Goal: Check status: Check status

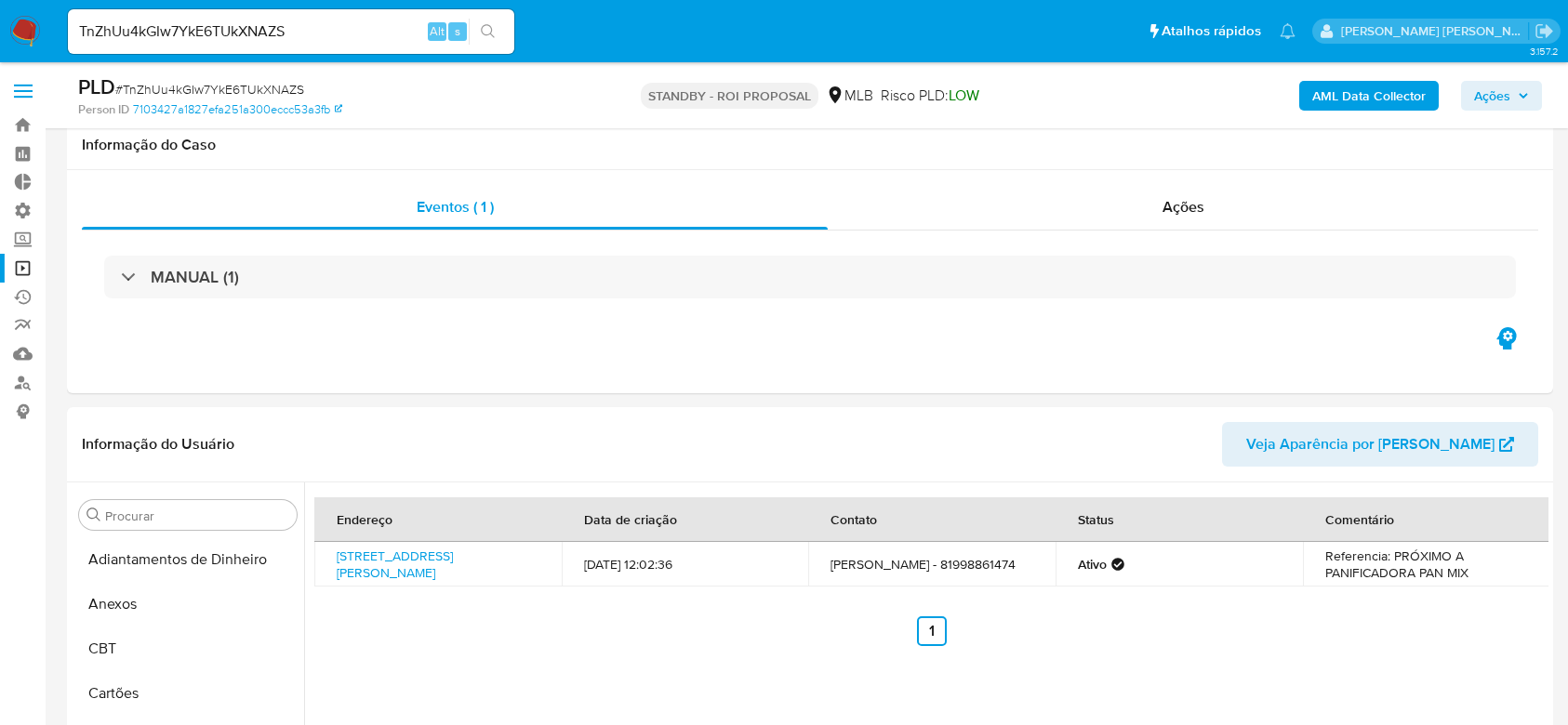
select select "10"
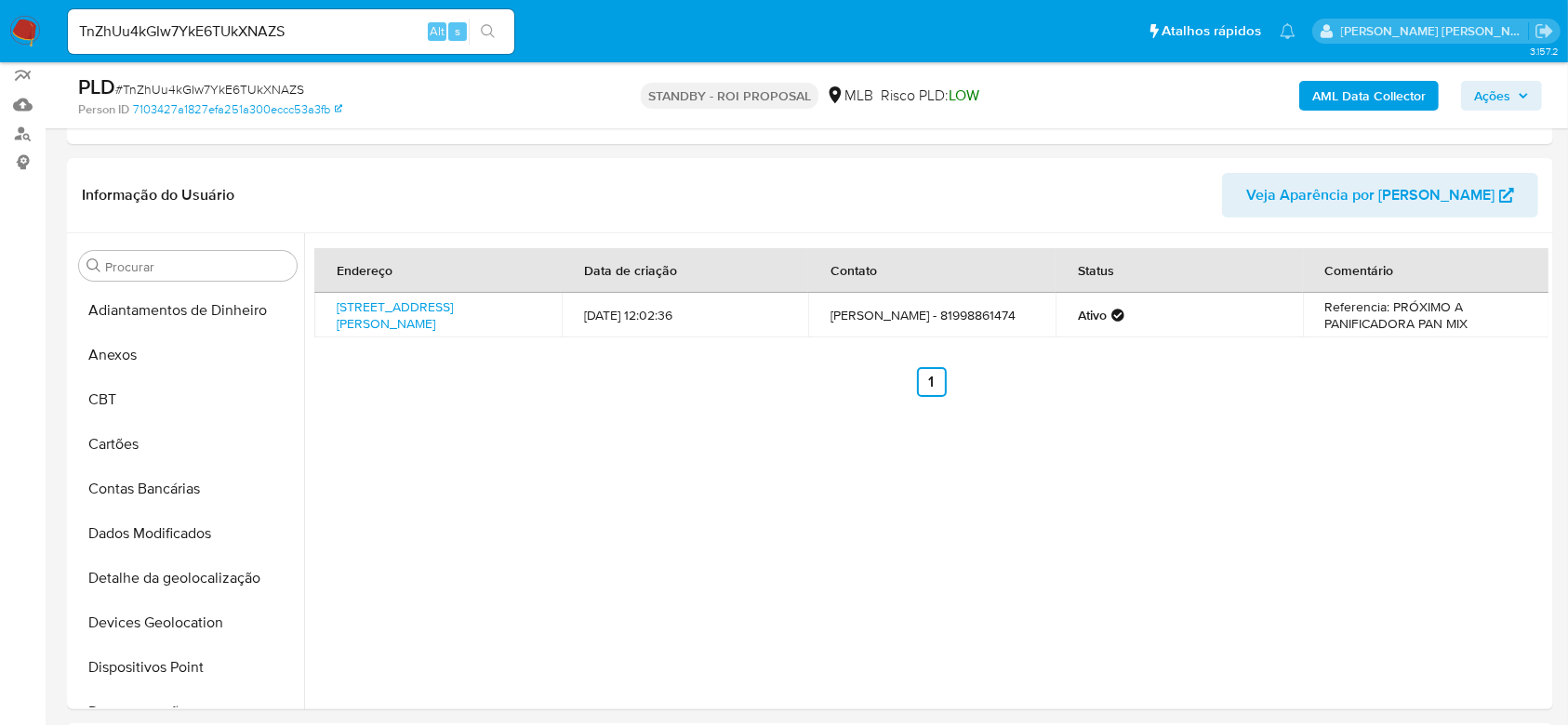
scroll to position [496, 0]
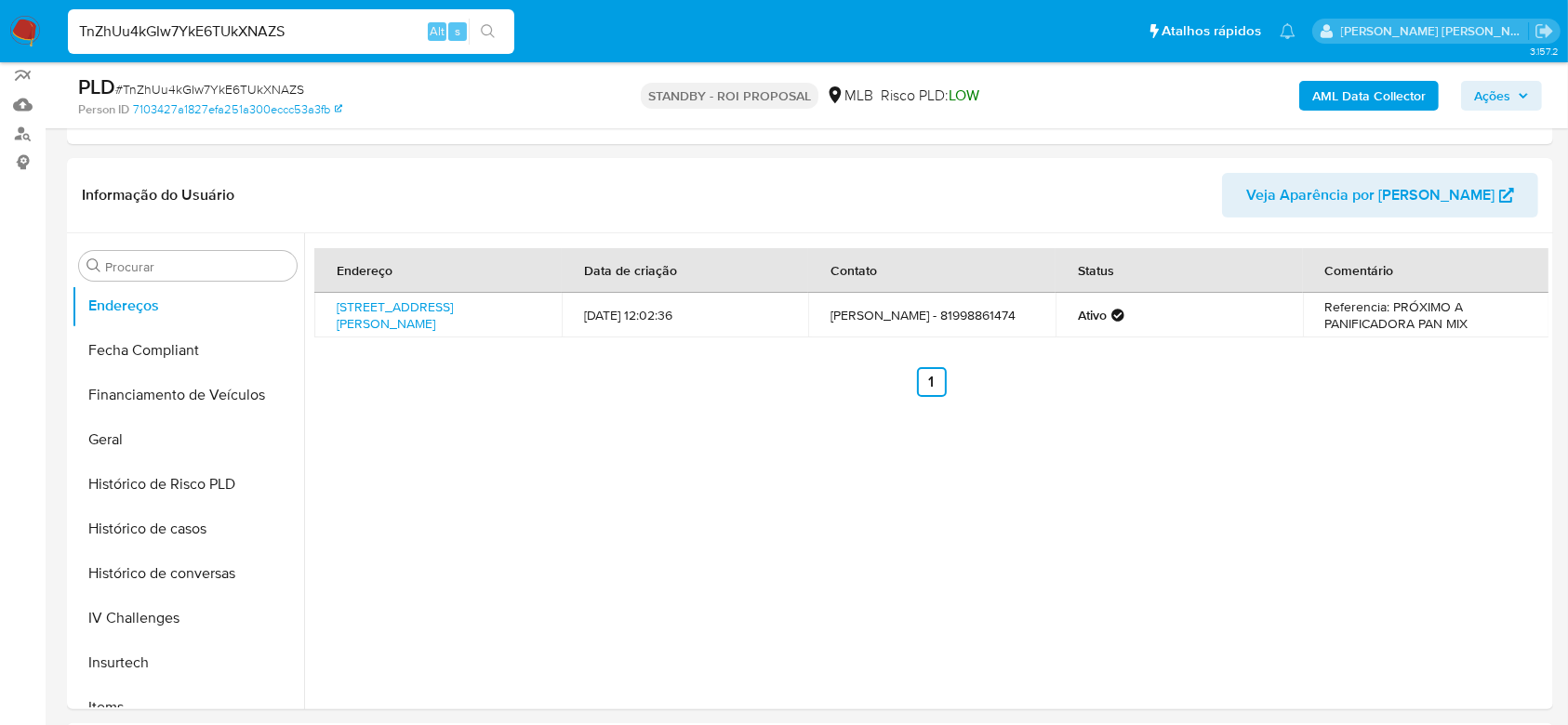
click at [219, 29] on input "TnZhUu4kGIw7YkE6TUkXNAZS" at bounding box center [290, 31] width 447 height 24
paste input "mrJ8sCU1HZNpj3n8iYJvJqlQ"
type input "mrJ8sCU1HZNpj3n8iYJvJqlQ"
click at [491, 35] on icon "search-icon" at bounding box center [488, 31] width 15 height 15
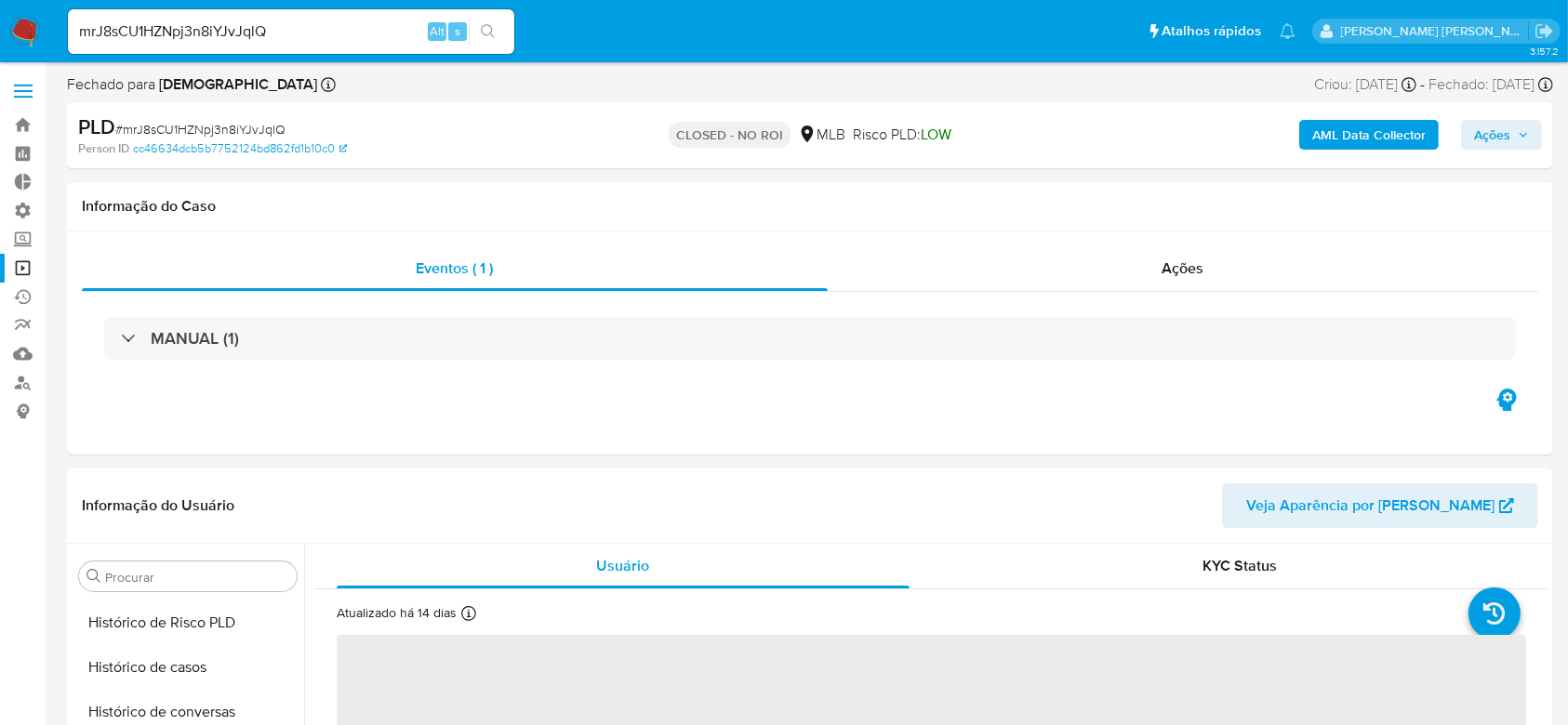
scroll to position [830, 0]
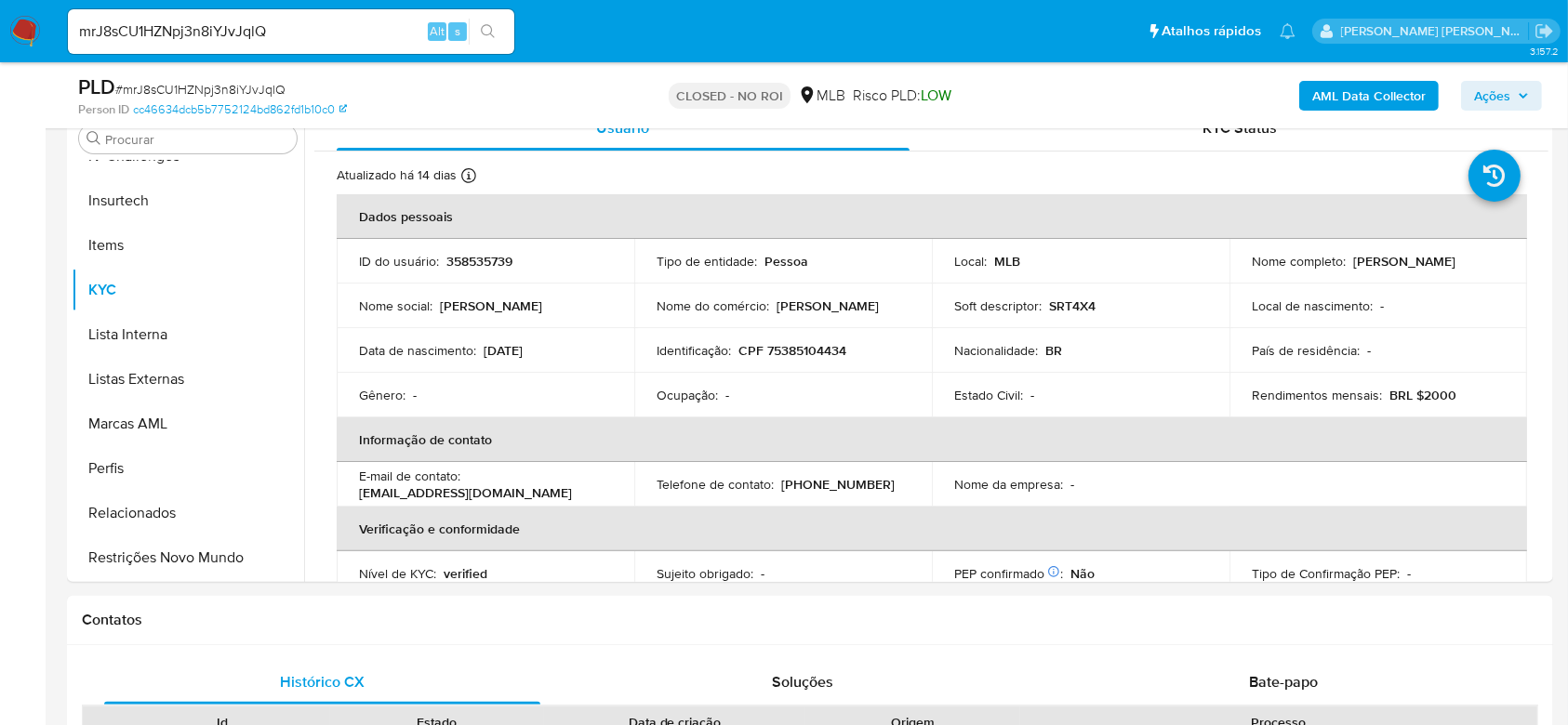
select select "10"
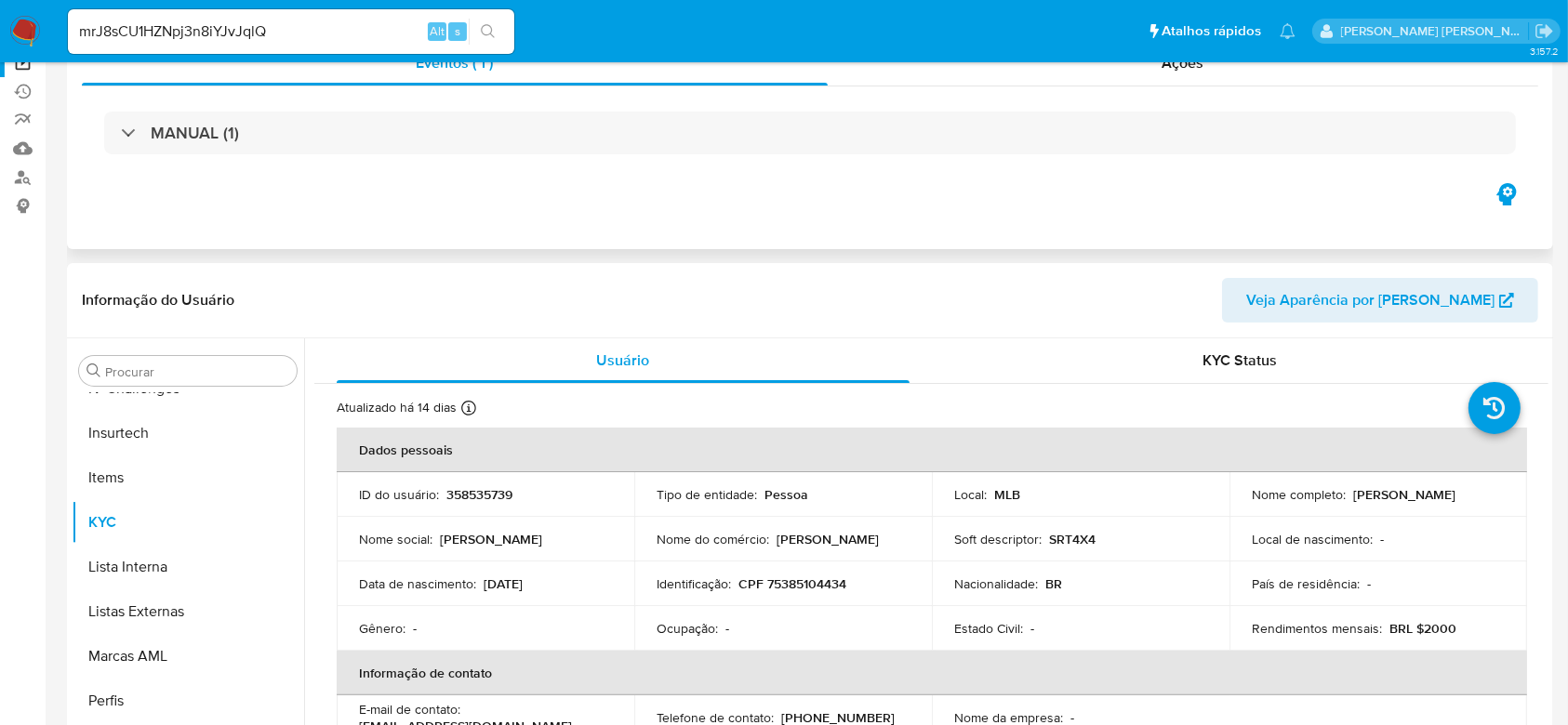
scroll to position [0, 0]
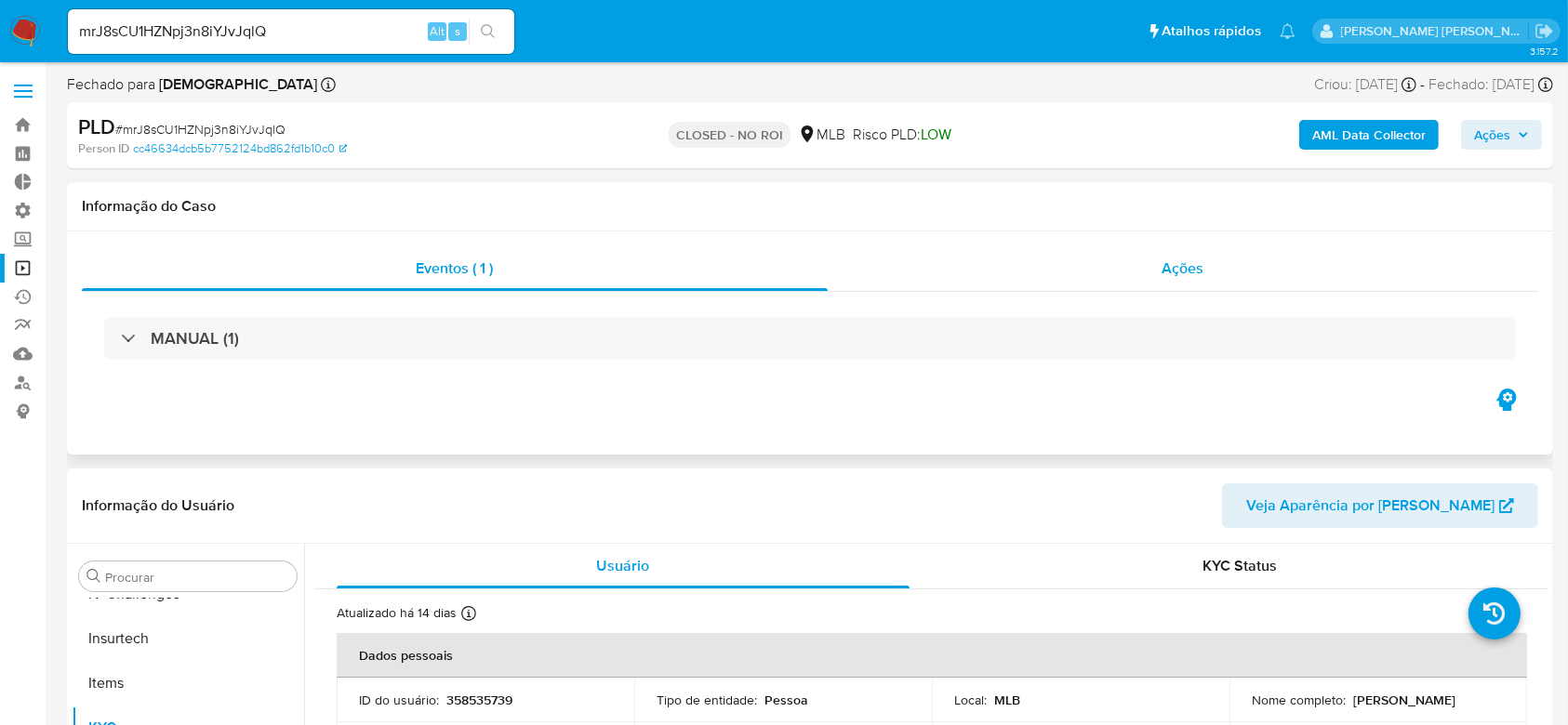
click at [1174, 260] on span "Ações" at bounding box center [1183, 268] width 42 height 21
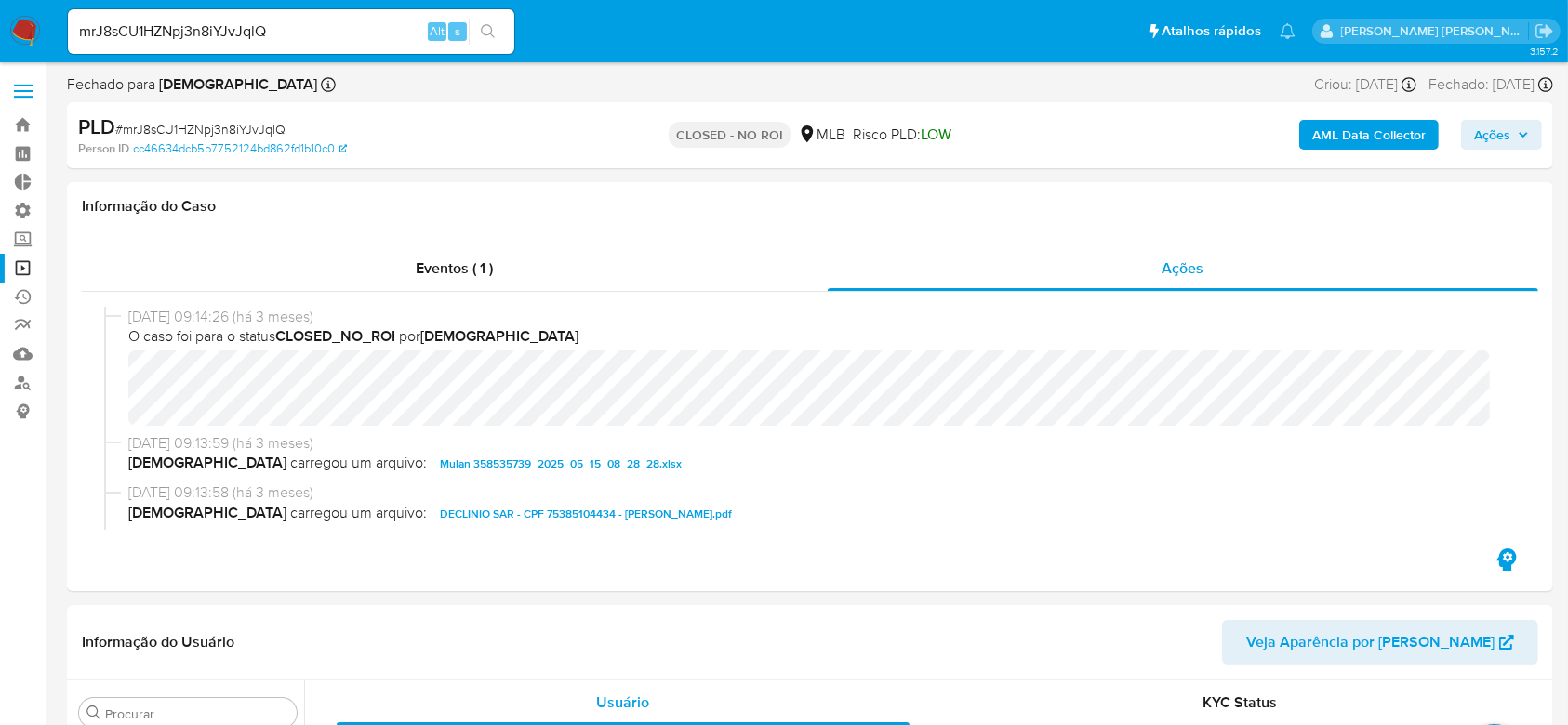
click at [20, 271] on link "Operações em massa" at bounding box center [110, 268] width 221 height 29
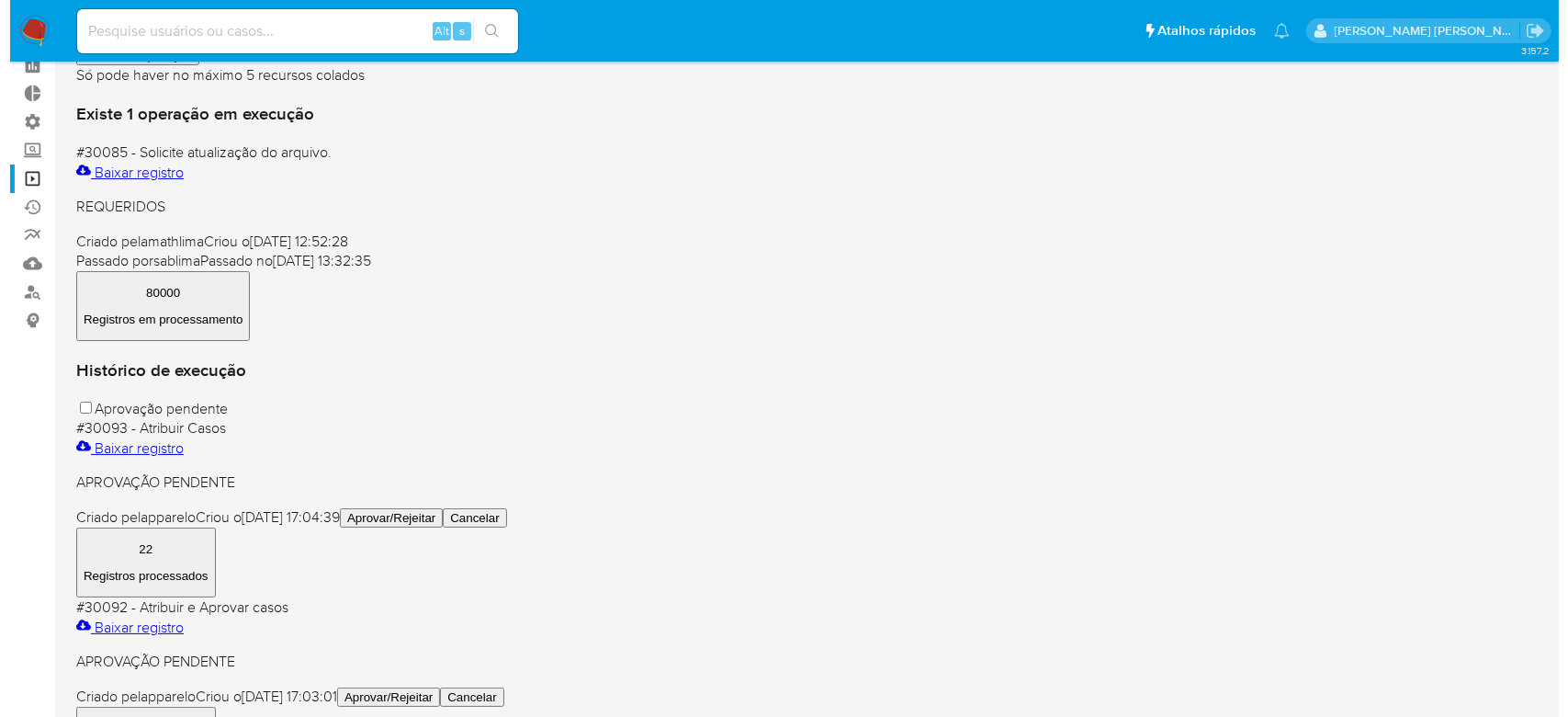
scroll to position [122, 0]
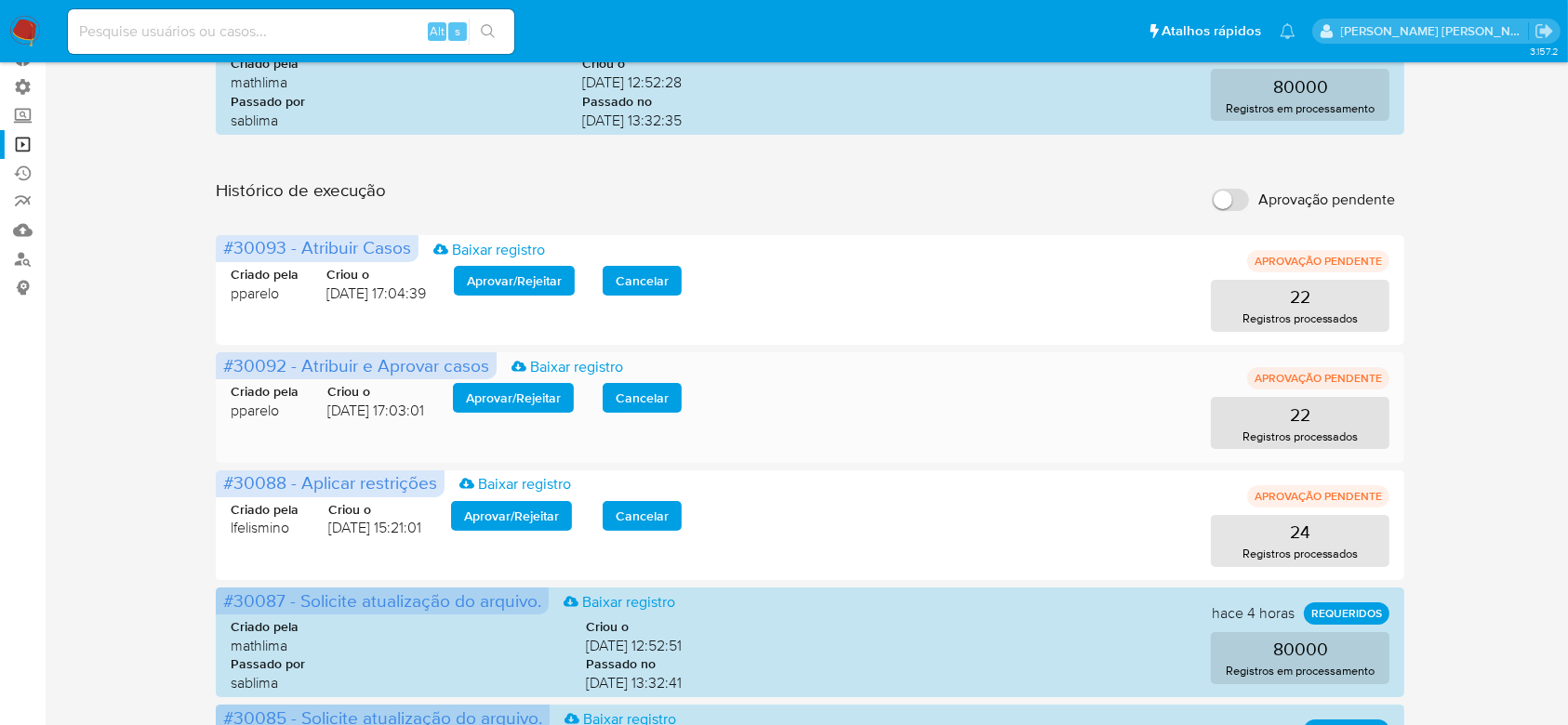
click at [535, 402] on span "Aprovar / Rejeitar" at bounding box center [513, 397] width 95 height 26
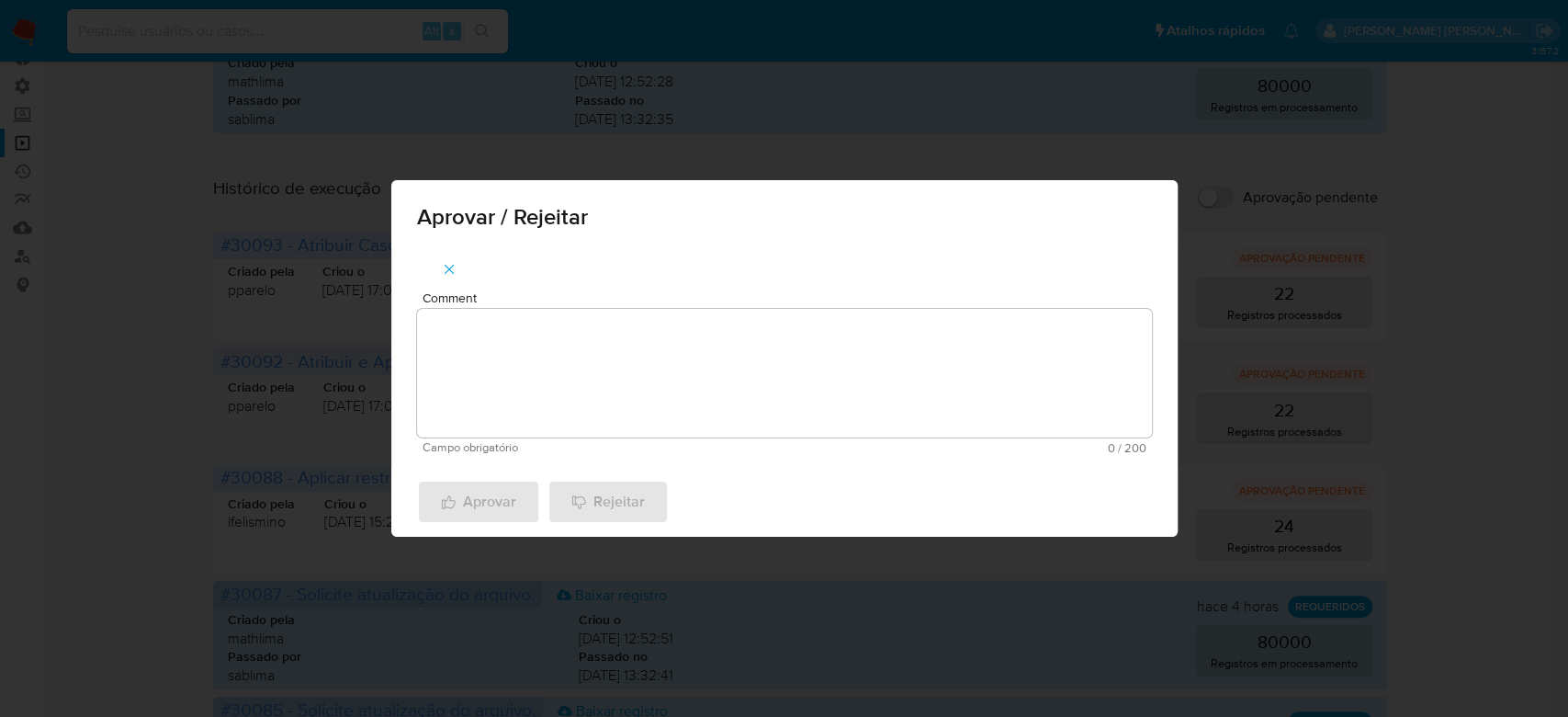
click at [564, 379] on textarea "Comment" at bounding box center [784, 373] width 735 height 129
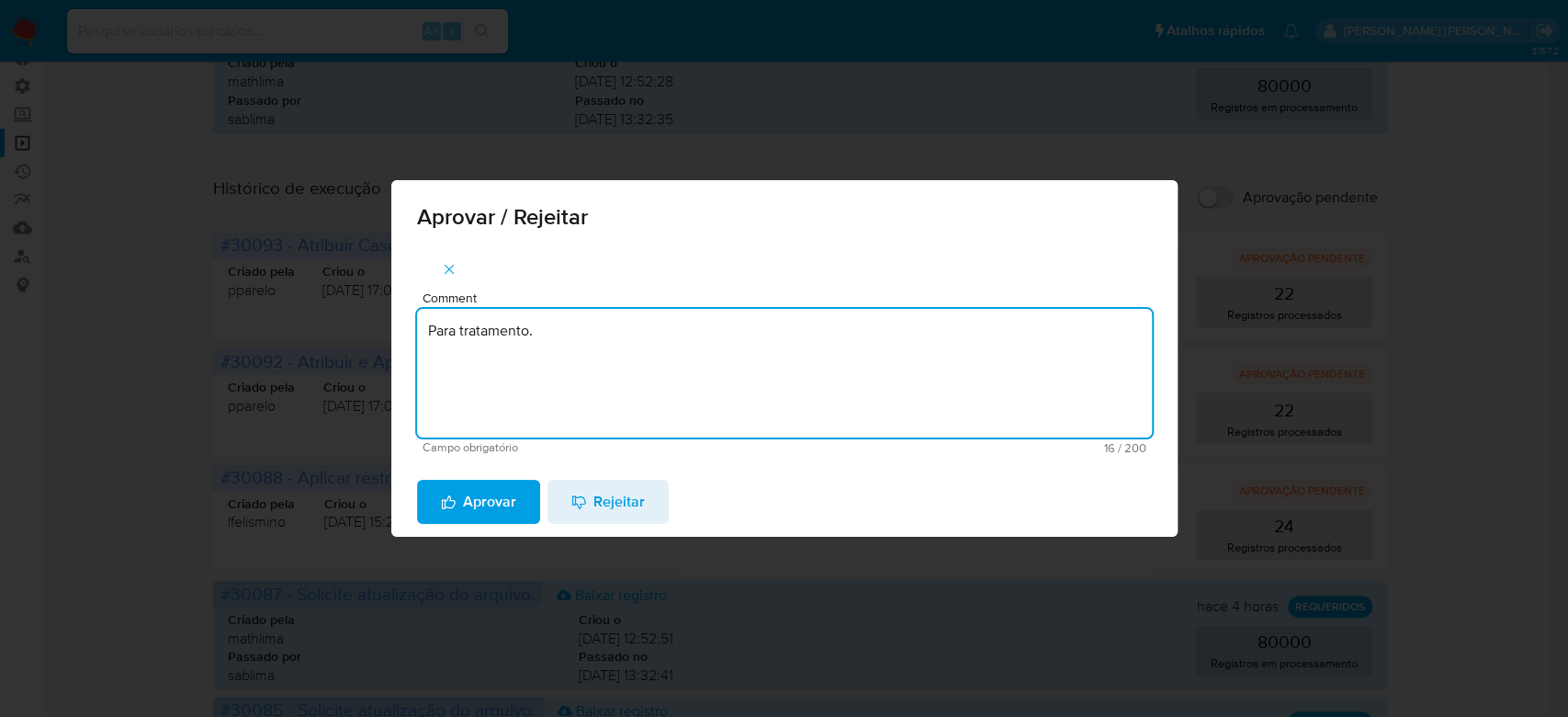
drag, startPoint x: 578, startPoint y: 340, endPoint x: 375, endPoint y: 320, distance: 204.0
click at [375, 320] on div "Aprovar / Rejeitar Comment Para tratamento. Campo obrigatório 16 / 200 184 cara…" at bounding box center [784, 358] width 1568 height 717
click at [506, 395] on textarea "Para tratamento." at bounding box center [784, 373] width 735 height 129
type textarea "Para tratamento."
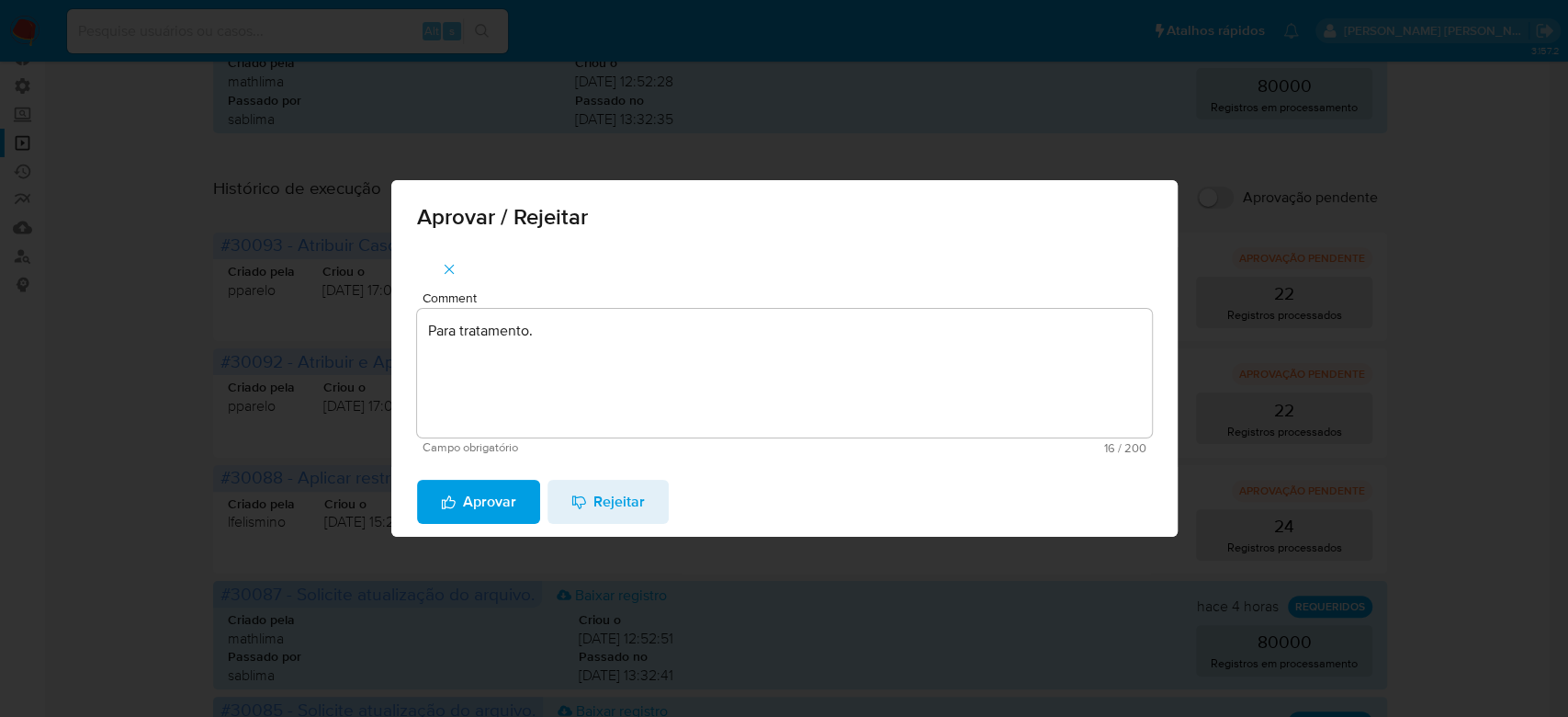
click at [473, 511] on span "Aprovar" at bounding box center [479, 502] width 75 height 40
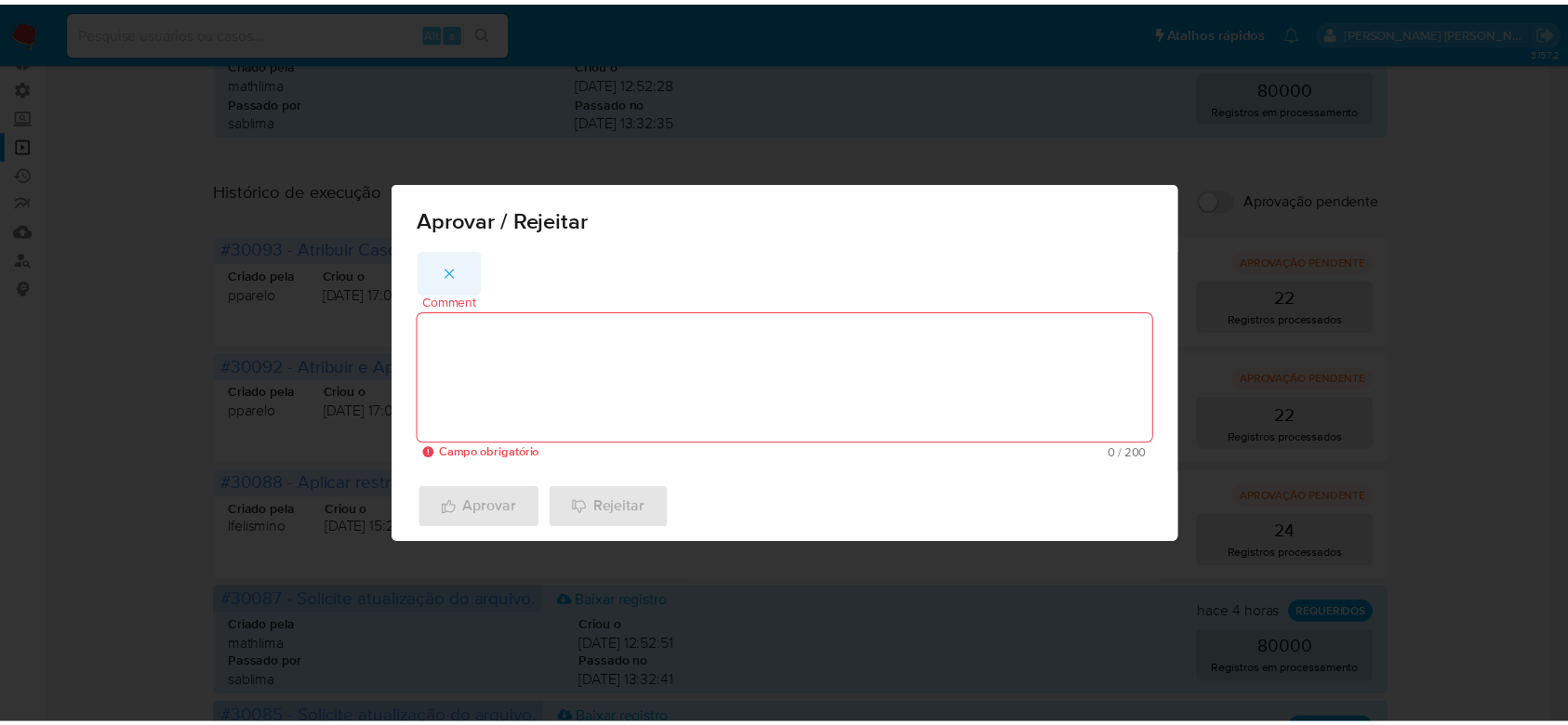
scroll to position [120, 0]
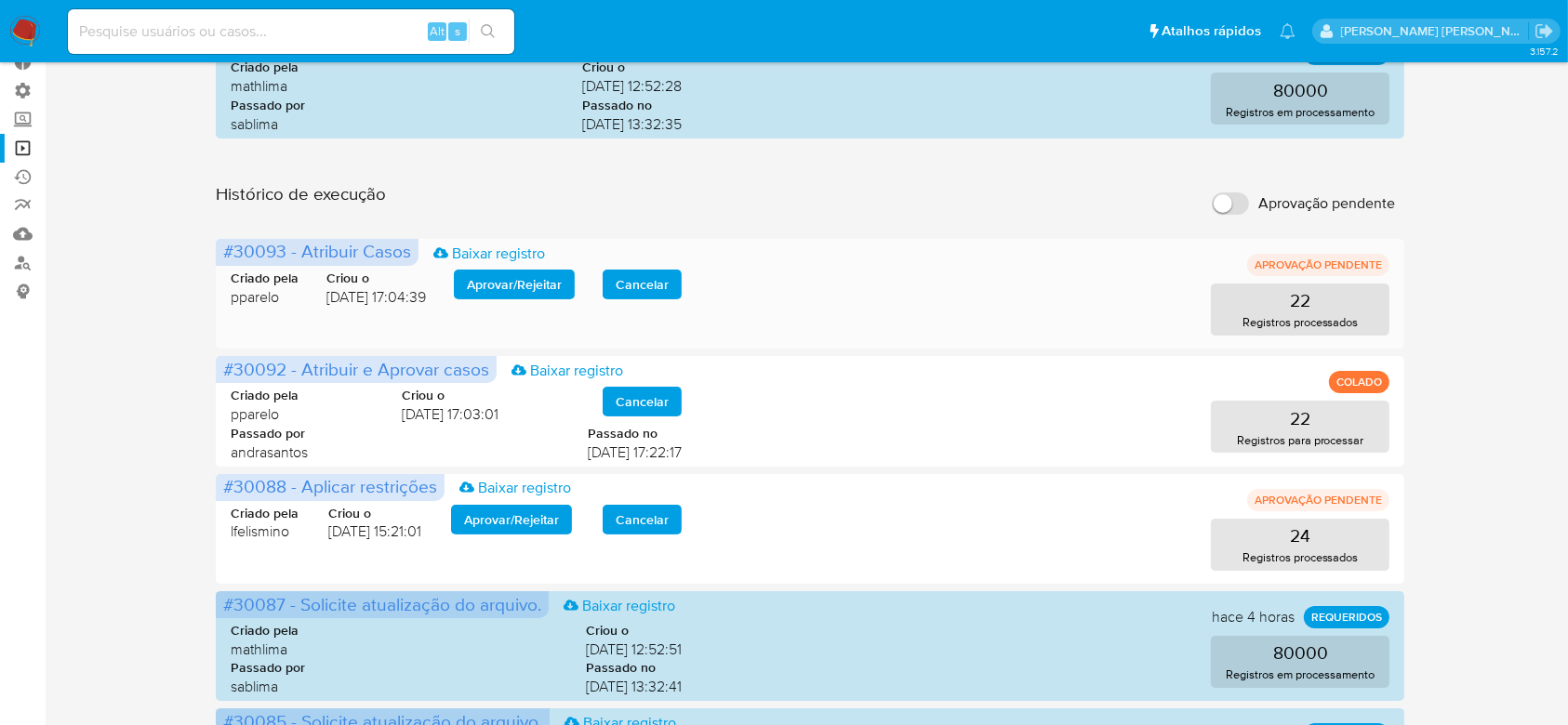
click at [532, 286] on span "Aprovar / Rejeitar" at bounding box center [514, 284] width 95 height 26
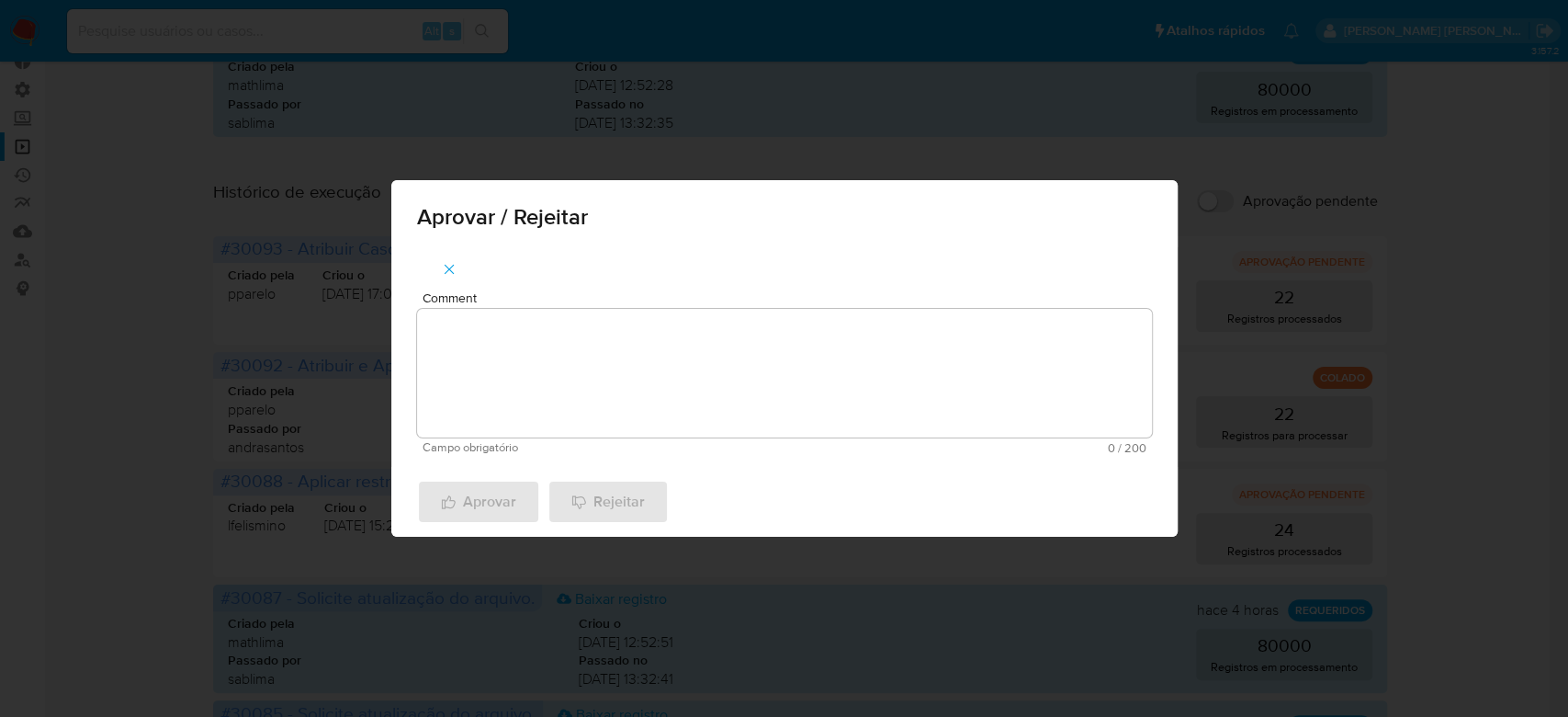
click at [490, 341] on textarea "Comment" at bounding box center [784, 373] width 735 height 129
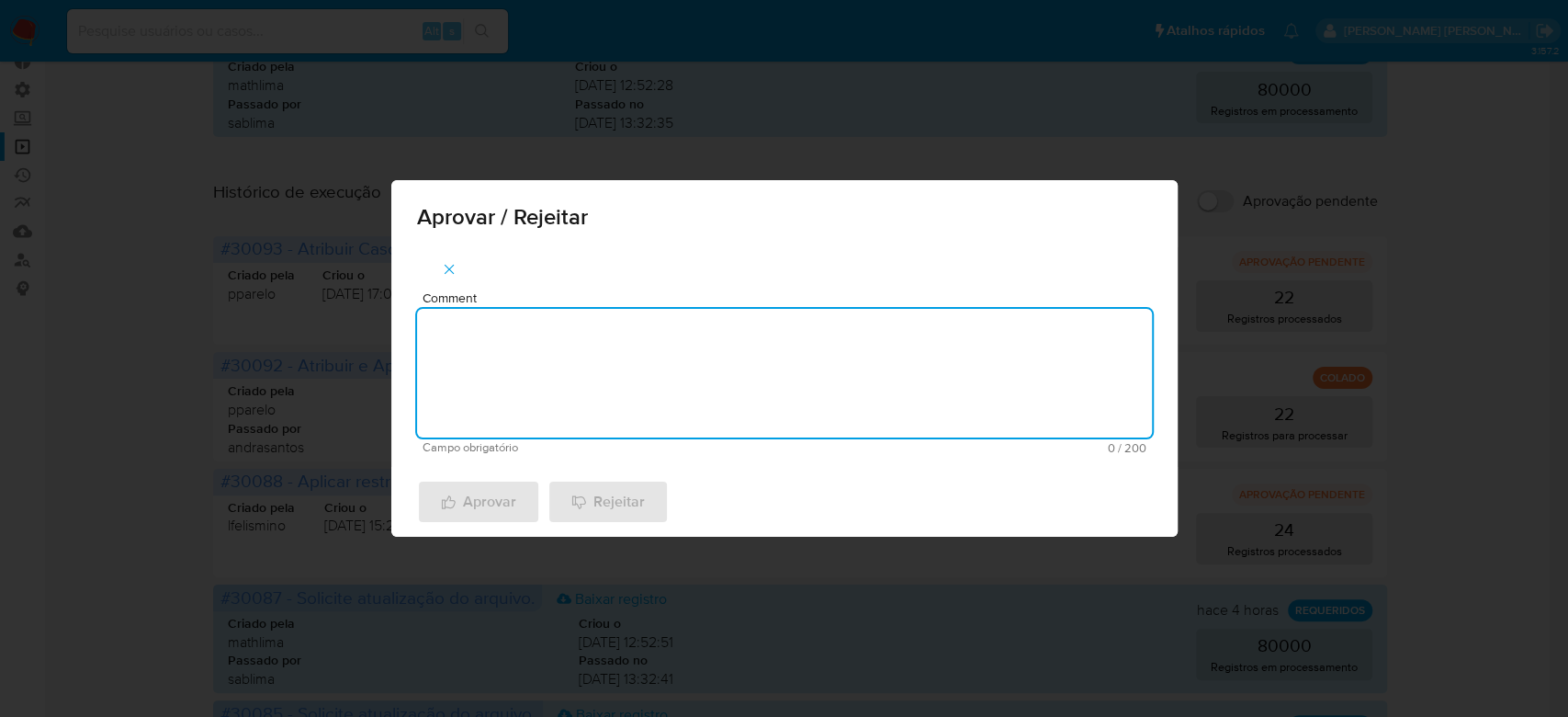
paste textarea "Para tratamento."
type textarea "Para tratamento."
click at [468, 491] on span "Aprovar" at bounding box center [479, 502] width 75 height 40
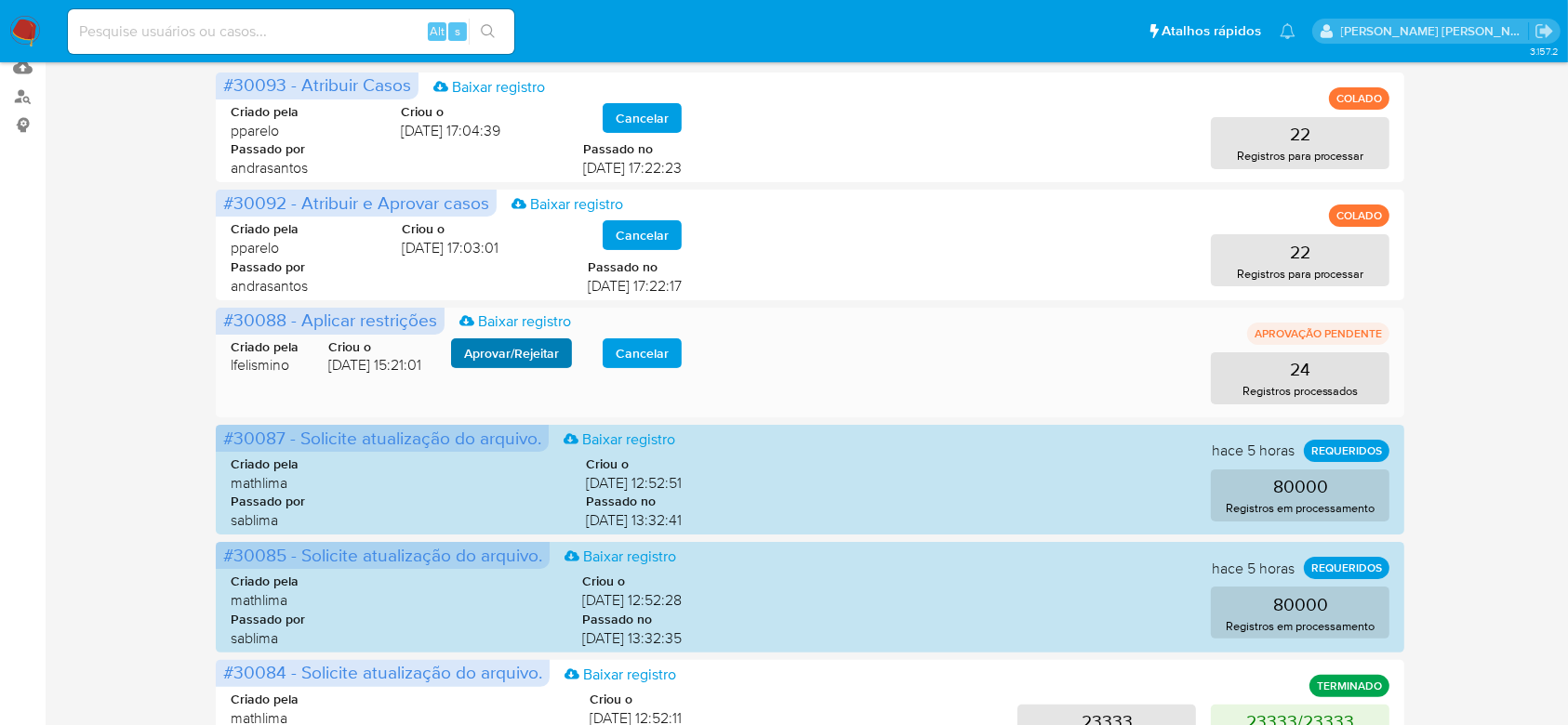
scroll to position [0, 0]
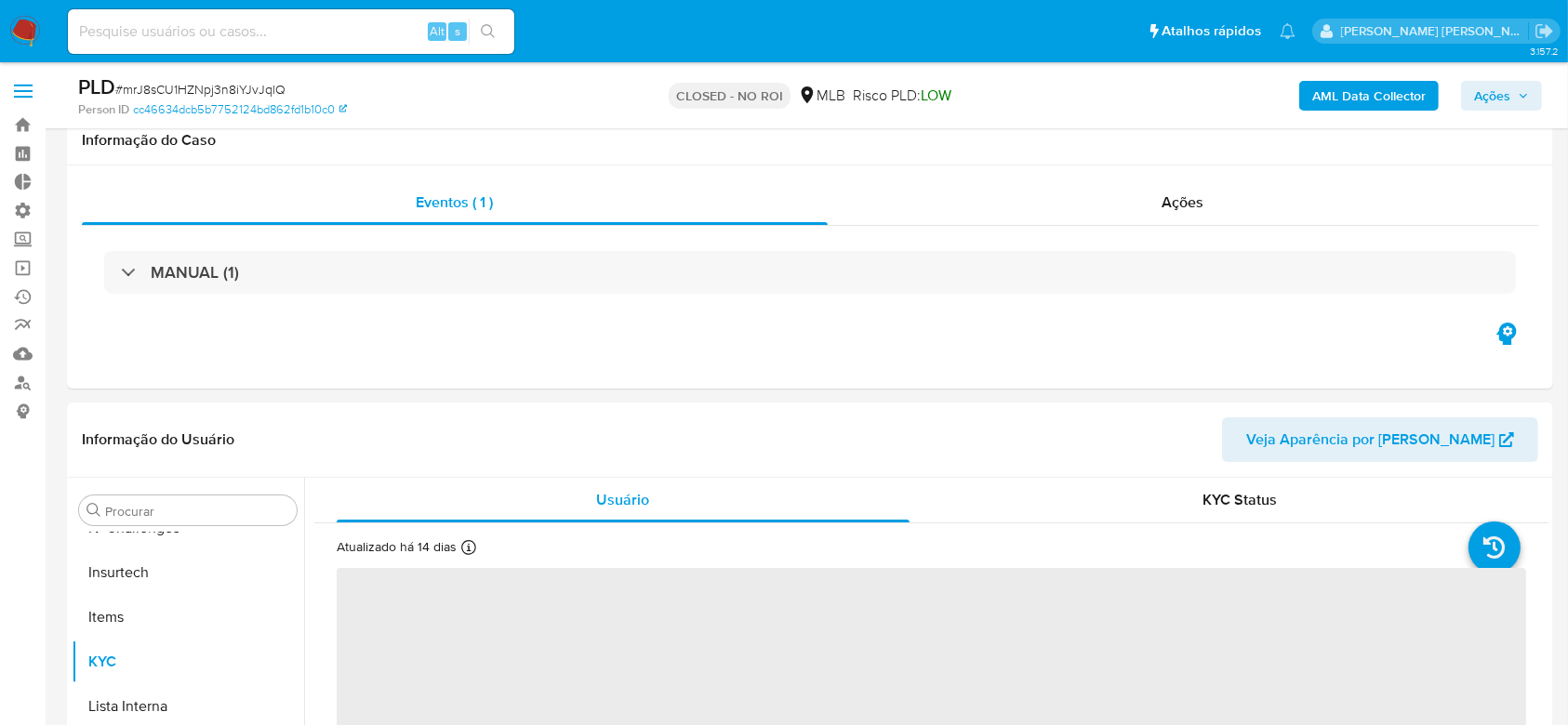
scroll to position [247, 0]
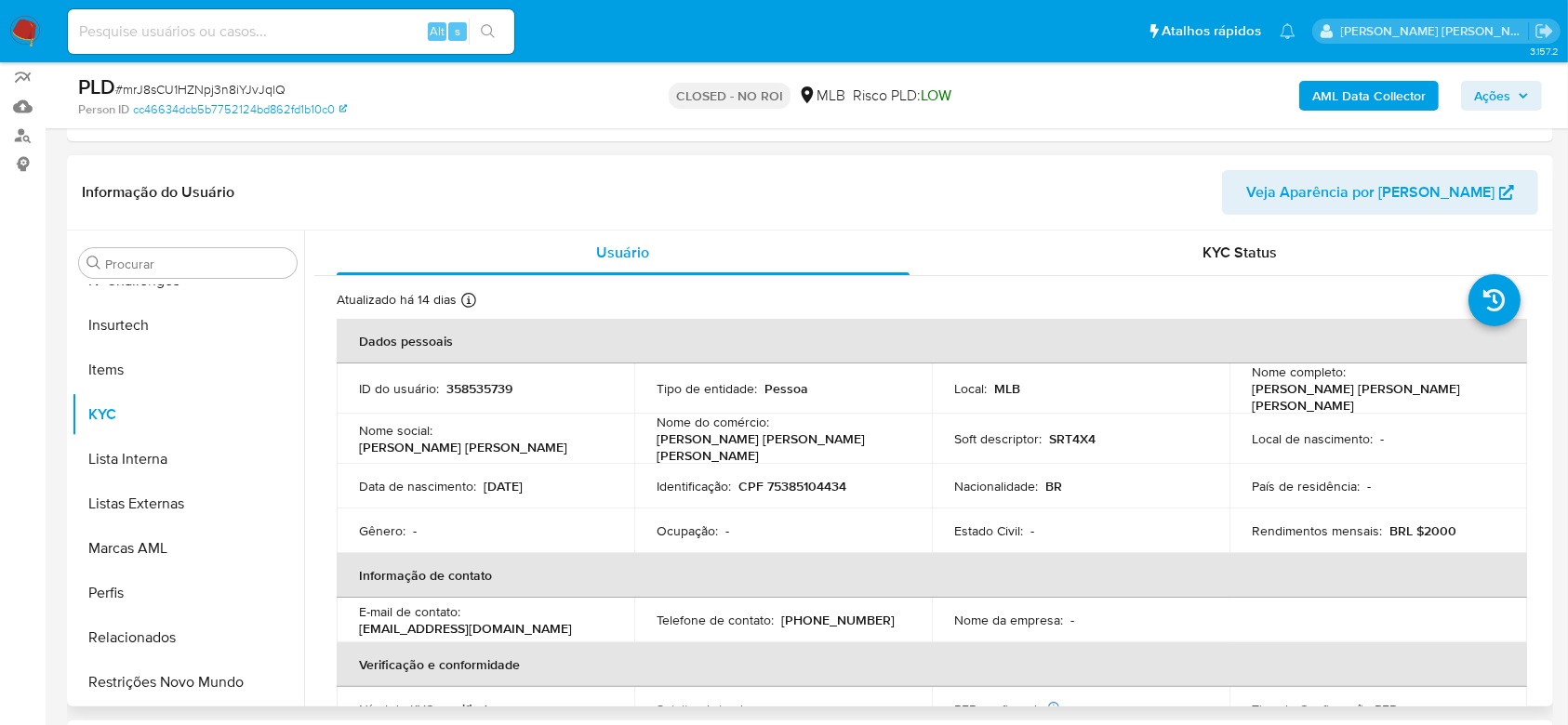
select select "10"
click at [184, 20] on input at bounding box center [290, 31] width 447 height 24
paste input "zXcSWfpA7lAQevKpTSoY37kX"
type input "zXcSWfpA7lAQevKpTSoY37kX"
click at [494, 24] on icon "search-icon" at bounding box center [488, 31] width 15 height 15
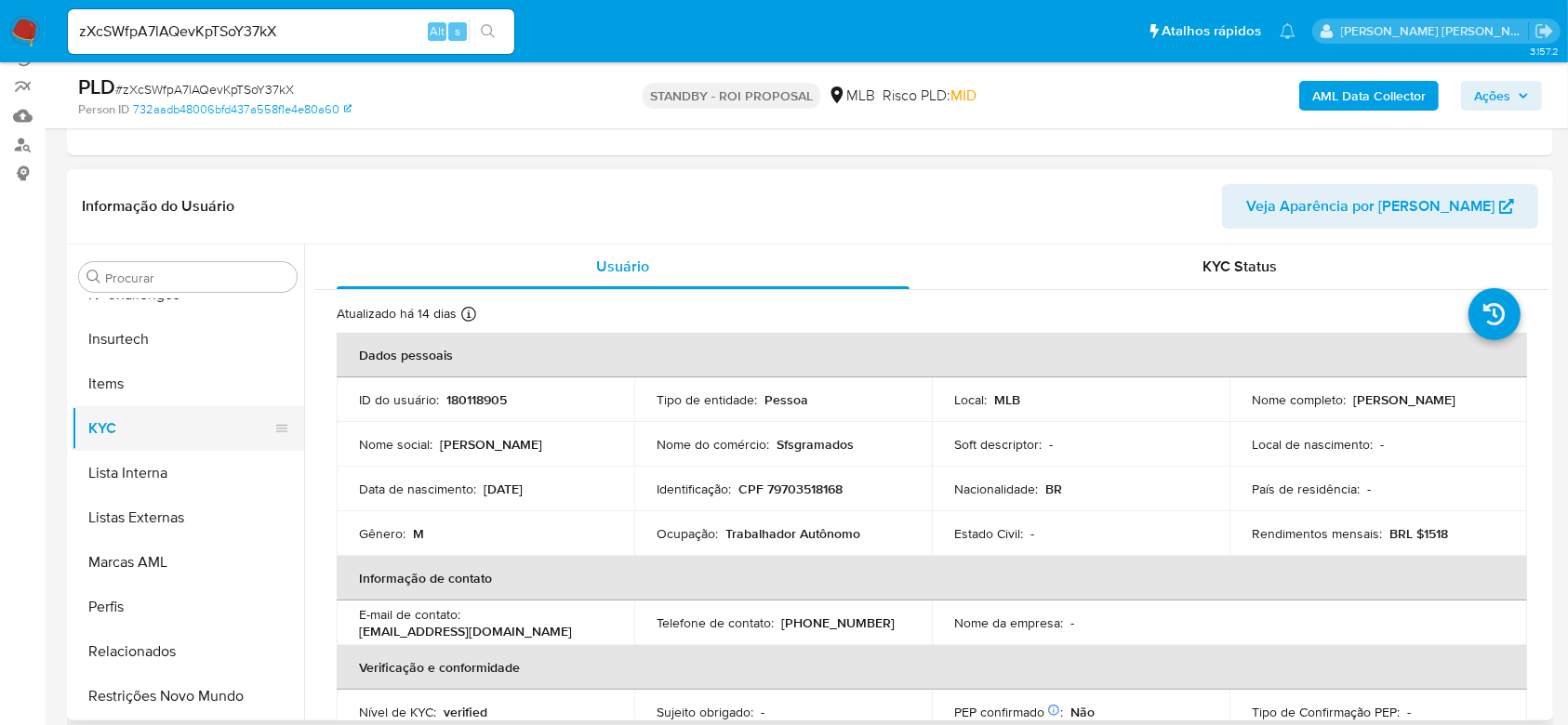
scroll to position [247, 0]
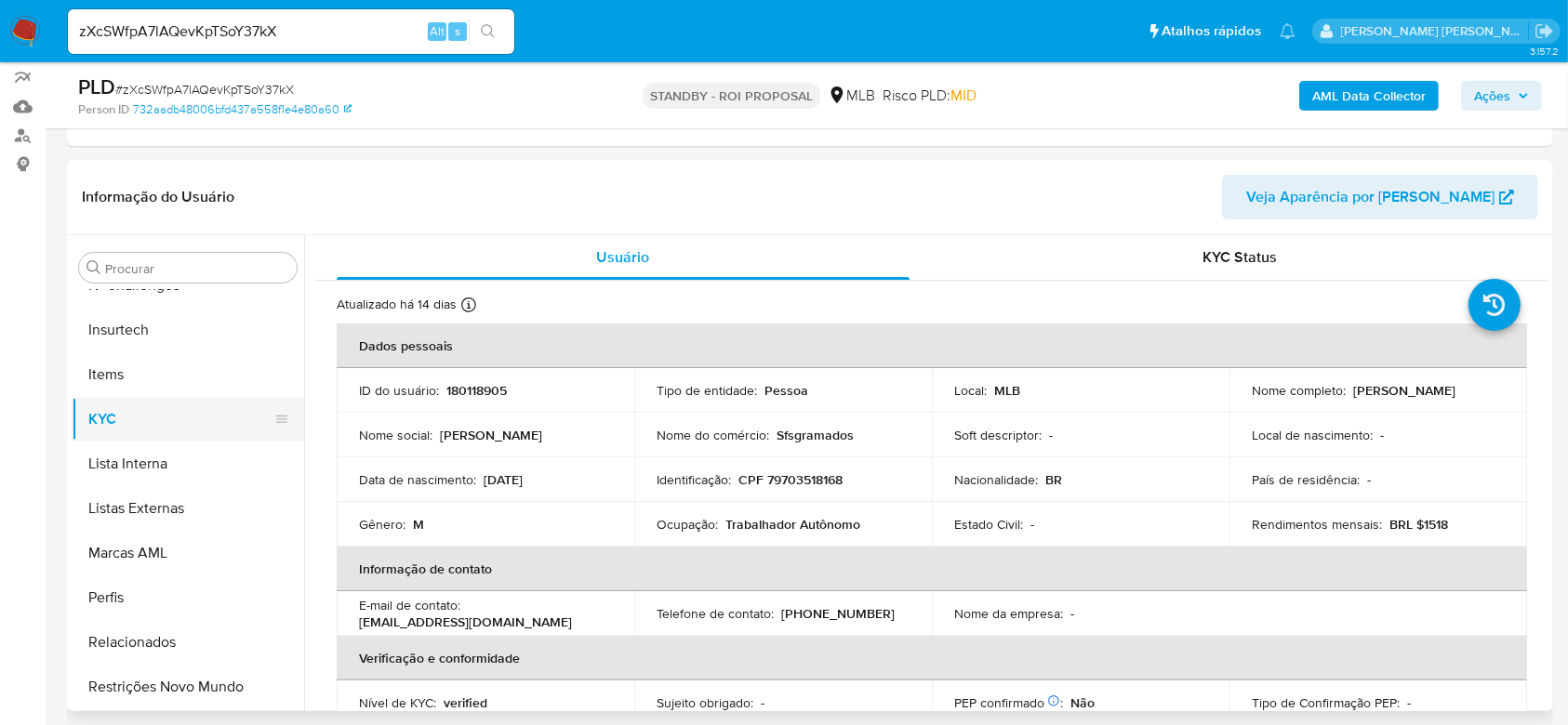
select select "10"
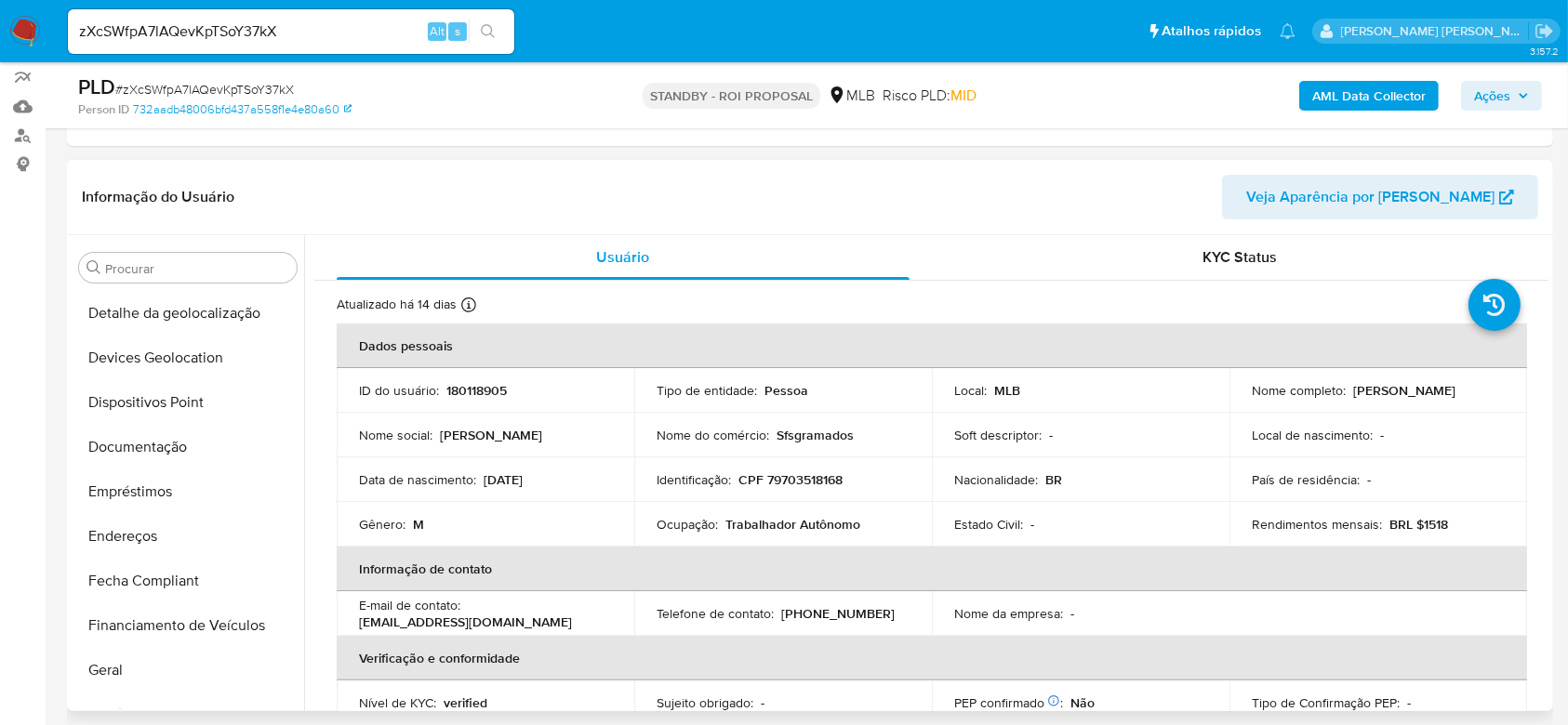
scroll to position [210, 0]
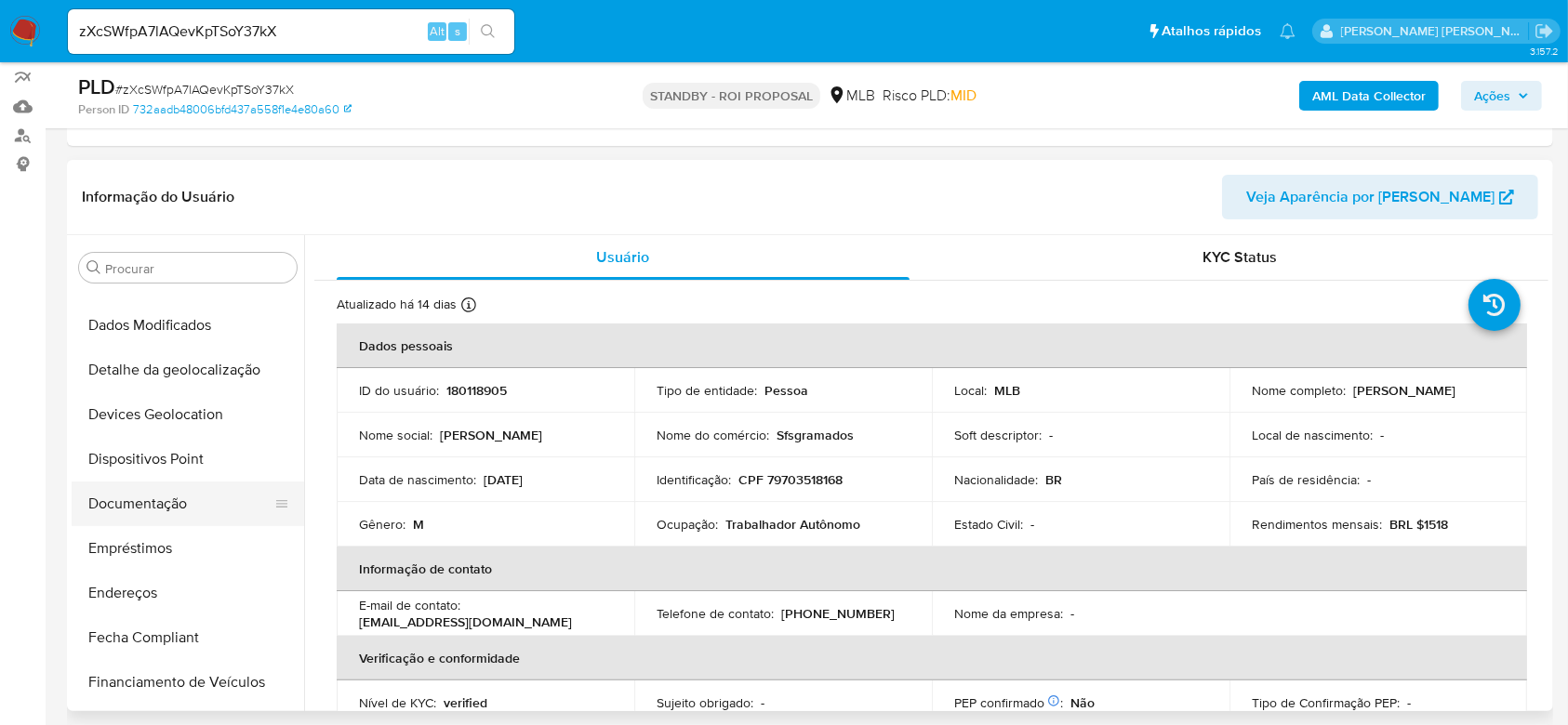
click at [192, 502] on button "Documentação" at bounding box center [180, 503] width 218 height 45
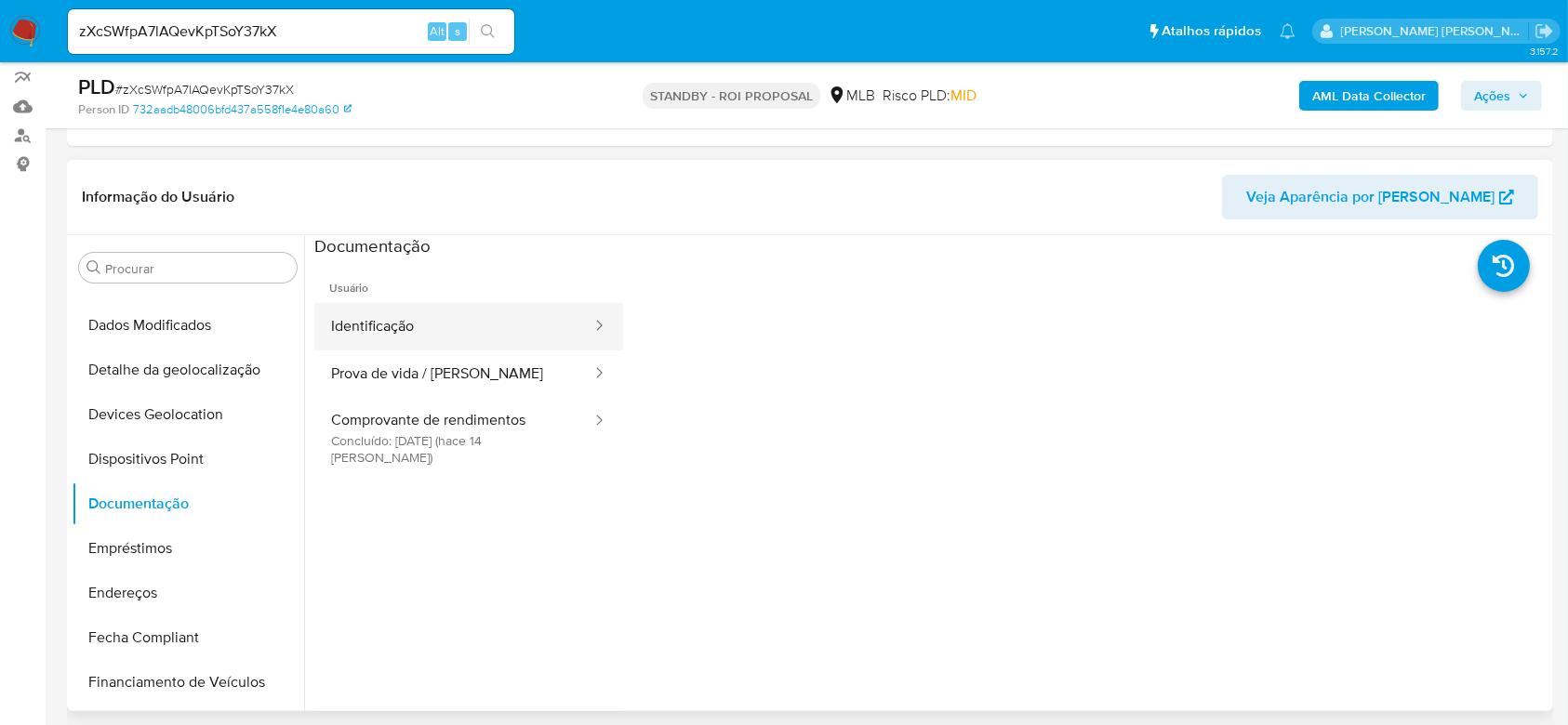
click at [411, 330] on button "Identificação" at bounding box center [453, 326] width 279 height 48
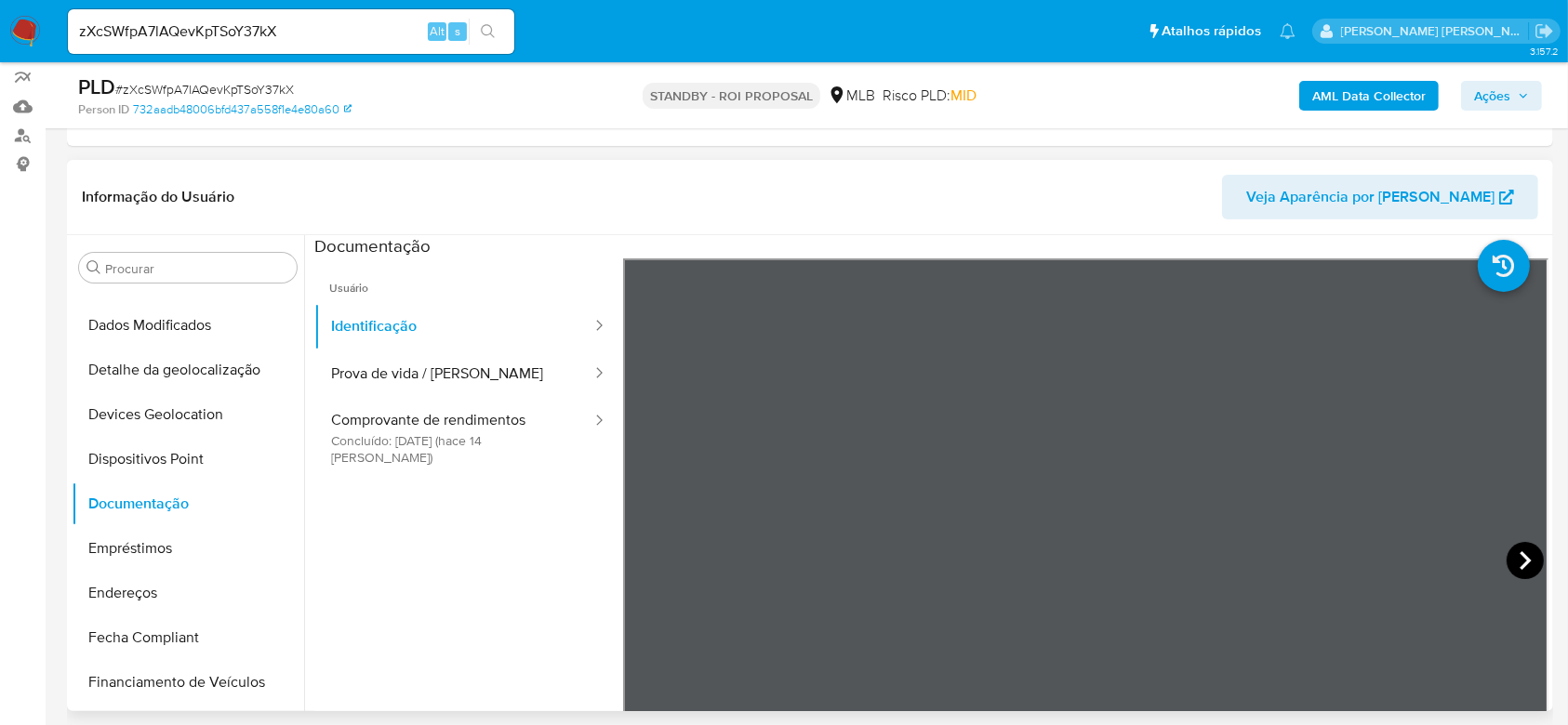
click at [1531, 566] on icon at bounding box center [1524, 559] width 37 height 37
click at [439, 380] on button "Prova de vida / Selfie" at bounding box center [453, 374] width 279 height 48
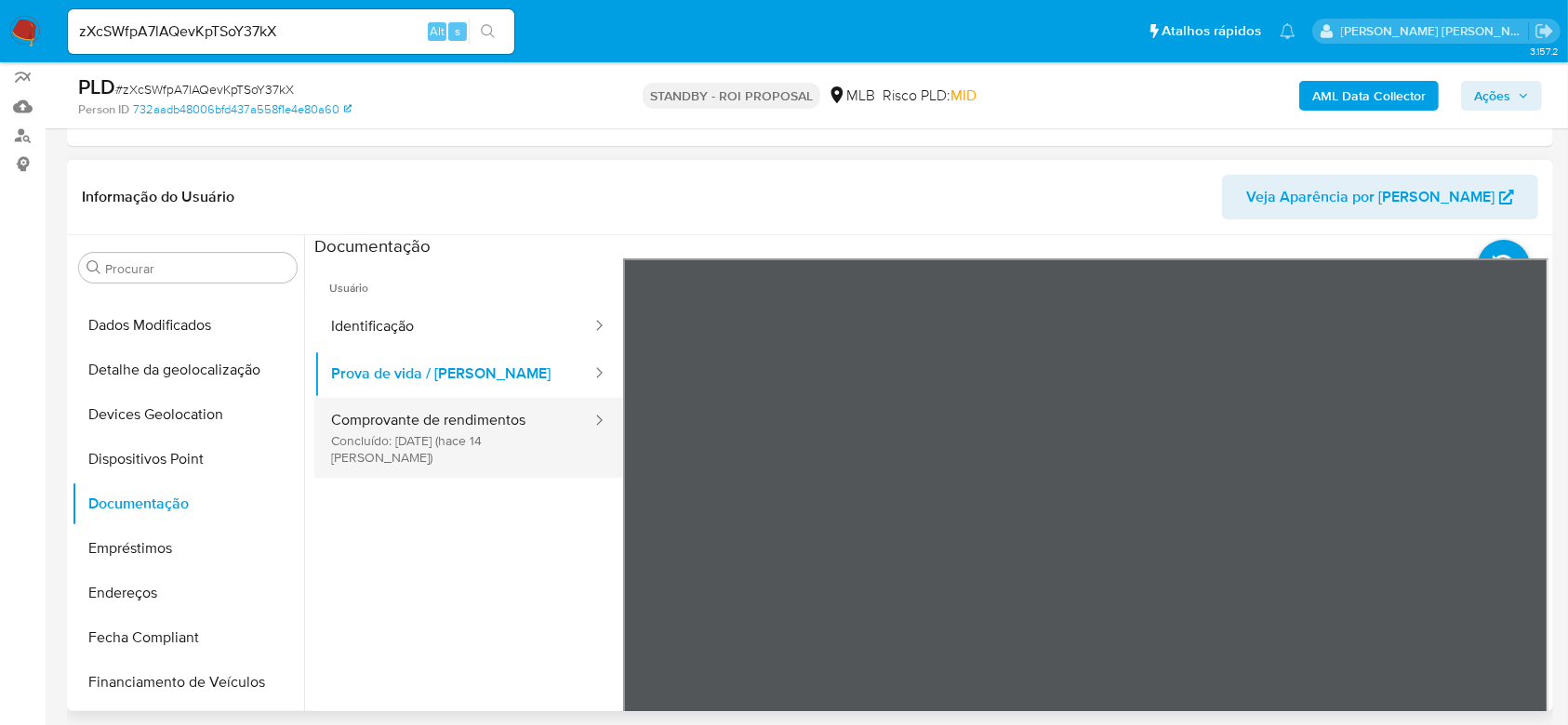
click at [500, 446] on button "Comprovante de rendimentos Concluído: 20/08/2025 (hace 14 días)" at bounding box center [453, 438] width 279 height 80
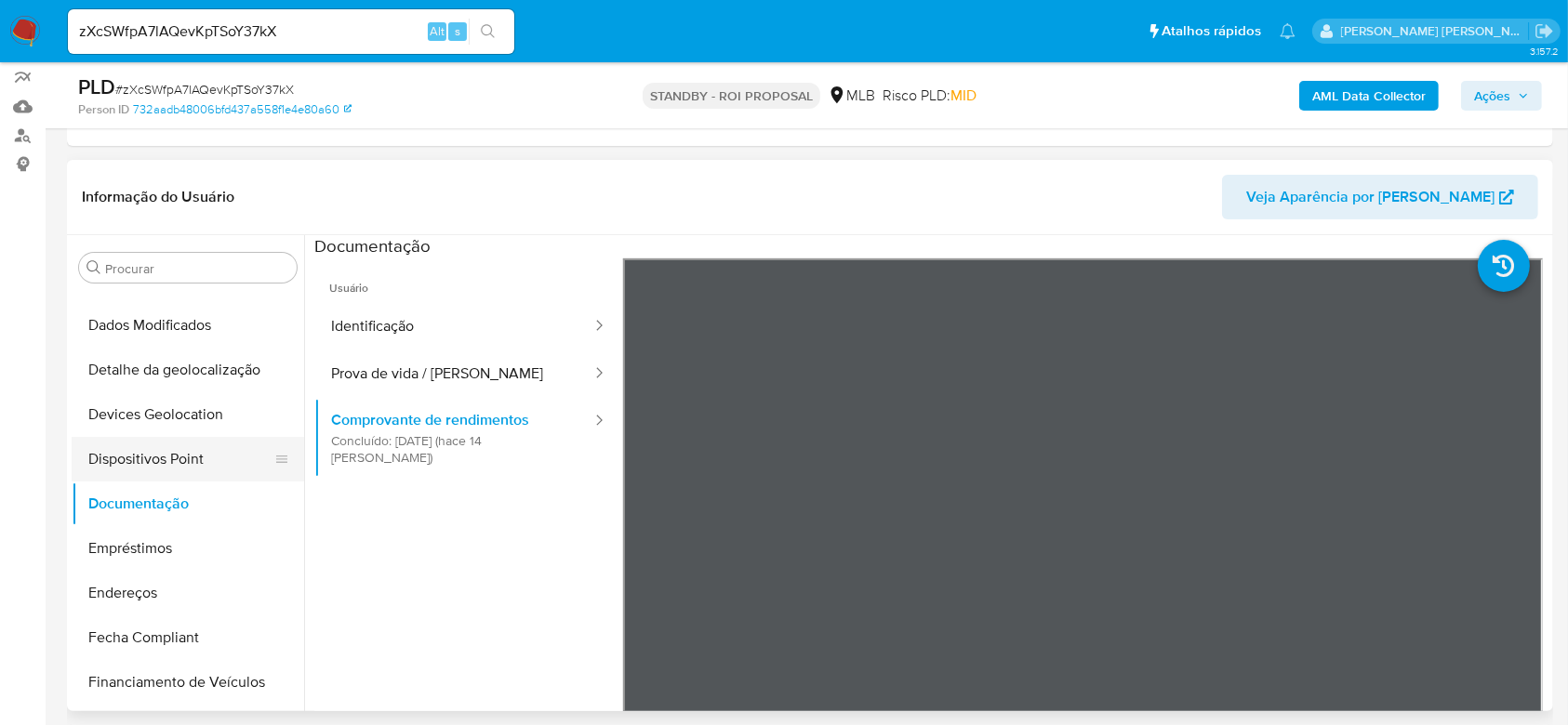
scroll to position [335, 0]
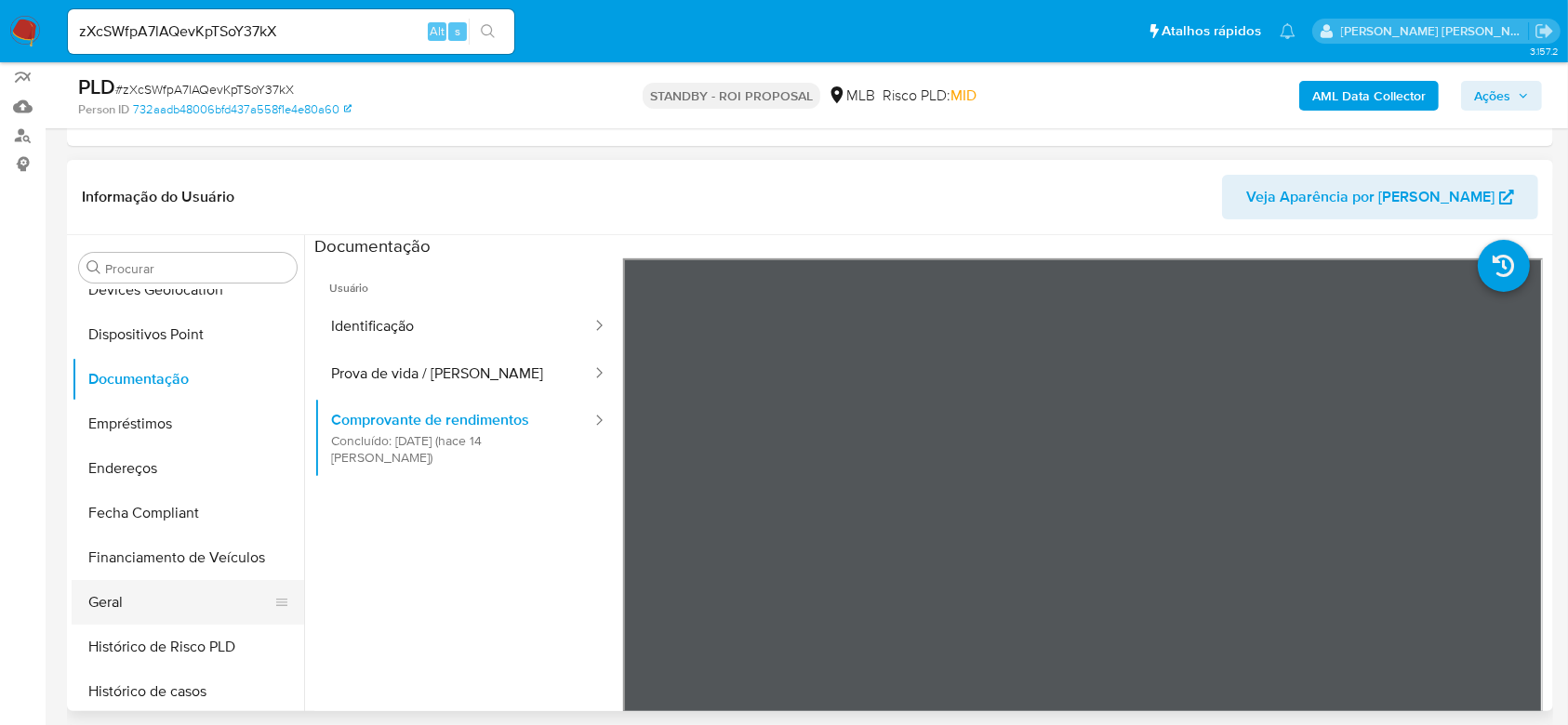
click at [137, 606] on button "Geral" at bounding box center [180, 602] width 218 height 45
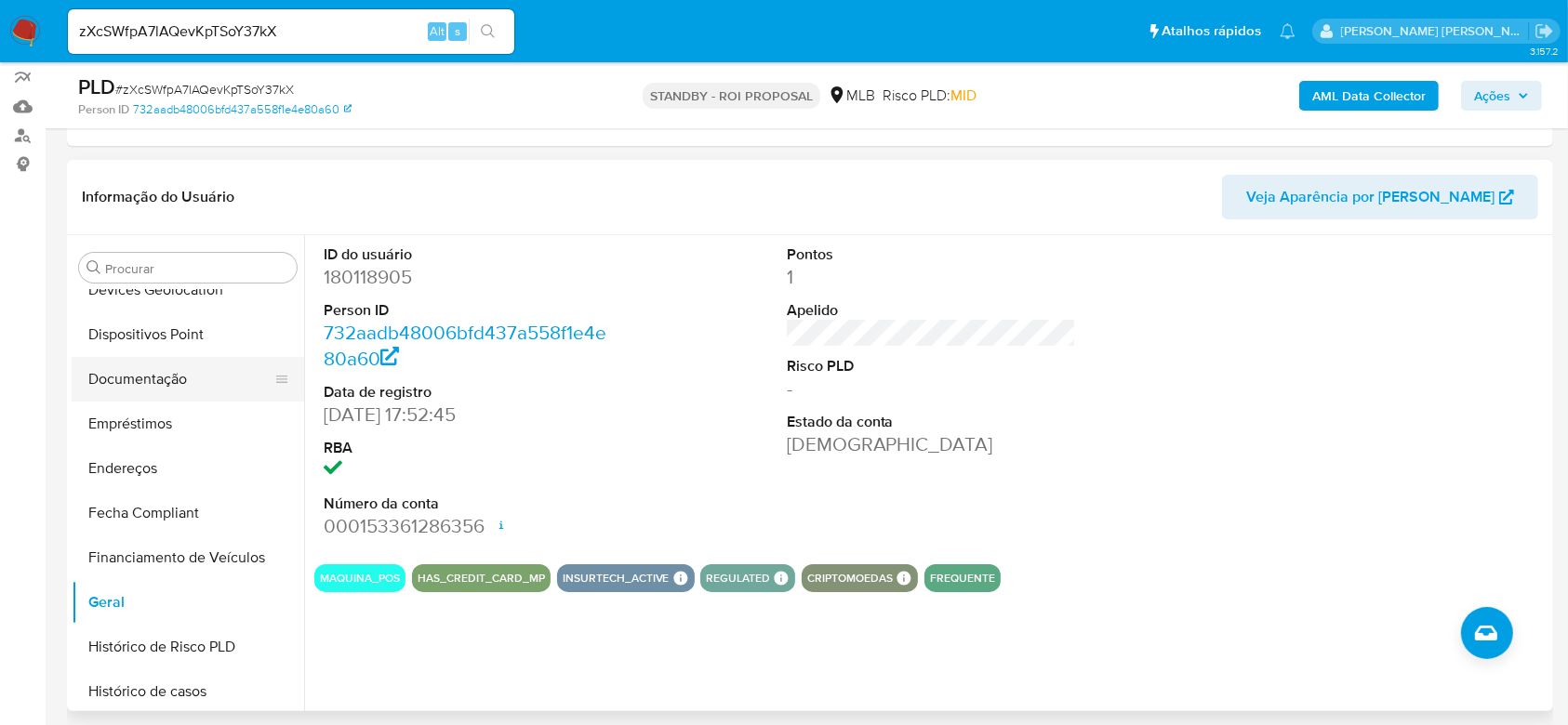
scroll to position [459, 0]
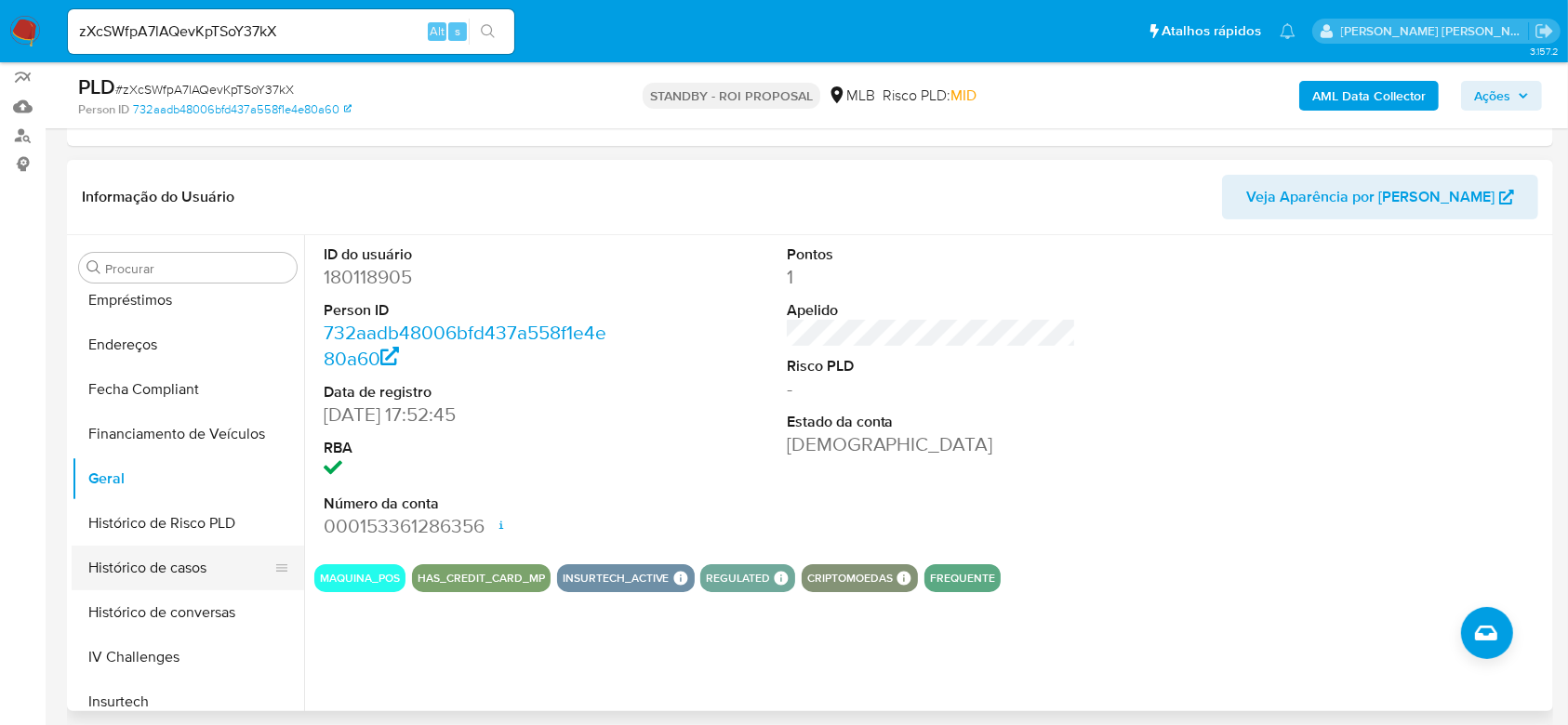
click at [179, 554] on button "Histórico de casos" at bounding box center [180, 567] width 218 height 45
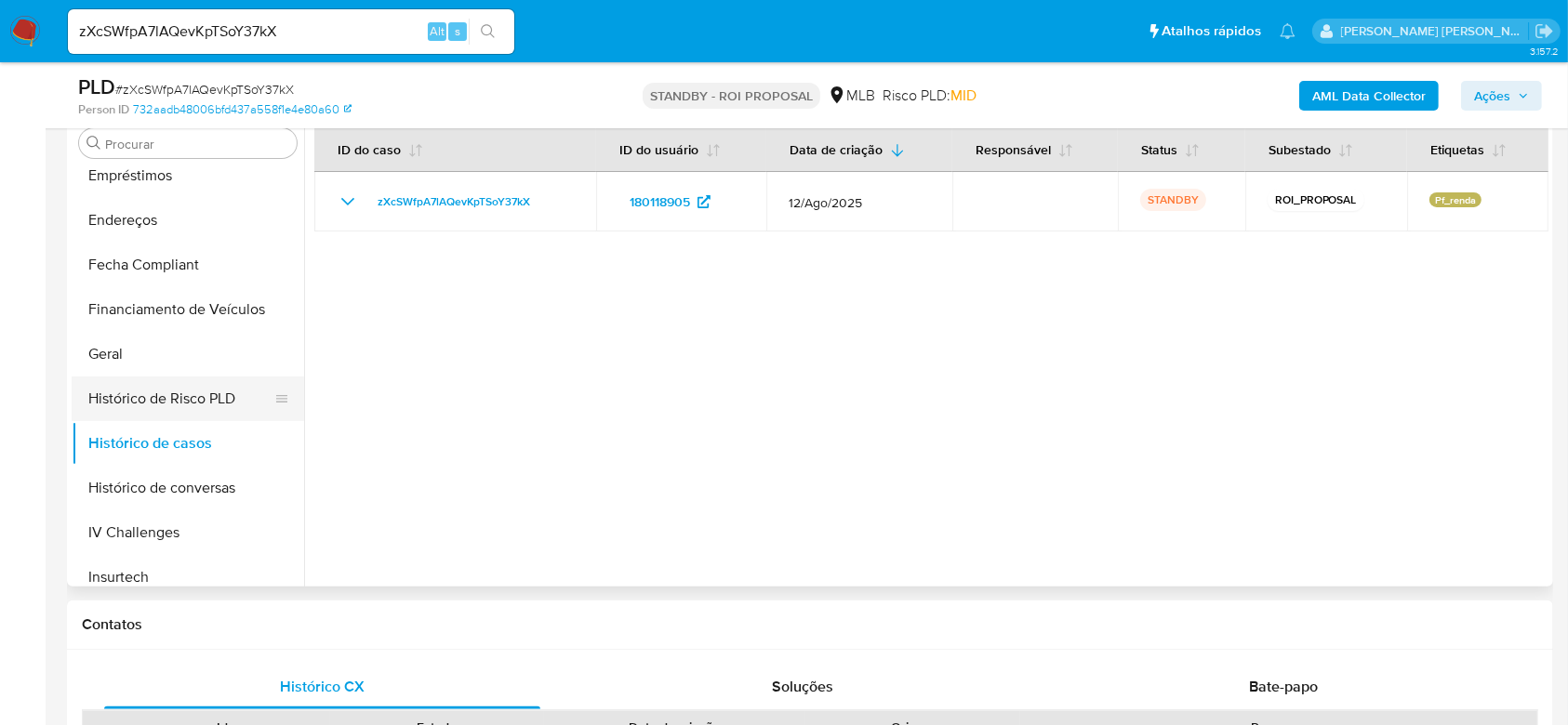
scroll to position [581, 0]
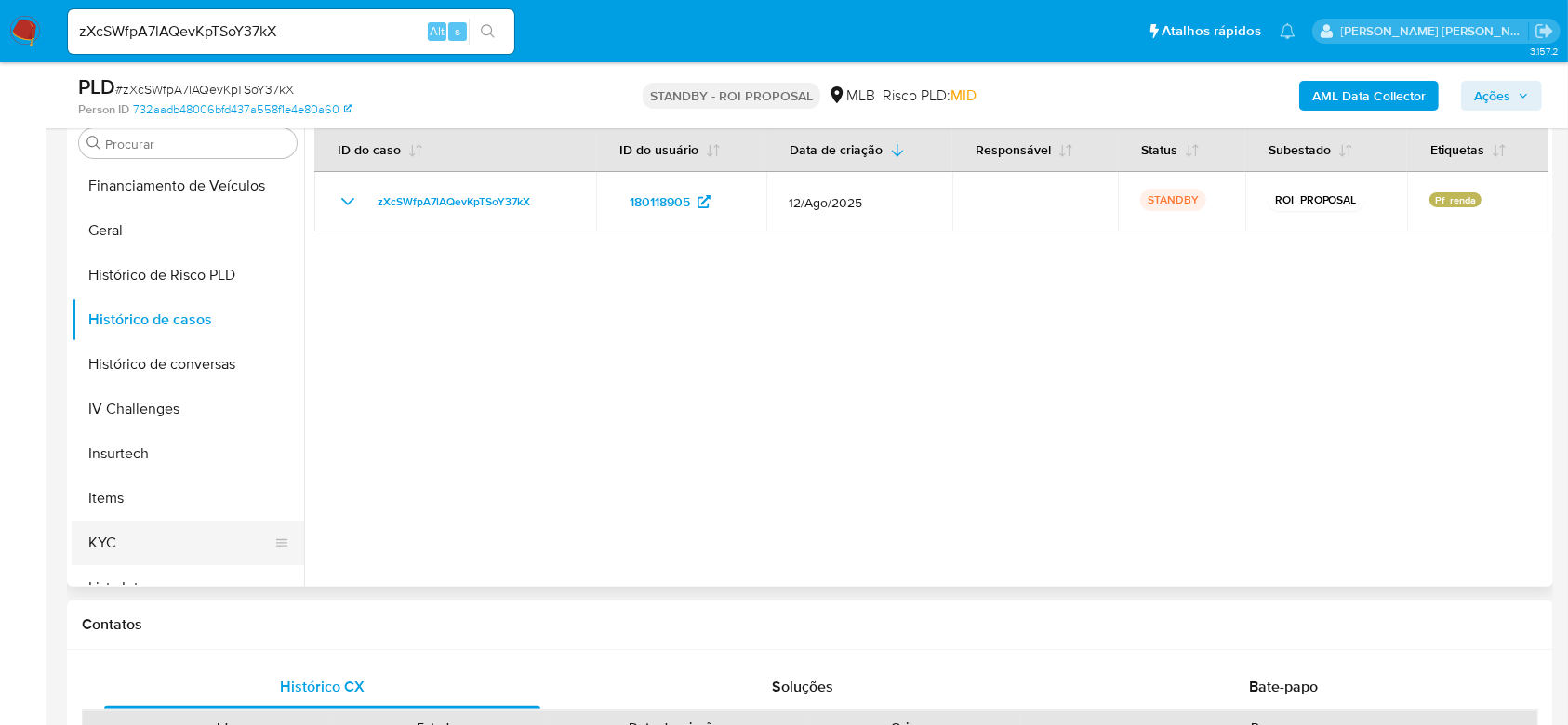
click at [104, 540] on button "KYC" at bounding box center [180, 542] width 218 height 45
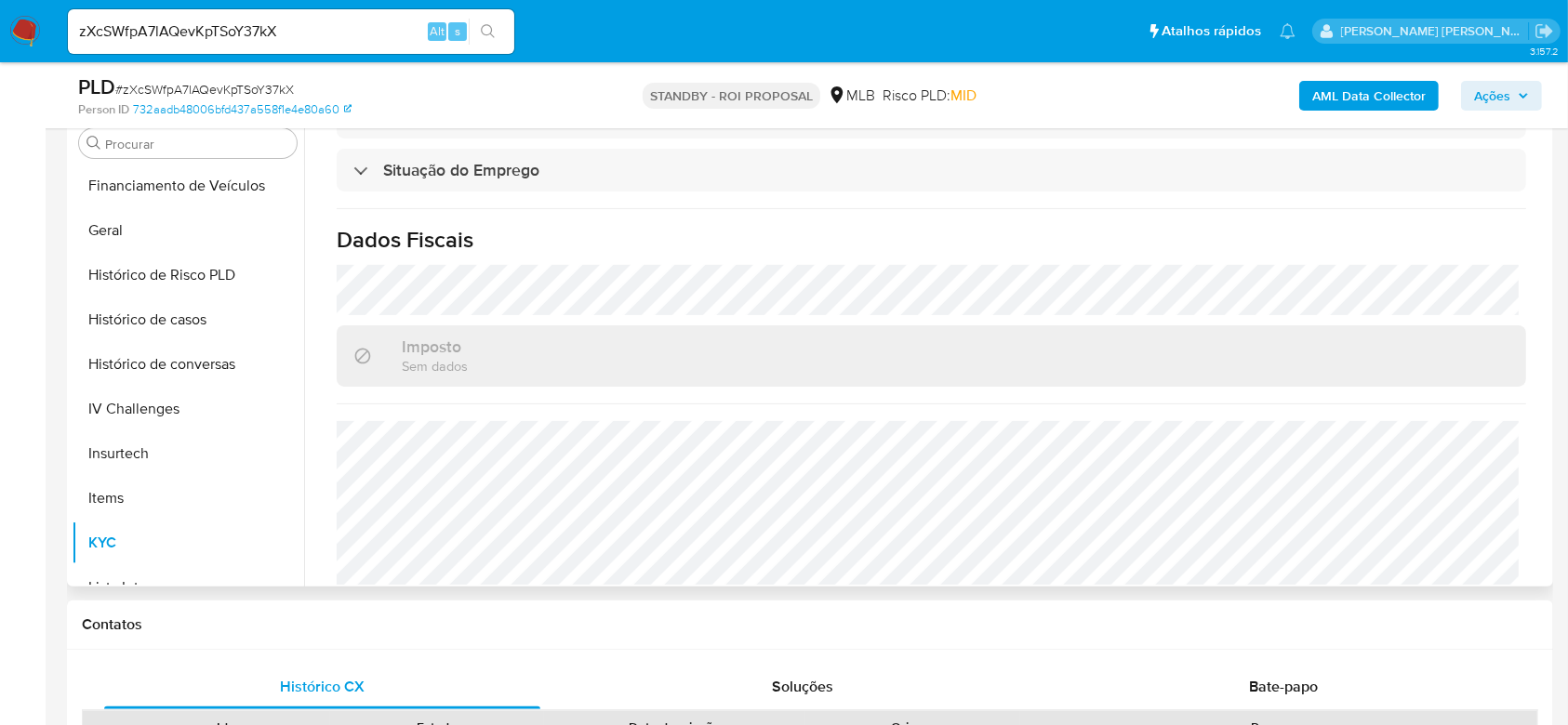
scroll to position [790, 0]
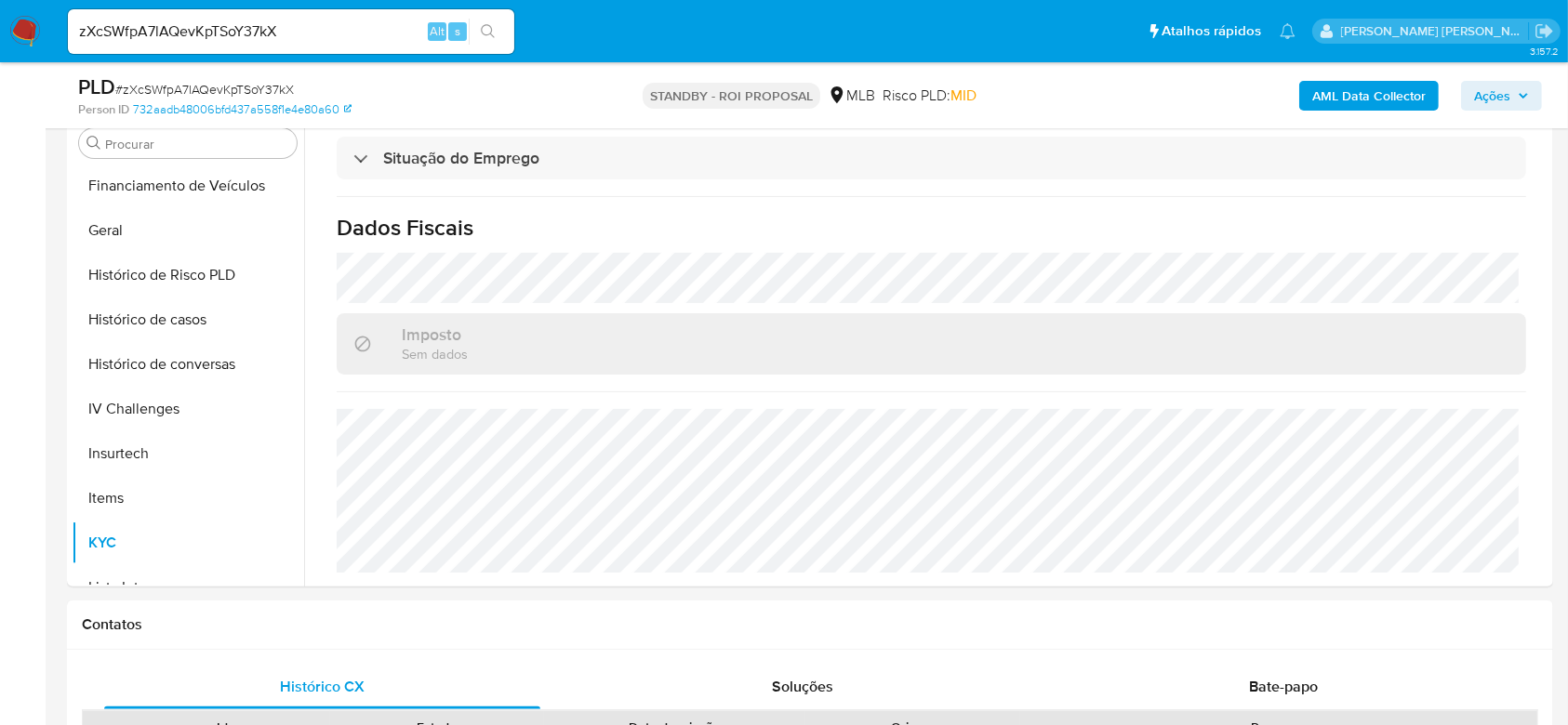
click at [208, 14] on div "zXcSWfpA7lAQevKpTSoY37kX Alt s" at bounding box center [290, 31] width 447 height 45
click at [208, 30] on input "zXcSWfpA7lAQevKpTSoY37kX" at bounding box center [290, 31] width 447 height 24
paste input "7ZLmp7ioiEK4ySElOyC4hIjZ"
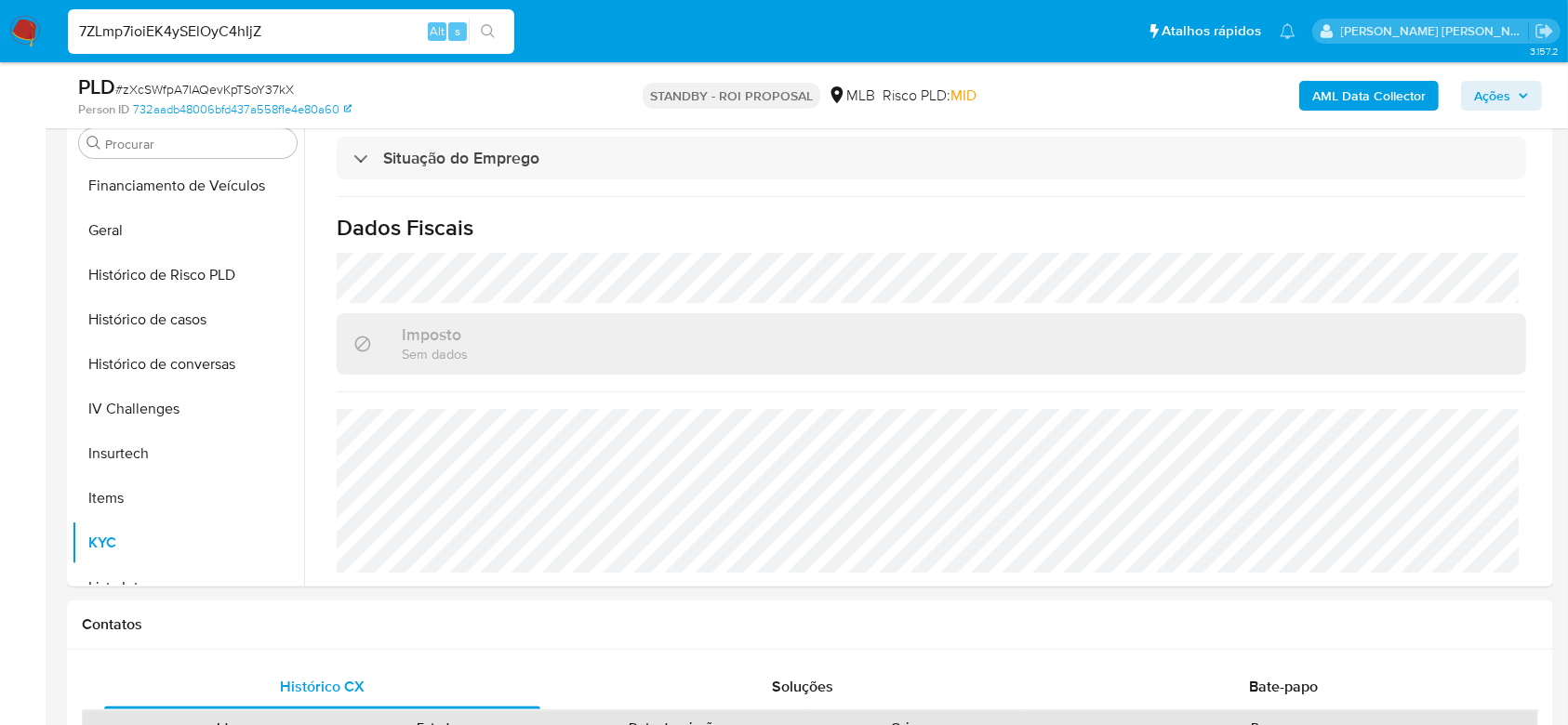
type input "7ZLmp7ioiEK4ySElOyC4hIjZ"
click at [486, 24] on icon "search-icon" at bounding box center [487, 30] width 14 height 14
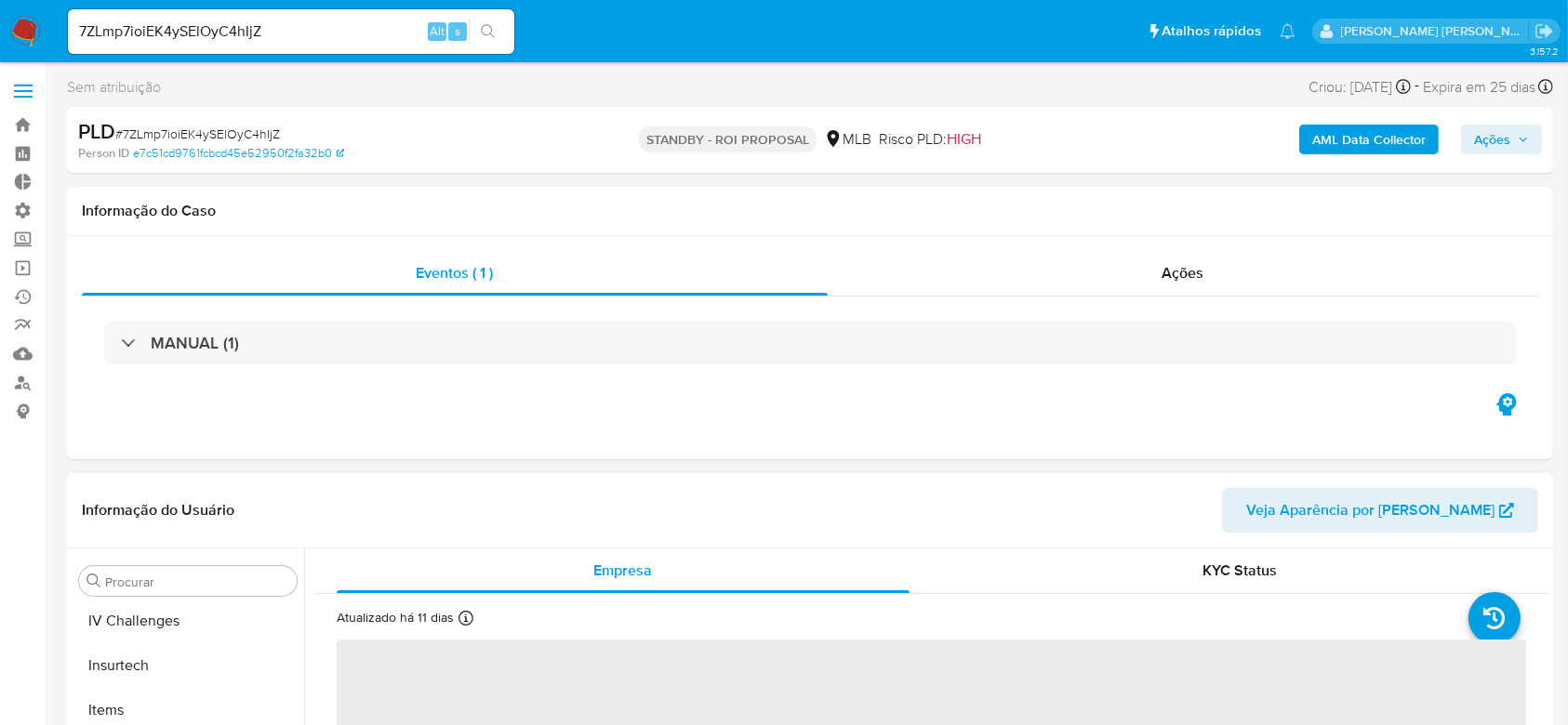
scroll to position [830, 0]
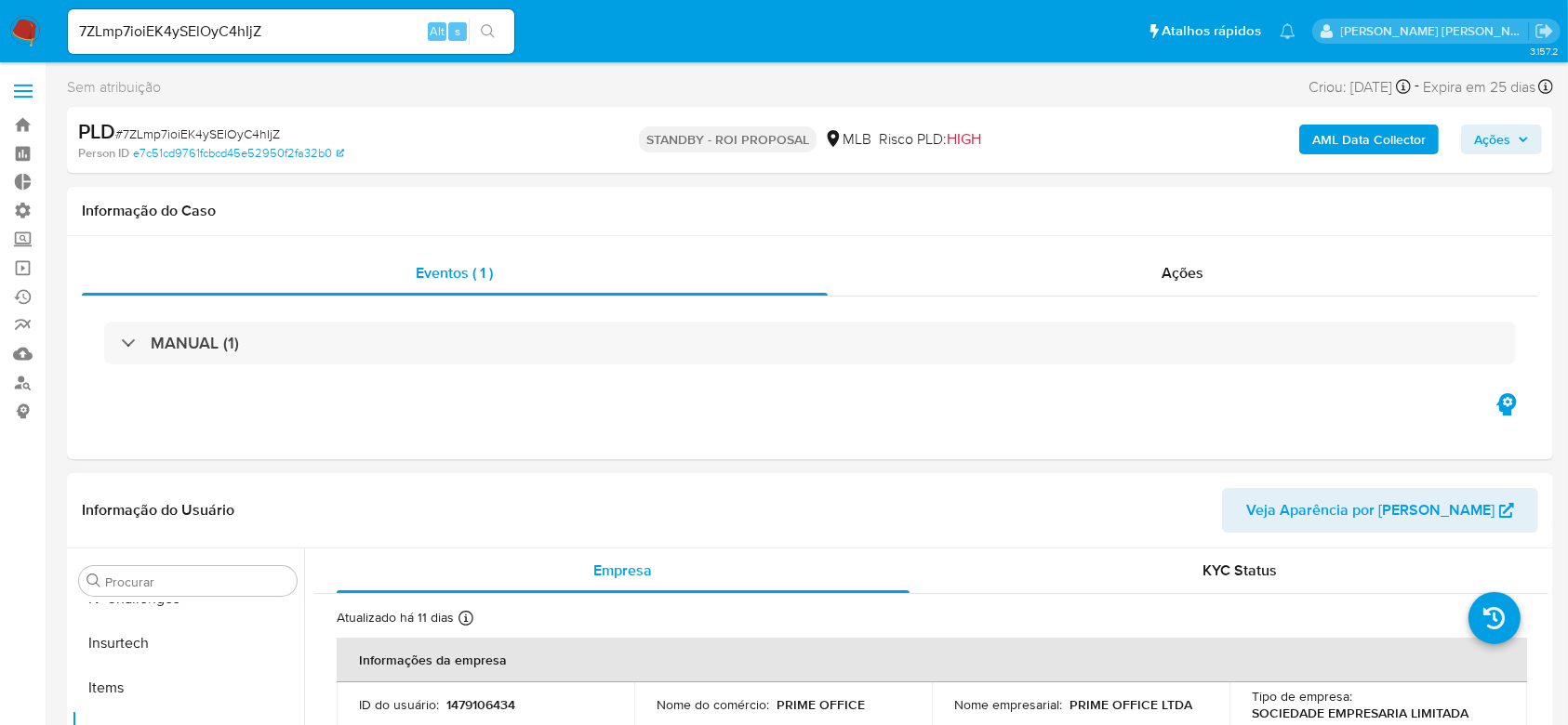
select select "10"
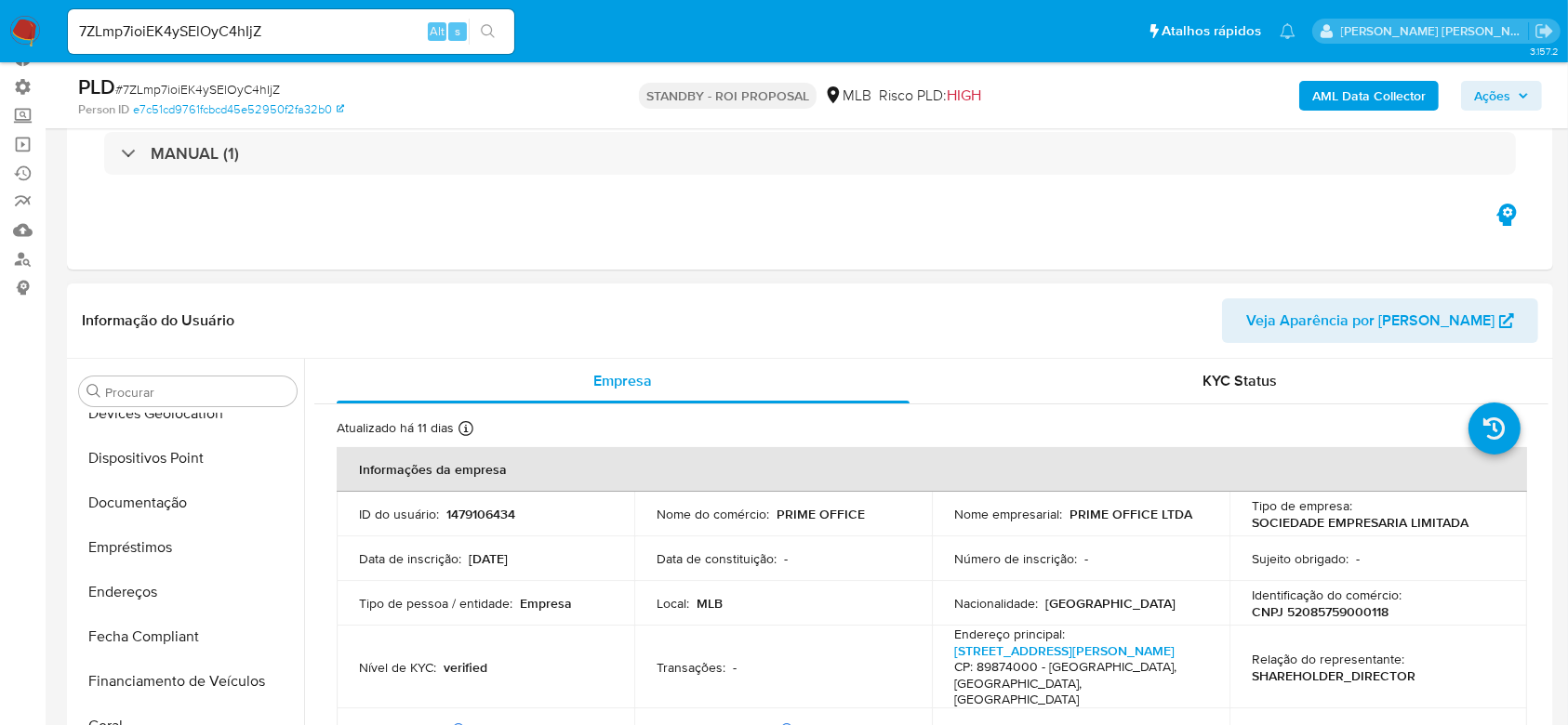
scroll to position [335, 0]
click at [171, 502] on button "Documentação" at bounding box center [180, 502] width 218 height 45
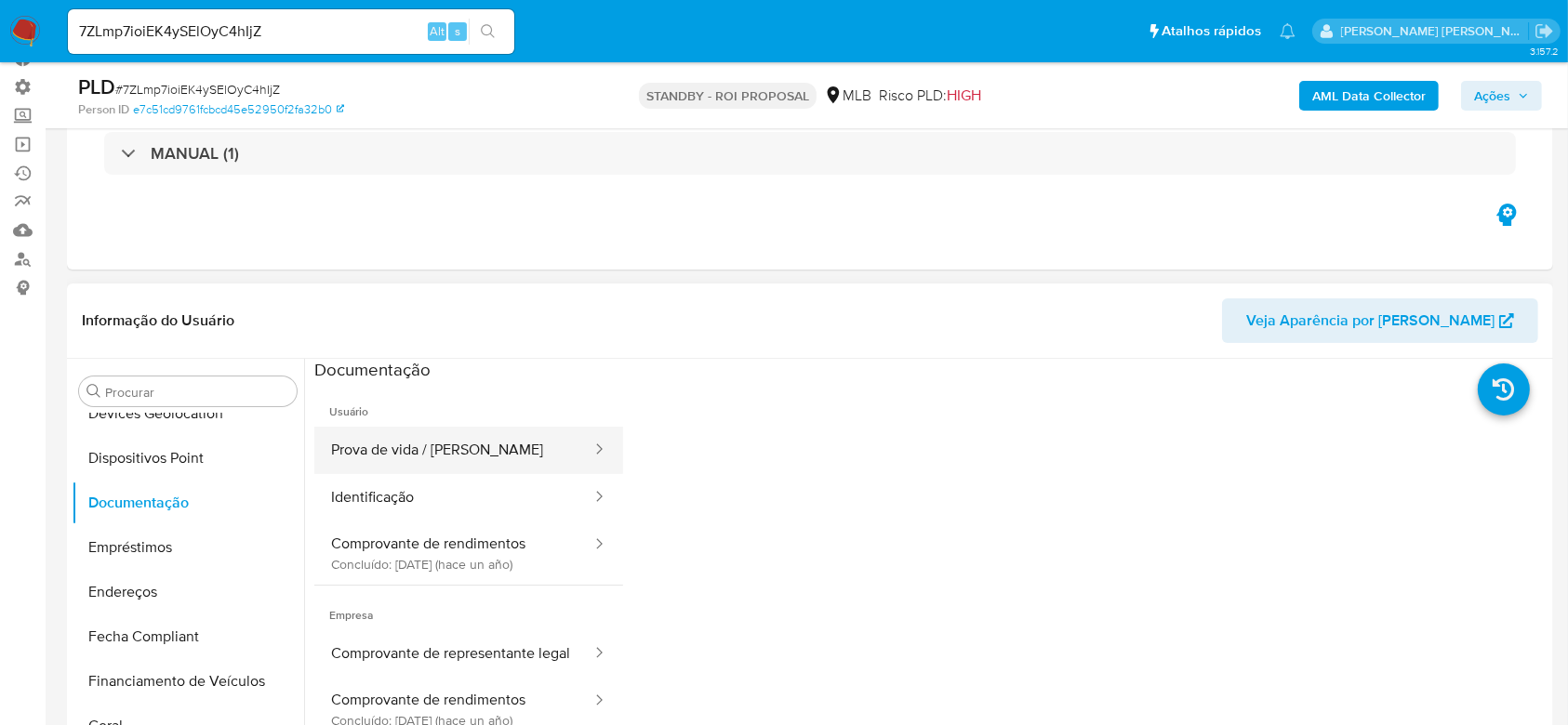
click at [456, 438] on button "Prova de vida / [PERSON_NAME]" at bounding box center [453, 450] width 279 height 48
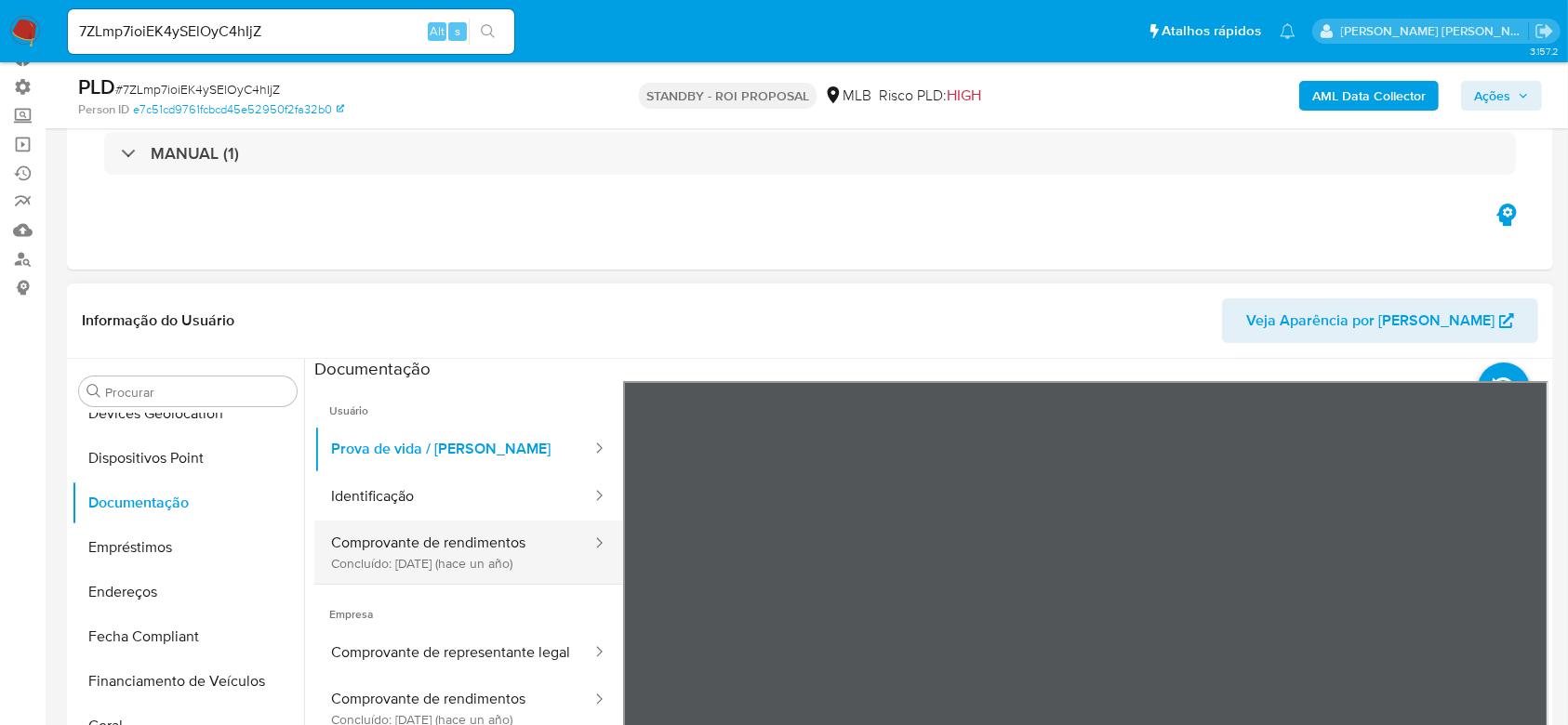
scroll to position [0, 0]
click at [475, 523] on button "Comprovante de rendimentos Concluído: 22/04/2024 (hace un año)" at bounding box center [453, 553] width 279 height 63
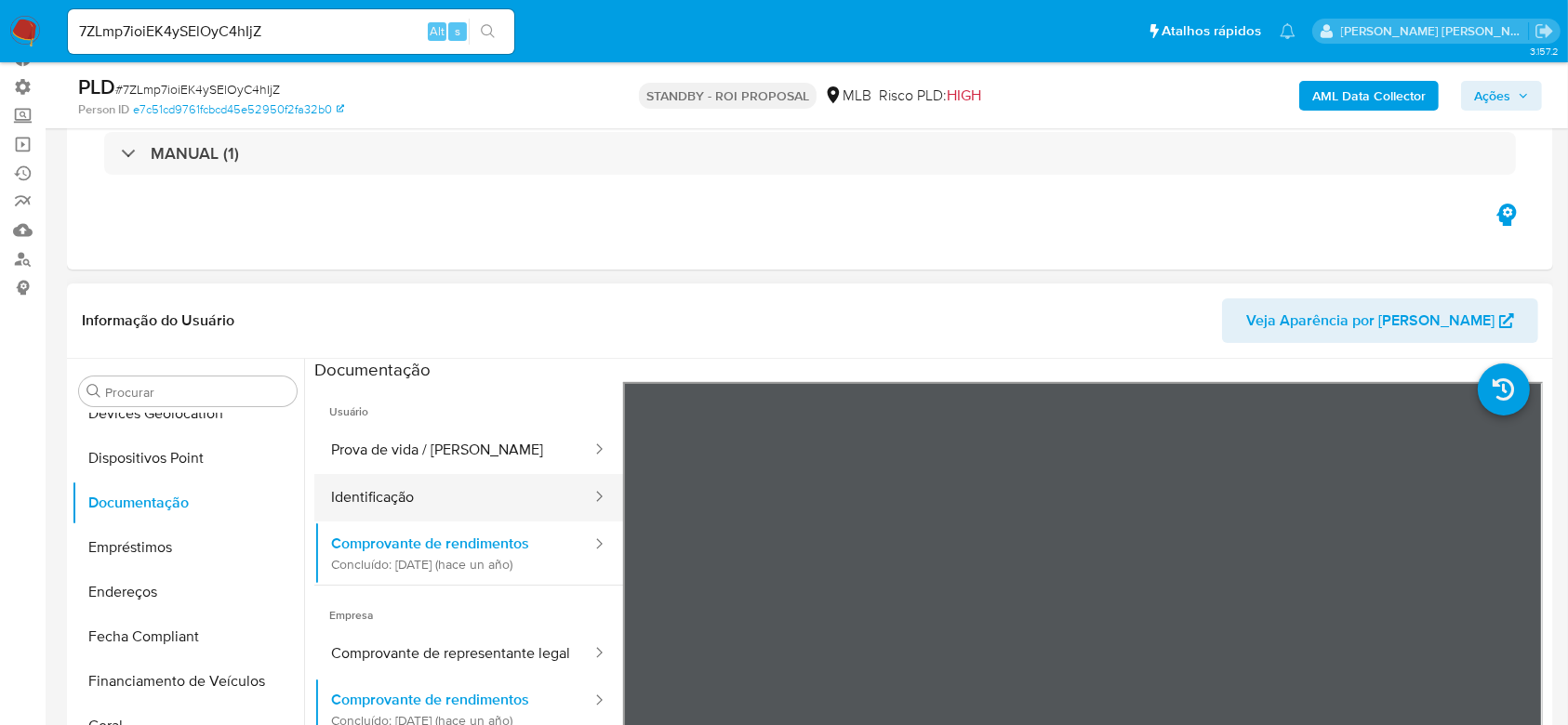
click at [484, 498] on button "Identificação" at bounding box center [453, 498] width 279 height 48
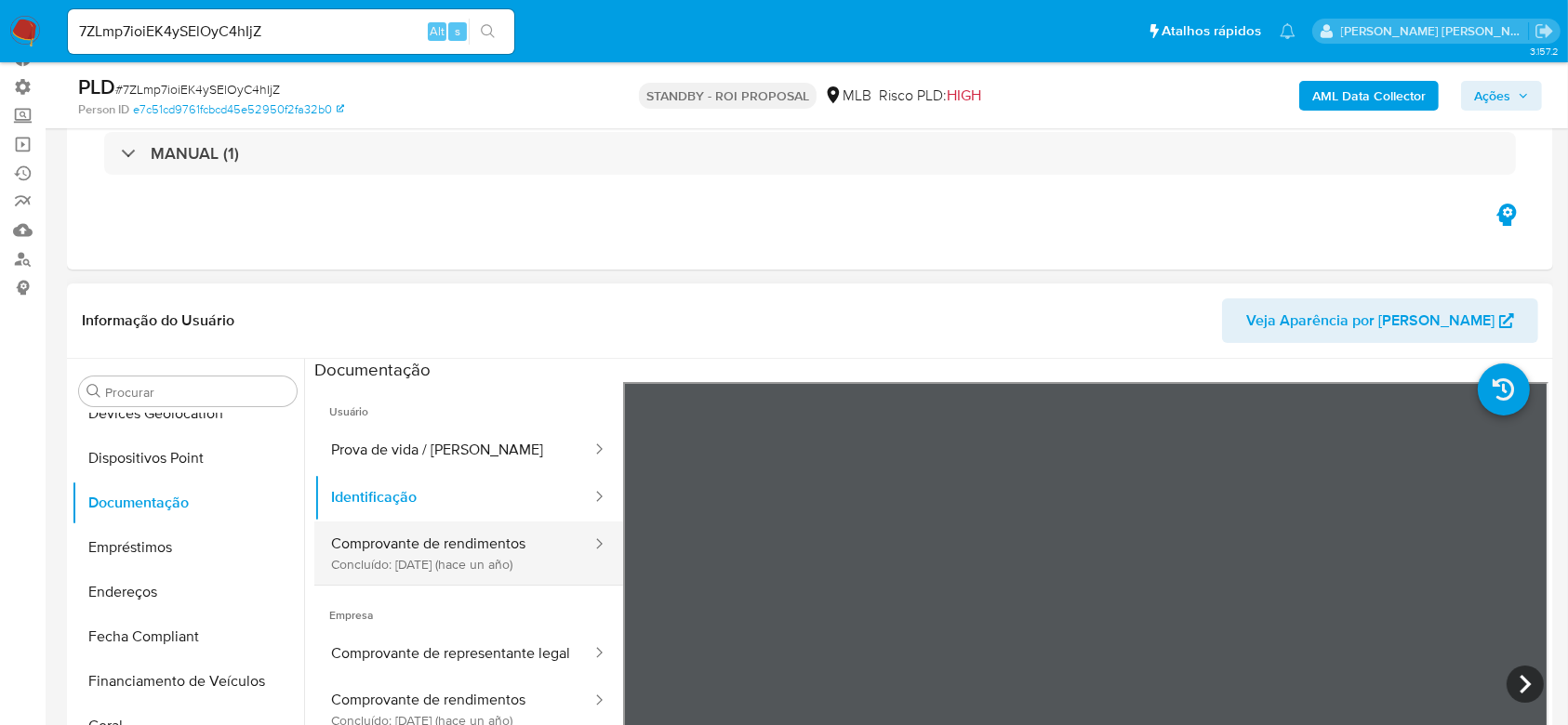
click at [398, 554] on button "Comprovante de rendimentos Concluído: 22/04/2024 (hace un año)" at bounding box center [453, 553] width 279 height 63
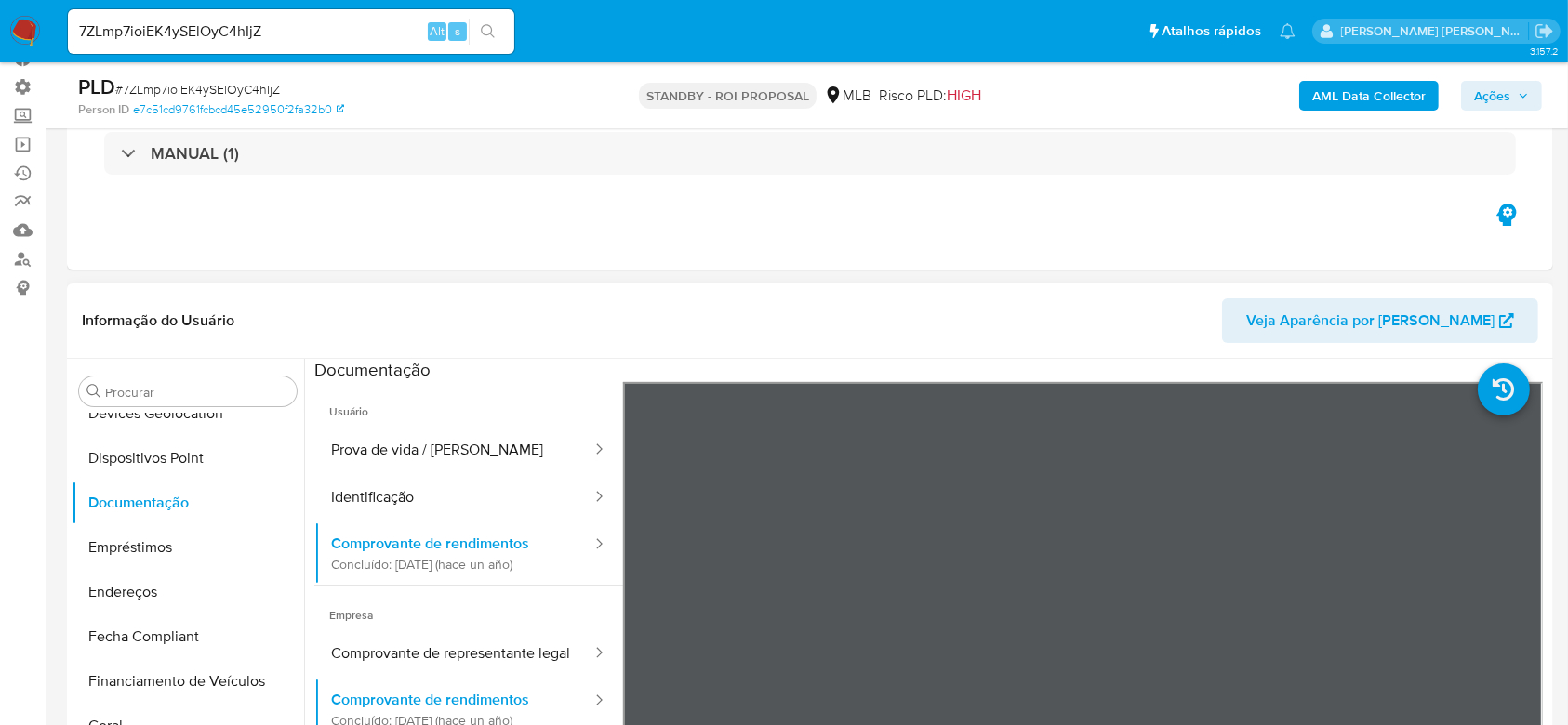
scroll to position [124, 0]
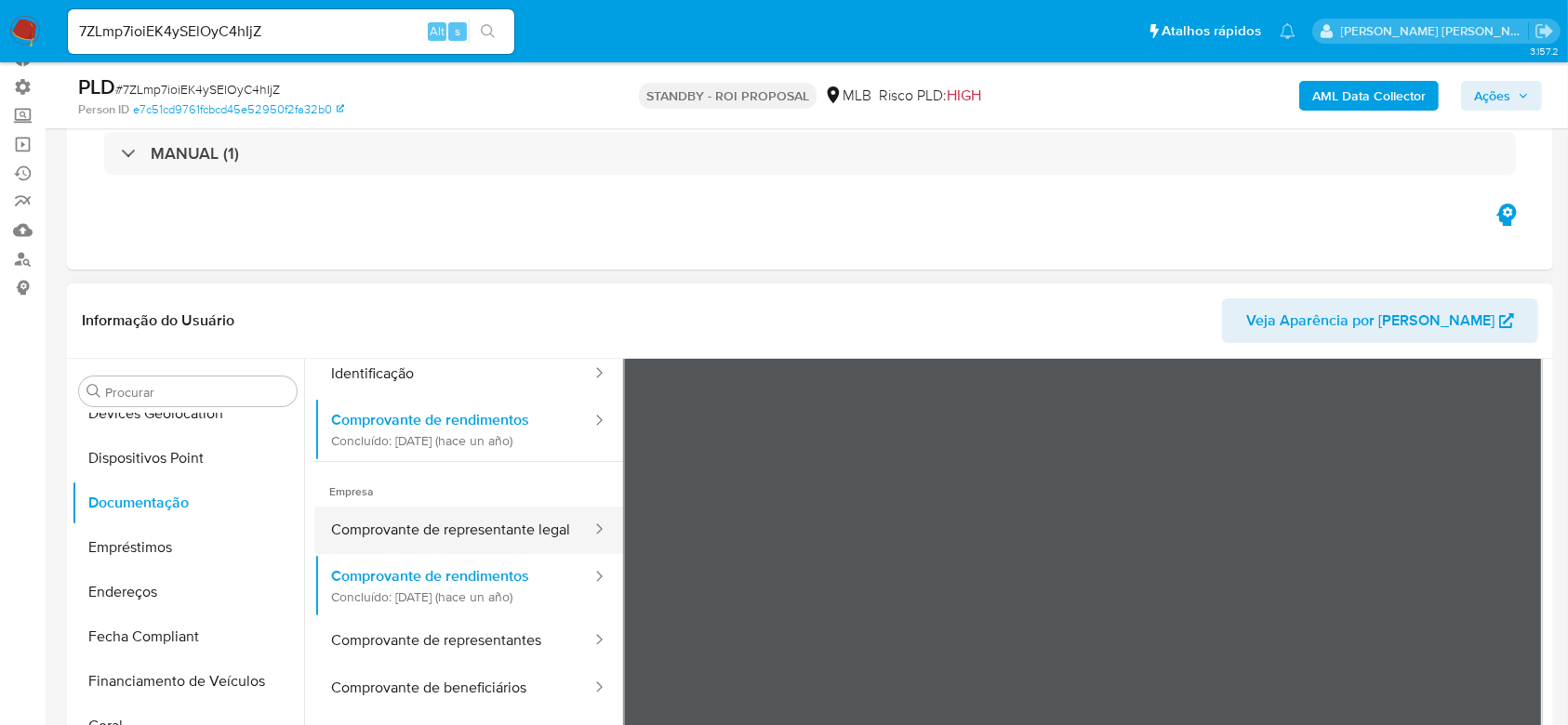
click at [460, 523] on button "Comprovante de representante legal" at bounding box center [453, 530] width 279 height 48
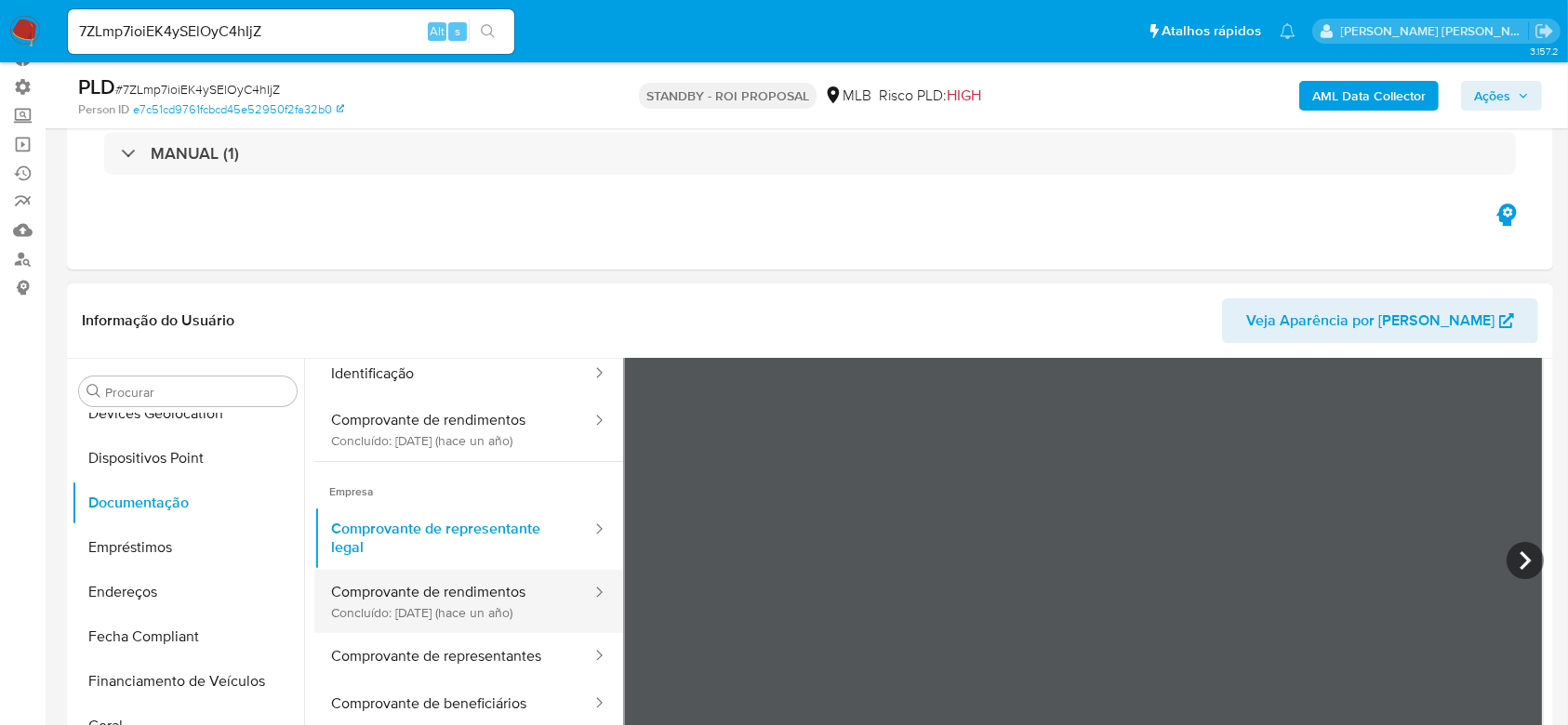
click at [388, 611] on button "Comprovante de rendimentos Concluído: 22/04/2024 (hace un año)" at bounding box center [453, 601] width 279 height 63
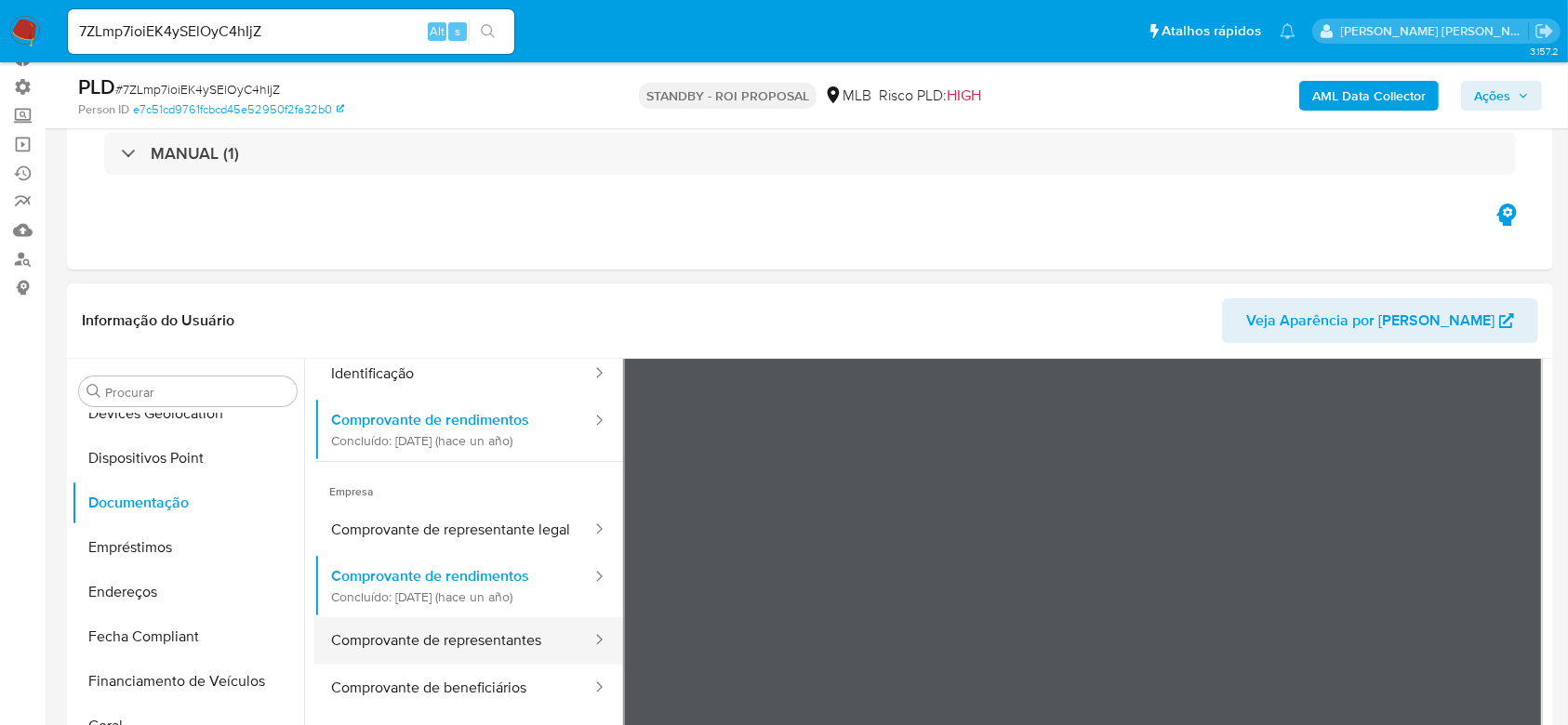
click at [425, 654] on button "Comprovante de representantes" at bounding box center [453, 641] width 279 height 48
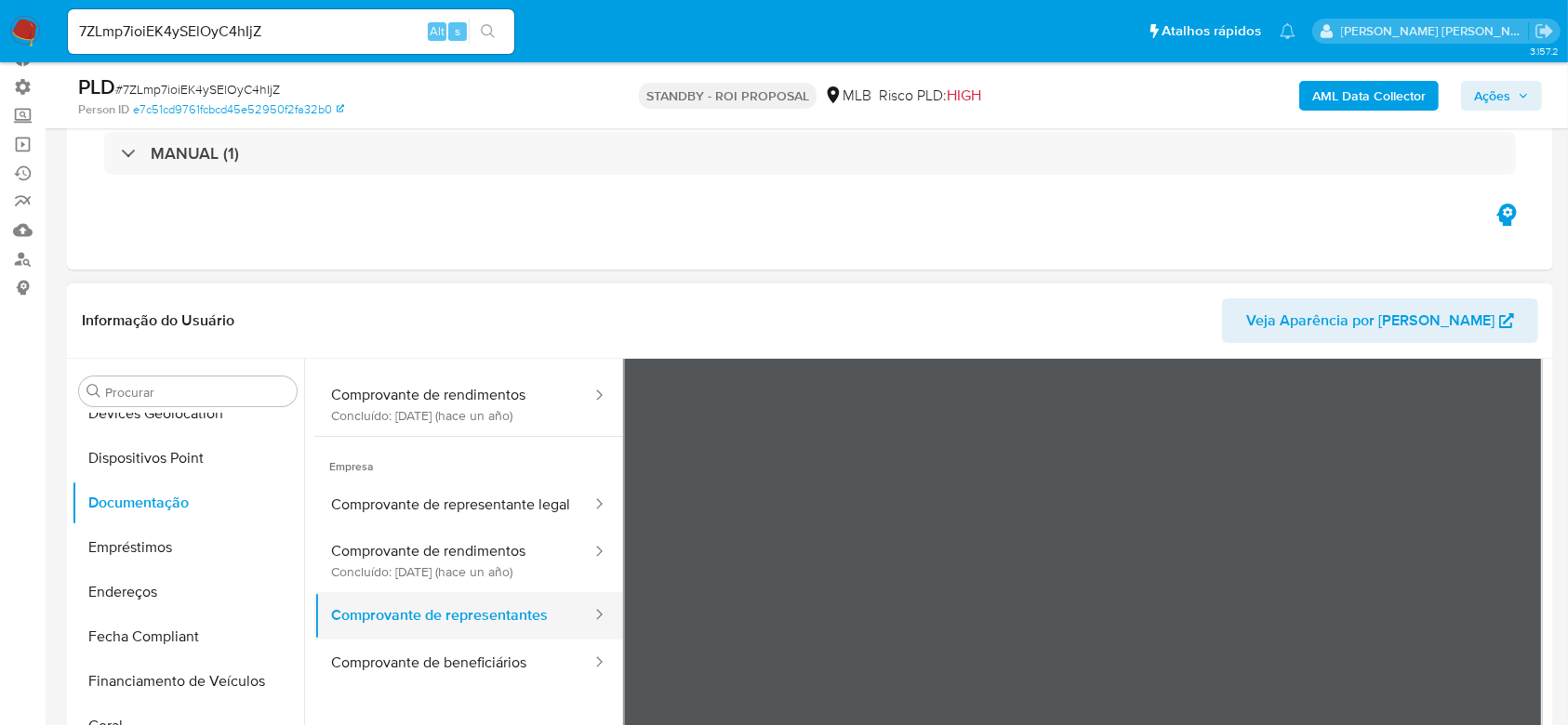
scroll to position [162, 0]
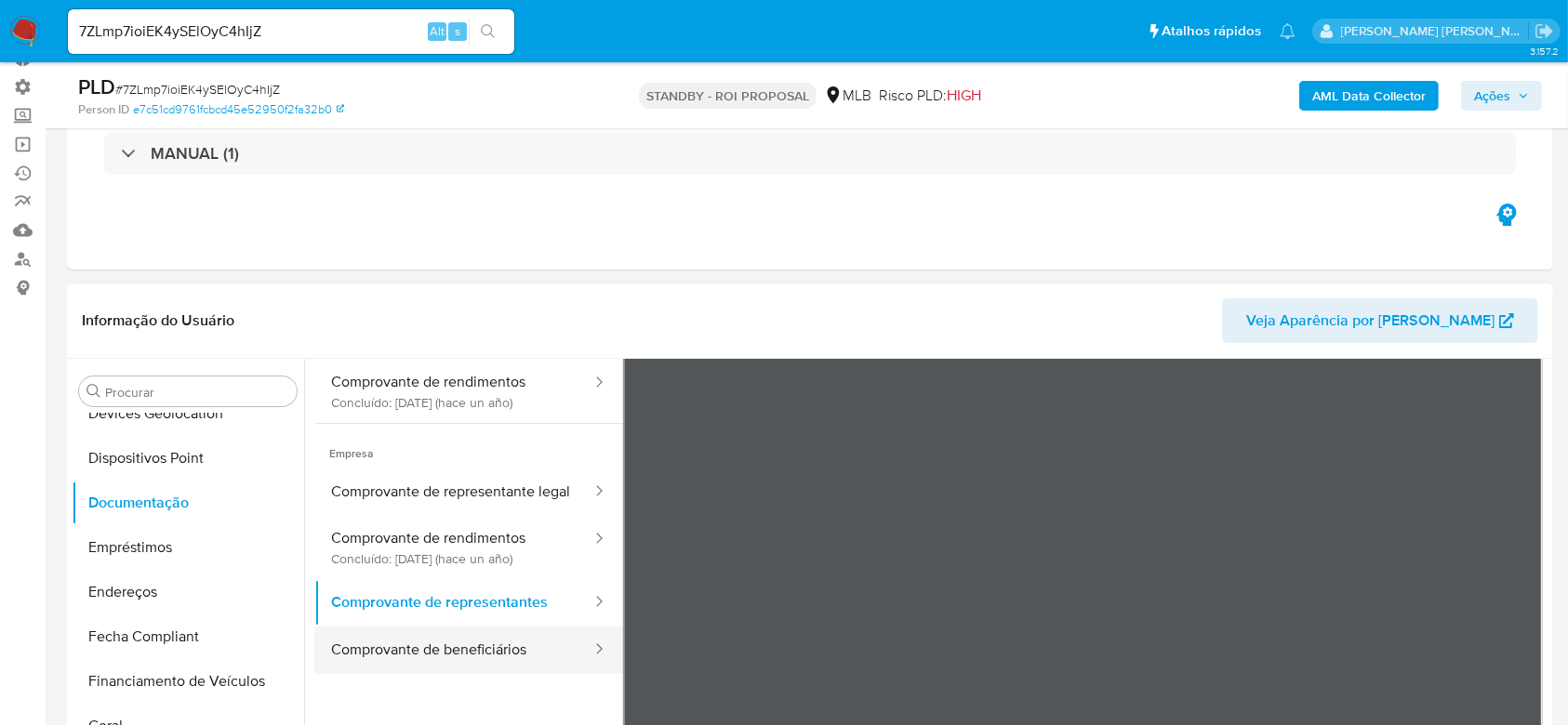
click at [524, 661] on button "Comprovante de beneficiários" at bounding box center [453, 650] width 279 height 48
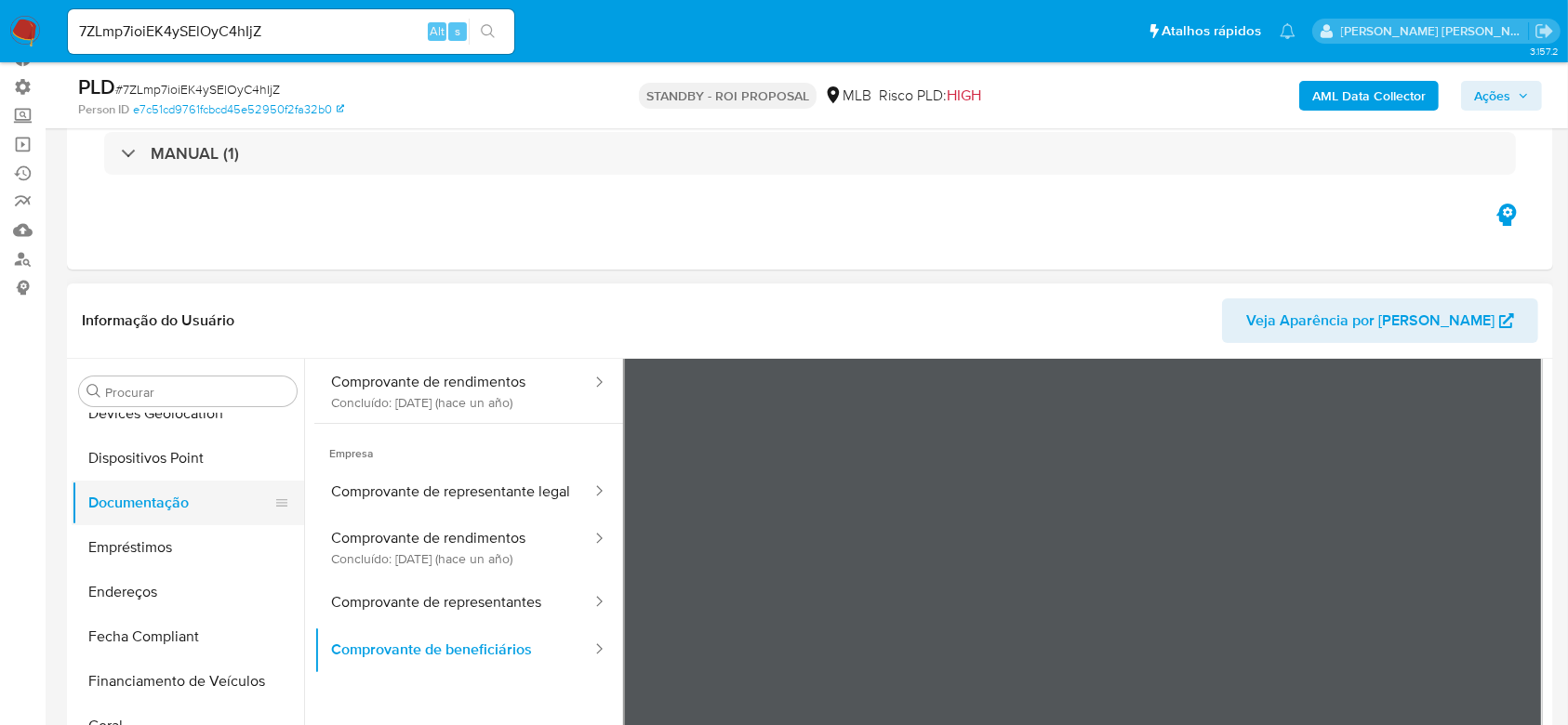
scroll to position [459, 0]
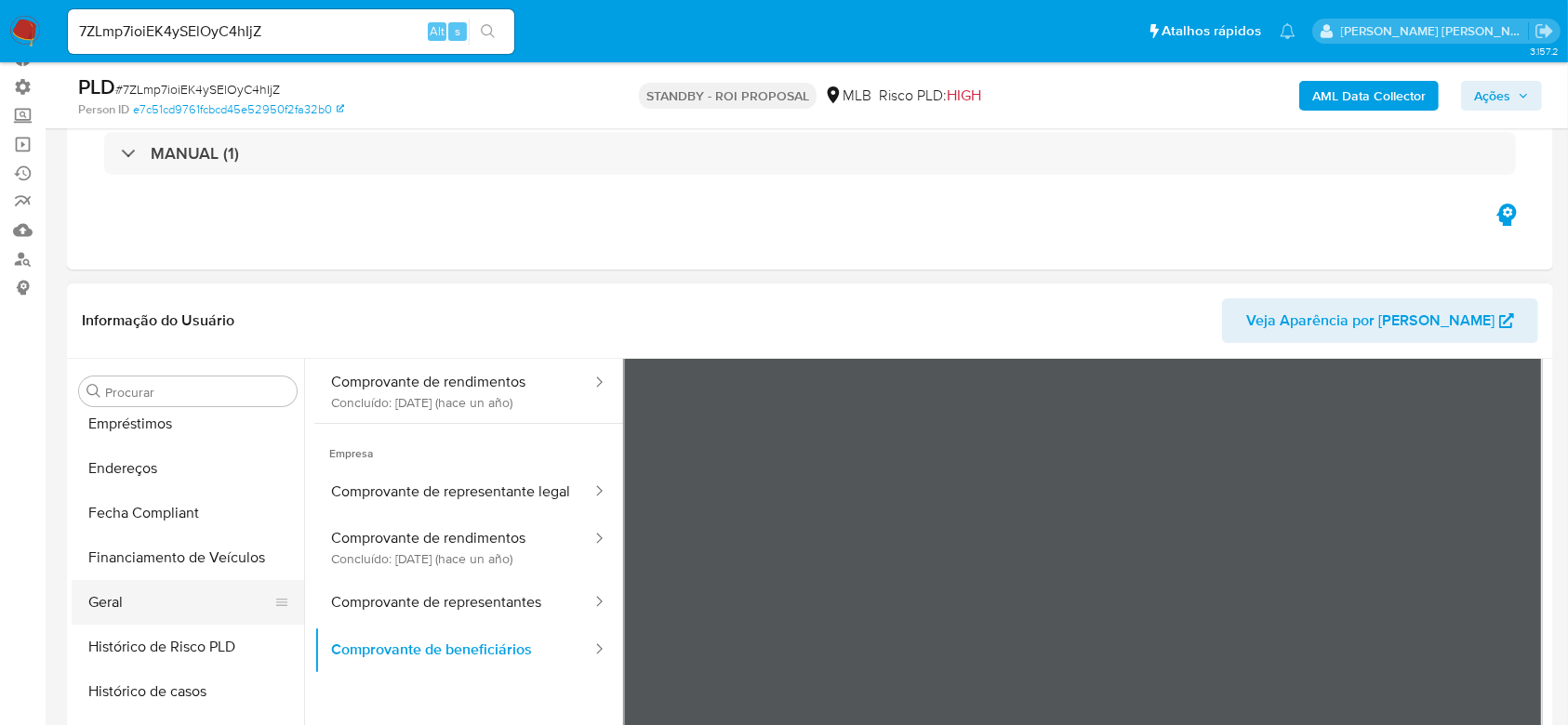
click at [134, 599] on button "Geral" at bounding box center [180, 602] width 218 height 45
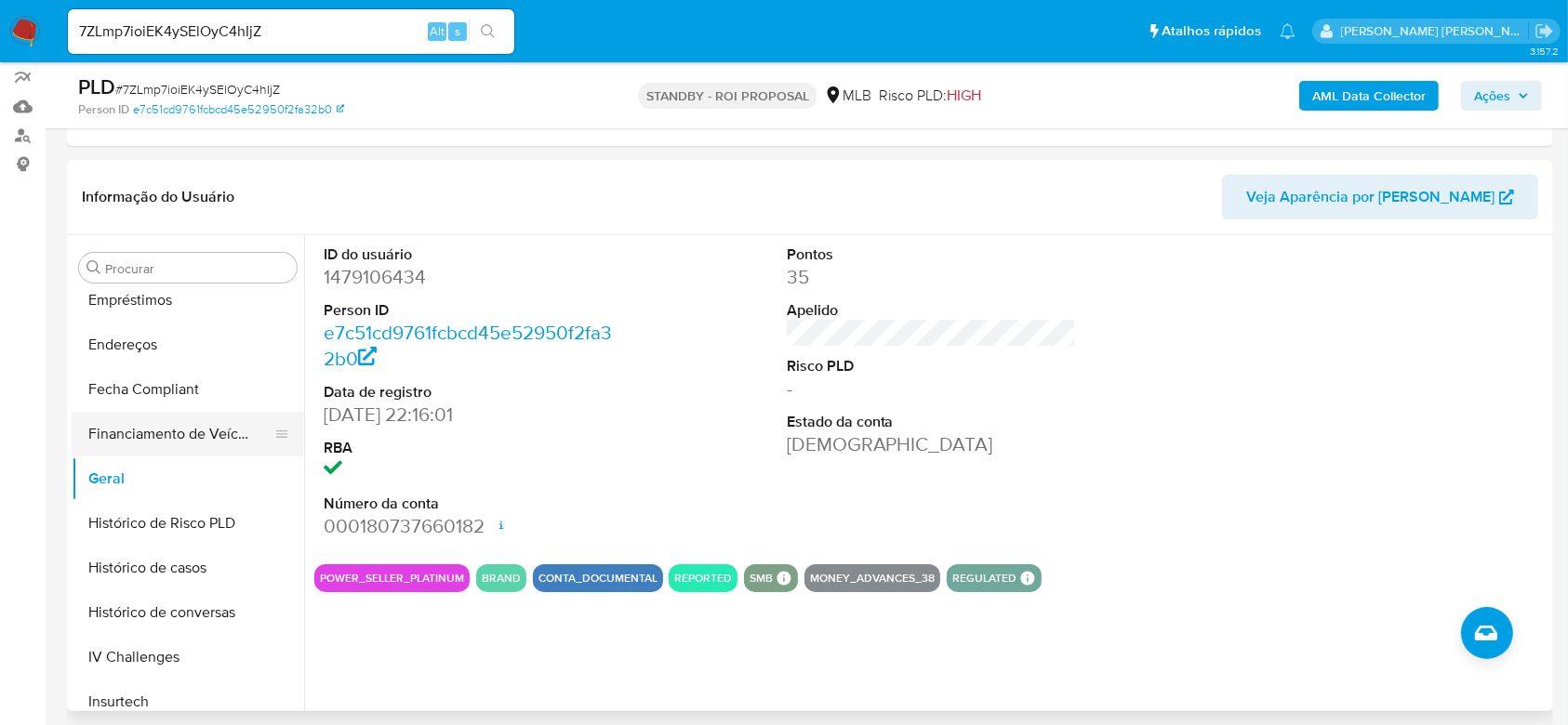
scroll to position [581, 0]
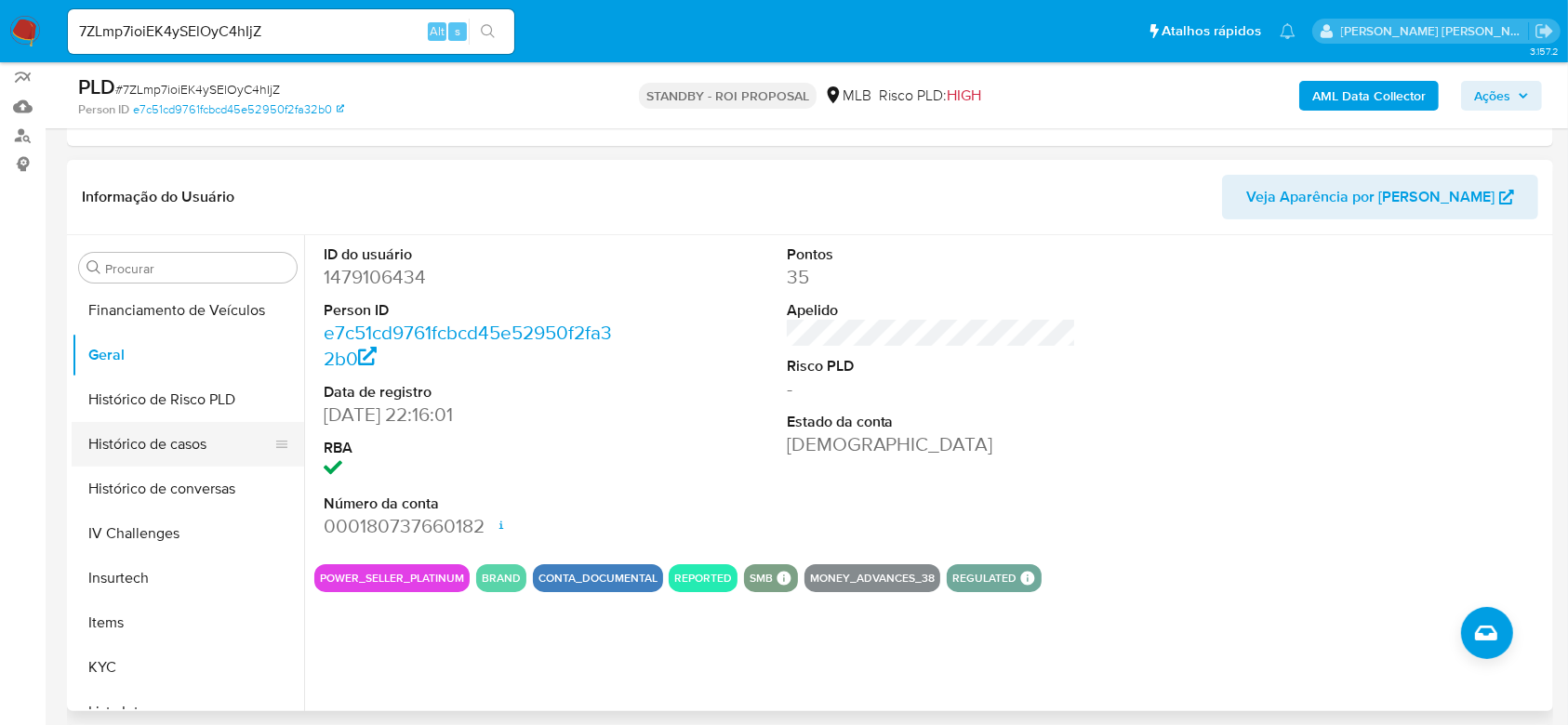
click at [157, 450] on button "Histórico de casos" at bounding box center [180, 443] width 218 height 45
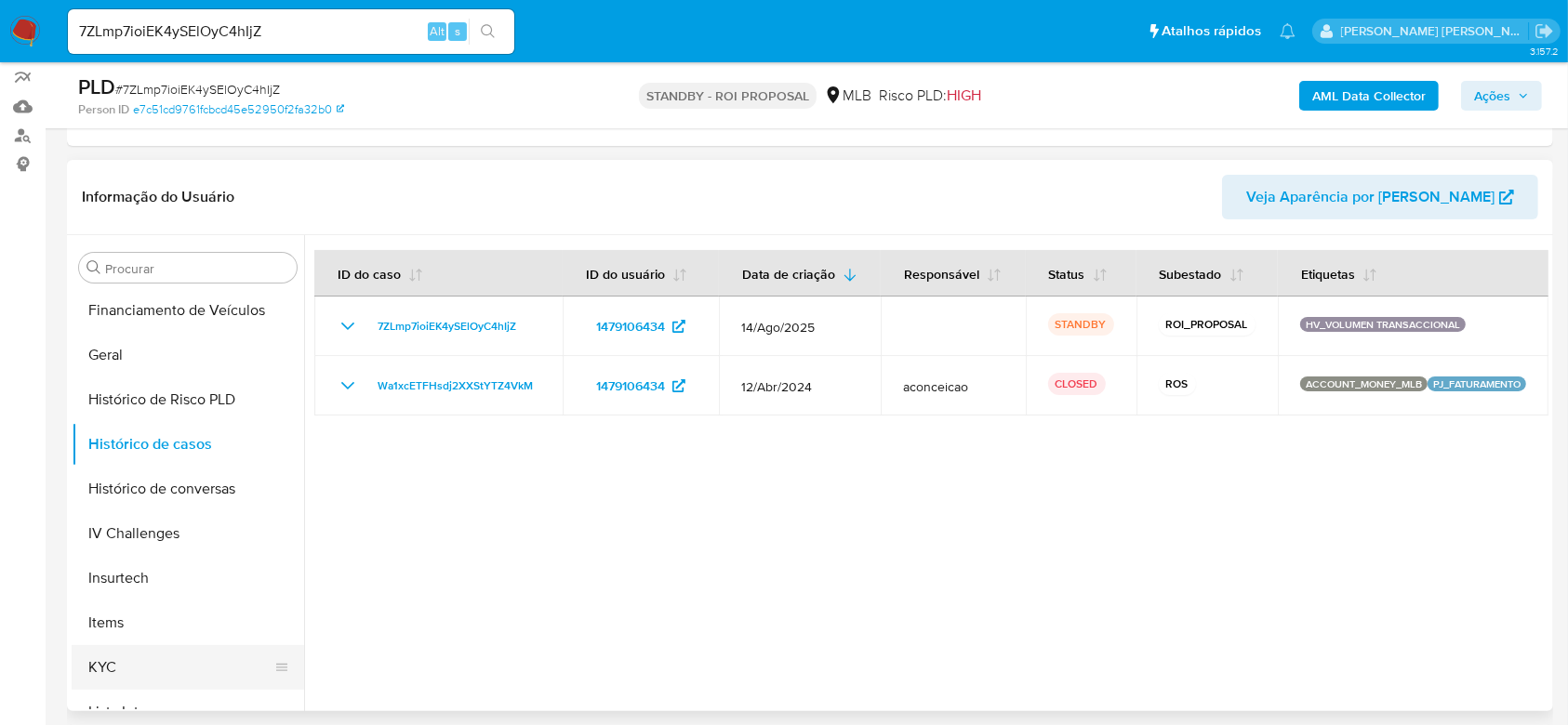
click at [169, 659] on button "KYC" at bounding box center [180, 667] width 218 height 45
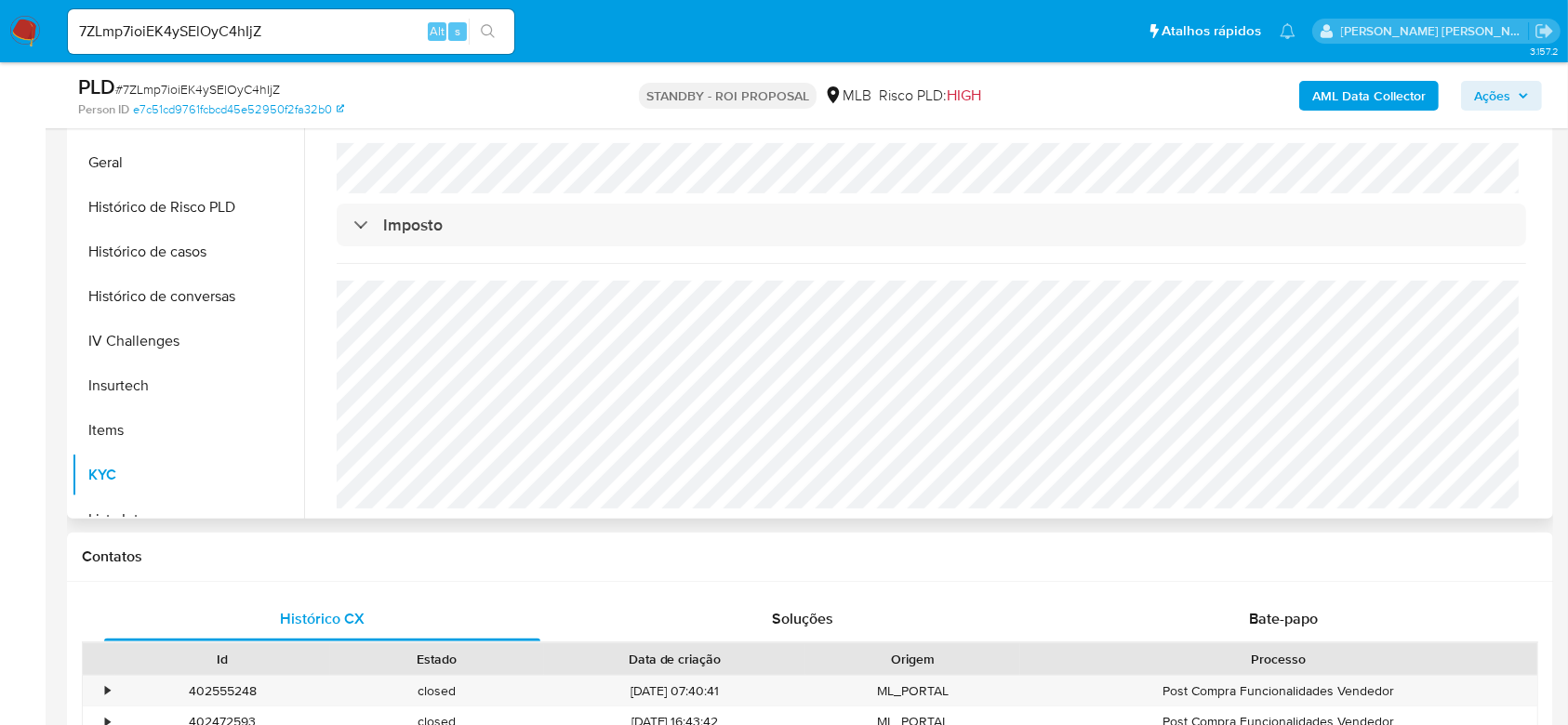
scroll to position [1109, 0]
click at [149, 257] on button "Histórico de casos" at bounding box center [180, 251] width 218 height 45
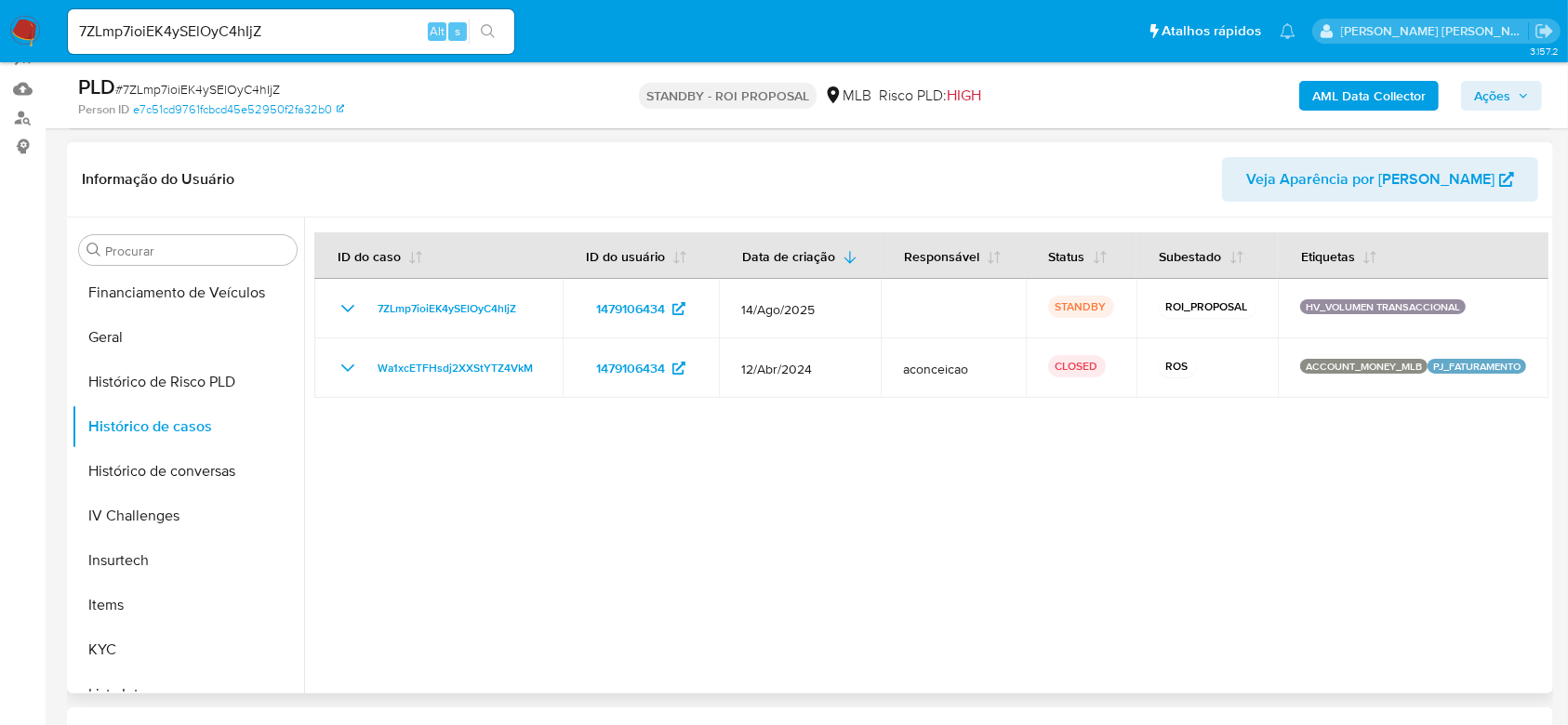
scroll to position [316, 0]
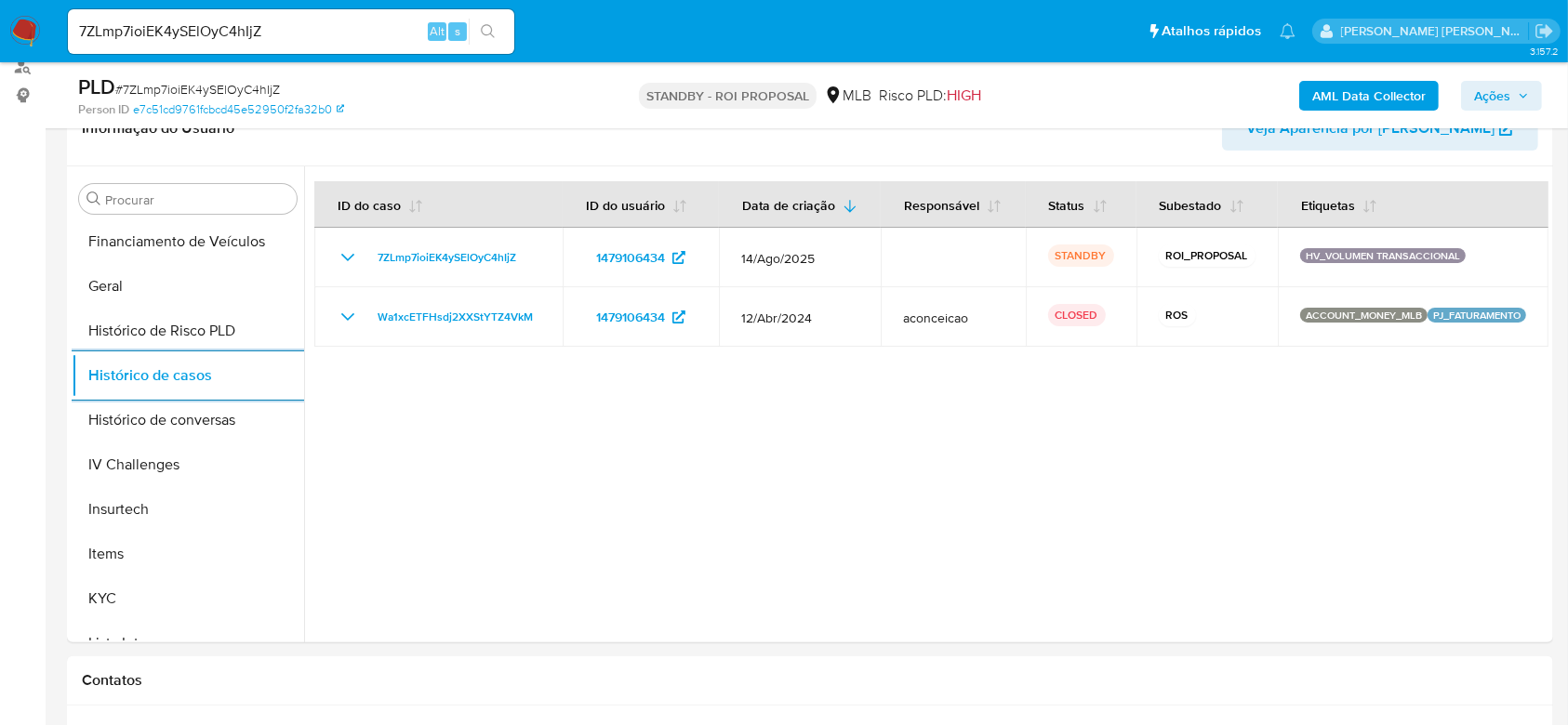
click at [175, 29] on input "7ZLmp7ioiEK4ySElOyC4hIjZ" at bounding box center [290, 31] width 447 height 24
paste input "kpliHMBchcMAYmiojDcii4aB"
type input "kpliHMBchcMAYmiojDcii4aB"
click at [498, 29] on button "search-icon" at bounding box center [487, 31] width 38 height 26
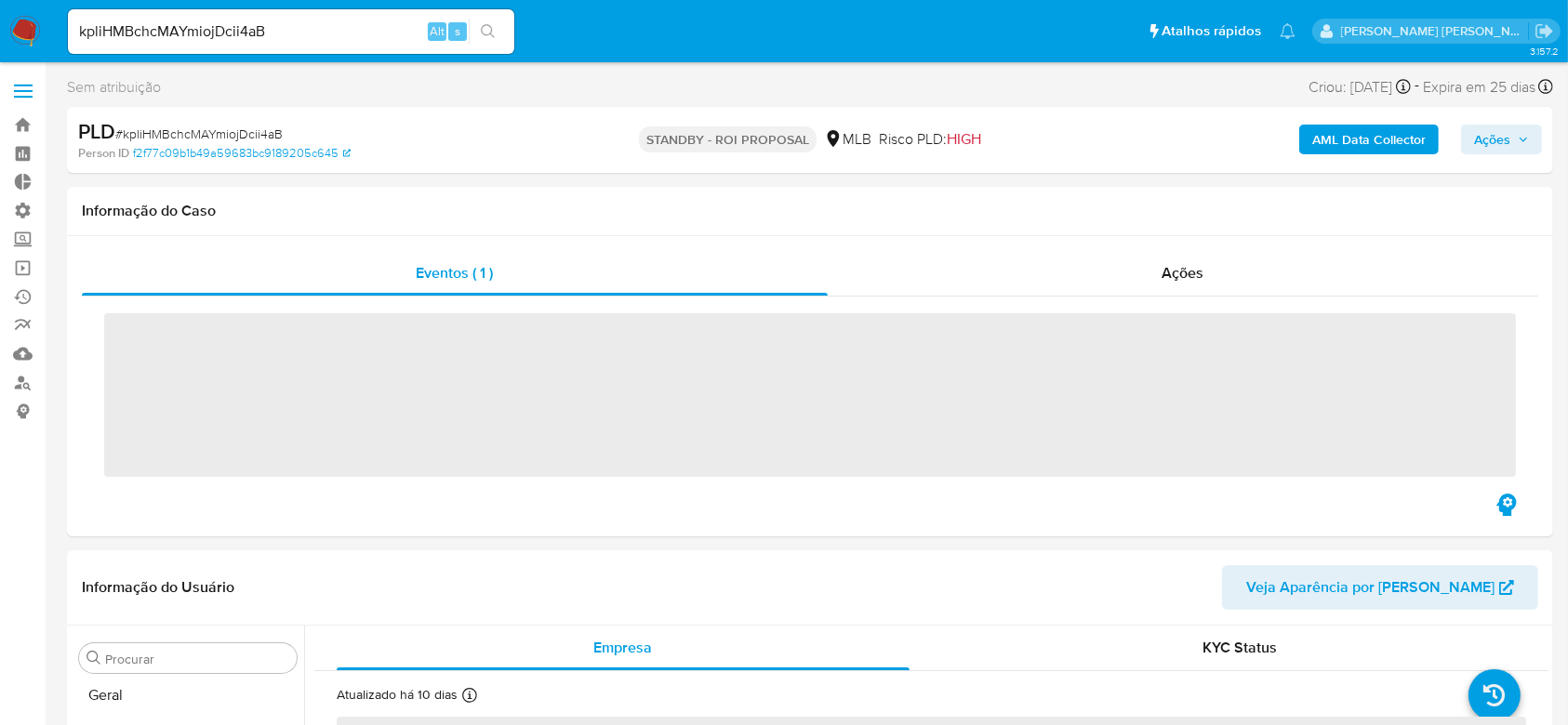
scroll to position [807, 0]
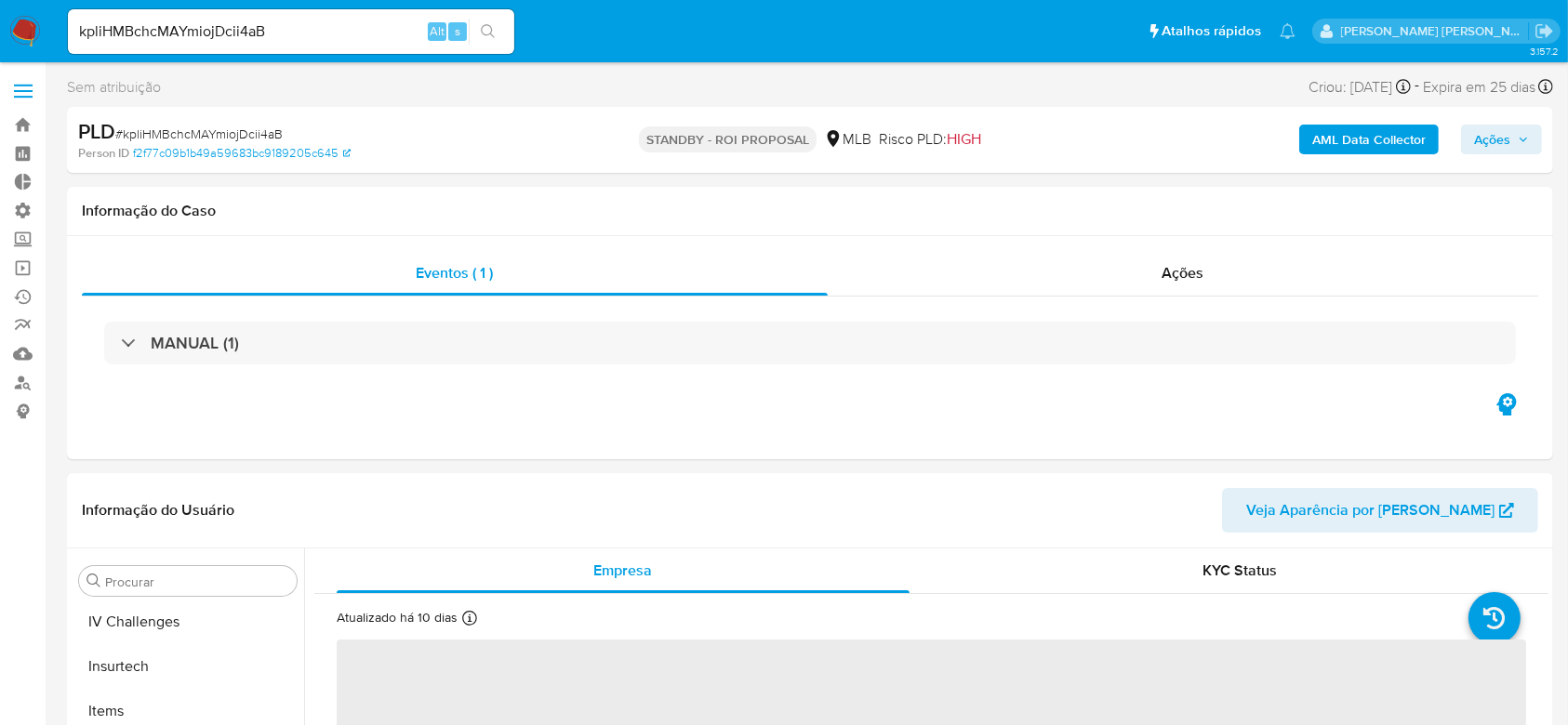
select select "10"
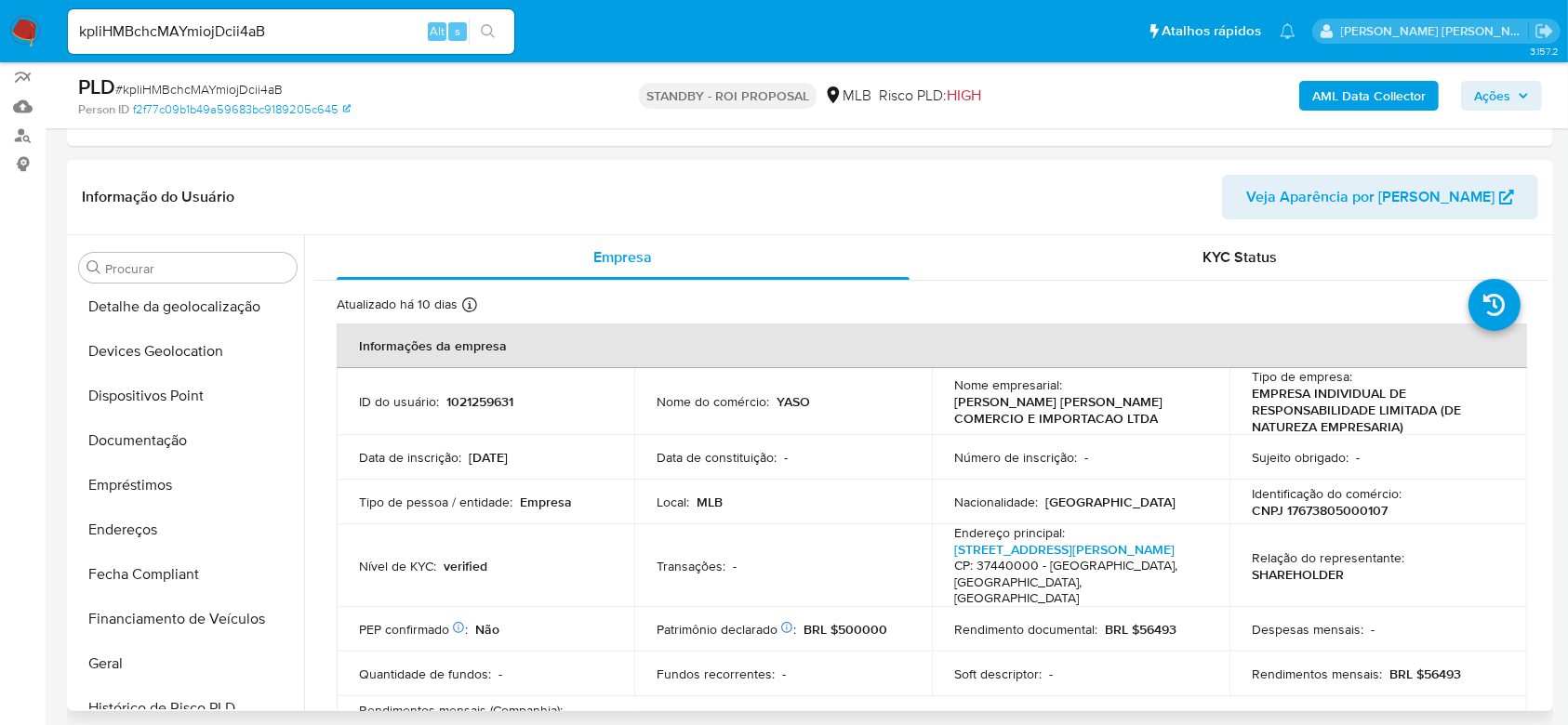
scroll to position [210, 0]
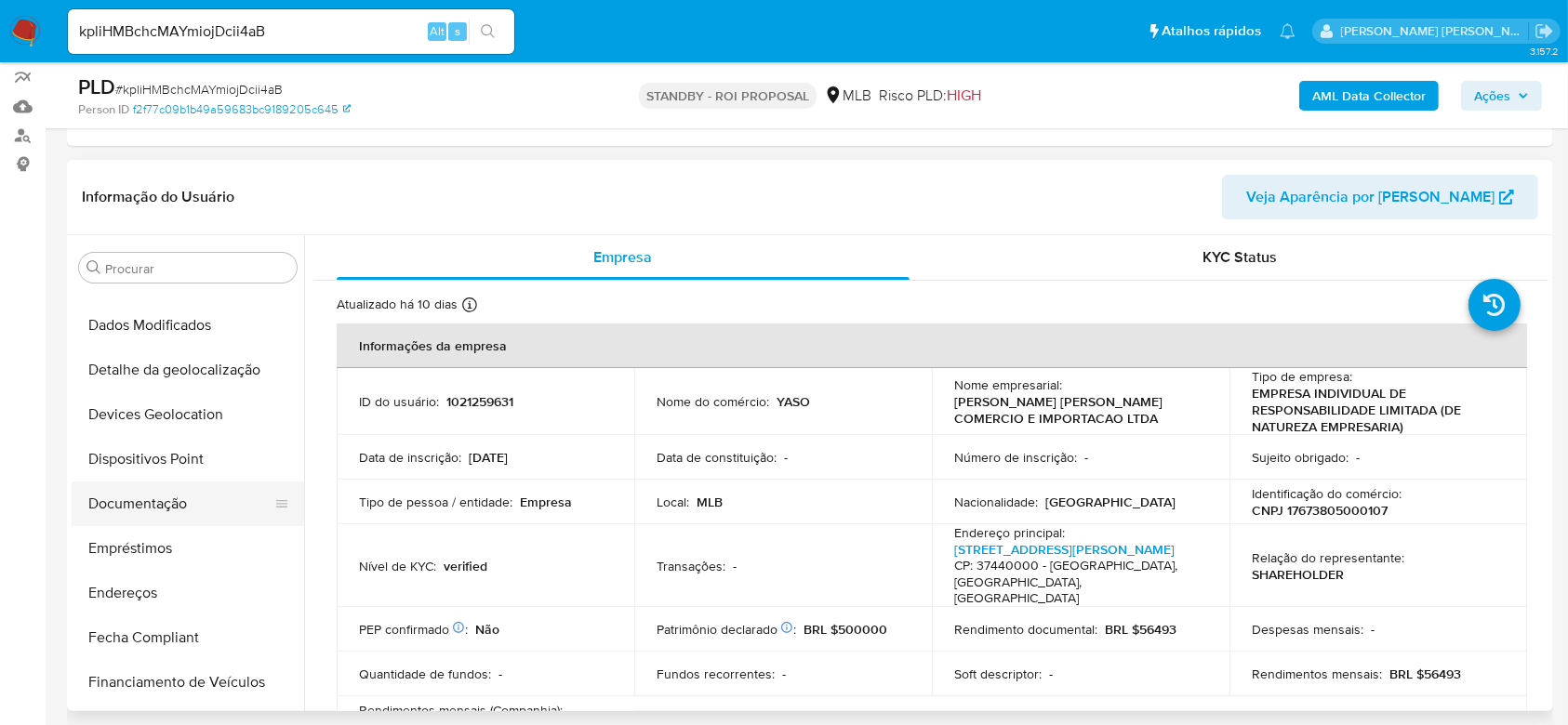
click at [116, 501] on button "Documentação" at bounding box center [180, 503] width 218 height 45
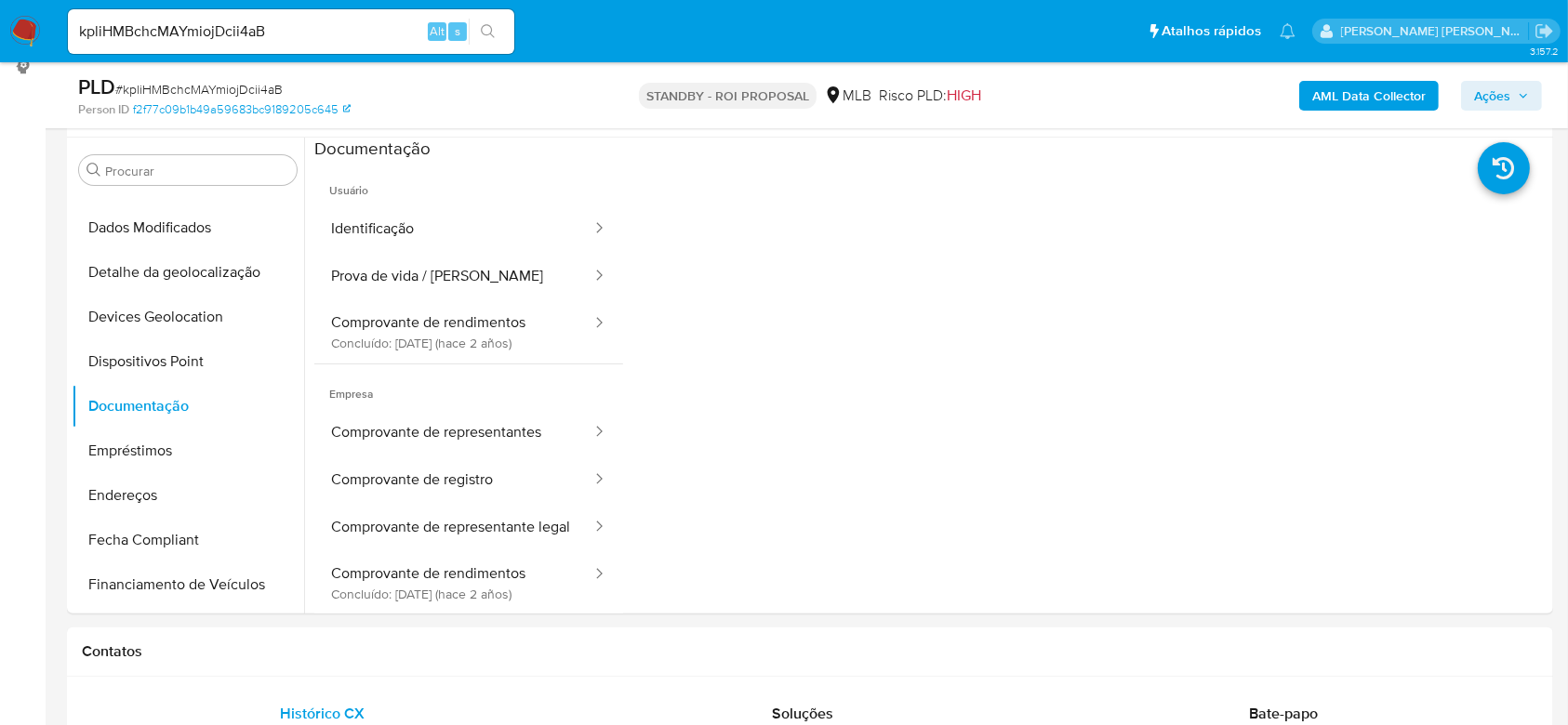
scroll to position [370, 0]
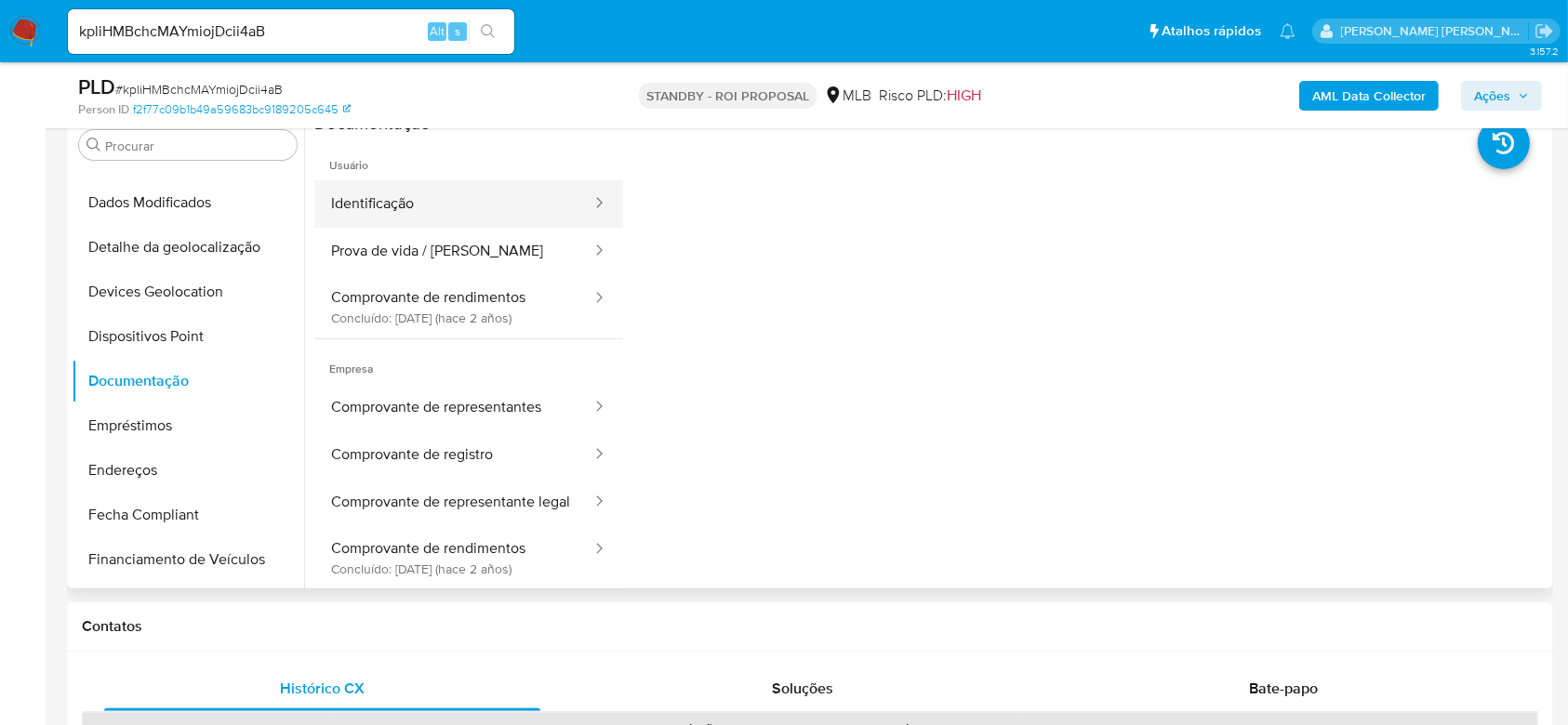
click at [435, 212] on button "Identificação" at bounding box center [453, 204] width 279 height 48
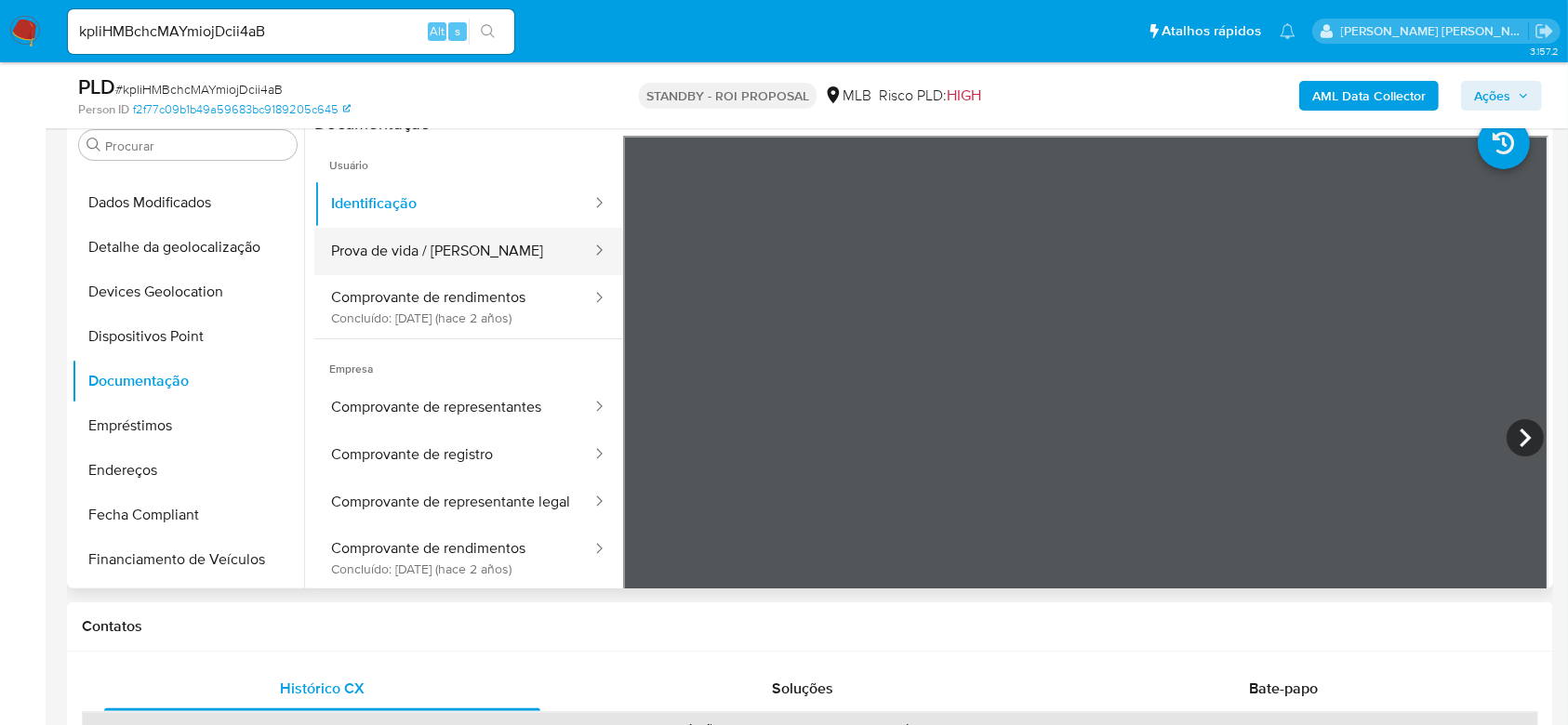
click at [463, 256] on button "Prova de vida / [PERSON_NAME]" at bounding box center [453, 251] width 279 height 48
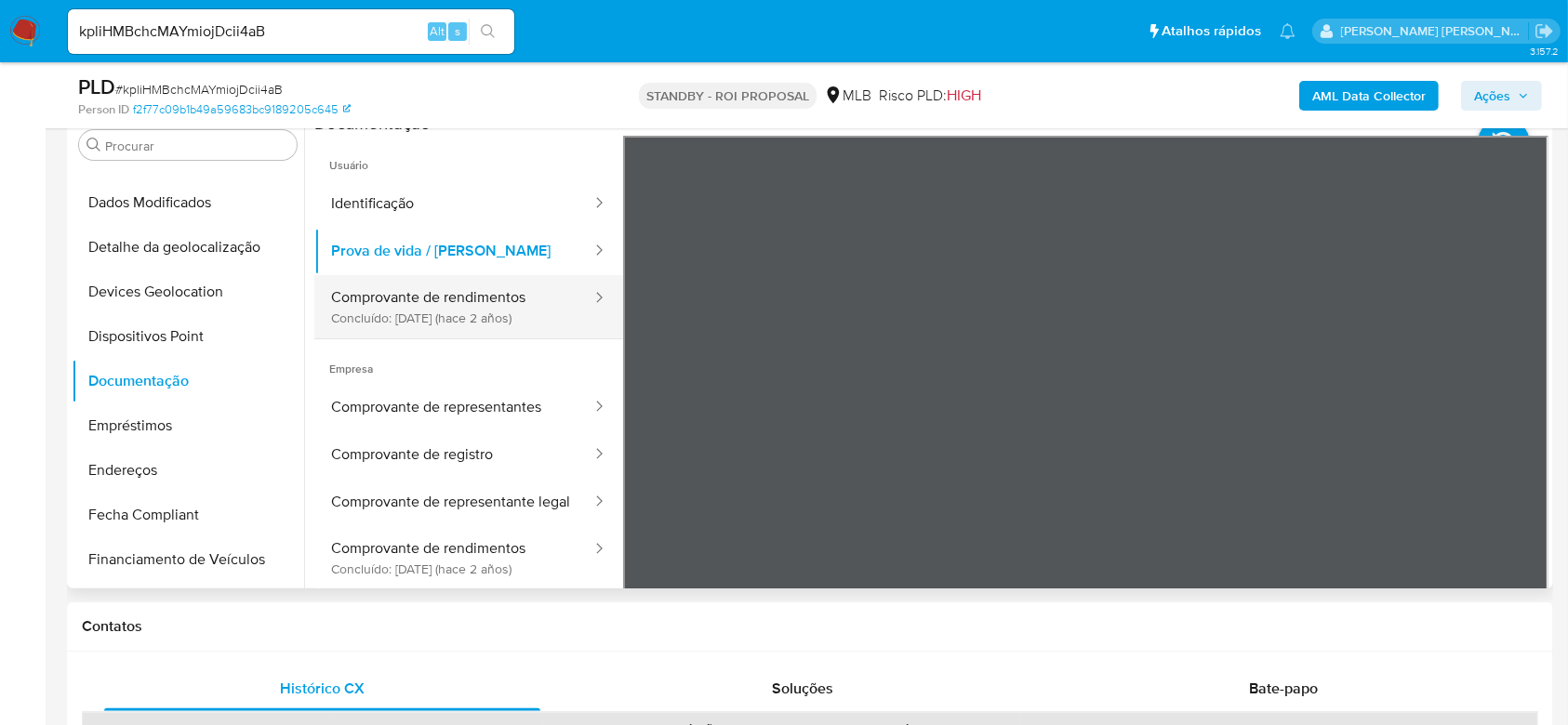
click at [383, 313] on button "Comprovante de rendimentos Concluído: 12/06/2023 (hace 2 años)" at bounding box center [453, 306] width 279 height 63
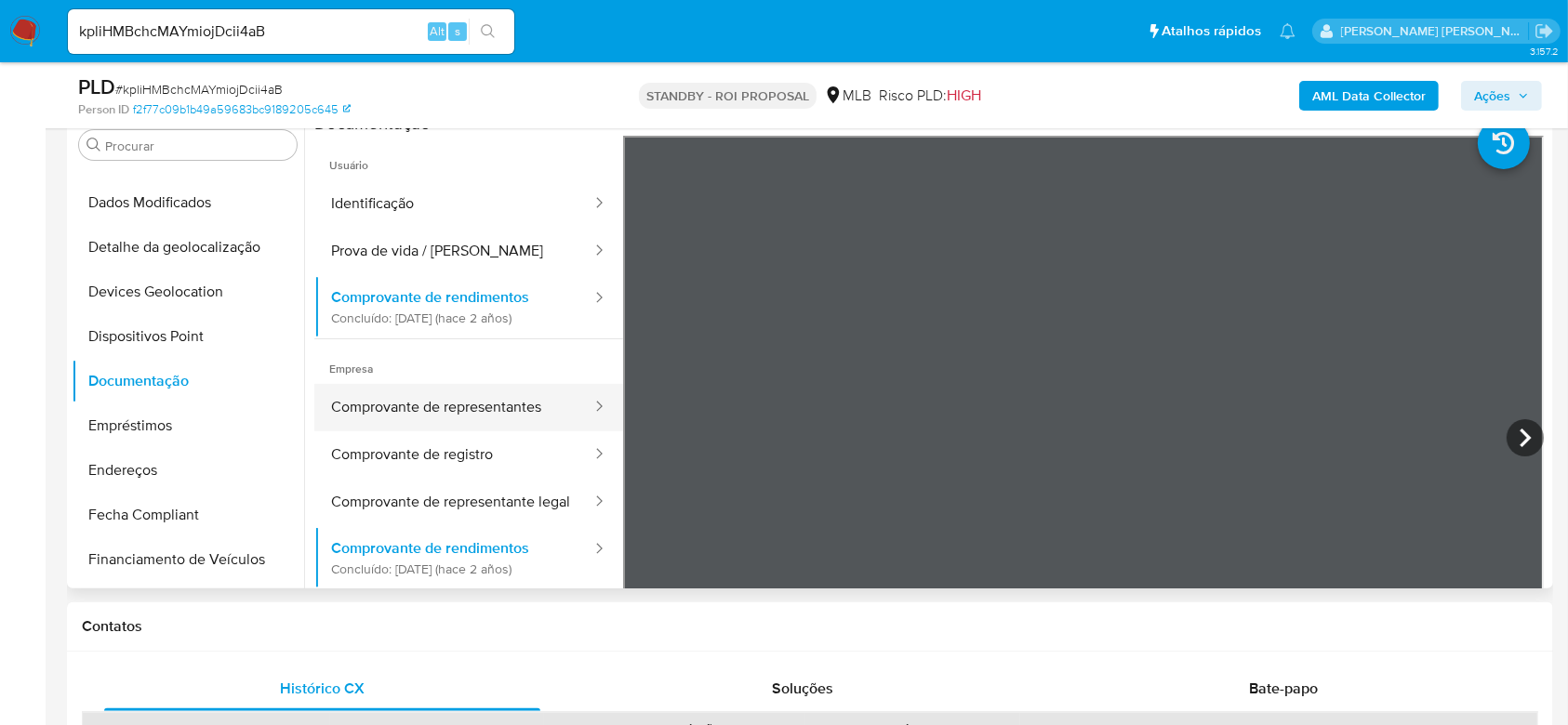
click at [468, 409] on button "Comprovante de representantes" at bounding box center [453, 407] width 279 height 48
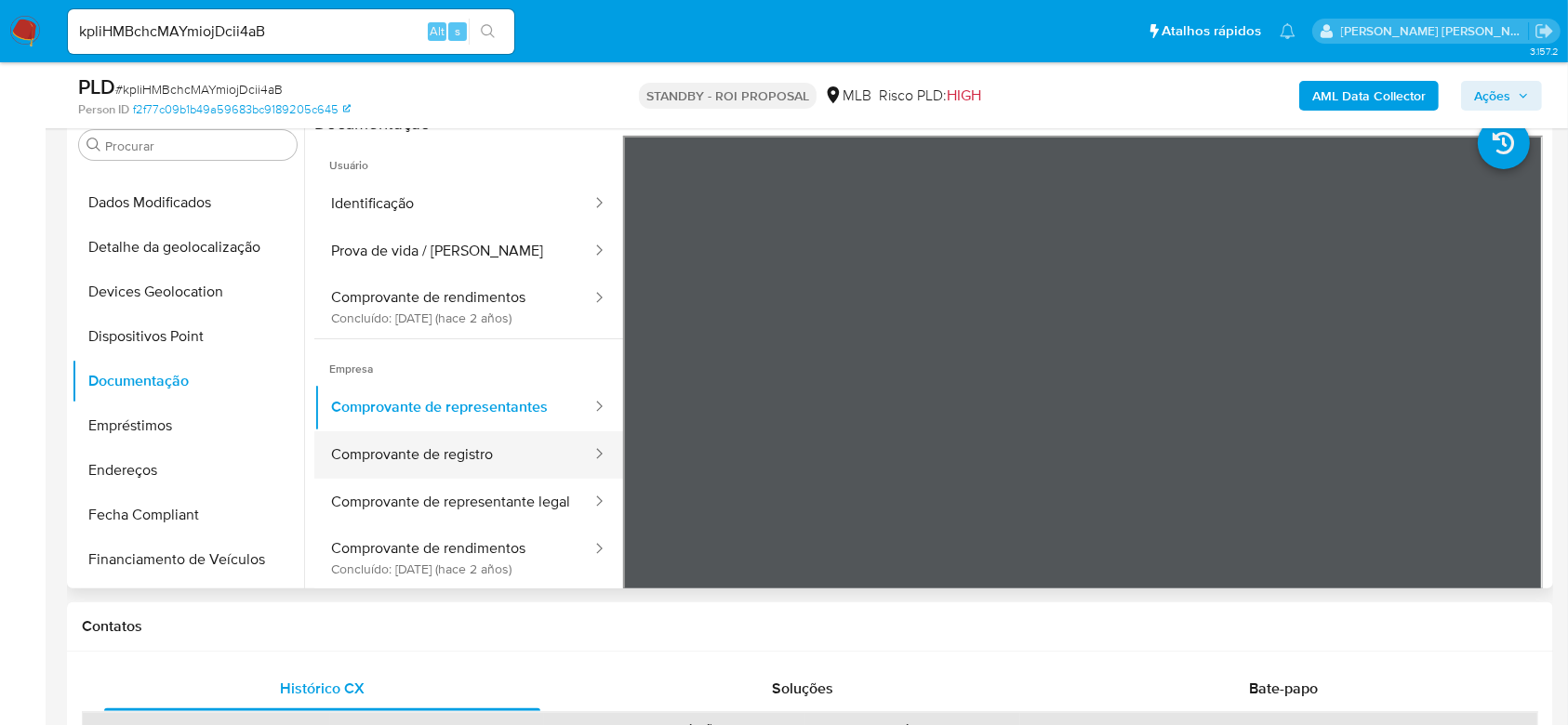
click at [461, 457] on button "Comprovante de registro" at bounding box center [453, 455] width 279 height 48
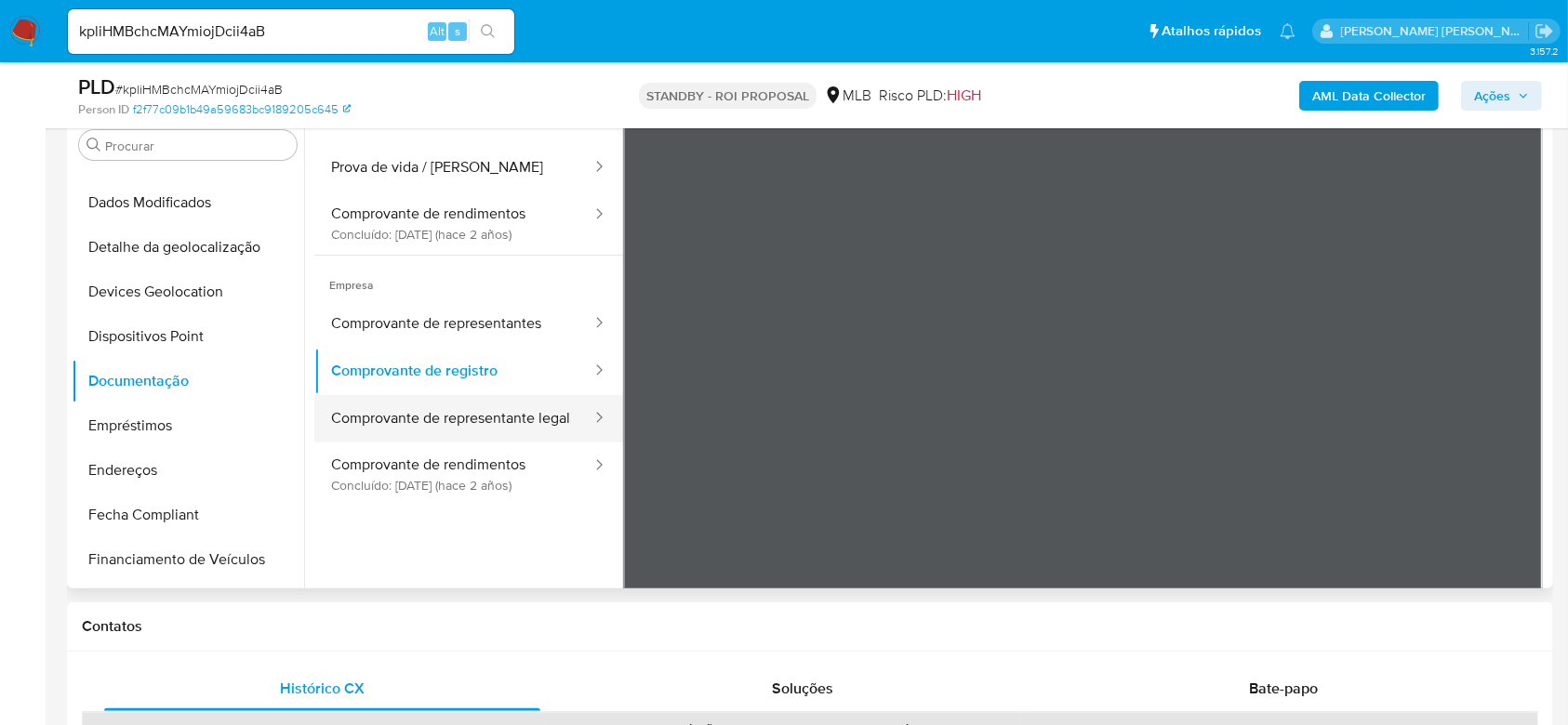
scroll to position [124, 0]
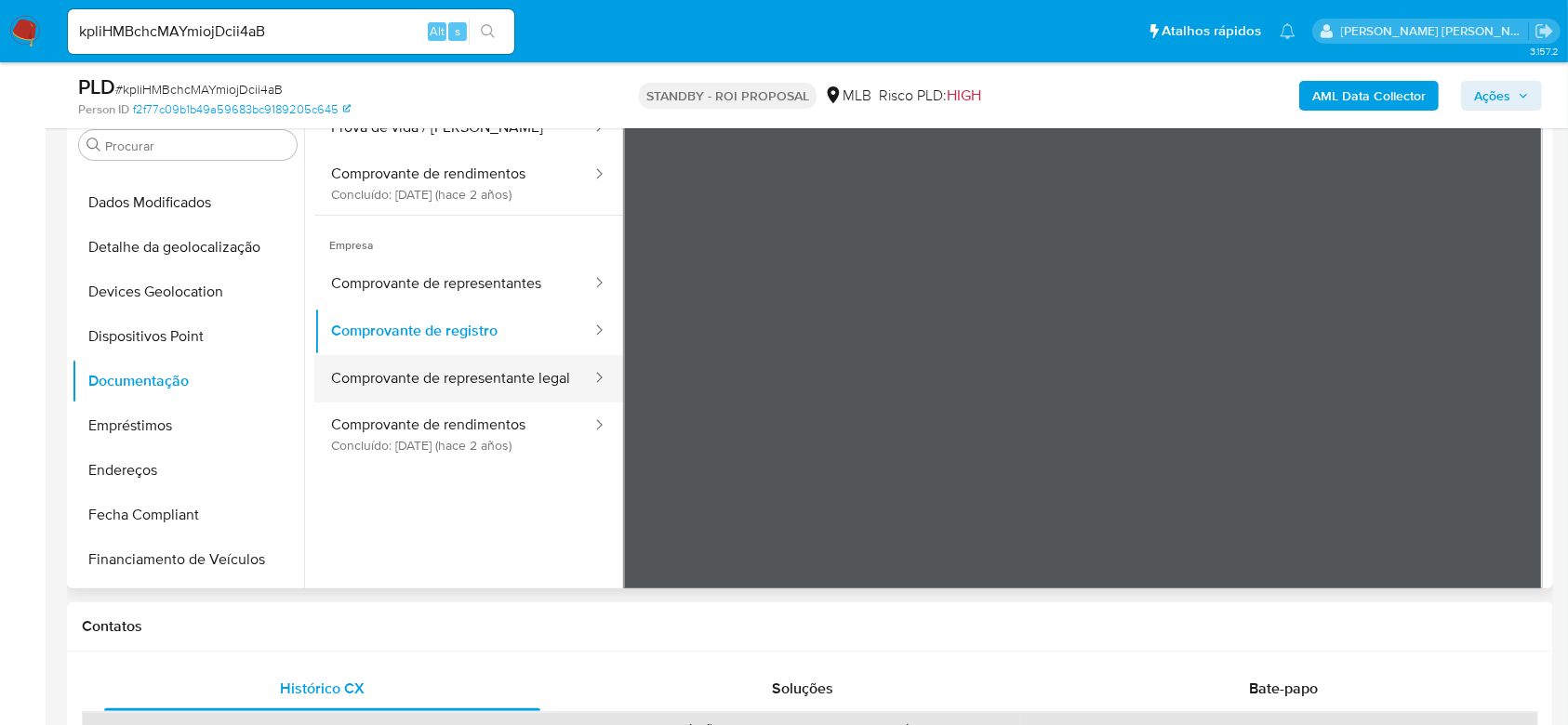
click at [474, 381] on button "Comprovante de representante legal" at bounding box center [453, 379] width 279 height 48
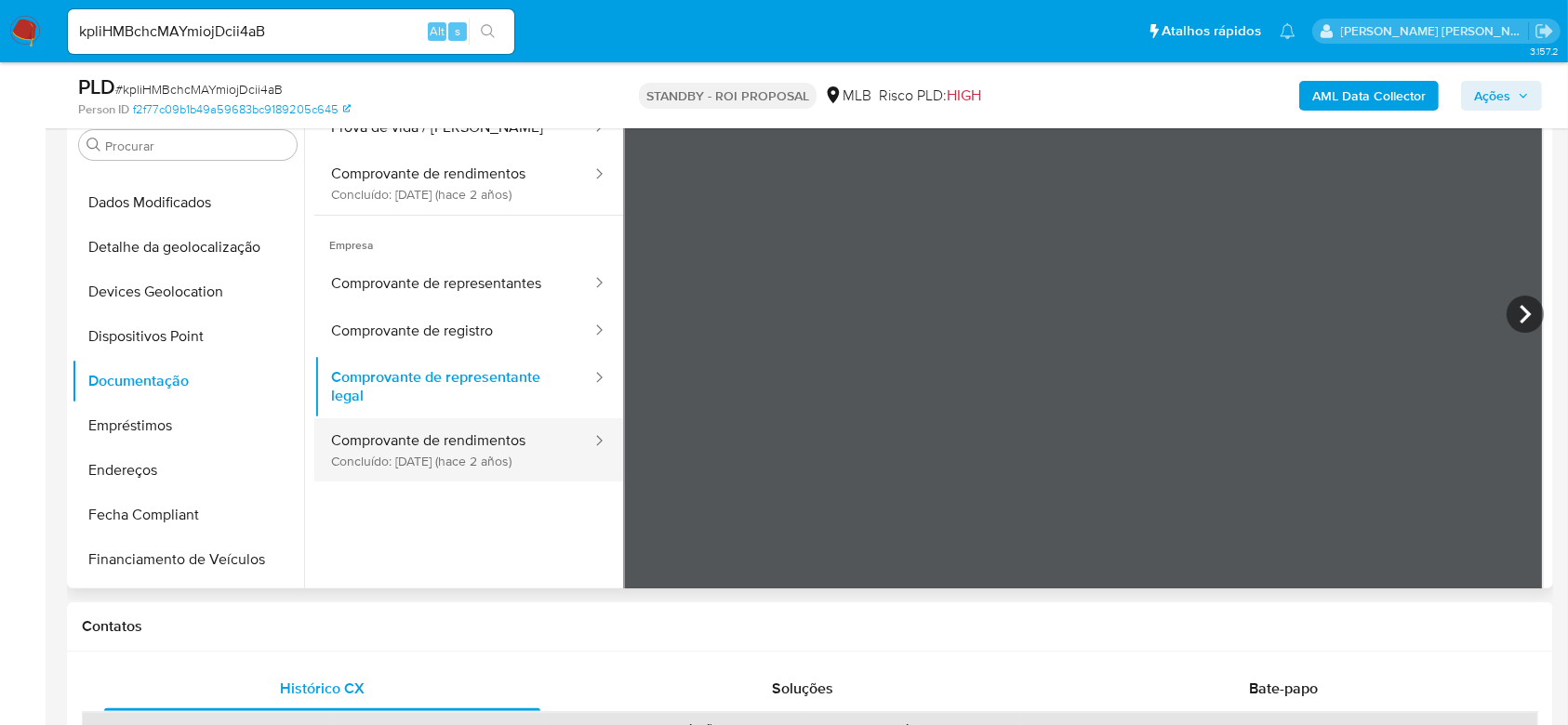
click at [415, 461] on button "Comprovante de rendimentos Concluído: 12/06/2023 (hace 2 años)" at bounding box center [453, 450] width 279 height 63
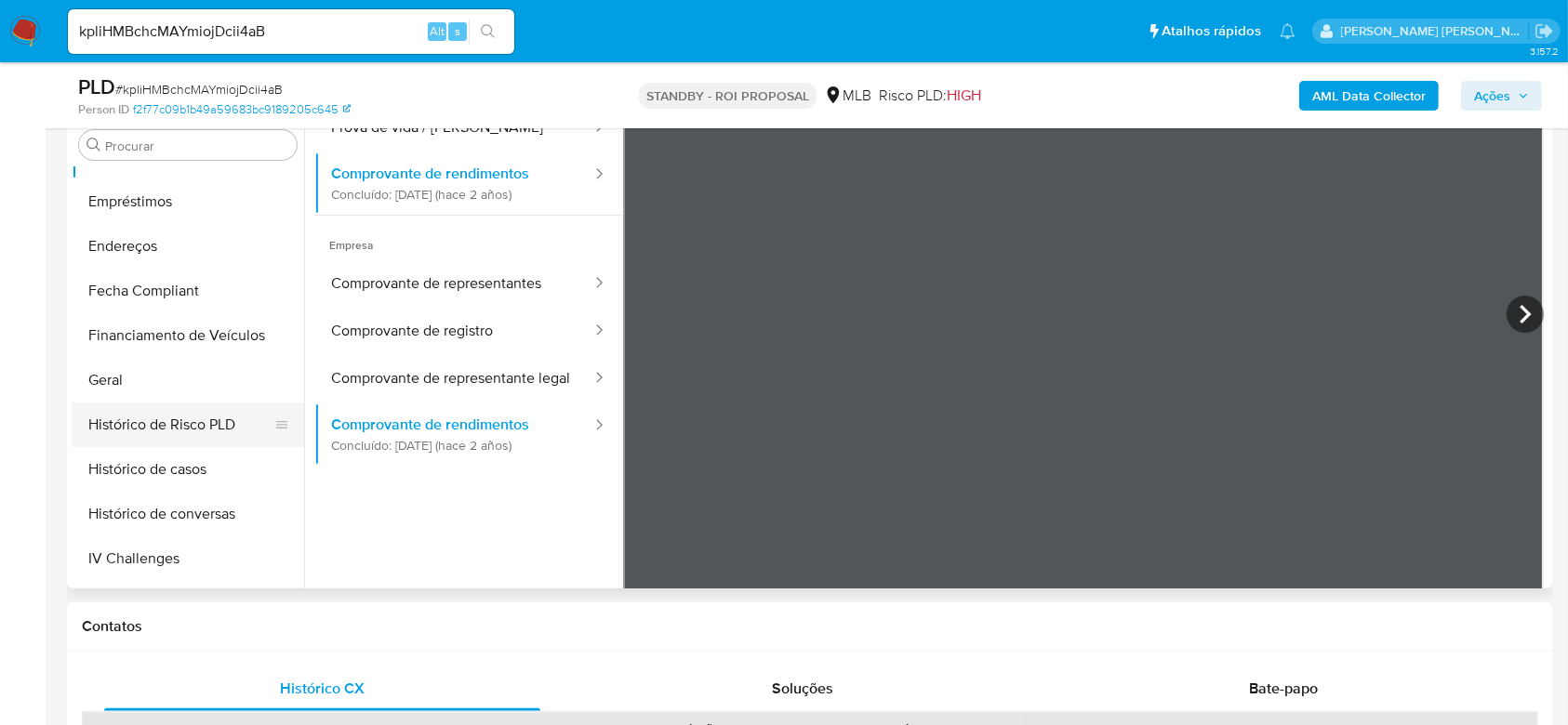
scroll to position [459, 0]
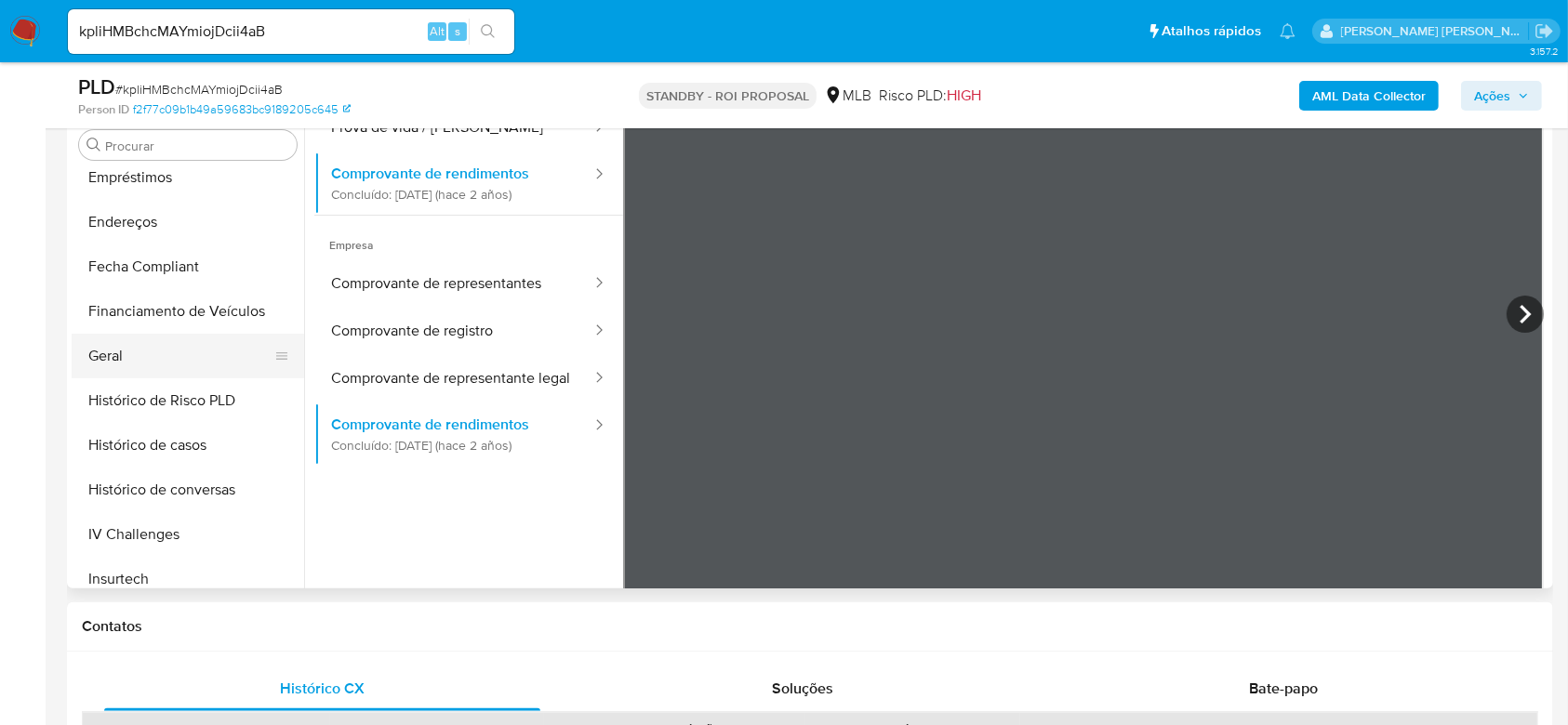
click at [111, 359] on button "Geral" at bounding box center [180, 356] width 218 height 45
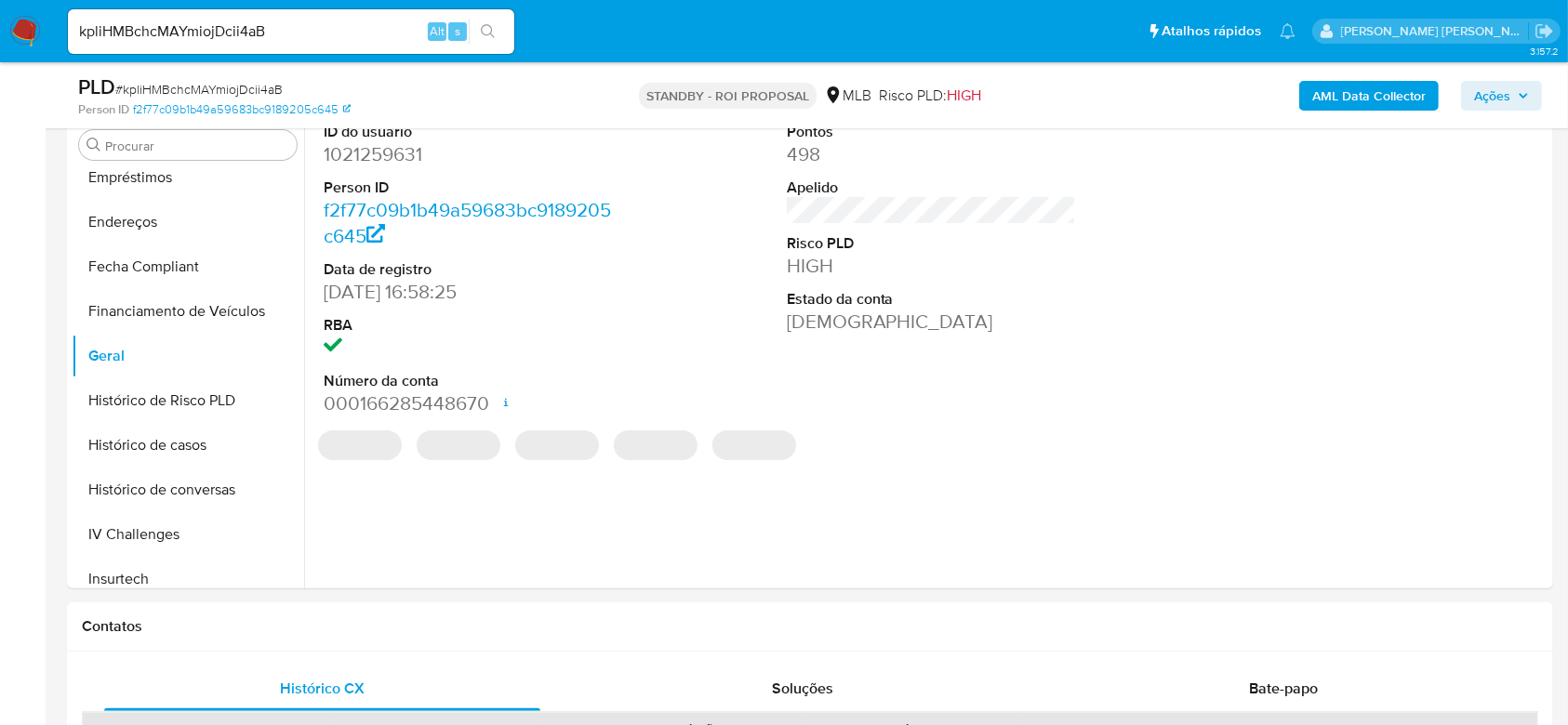
scroll to position [245, 0]
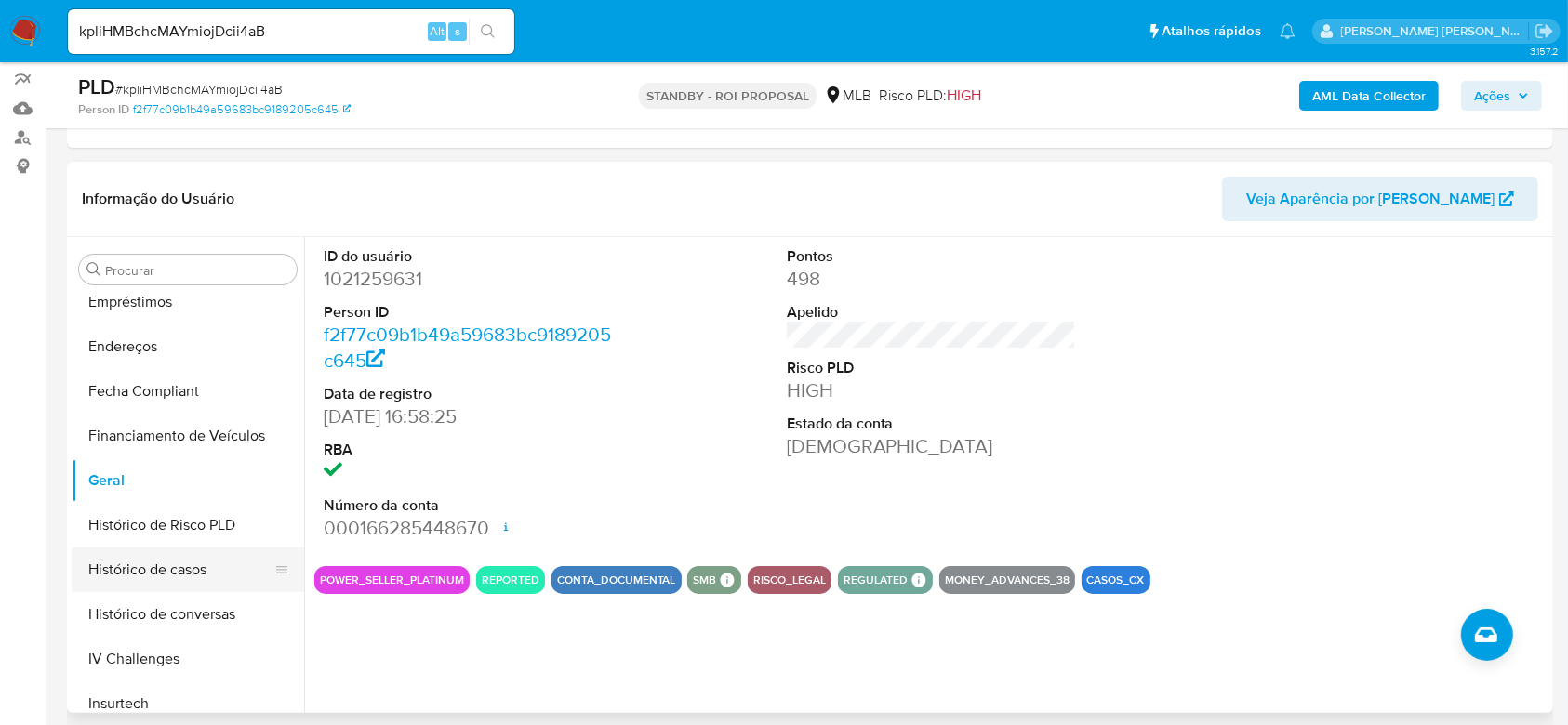
click at [178, 562] on button "Histórico de casos" at bounding box center [180, 569] width 218 height 45
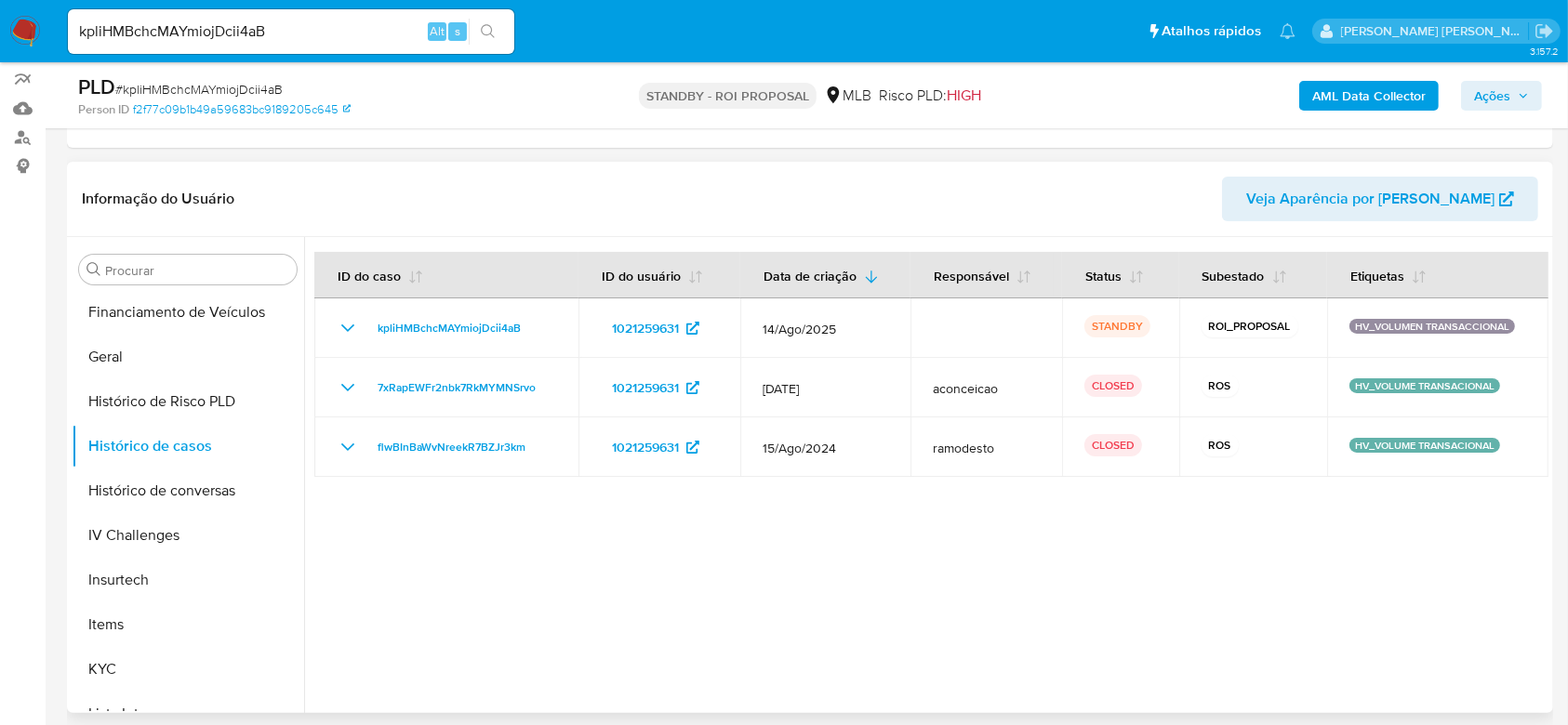
scroll to position [706, 0]
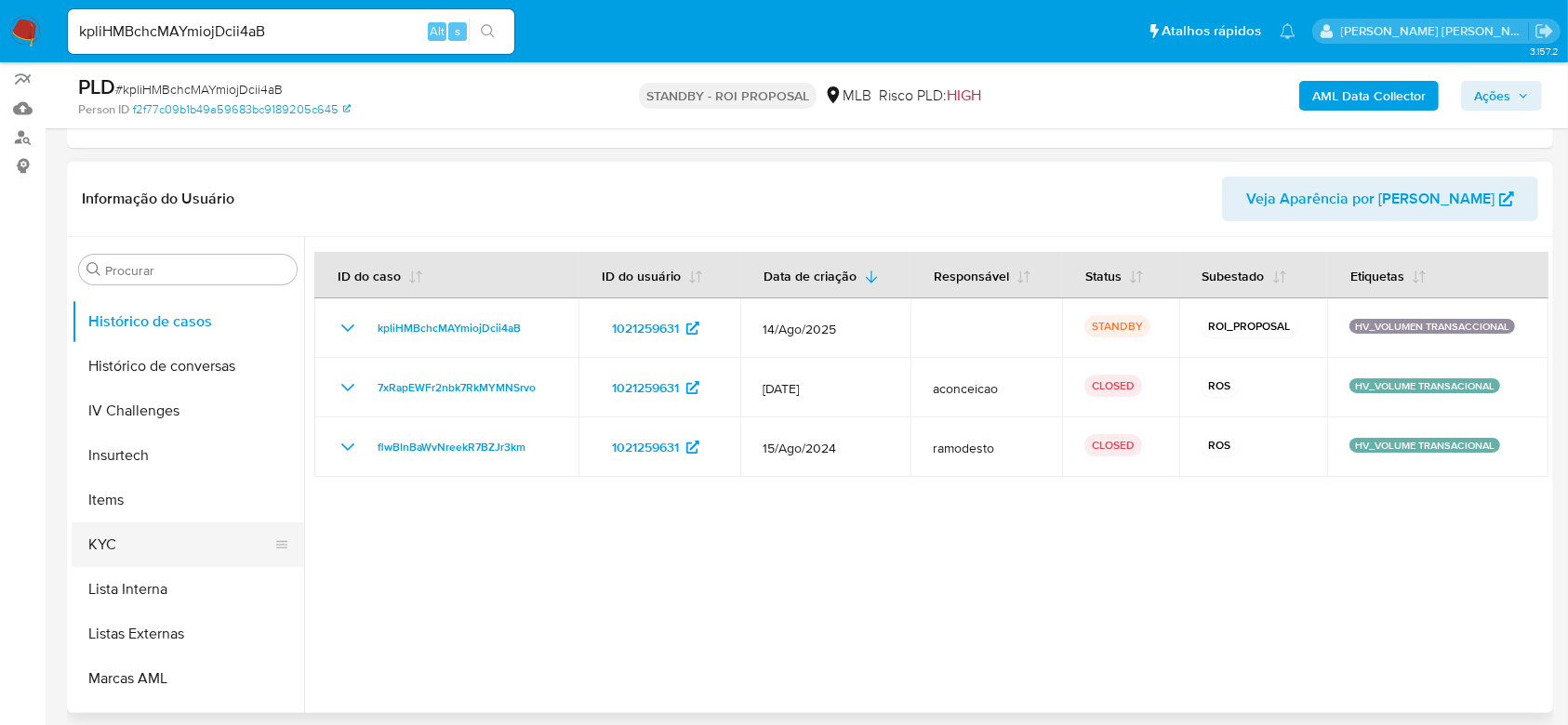
click at [135, 535] on button "KYC" at bounding box center [180, 544] width 218 height 45
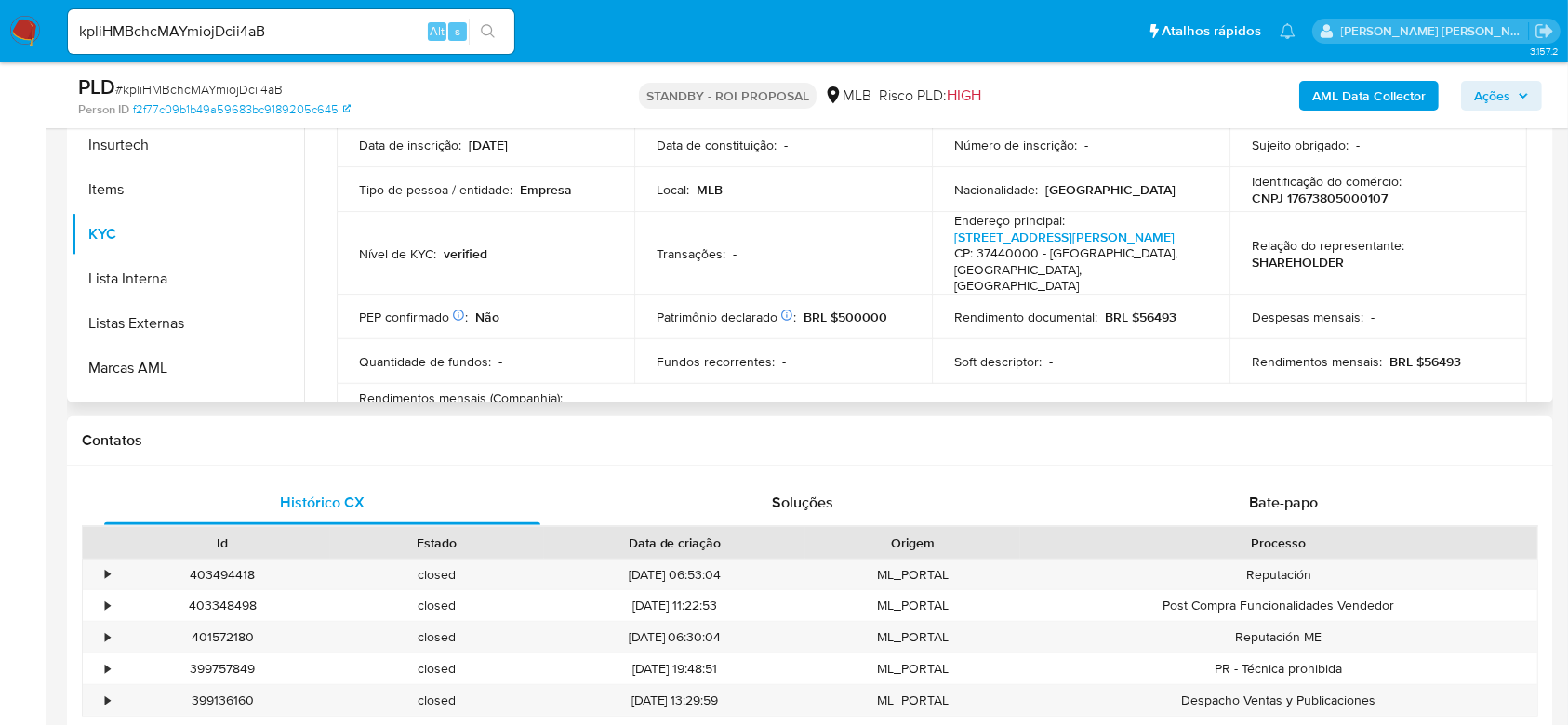
scroll to position [0, 0]
click at [1301, 193] on p "CNPJ 17673805000107" at bounding box center [1320, 202] width 136 height 17
click at [1301, 196] on p "CNPJ 17673805000107" at bounding box center [1320, 202] width 136 height 17
copy p "17673805000107"
click at [1109, 242] on link "Avenida Gabriel Alves Fernandes 401, Centro" at bounding box center [1063, 241] width 220 height 19
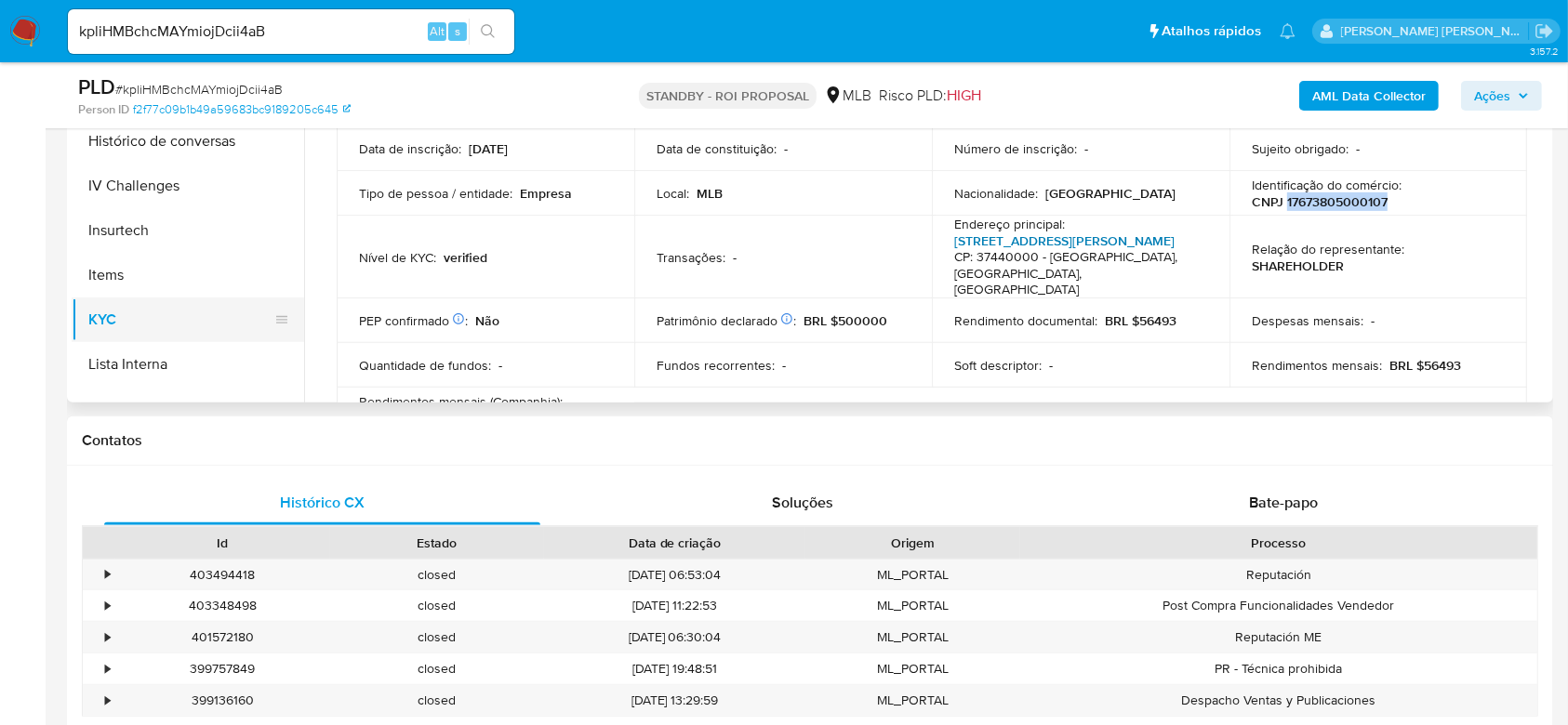
scroll to position [581, 0]
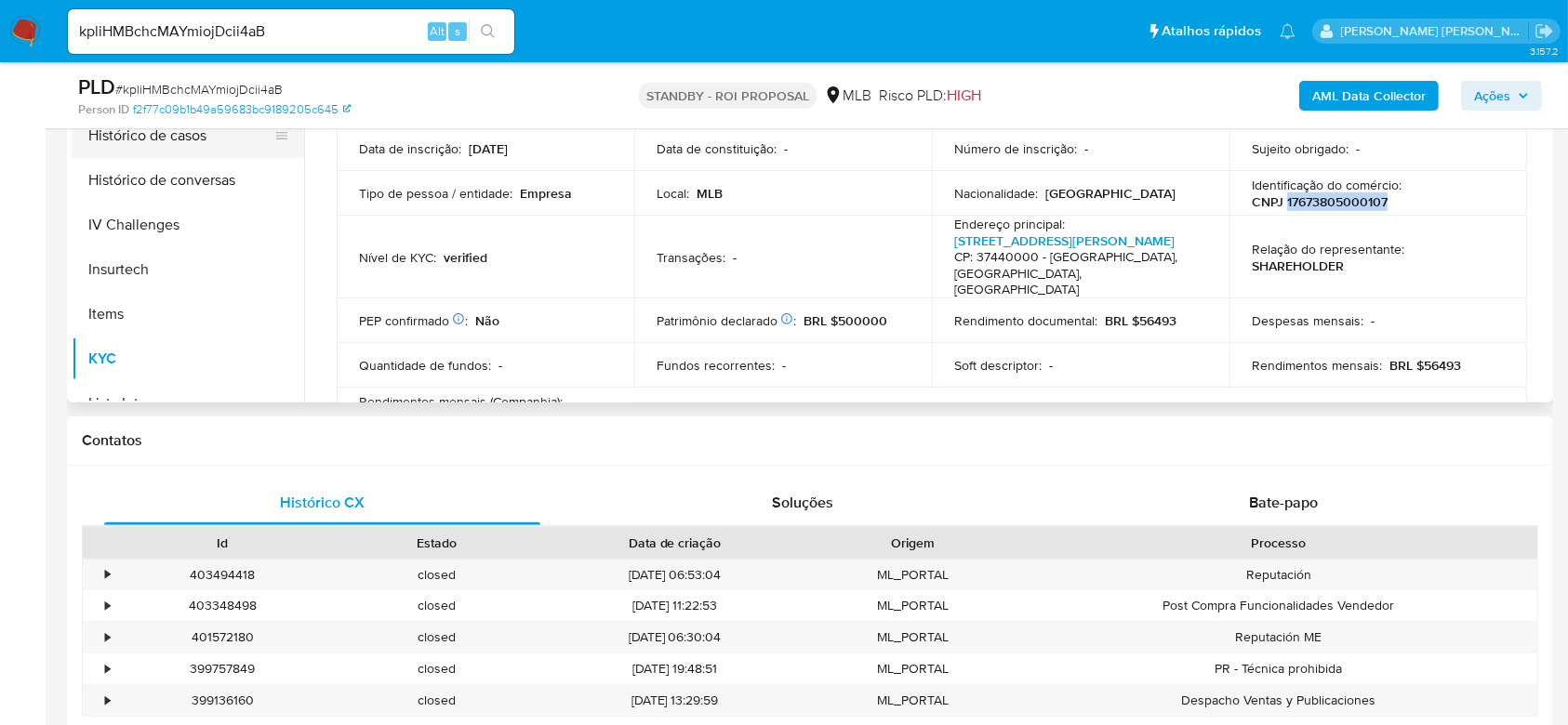
click at [182, 133] on button "Histórico de casos" at bounding box center [180, 135] width 218 height 45
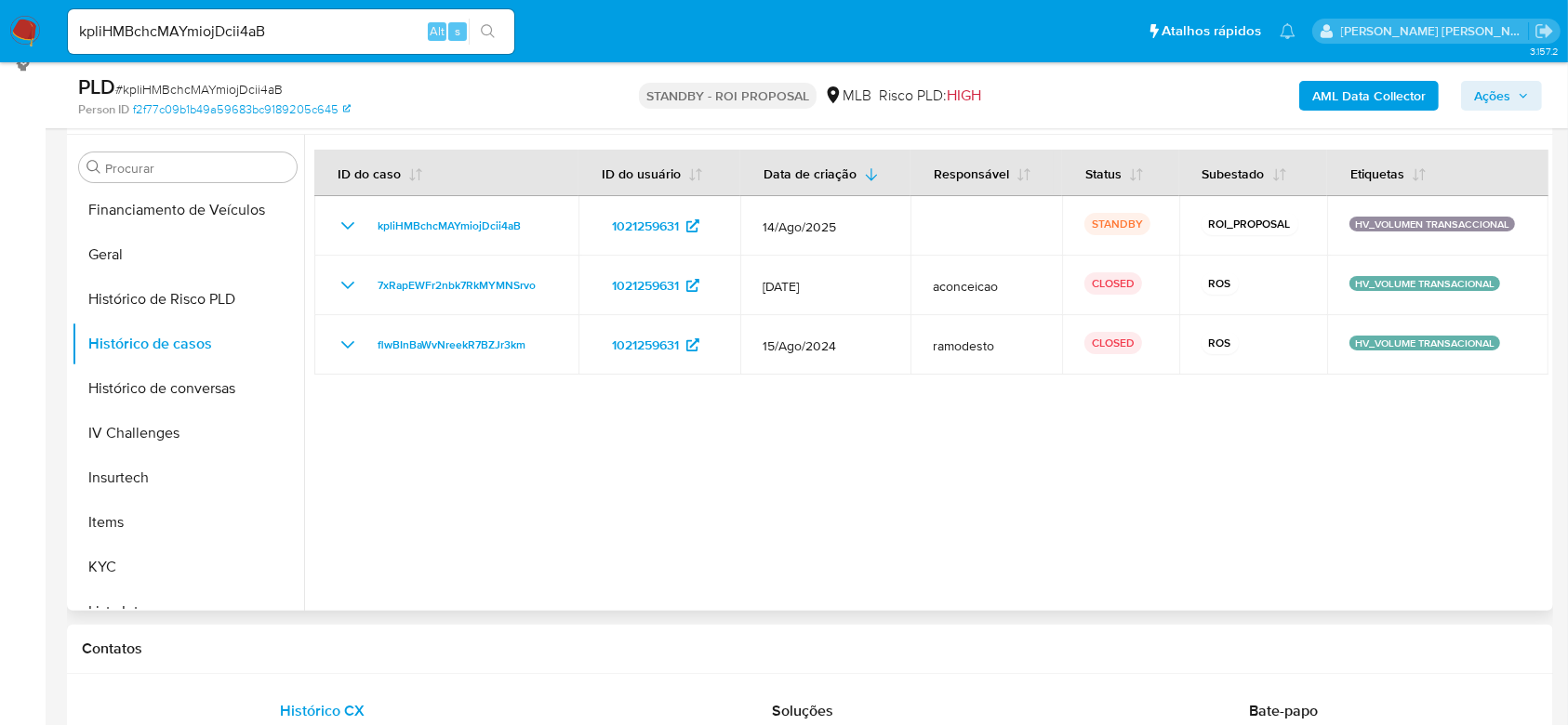
scroll to position [307, 0]
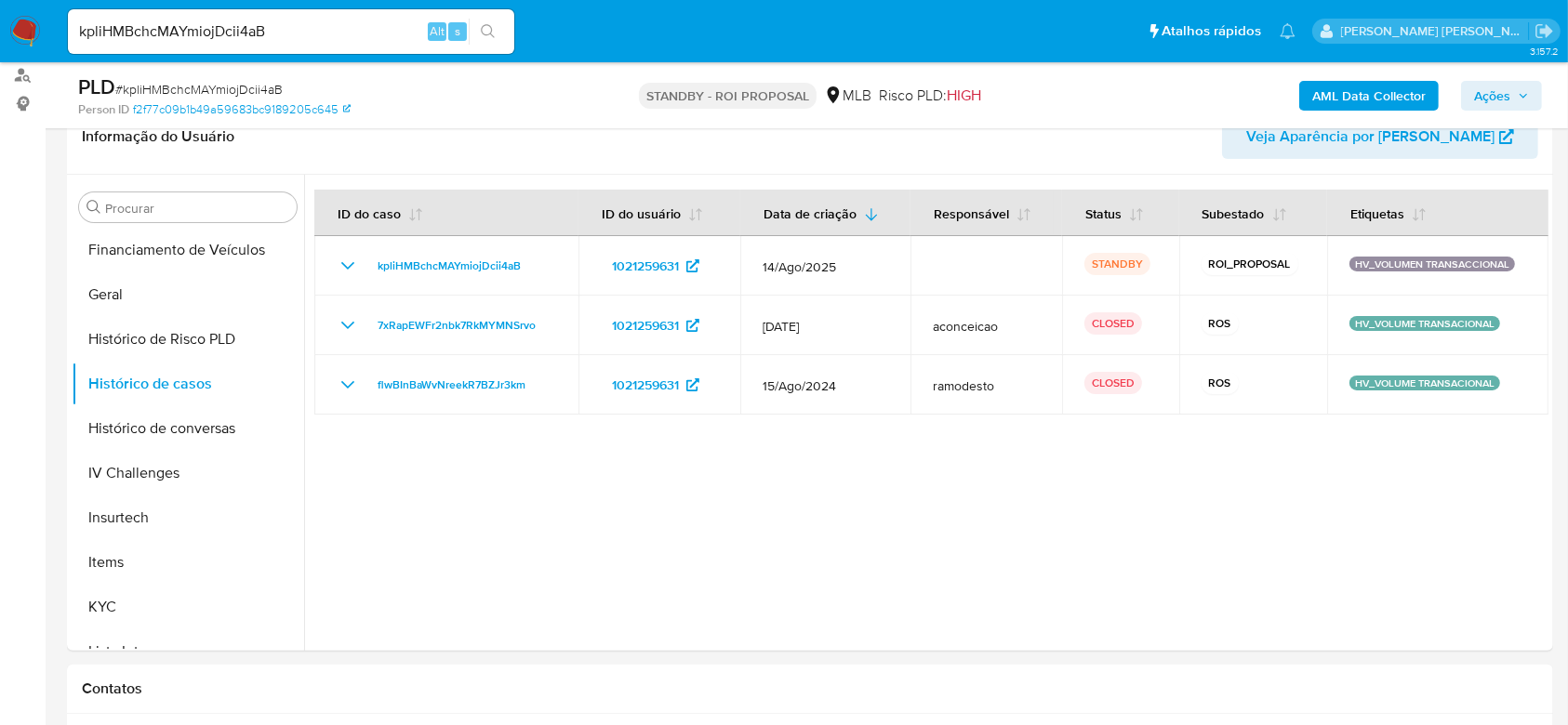
click at [213, 33] on input "kpliHMBchcMAYmiojDcii4aB" at bounding box center [290, 31] width 447 height 24
paste input "Cm49f92rMoKuvRiRzttIQxz6"
type input "Cm49f92rMoKuvRiRzttIQxz6"
click at [491, 35] on icon "search-icon" at bounding box center [488, 31] width 15 height 15
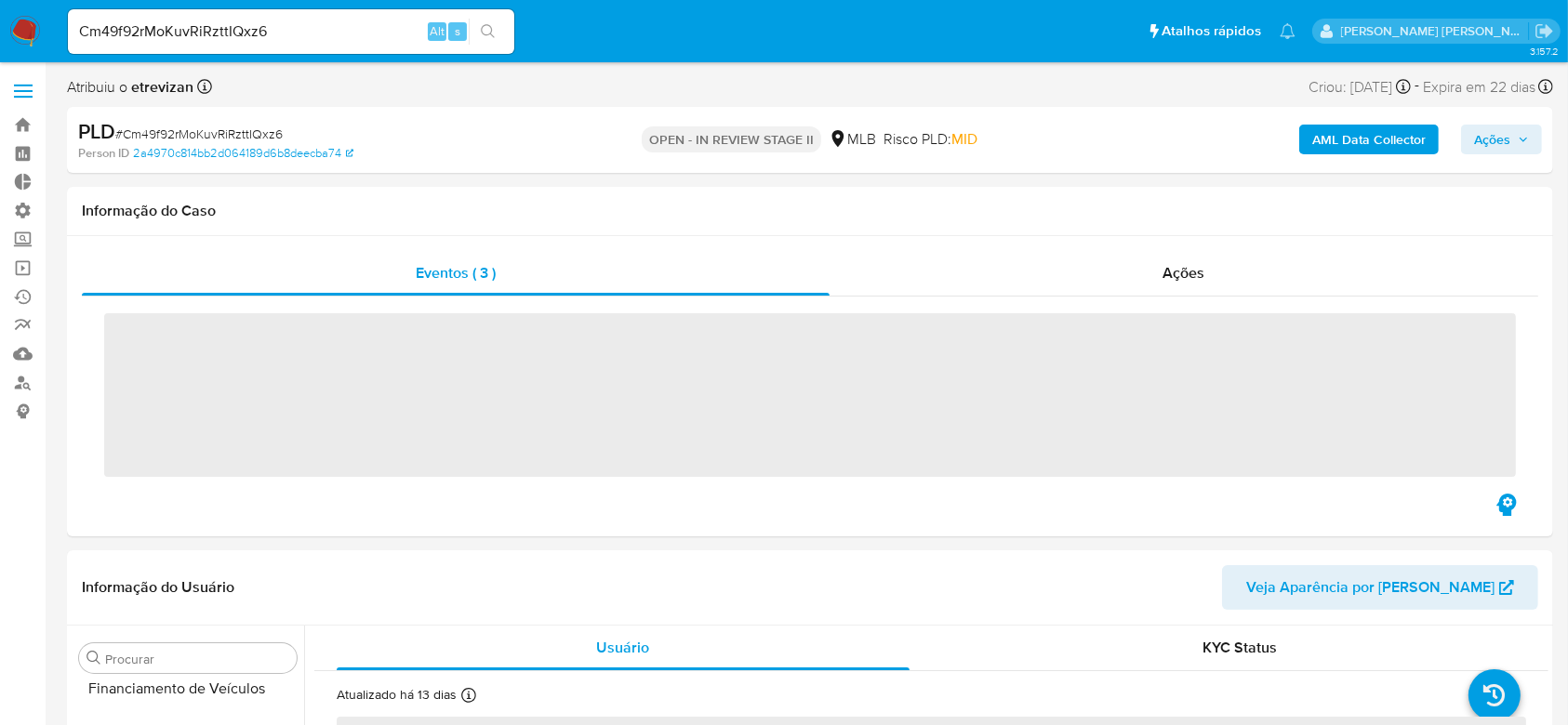
scroll to position [830, 0]
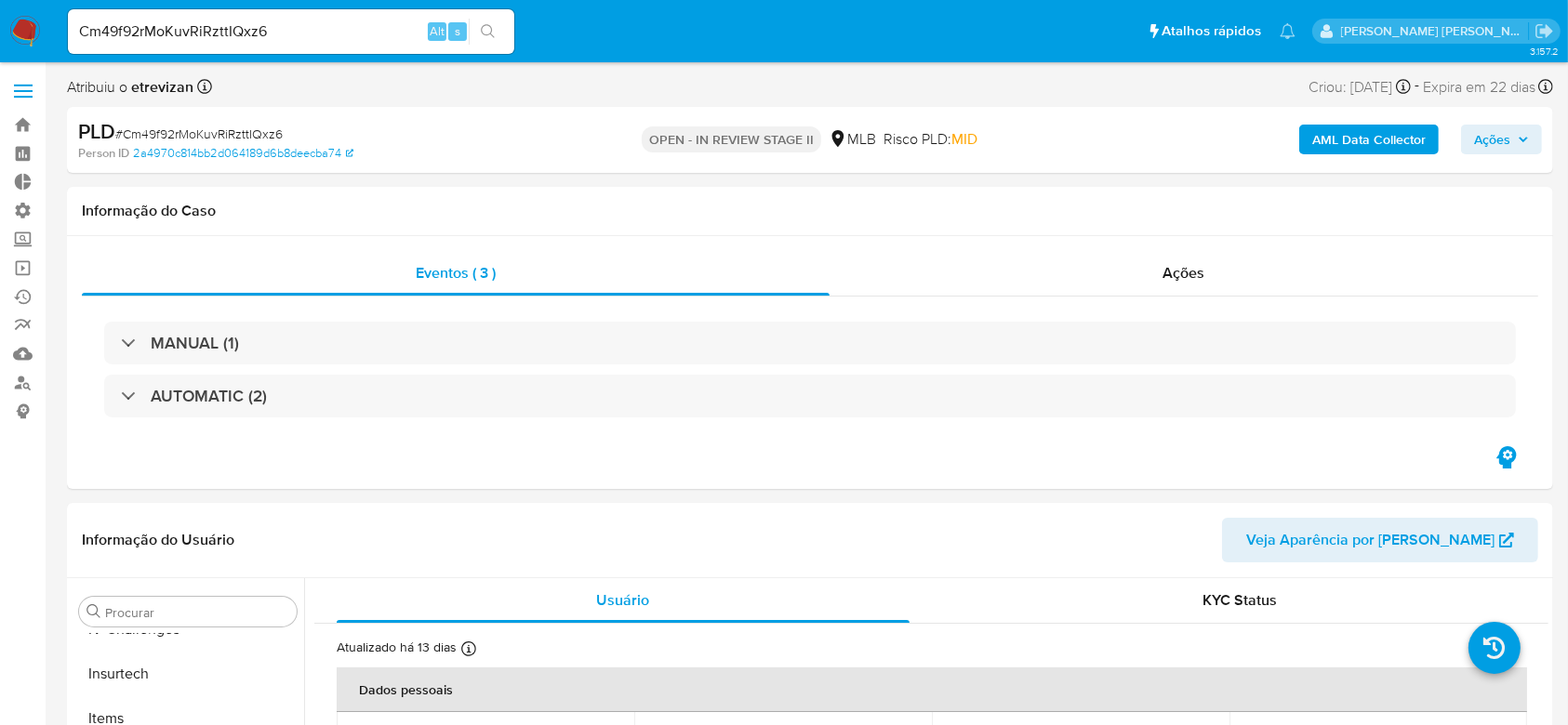
select select "10"
click at [197, 30] on input "Cm49f92rMoKuvRiRzttIQxz6" at bounding box center [290, 31] width 447 height 24
paste input "mrJ8sCU1HZNpj3n8iYJvJqlQ"
type input "mrJ8sCU1HZNpj3n8iYJvJqlQ"
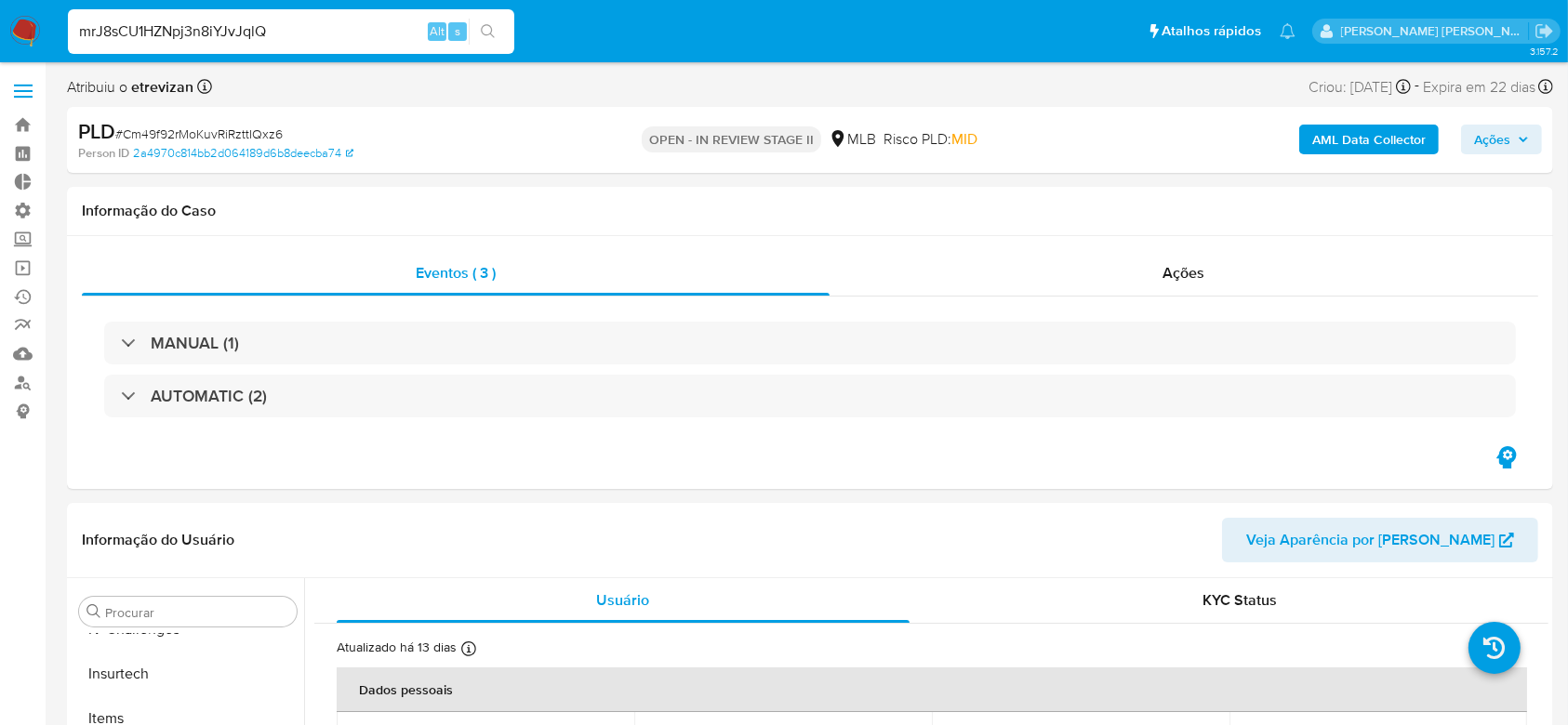
click at [483, 27] on icon "search-icon" at bounding box center [488, 31] width 15 height 15
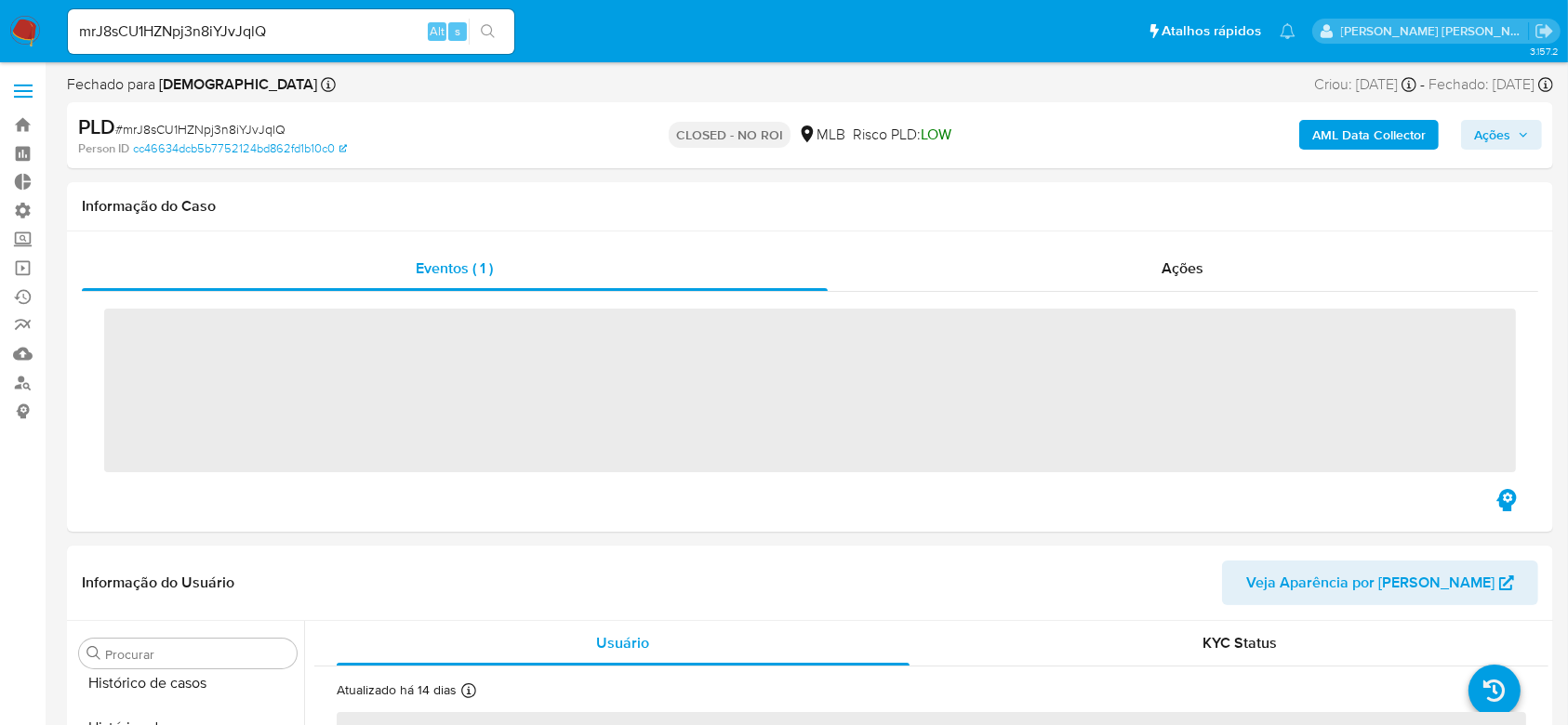
scroll to position [830, 0]
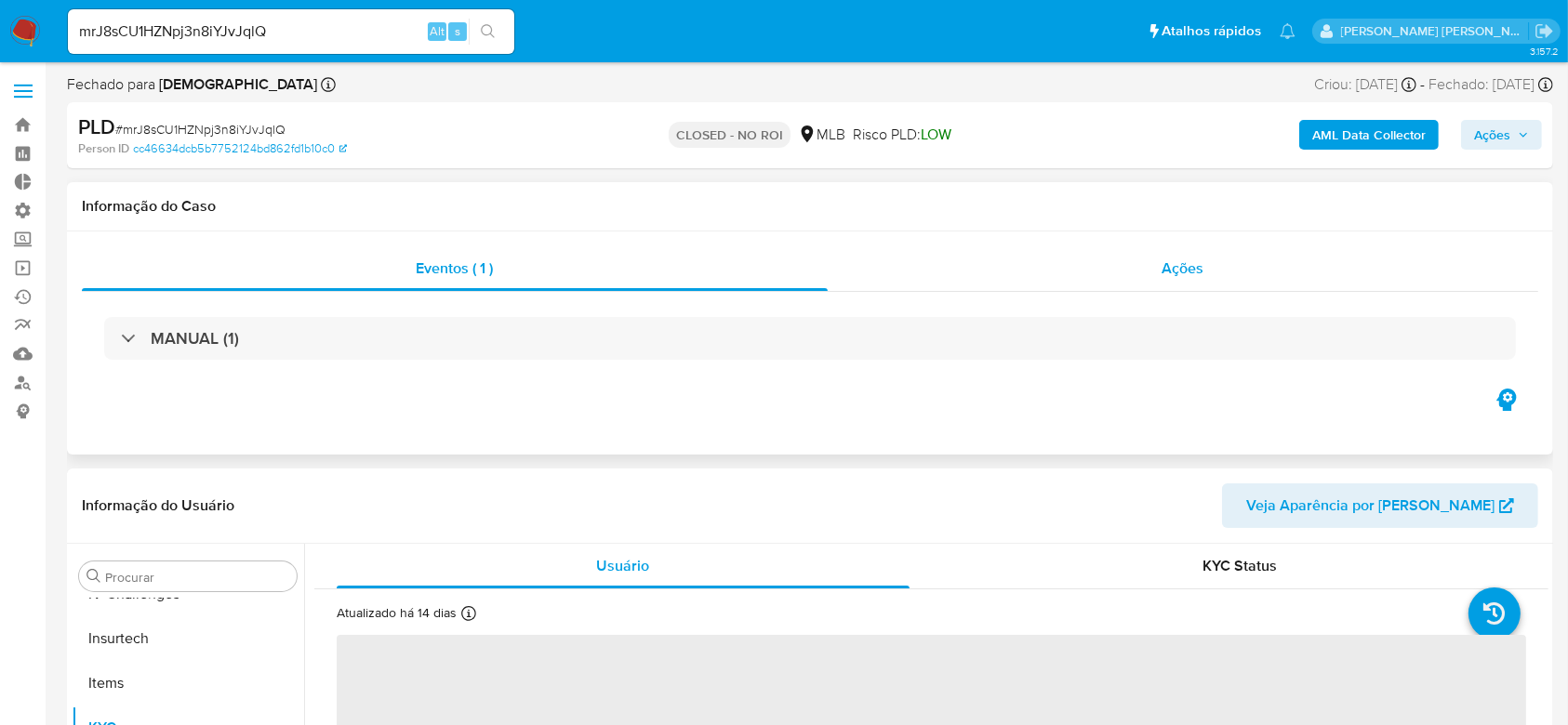
click at [1181, 274] on span "Ações" at bounding box center [1183, 268] width 42 height 21
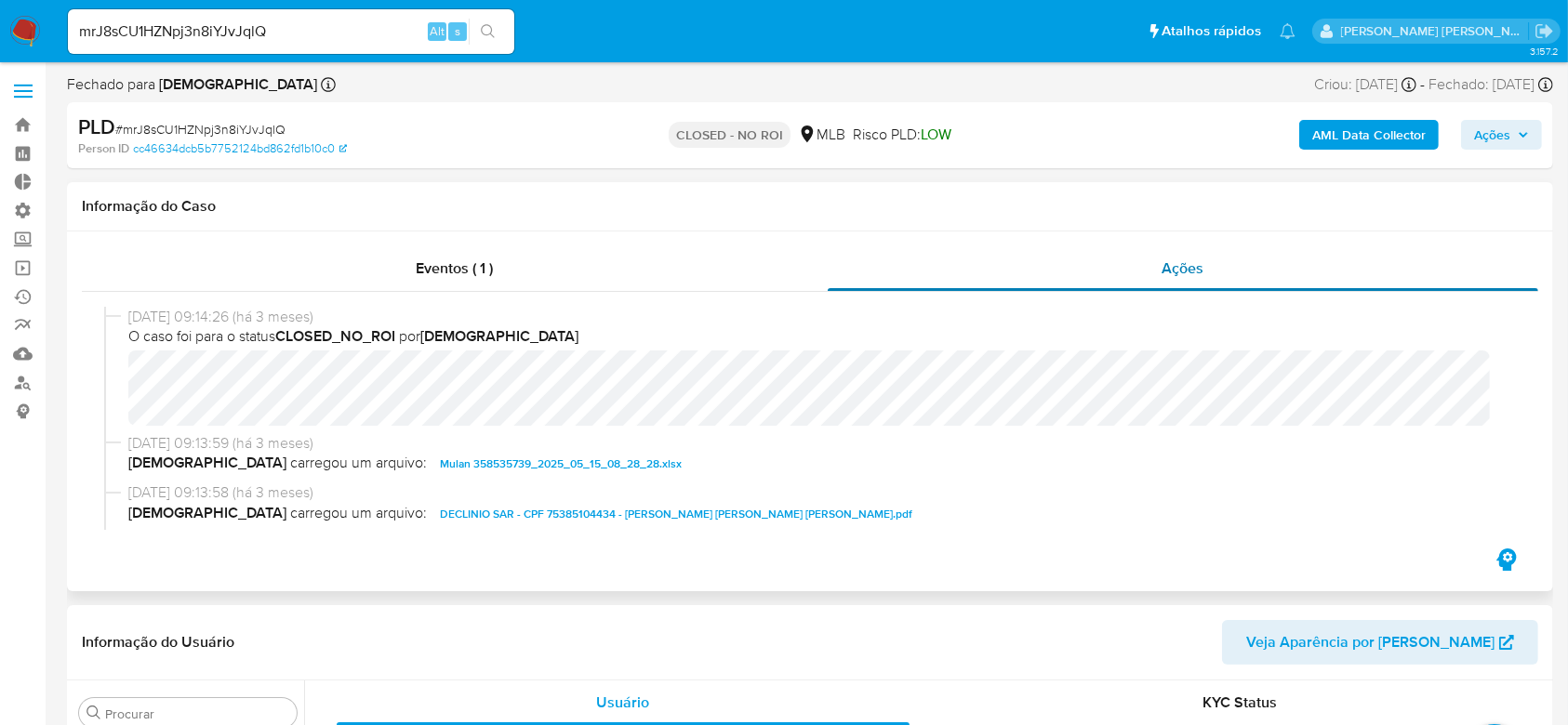
select select "10"
click at [23, 271] on link "Operações em massa" at bounding box center [110, 268] width 221 height 29
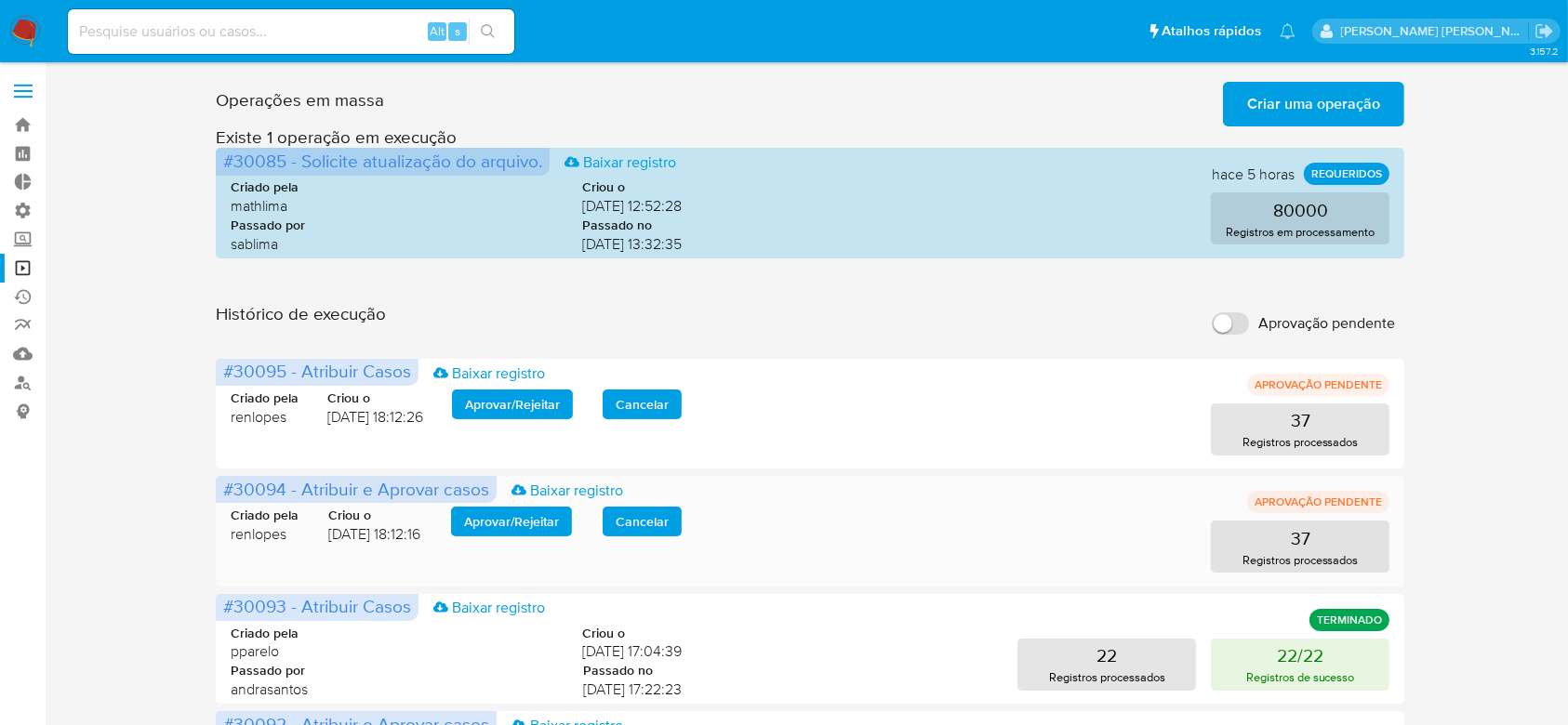
click at [532, 515] on span "Aprovar / Rejeitar" at bounding box center [511, 520] width 95 height 26
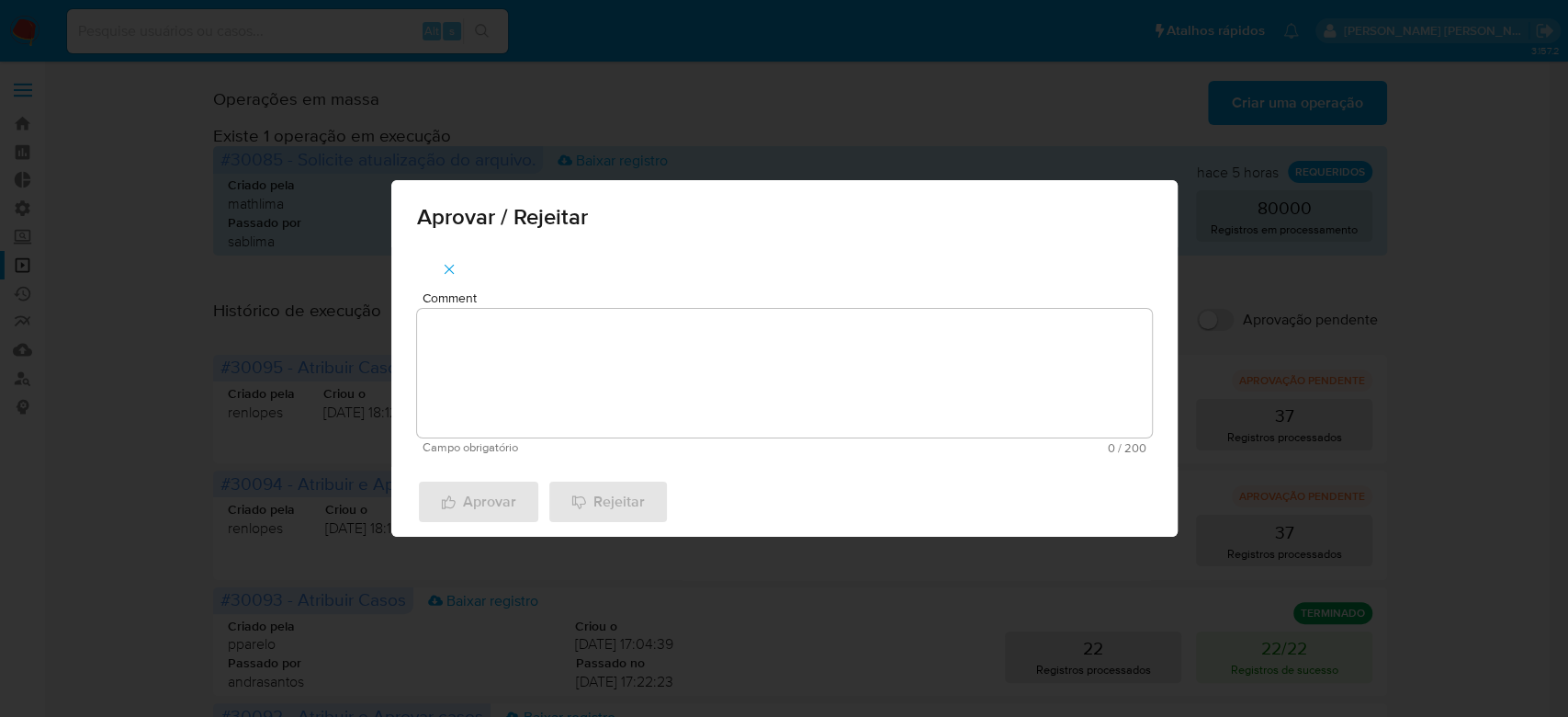
click at [533, 405] on textarea "Comment" at bounding box center [784, 373] width 735 height 129
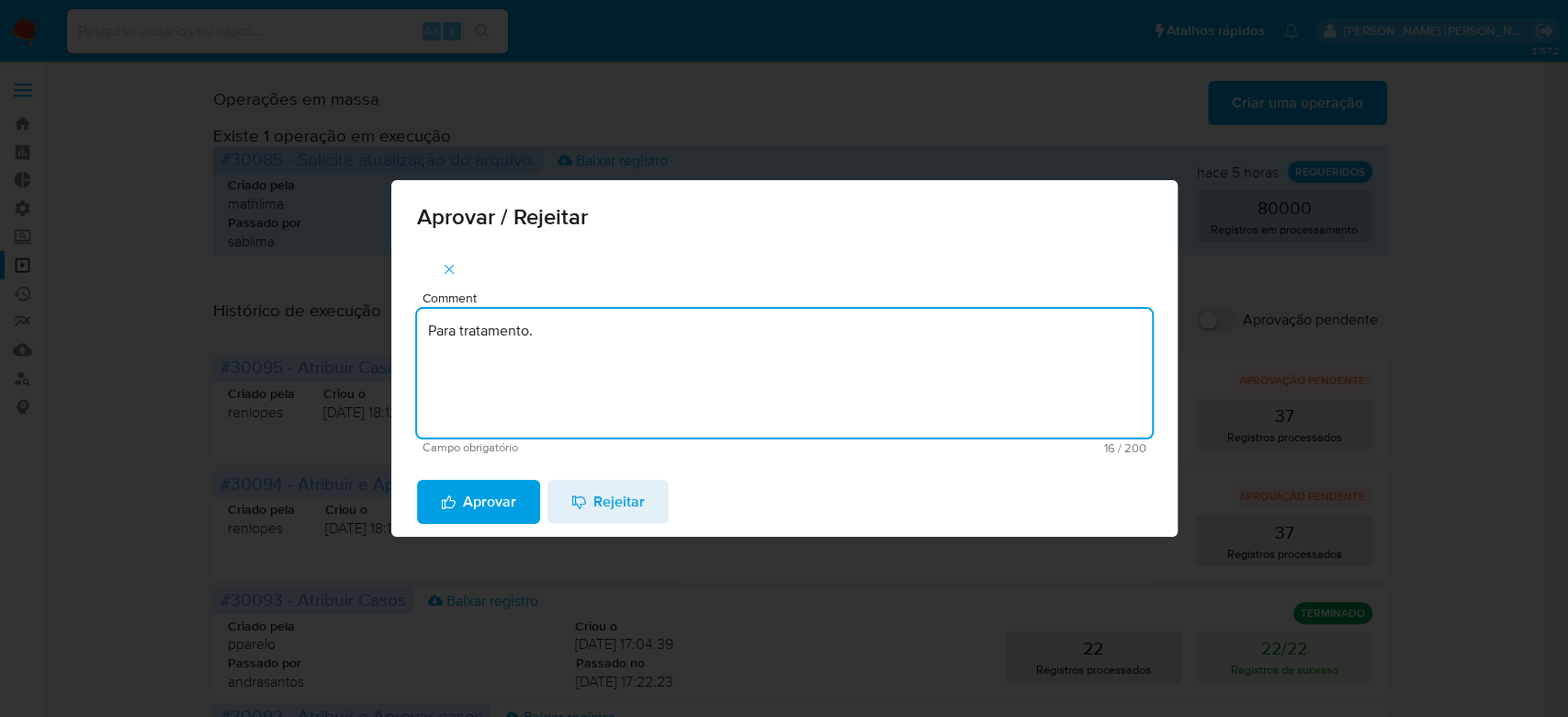
drag, startPoint x: 546, startPoint y: 331, endPoint x: 263, endPoint y: 306, distance: 284.1
click at [263, 306] on div "Aprovar / Rejeitar Comment Para tratamento. Campo obrigatório 16 / 200 184 cara…" at bounding box center [784, 358] width 1568 height 717
click at [547, 407] on textarea "Para tratamento." at bounding box center [784, 373] width 735 height 129
type textarea "Para tratamento."
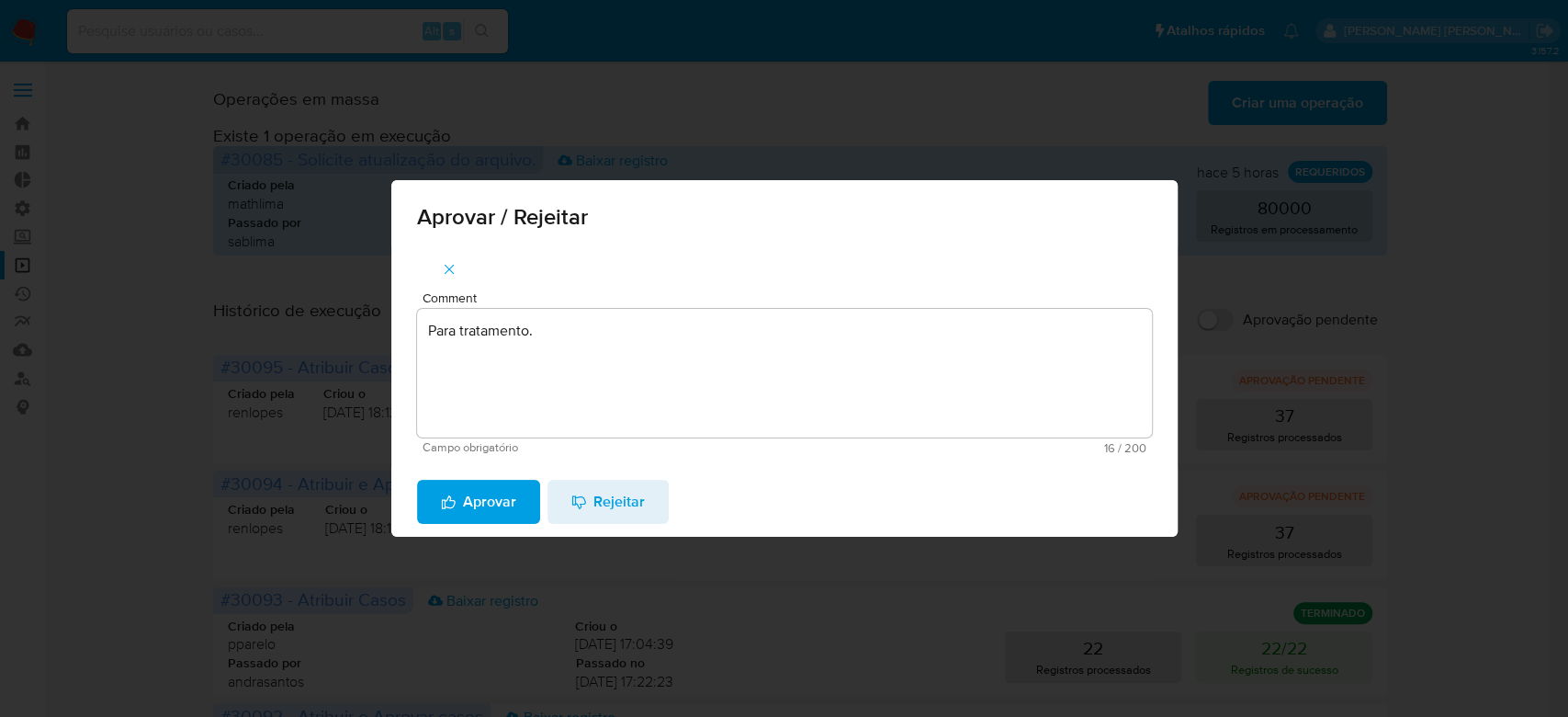
click at [499, 505] on span "Aprovar" at bounding box center [479, 502] width 75 height 40
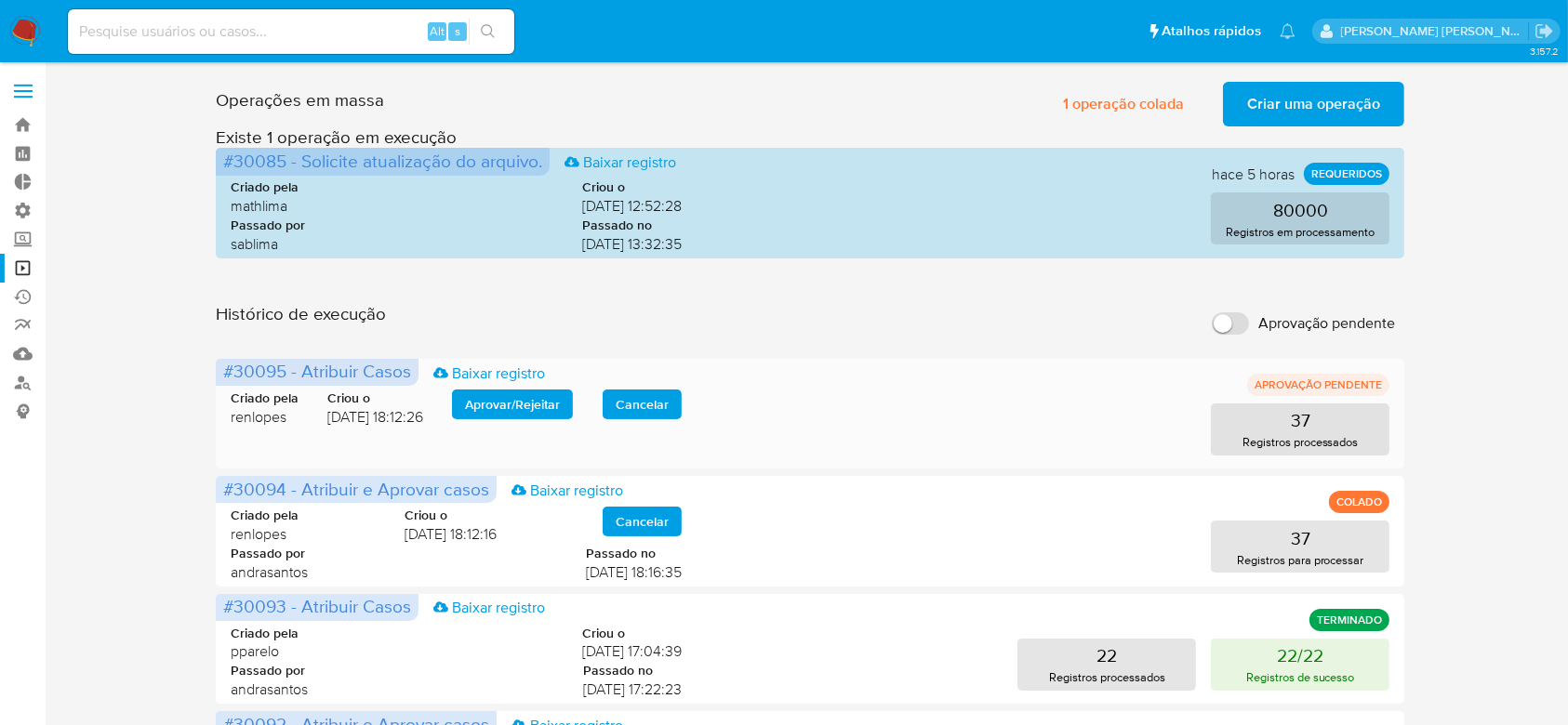
click at [493, 404] on span "Aprovar / Rejeitar" at bounding box center [512, 403] width 95 height 26
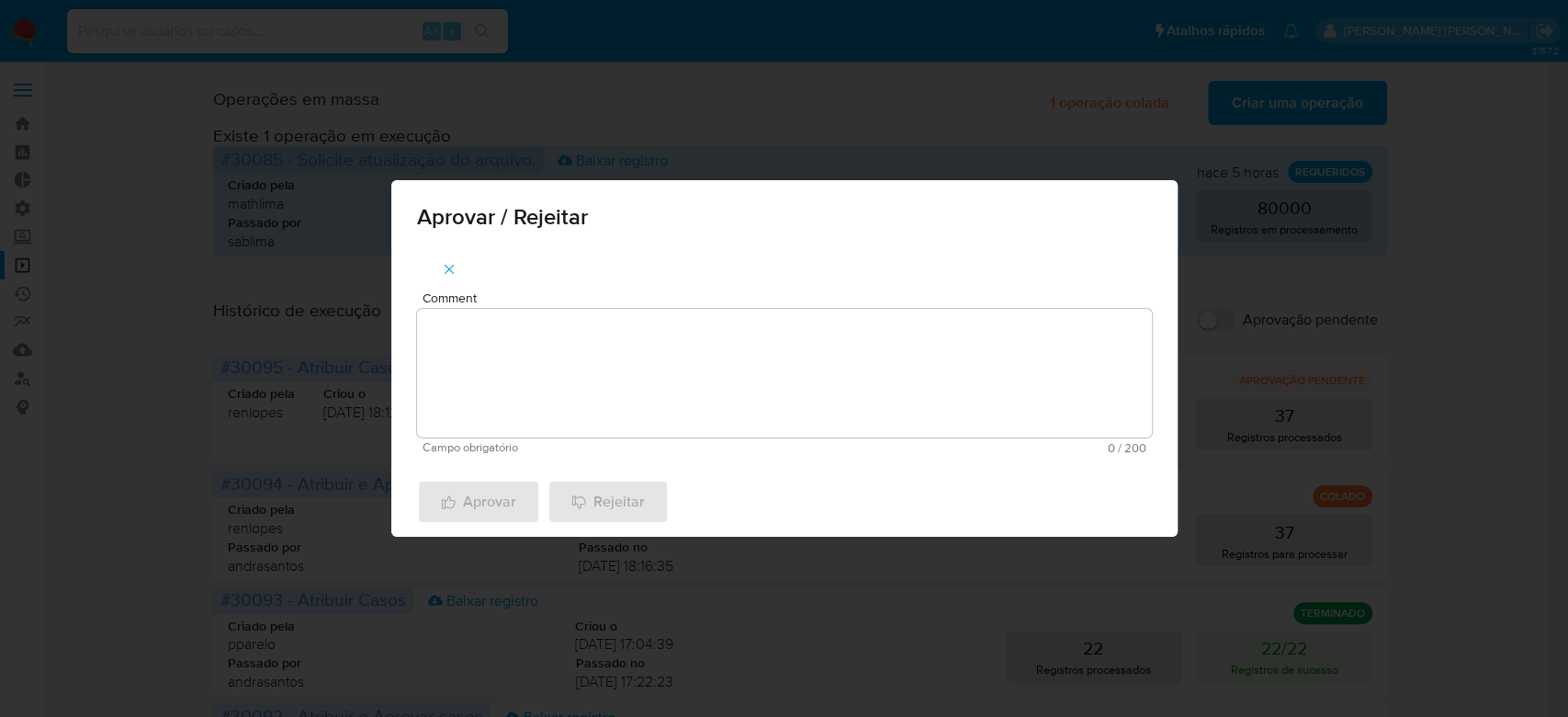
click at [485, 368] on textarea "Comment" at bounding box center [784, 373] width 735 height 129
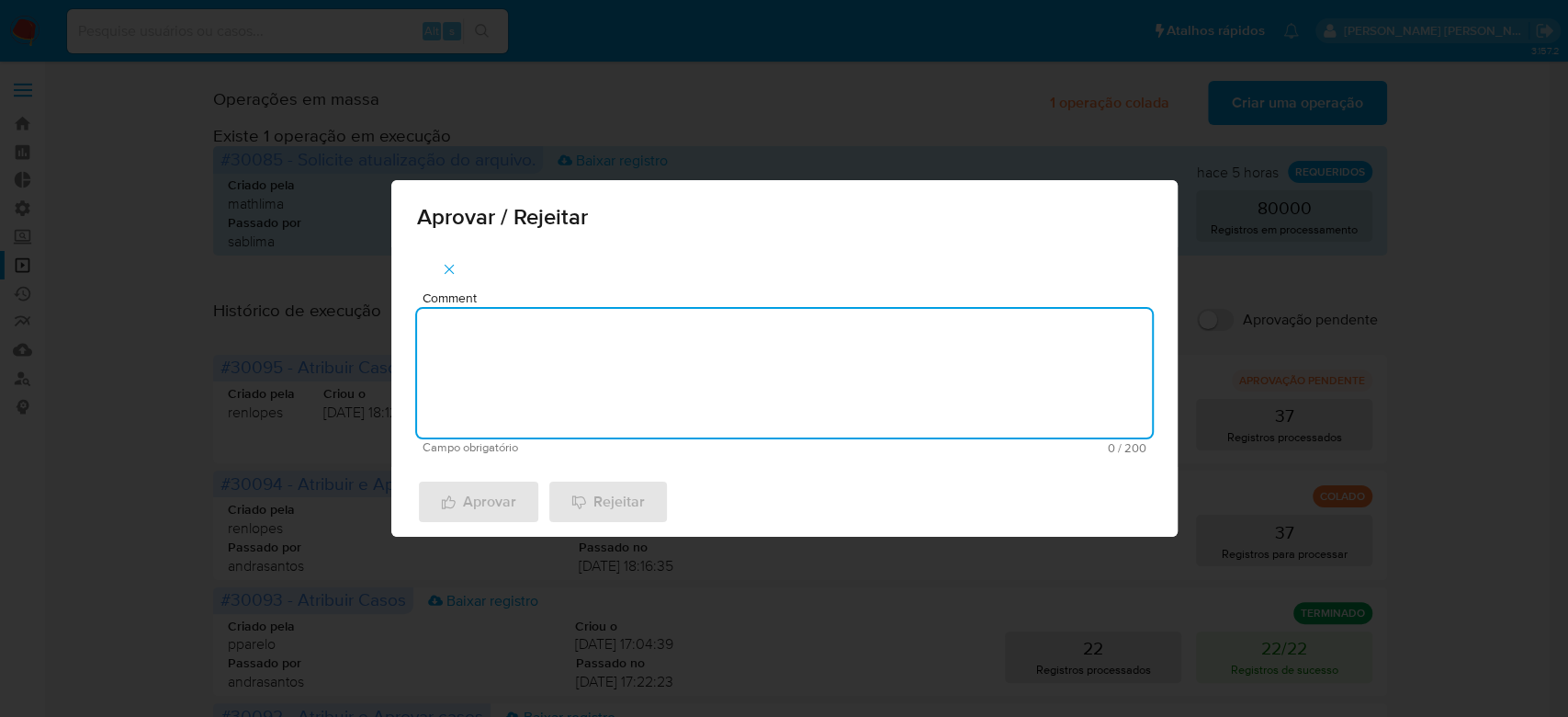
paste textarea "Para tratamento."
type textarea "Para tratamento."
click at [490, 489] on span "Aprovar" at bounding box center [479, 502] width 75 height 40
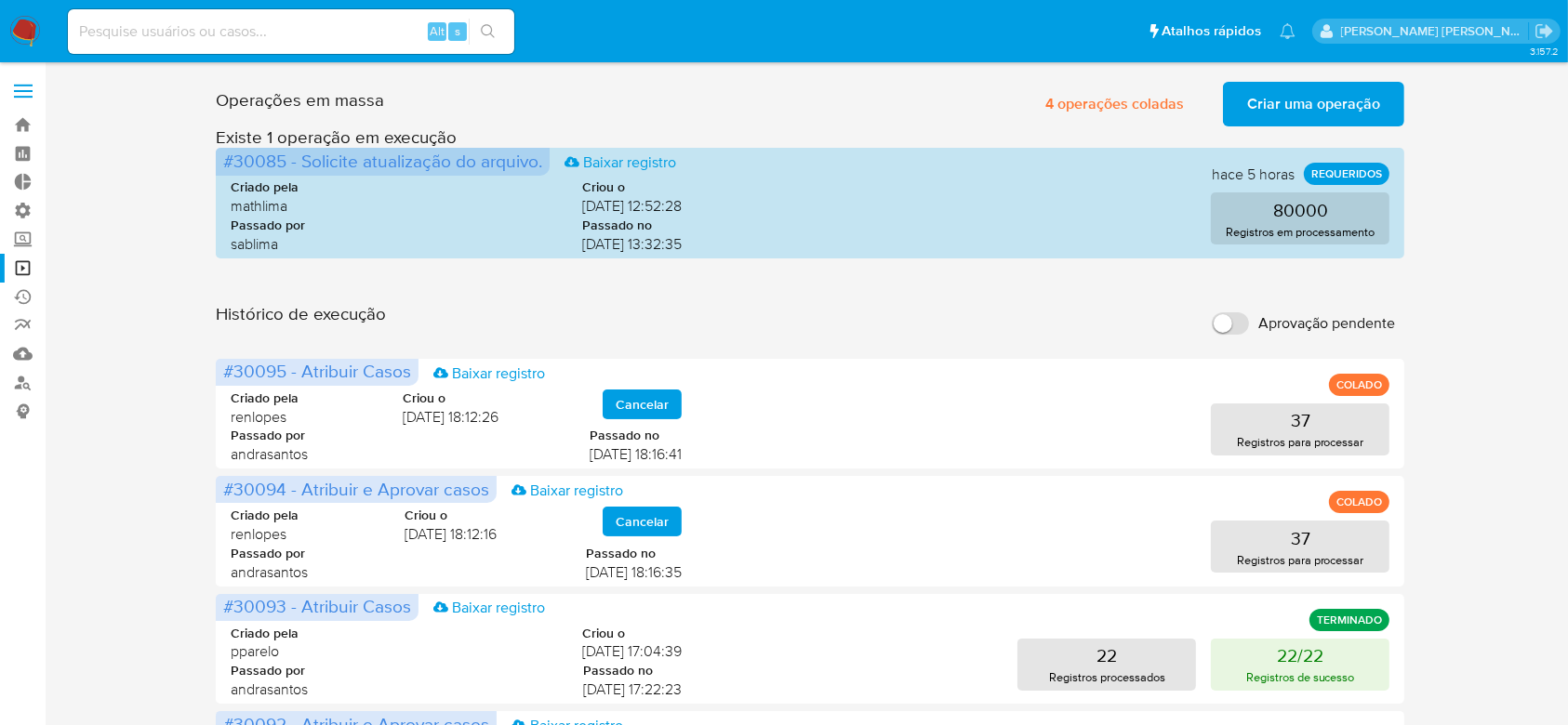
click at [245, 26] on input at bounding box center [290, 31] width 447 height 24
paste input "MVIZqvKhjnWHATa8gc586VZu"
type input "MVIZqvKhjnWHATa8gc586VZu"
click at [489, 32] on icon "search-icon" at bounding box center [488, 31] width 15 height 15
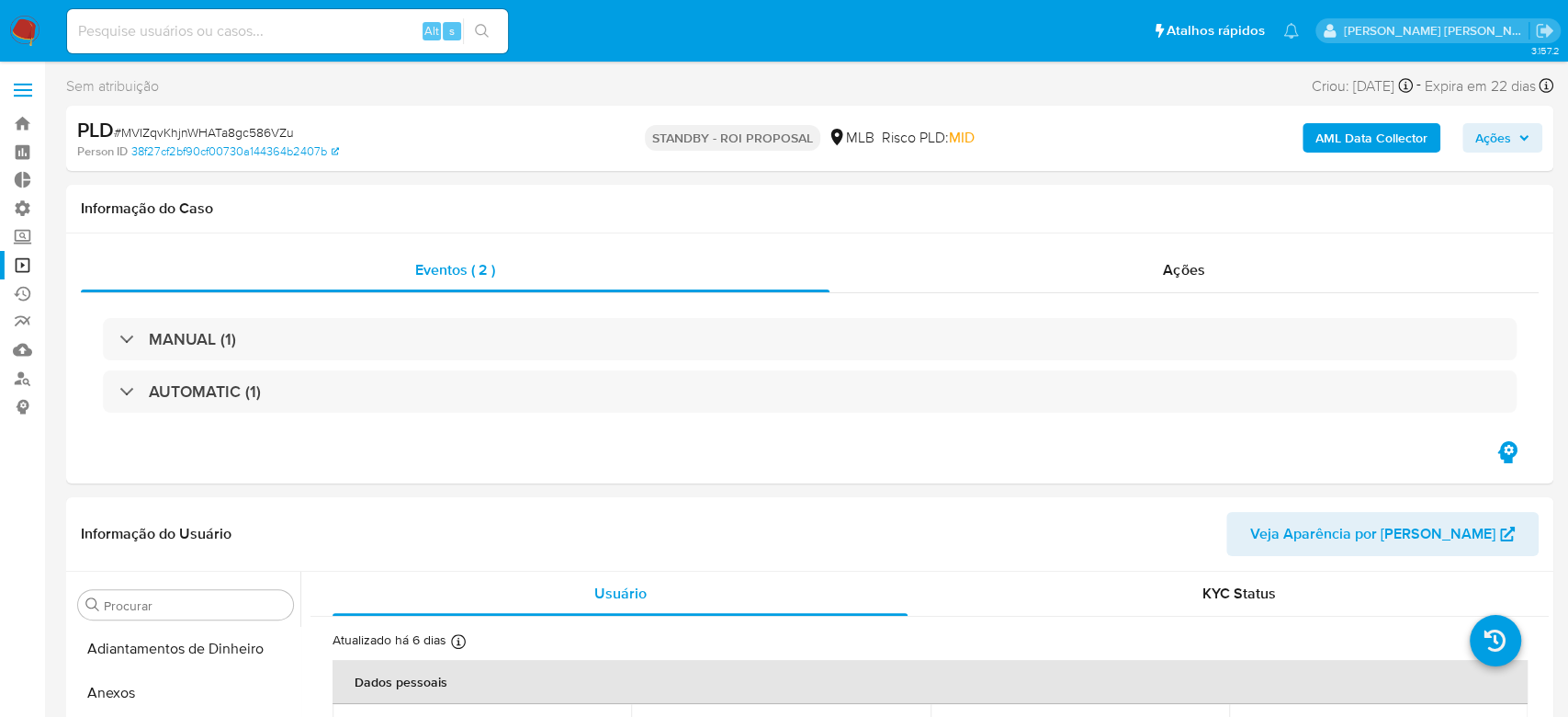
select select "10"
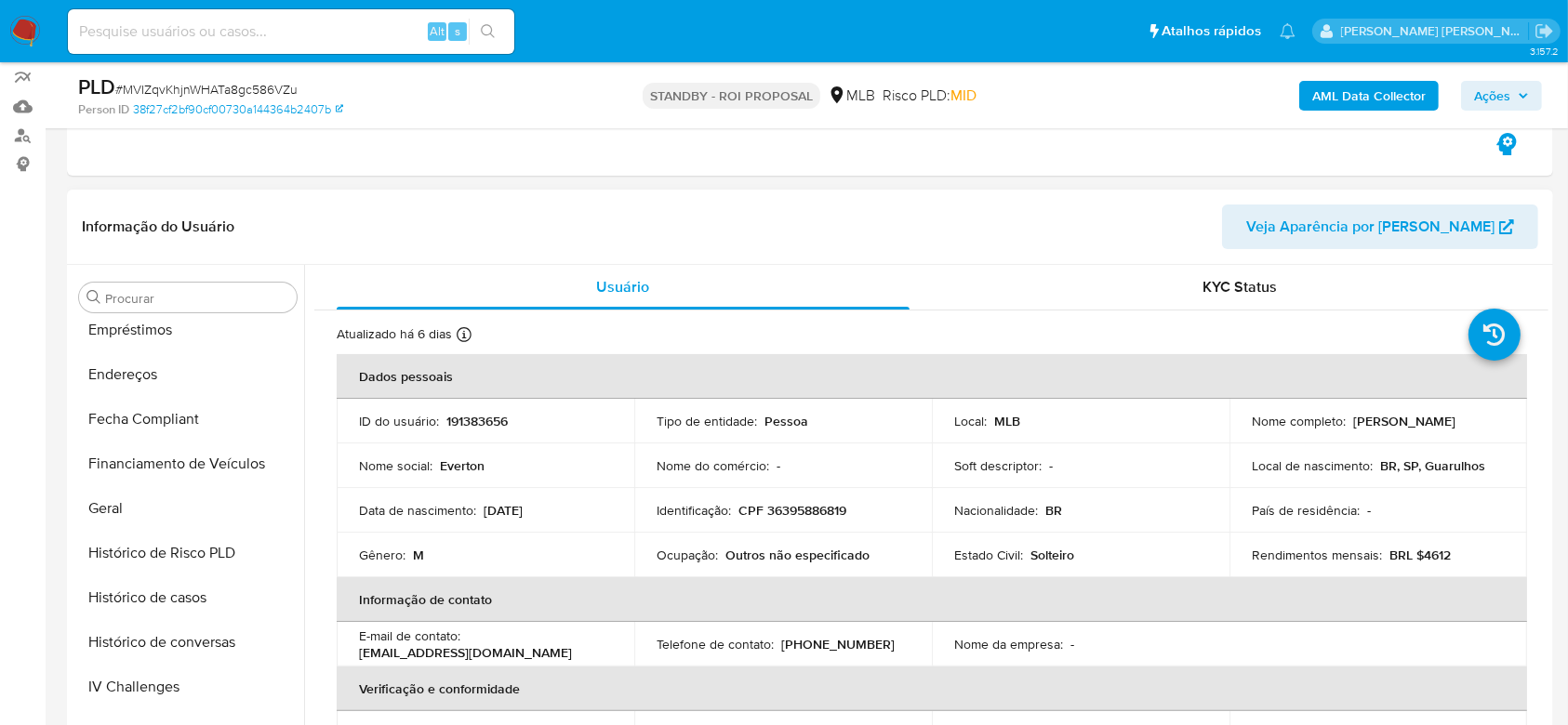
scroll to position [335, 0]
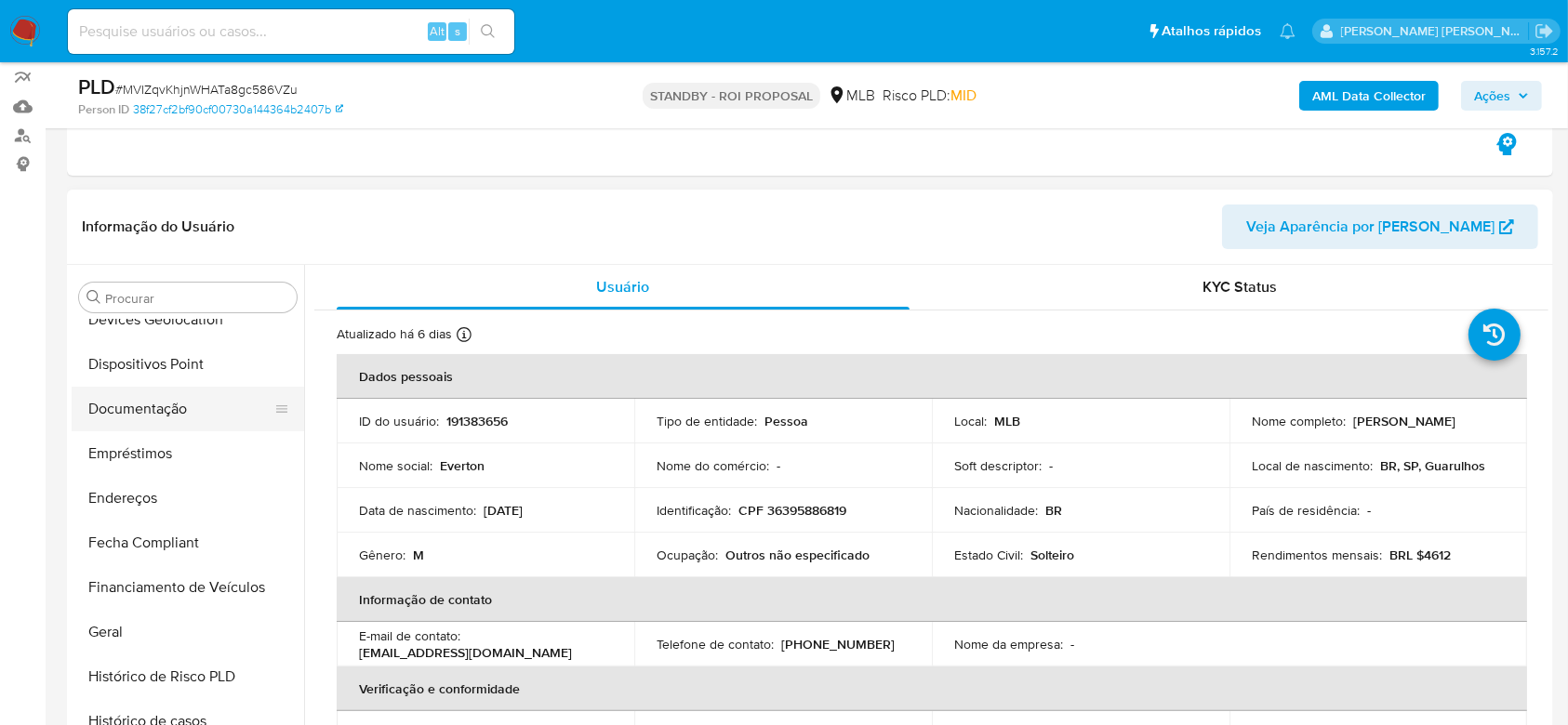
click at [167, 386] on button "Documentação" at bounding box center [180, 408] width 218 height 45
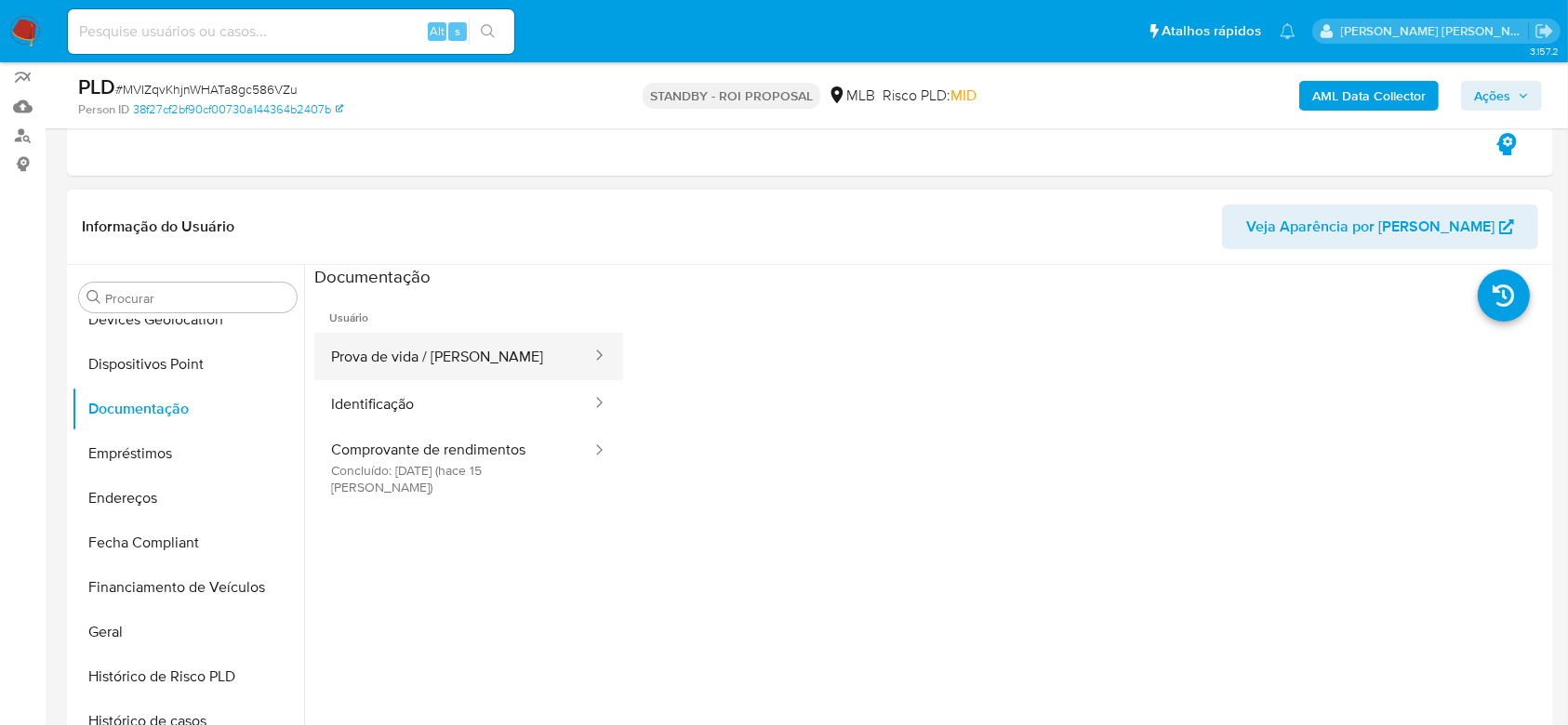
click at [381, 359] on button "Prova de vida / [PERSON_NAME]" at bounding box center [453, 357] width 279 height 48
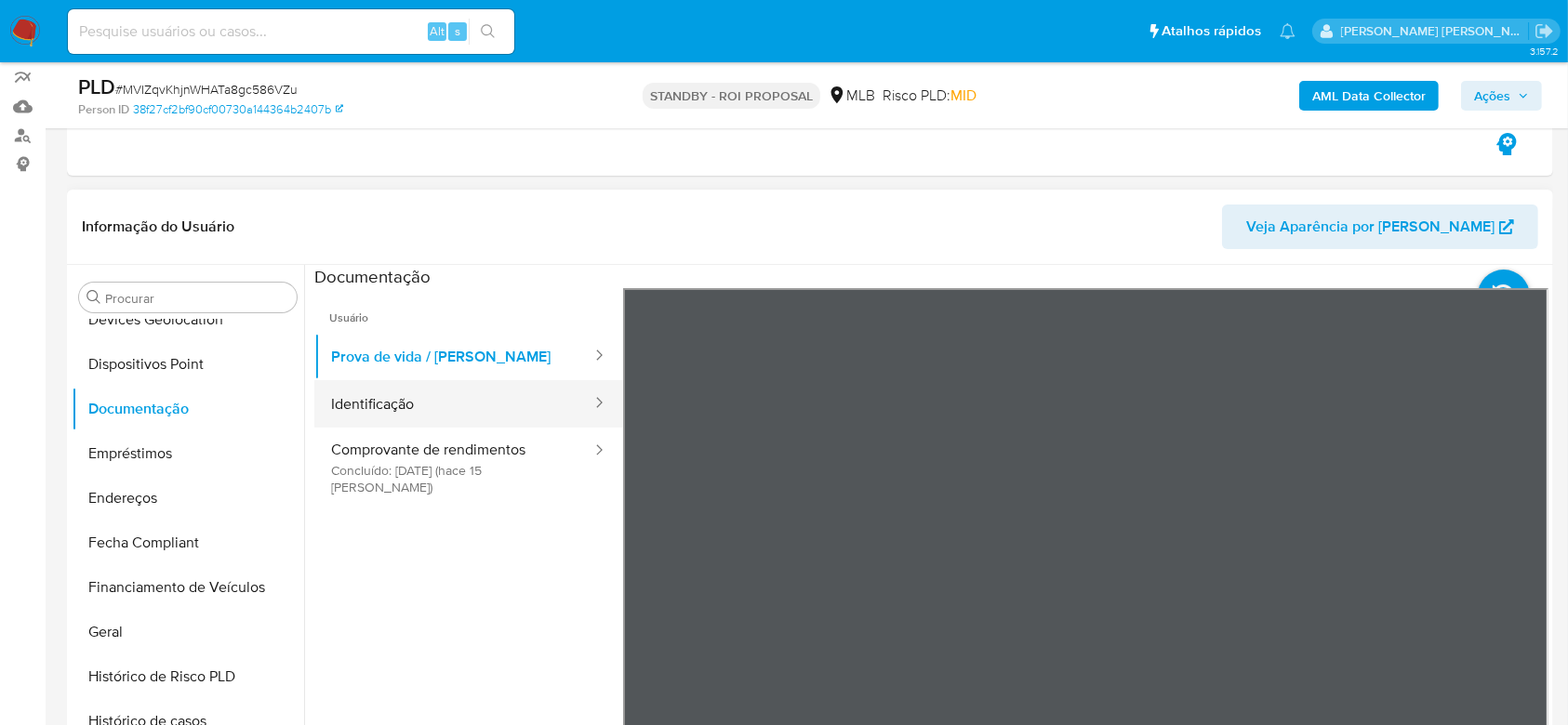
click at [421, 404] on button "Identificação" at bounding box center [453, 403] width 279 height 48
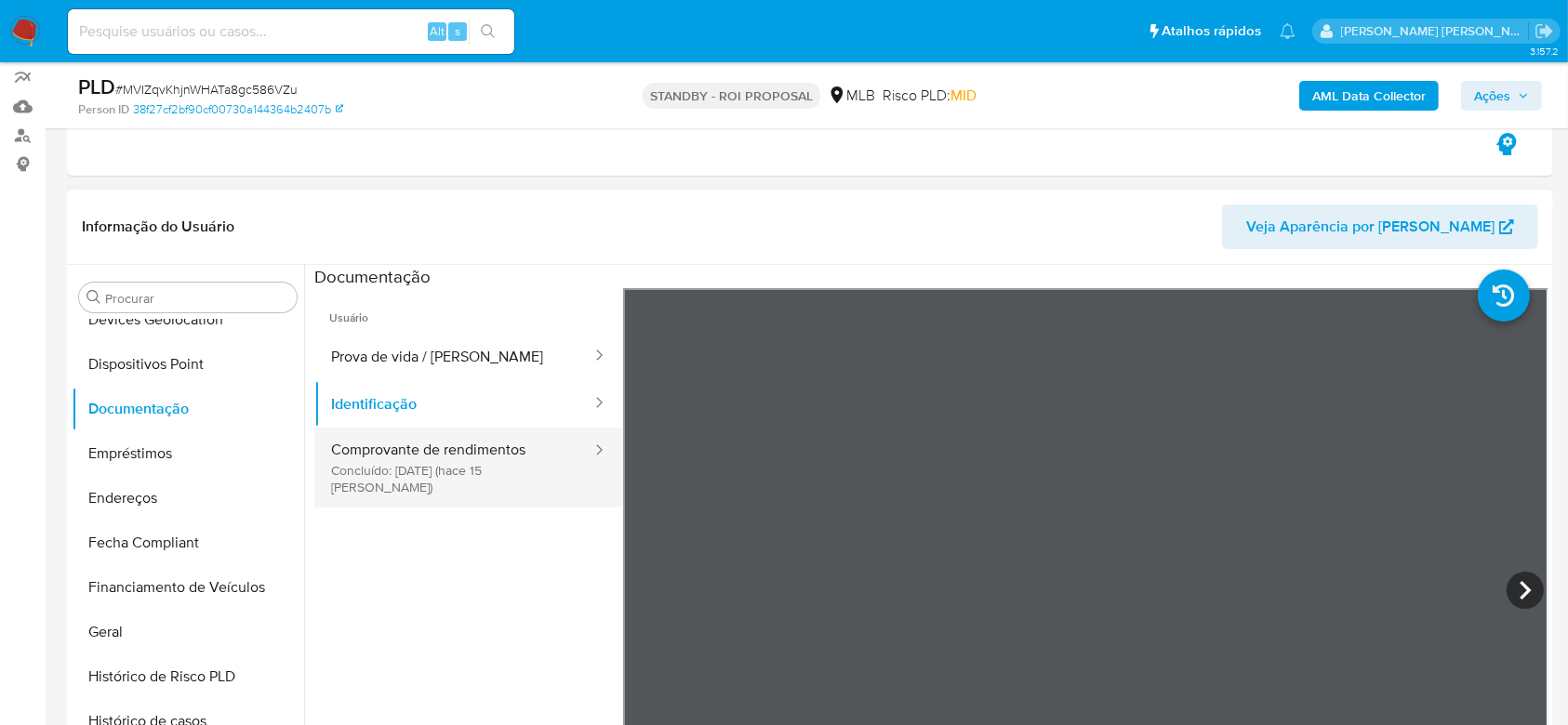
click at [391, 435] on button "Comprovante de rendimentos Concluído: 19/08/2025 (hace 15 días)" at bounding box center [453, 467] width 279 height 80
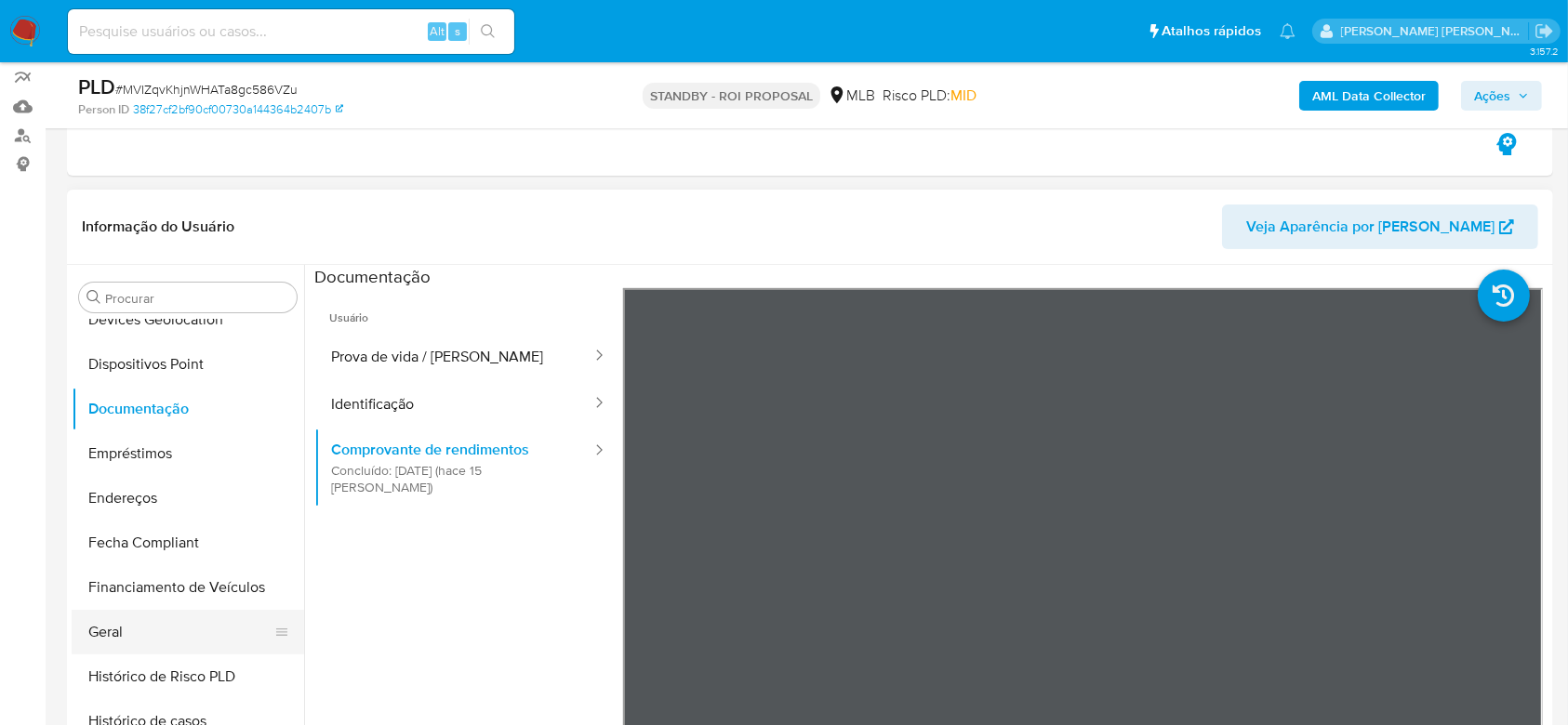
click at [107, 618] on button "Geral" at bounding box center [180, 632] width 218 height 45
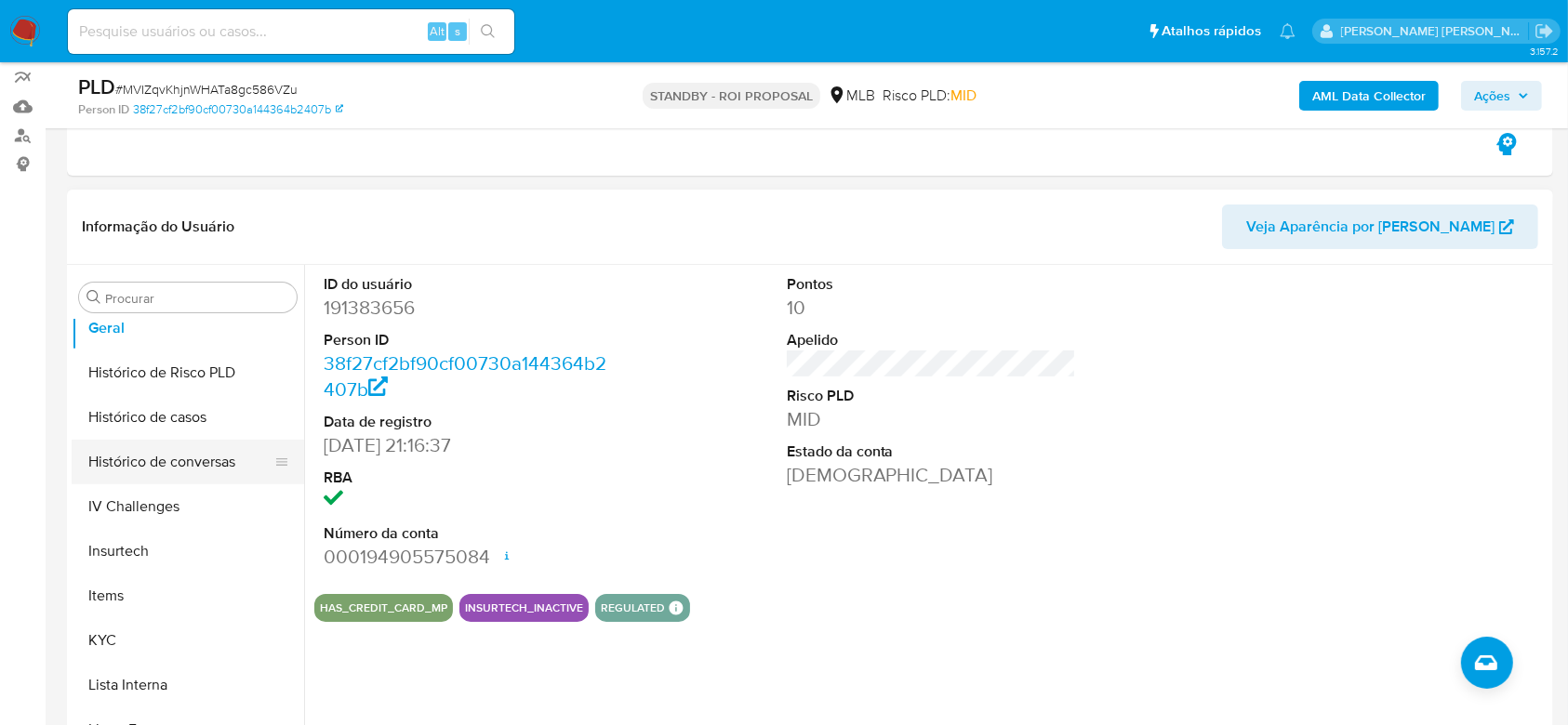
scroll to position [581, 0]
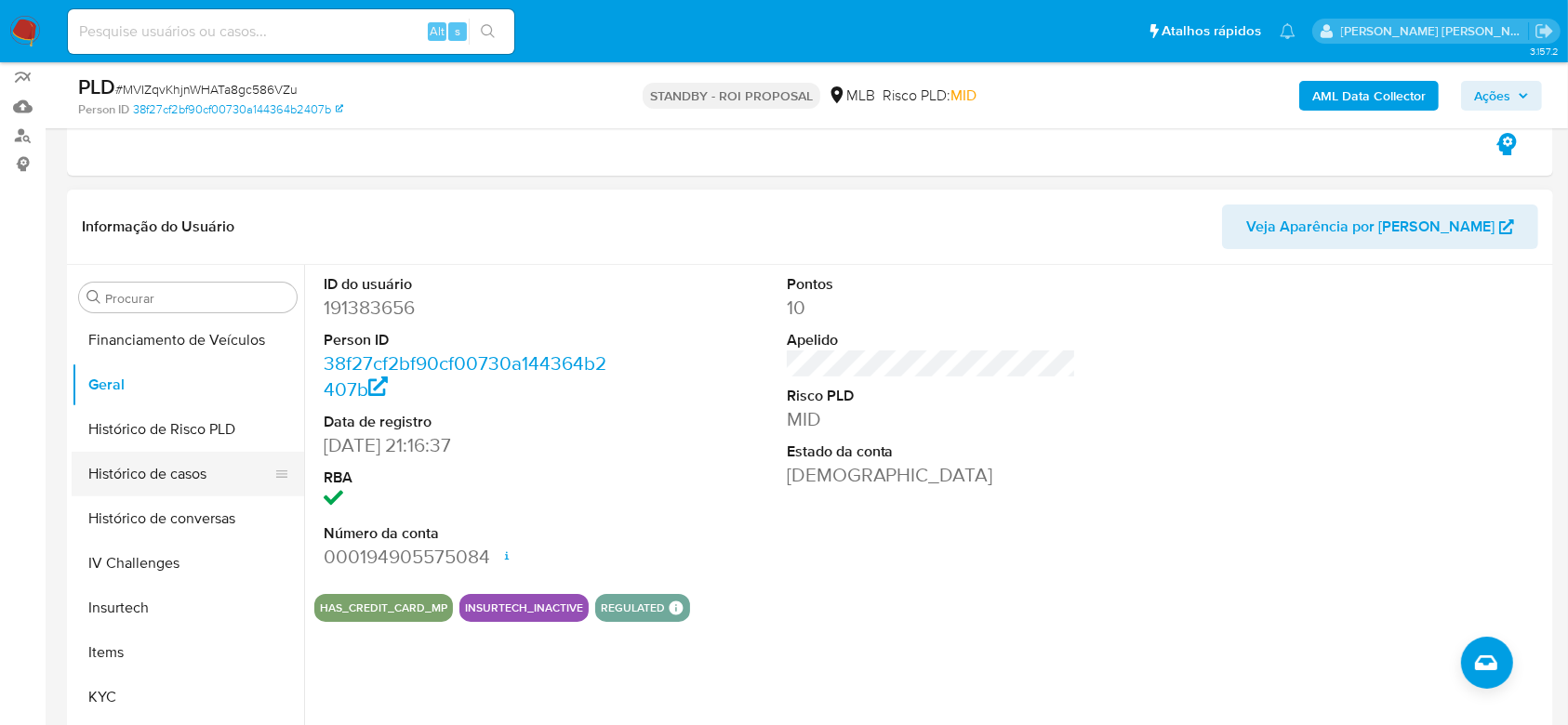
click at [174, 473] on button "Histórico de casos" at bounding box center [180, 474] width 218 height 45
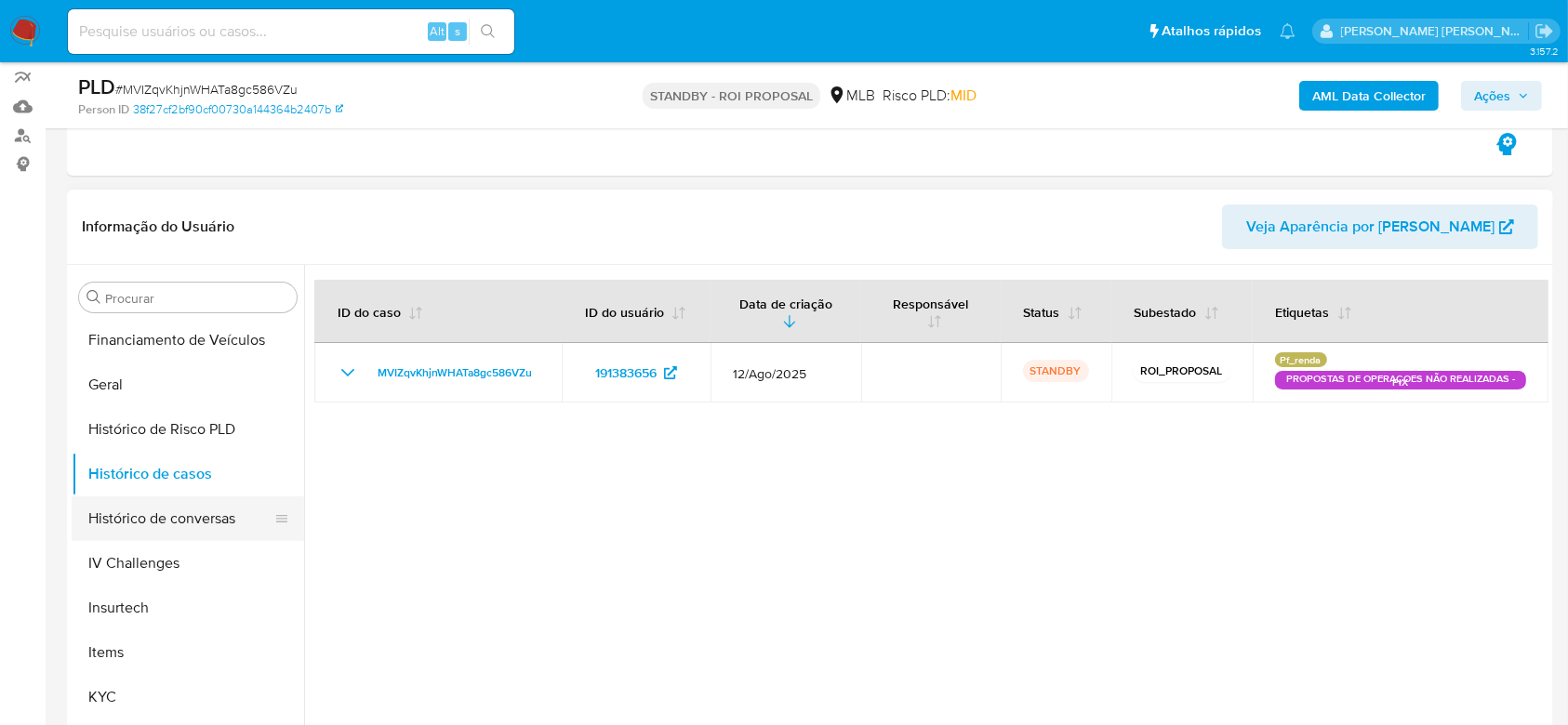
scroll to position [706, 0]
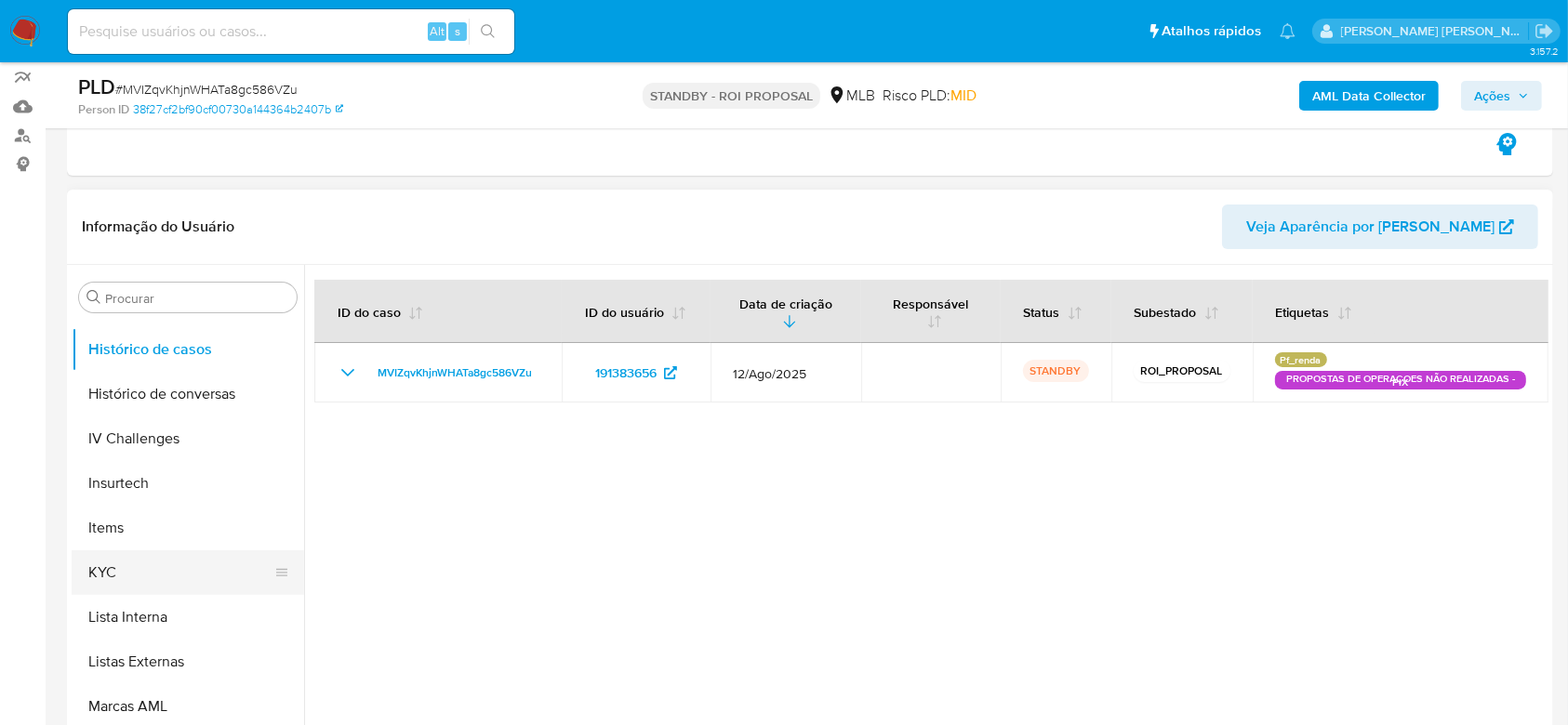
click at [139, 564] on button "KYC" at bounding box center [180, 572] width 218 height 45
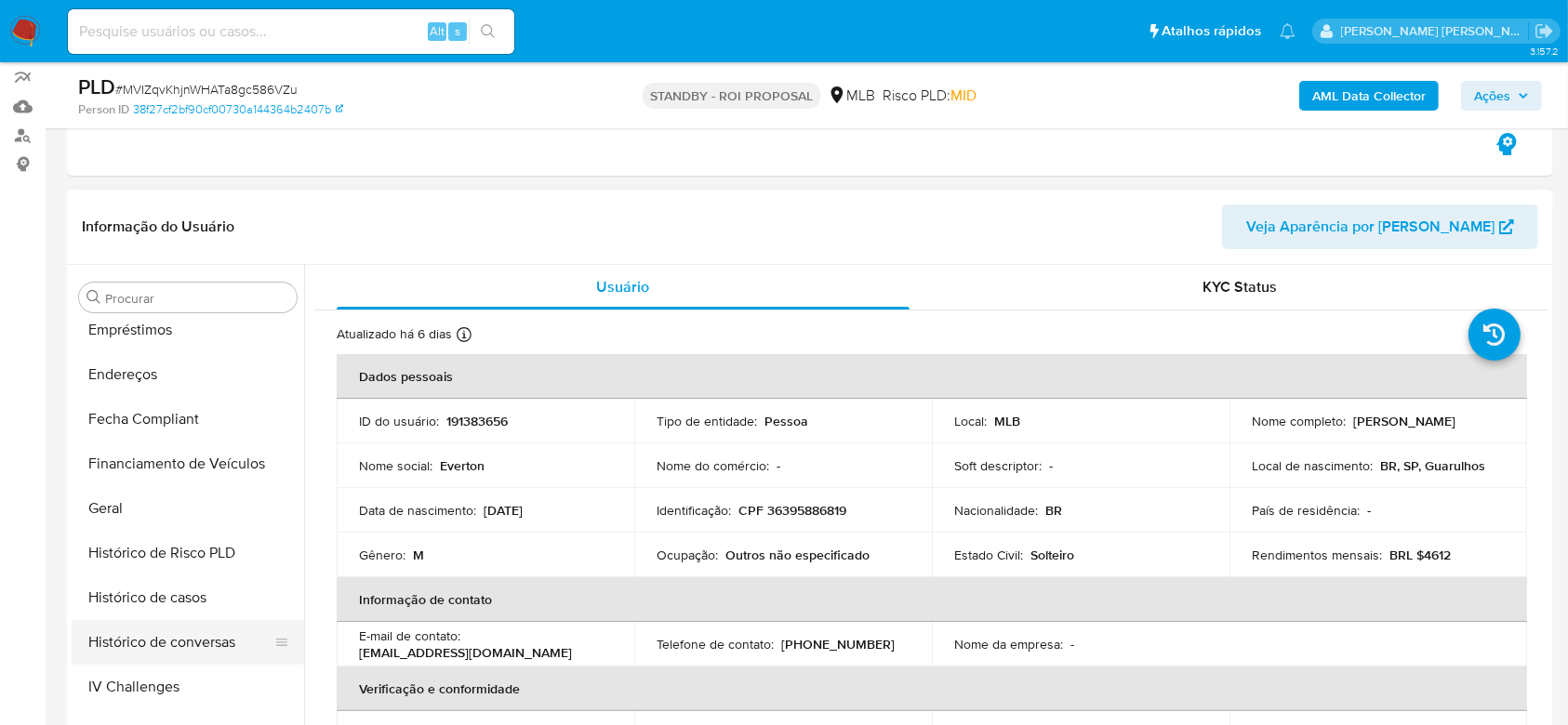
scroll to position [581, 0]
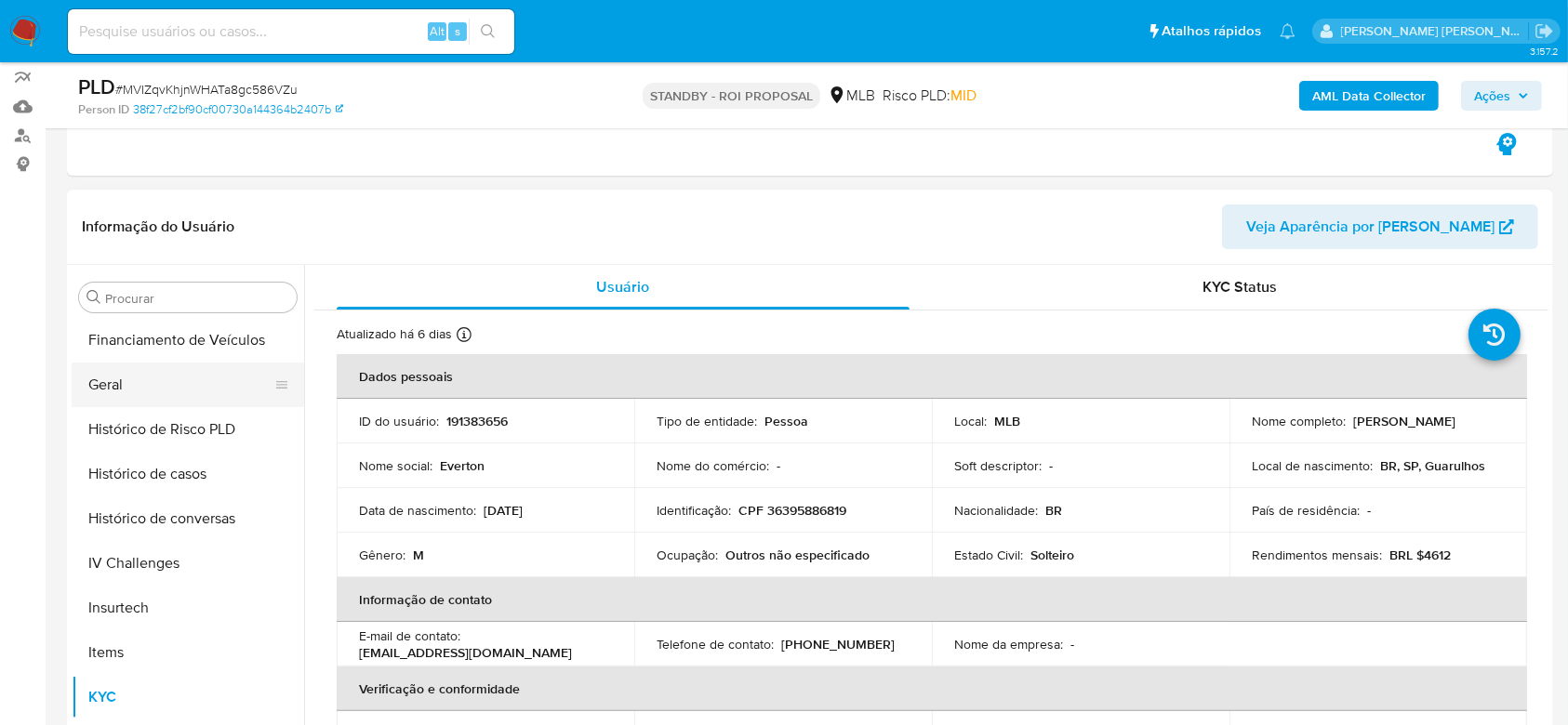
click at [184, 397] on button "Geral" at bounding box center [180, 384] width 218 height 45
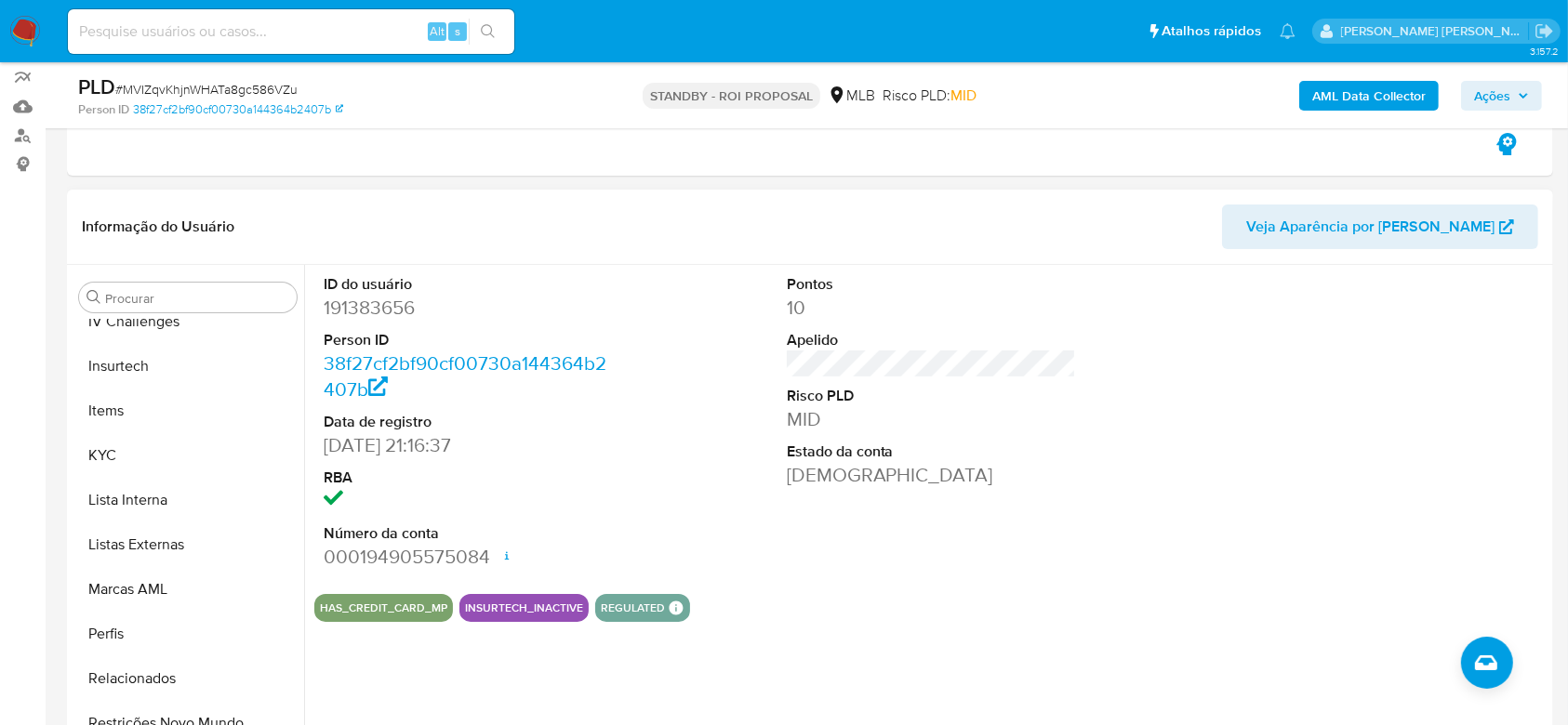
scroll to position [829, 0]
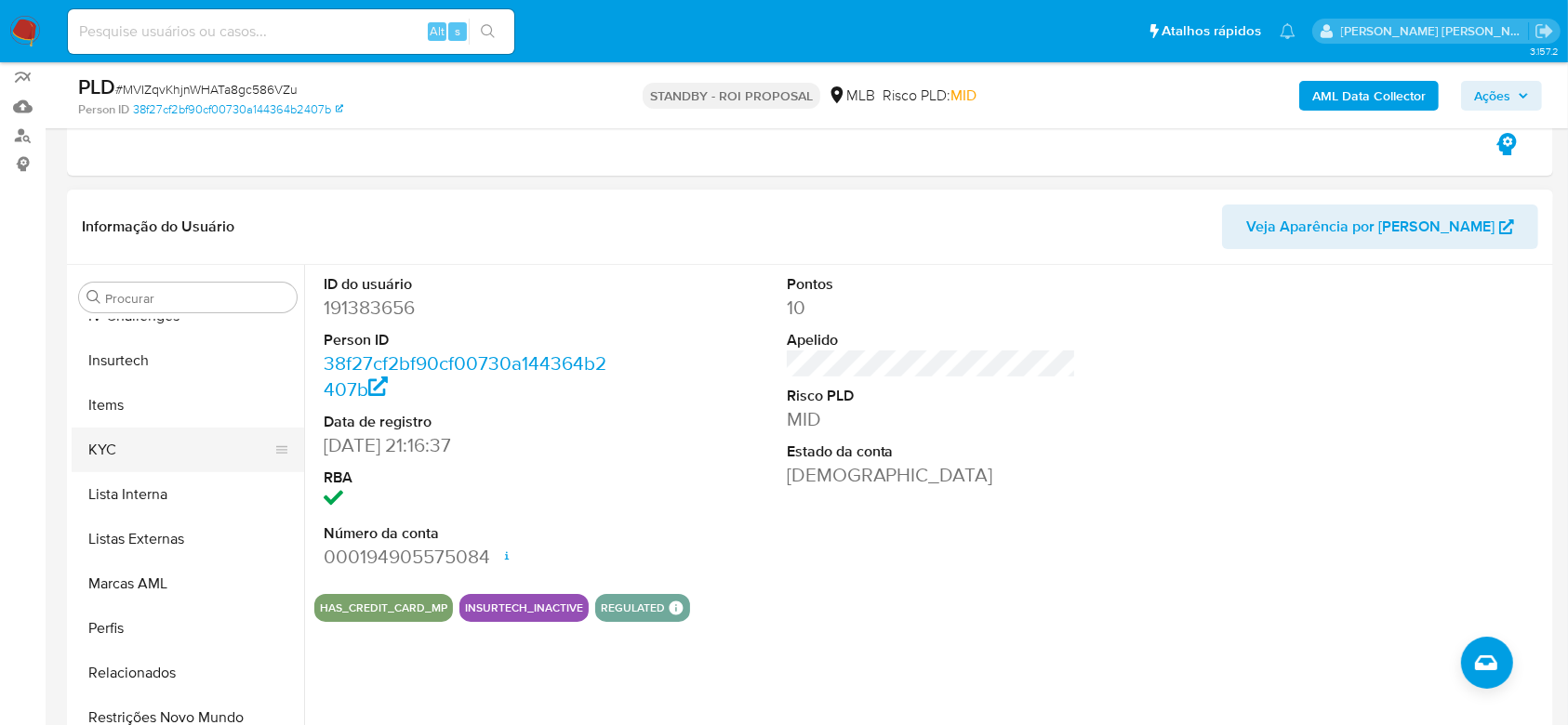
click at [150, 442] on button "KYC" at bounding box center [180, 449] width 218 height 45
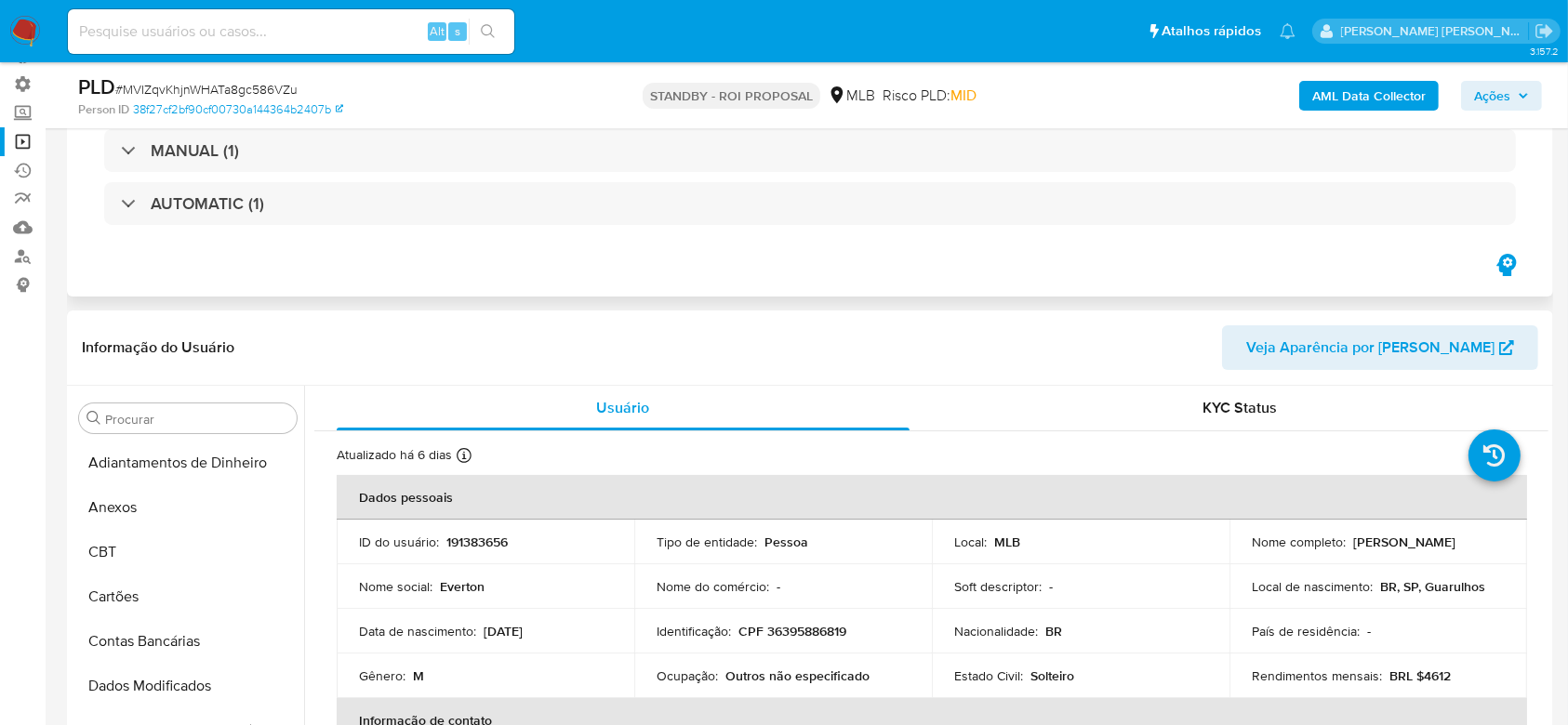
scroll to position [124, 0]
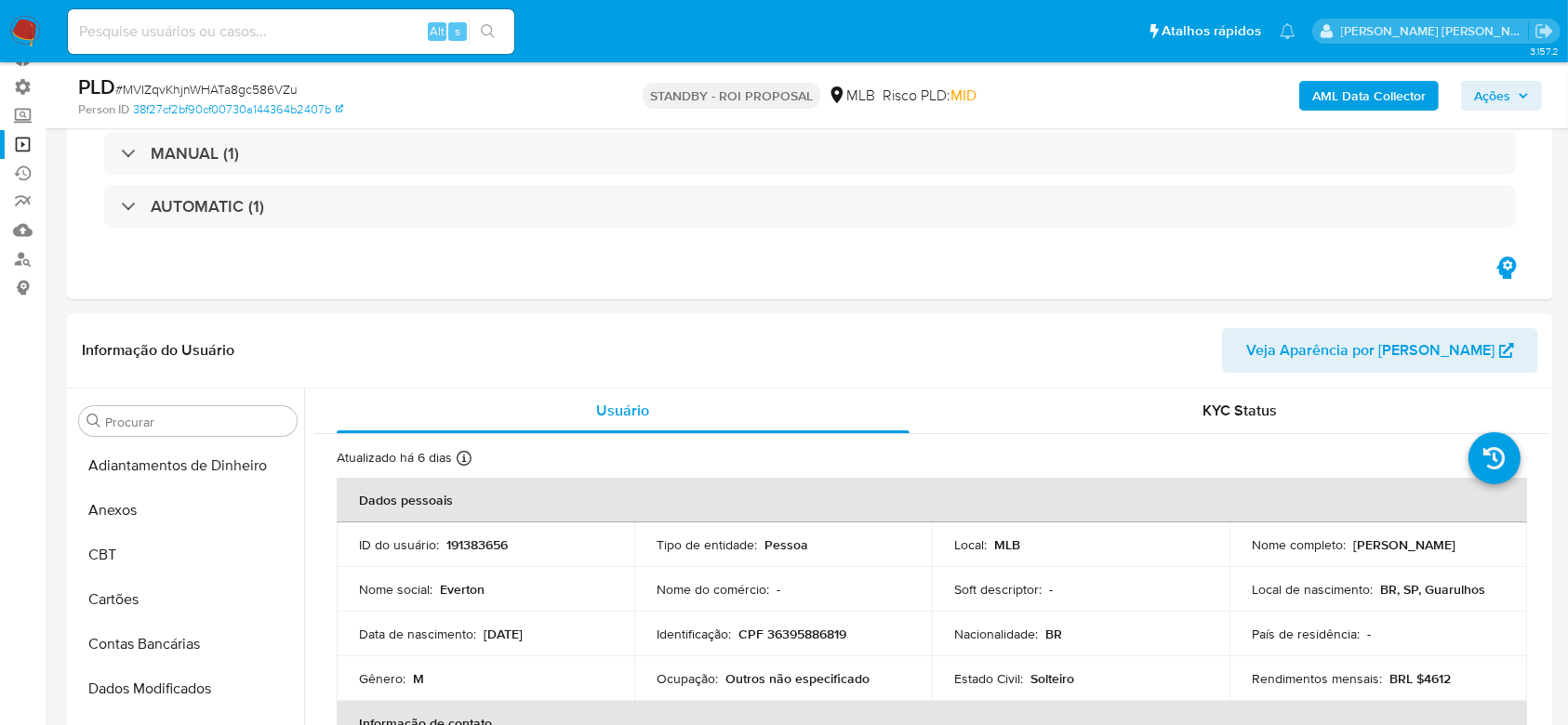
click at [30, 149] on link "Operações em massa" at bounding box center [110, 145] width 221 height 29
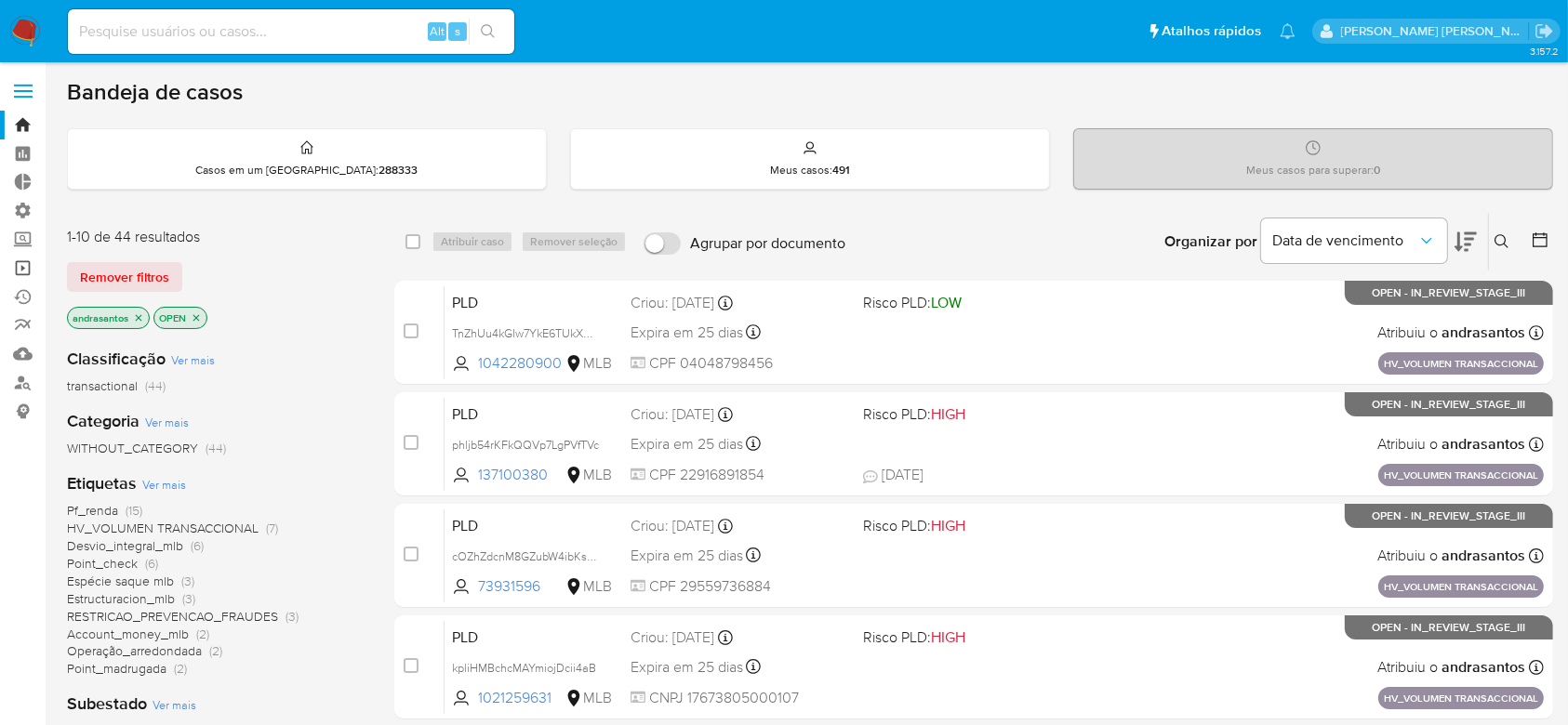
click at [19, 265] on link "Operações em massa" at bounding box center [110, 268] width 221 height 29
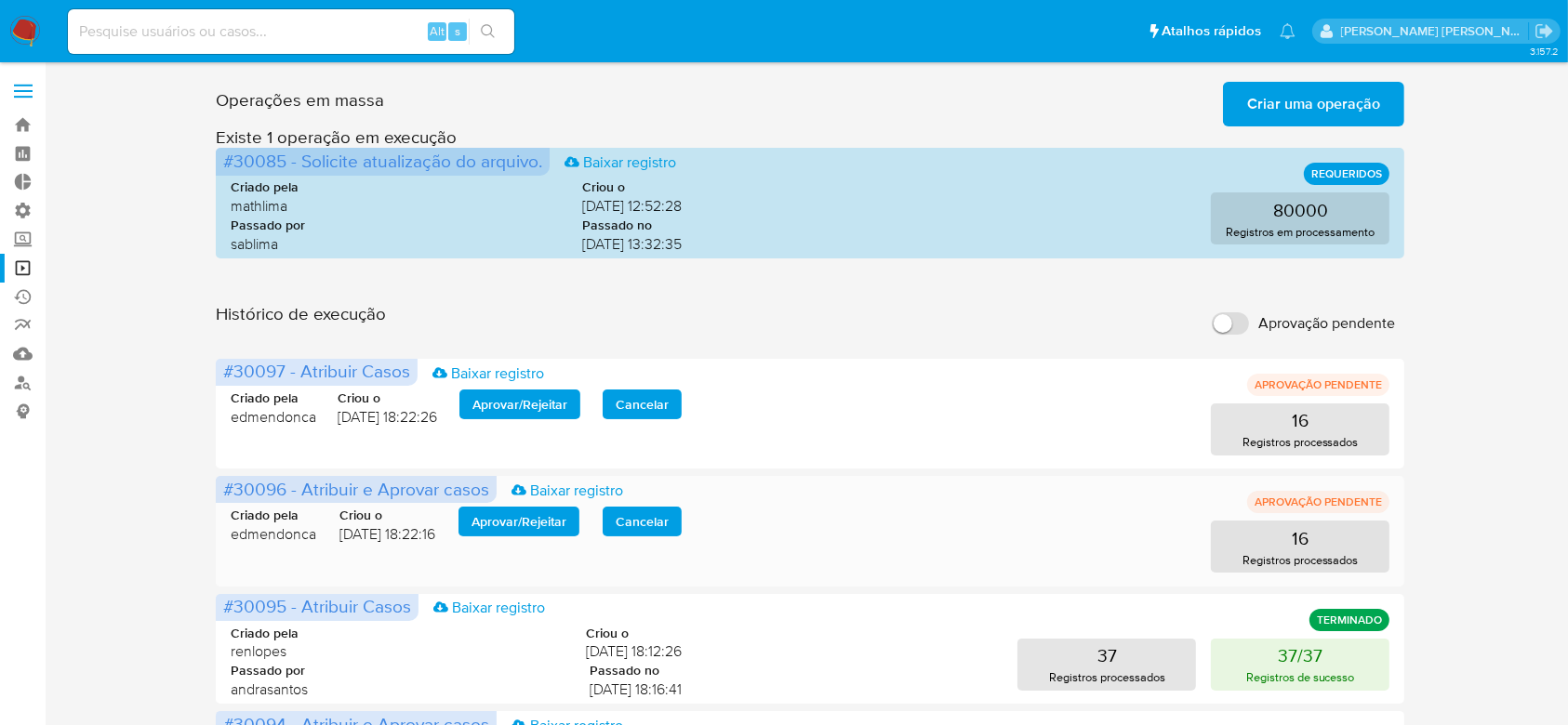
click at [503, 515] on span "Aprovar / Rejeitar" at bounding box center [519, 520] width 95 height 26
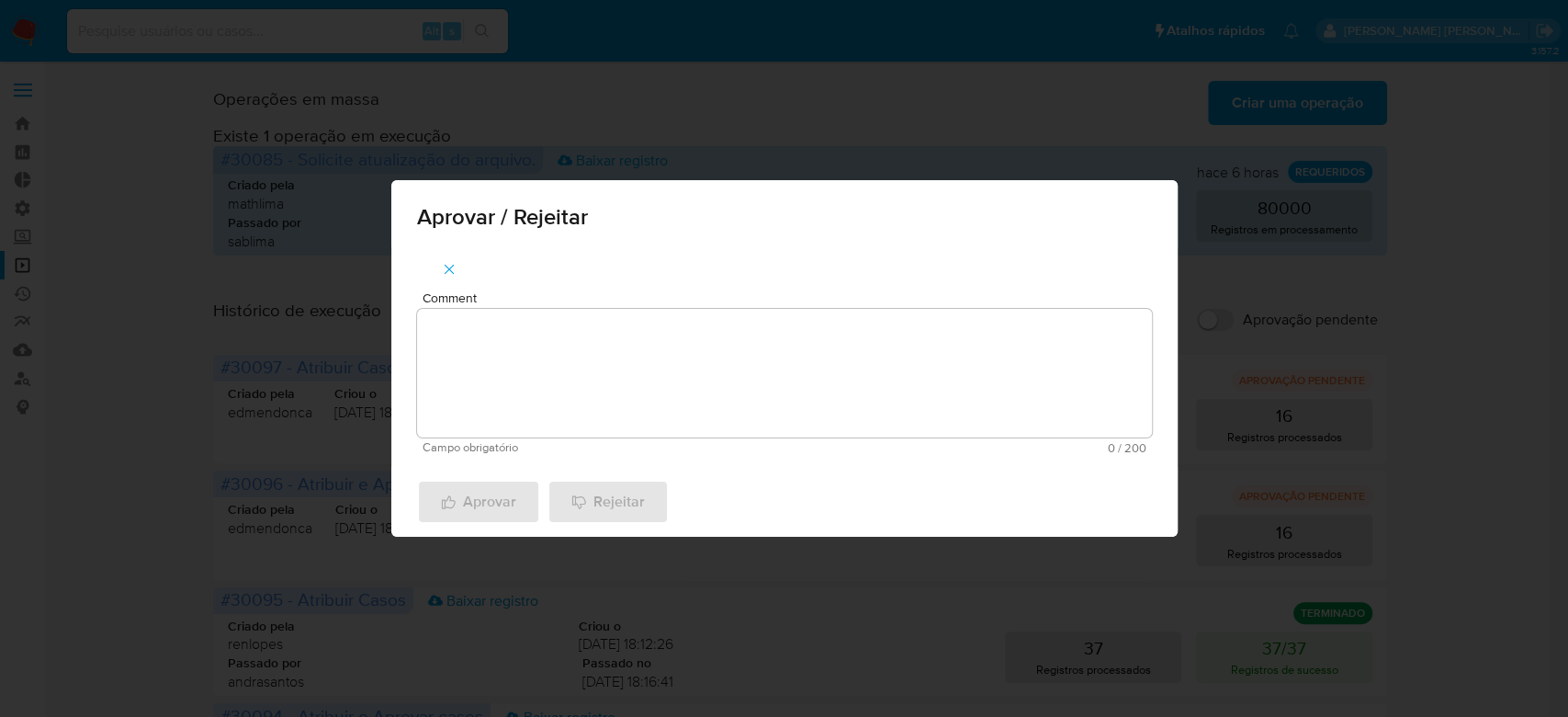
click at [553, 368] on textarea "Comment" at bounding box center [784, 373] width 735 height 129
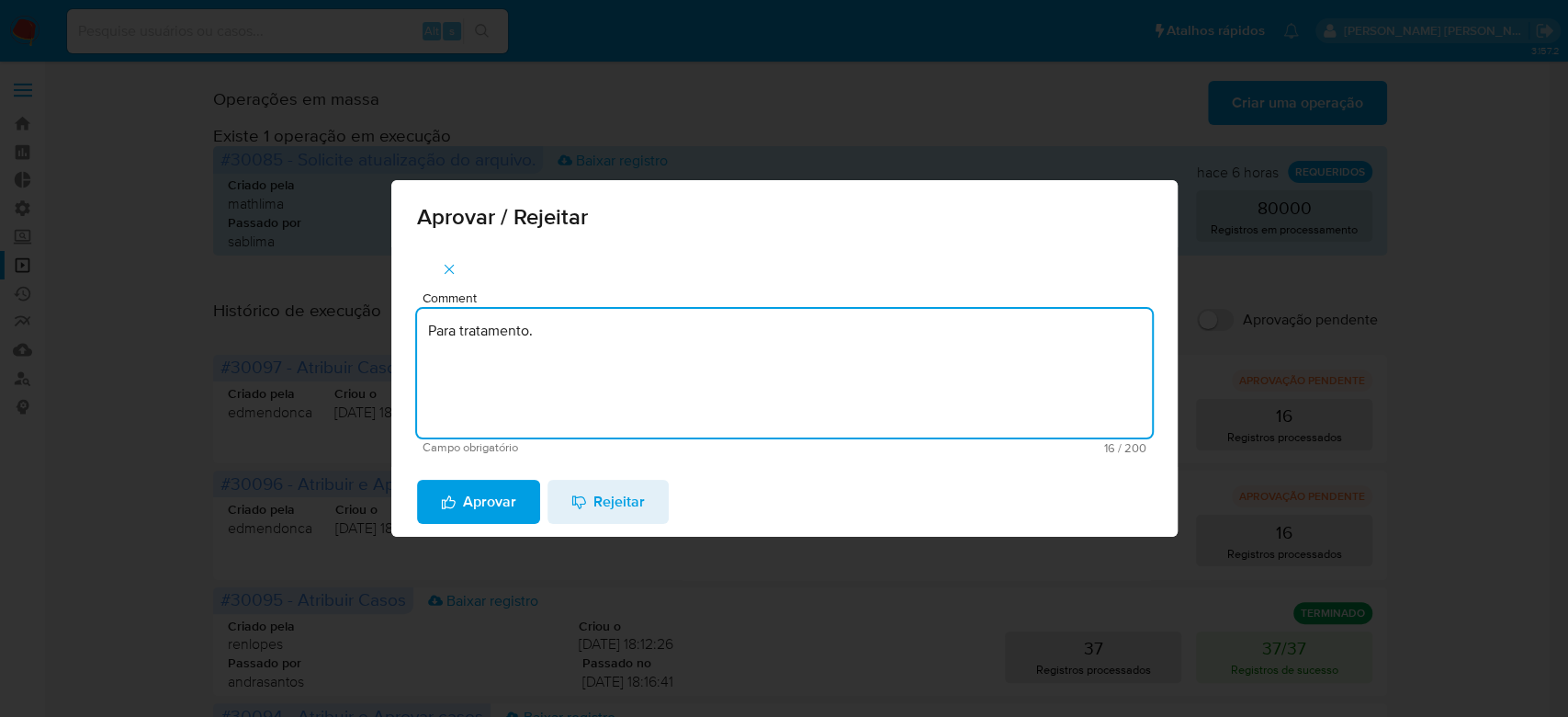
drag, startPoint x: 569, startPoint y: 334, endPoint x: 224, endPoint y: 257, distance: 353.5
click at [224, 257] on div "Aprovar / Rejeitar Comment Para tratamento. Campo obrigatório 16 / 200 184 cara…" at bounding box center [784, 358] width 1568 height 717
click at [542, 386] on textarea "Para tratamento." at bounding box center [784, 373] width 735 height 129
type textarea "Para tratamento."
click at [501, 521] on span "Aprovar" at bounding box center [479, 502] width 75 height 40
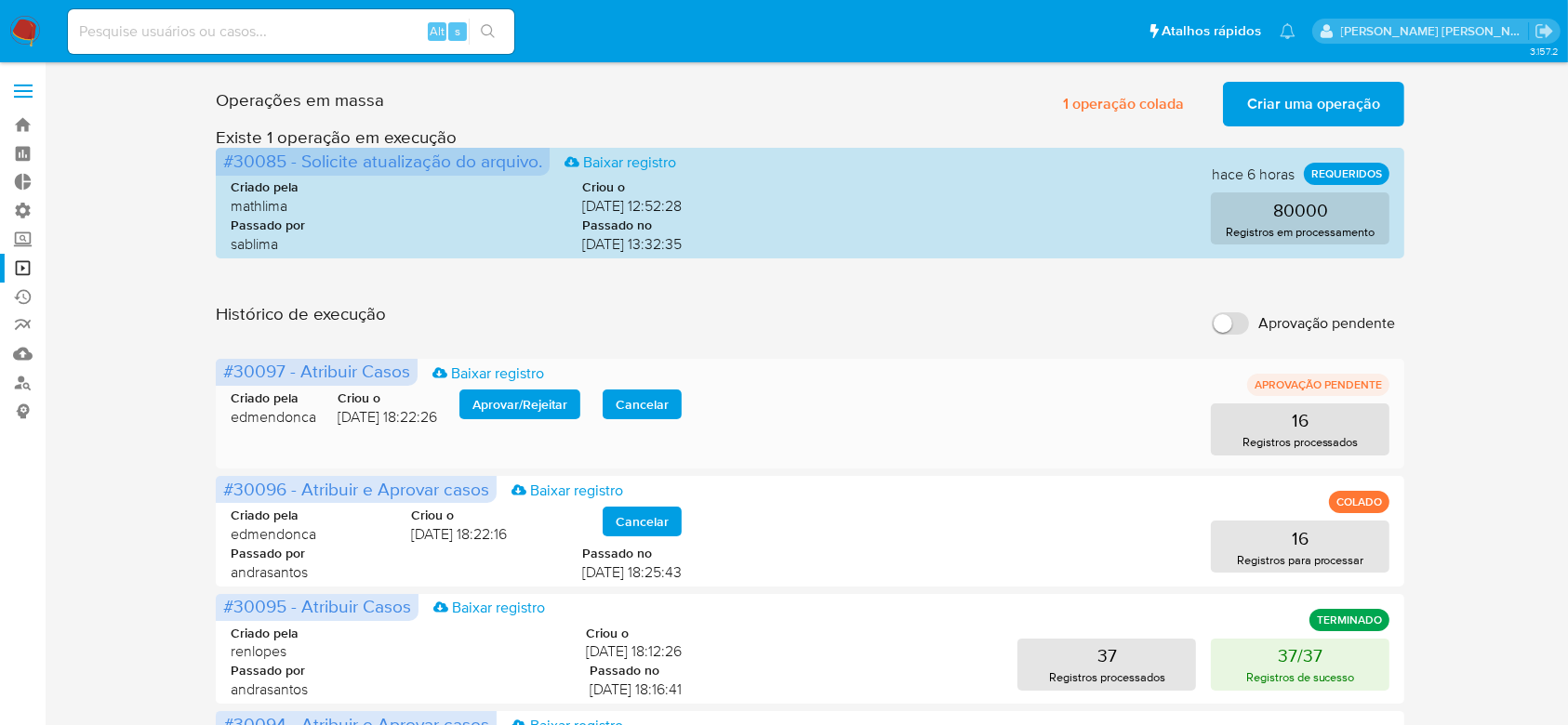
click at [529, 402] on span "Aprovar / Rejeitar" at bounding box center [520, 403] width 95 height 26
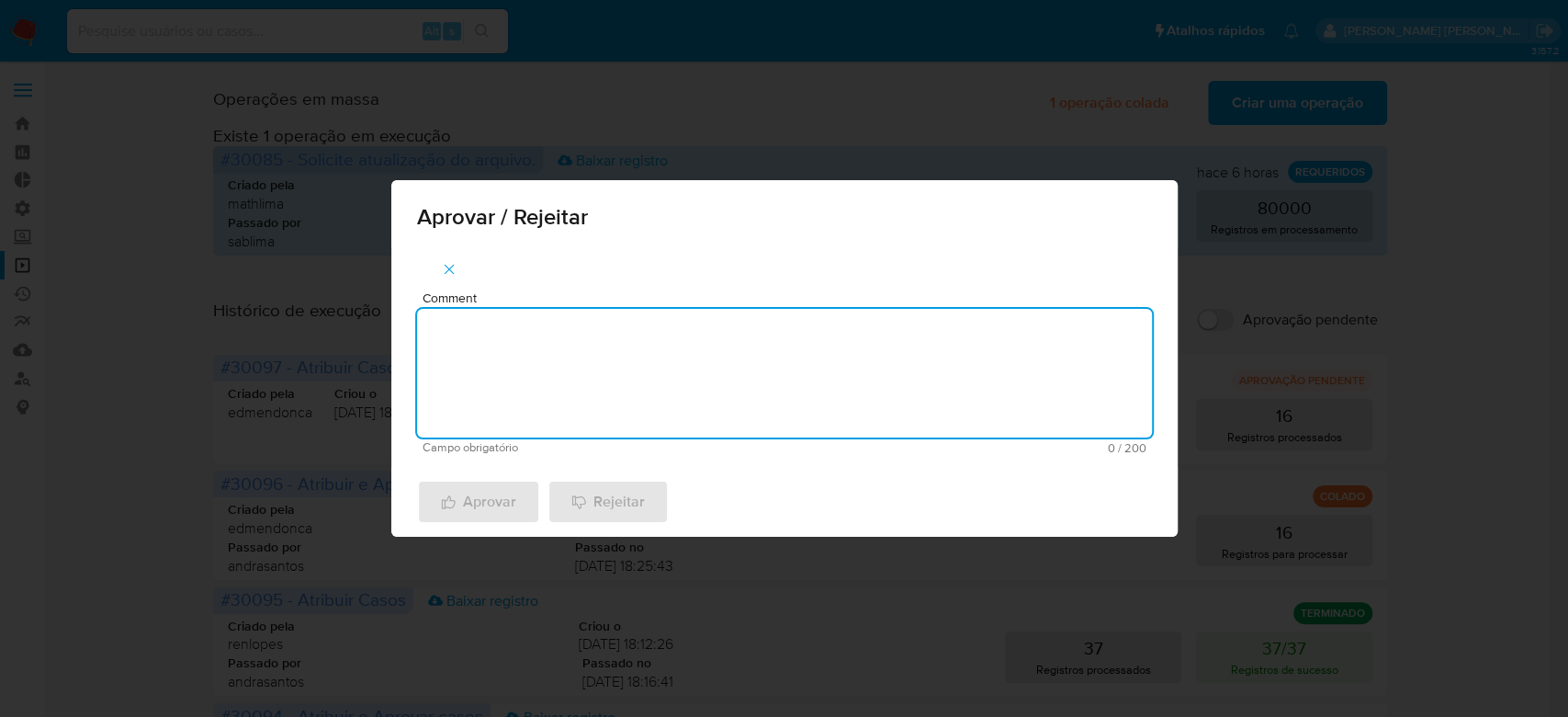
click at [484, 357] on textarea "Comment" at bounding box center [784, 373] width 735 height 129
paste textarea "Para tratamento."
type textarea "Para tratamento."
click at [470, 515] on span "Aprovar" at bounding box center [479, 502] width 75 height 40
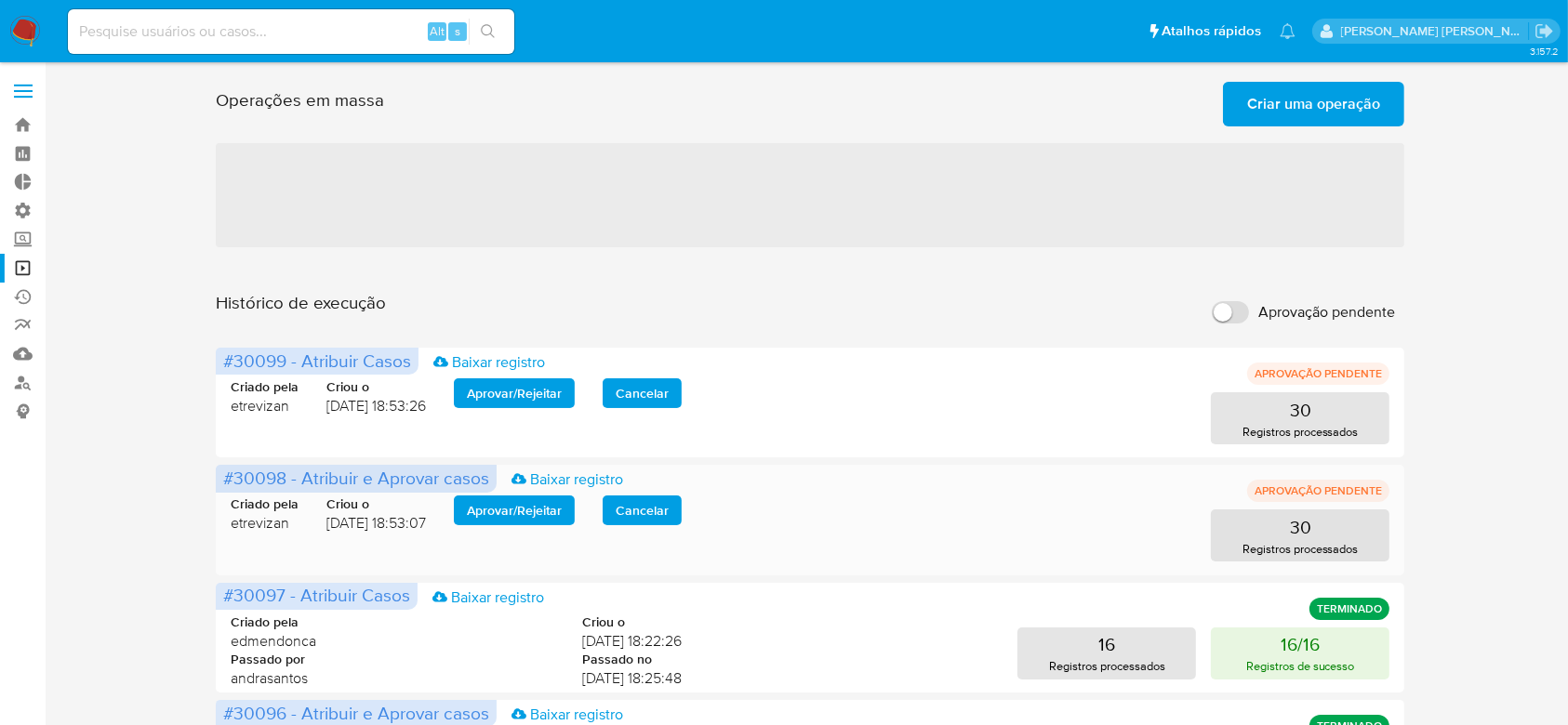
click at [499, 515] on span "Aprovar / Rejeitar" at bounding box center [514, 510] width 95 height 26
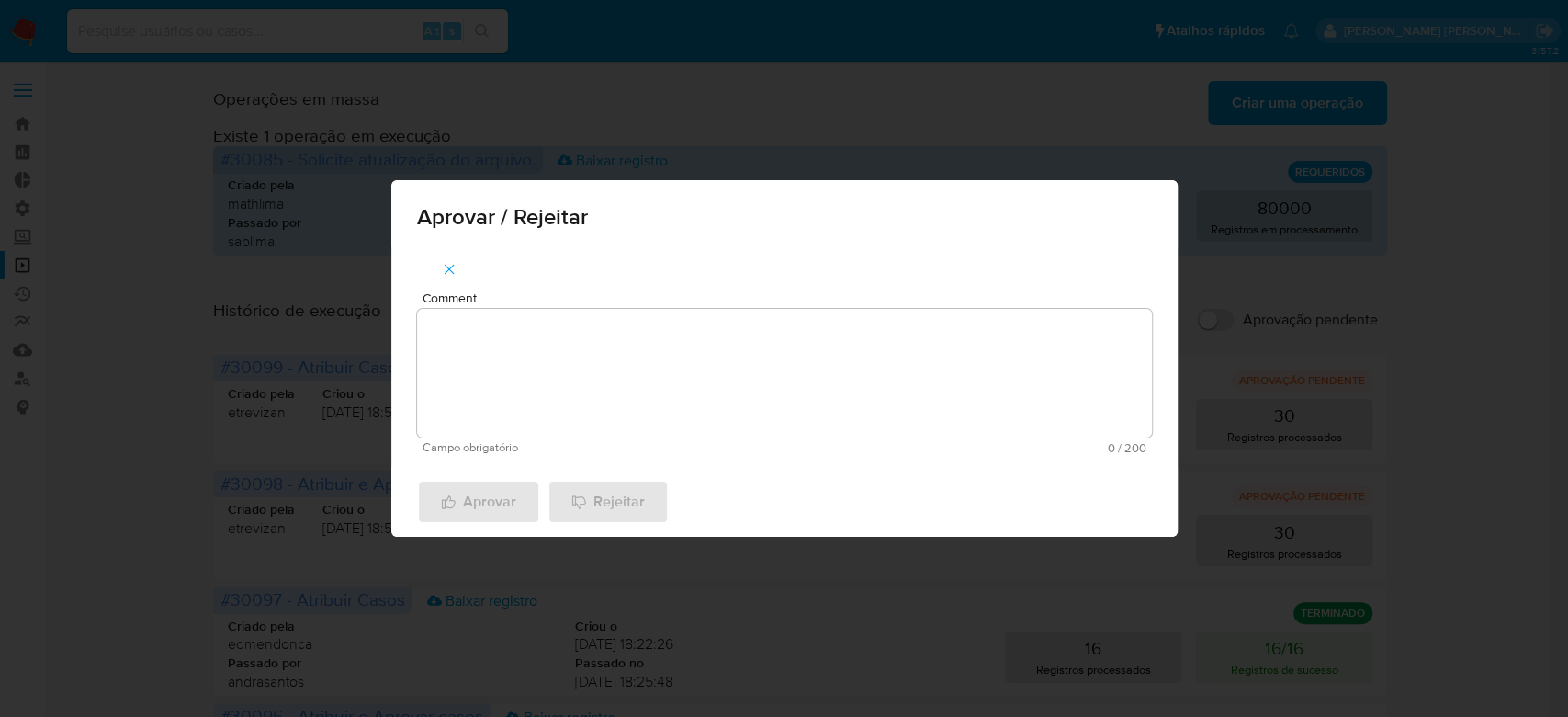
click at [569, 357] on textarea "Comment" at bounding box center [784, 373] width 735 height 129
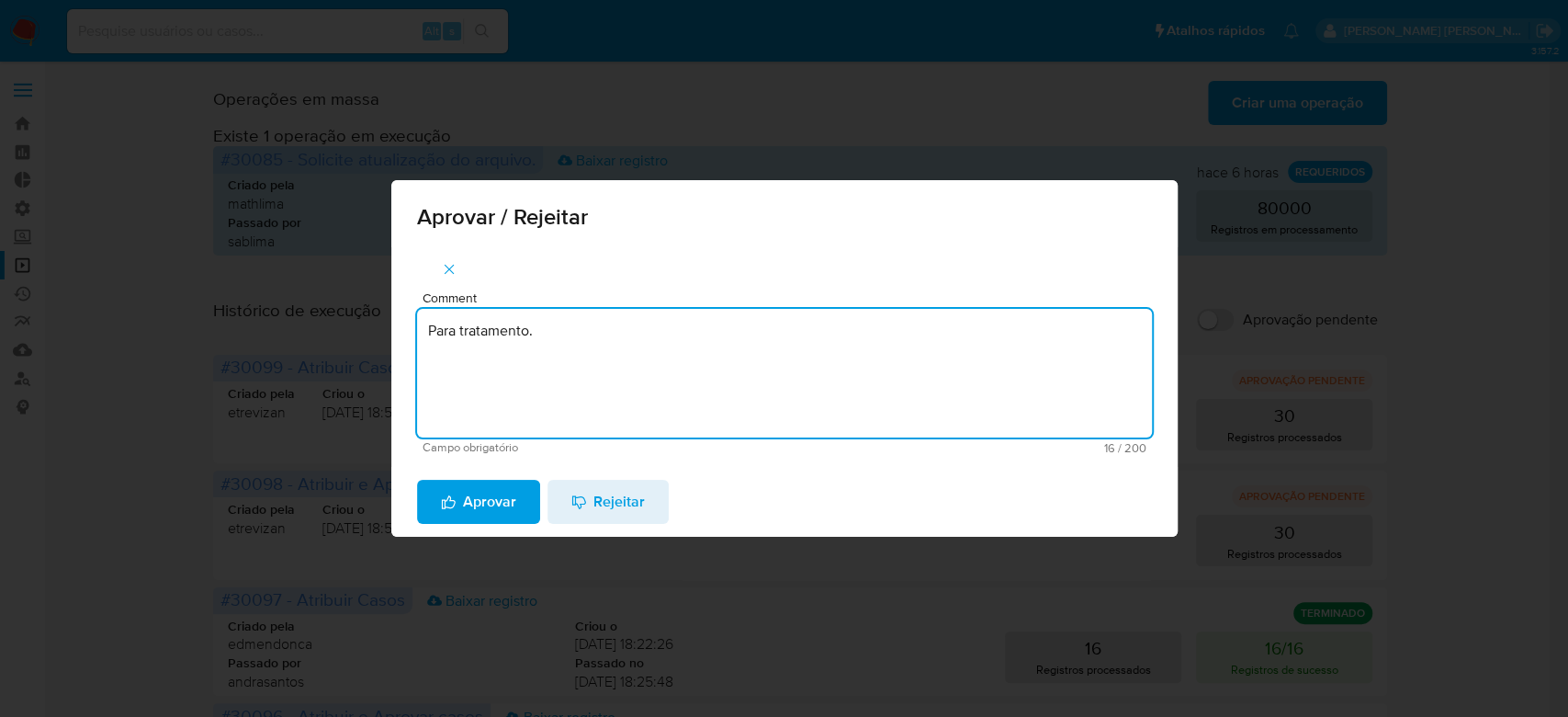
drag, startPoint x: 550, startPoint y: 336, endPoint x: 336, endPoint y: 321, distance: 214.5
click at [336, 321] on div "Aprovar / Rejeitar Comment Para tratamento. Campo obrigatório 16 / 200 184 cara…" at bounding box center [784, 358] width 1568 height 717
click at [588, 388] on textarea "Para tratamento." at bounding box center [784, 373] width 735 height 129
type textarea "Para tratamento."
click at [487, 501] on span "Aprovar" at bounding box center [479, 502] width 75 height 40
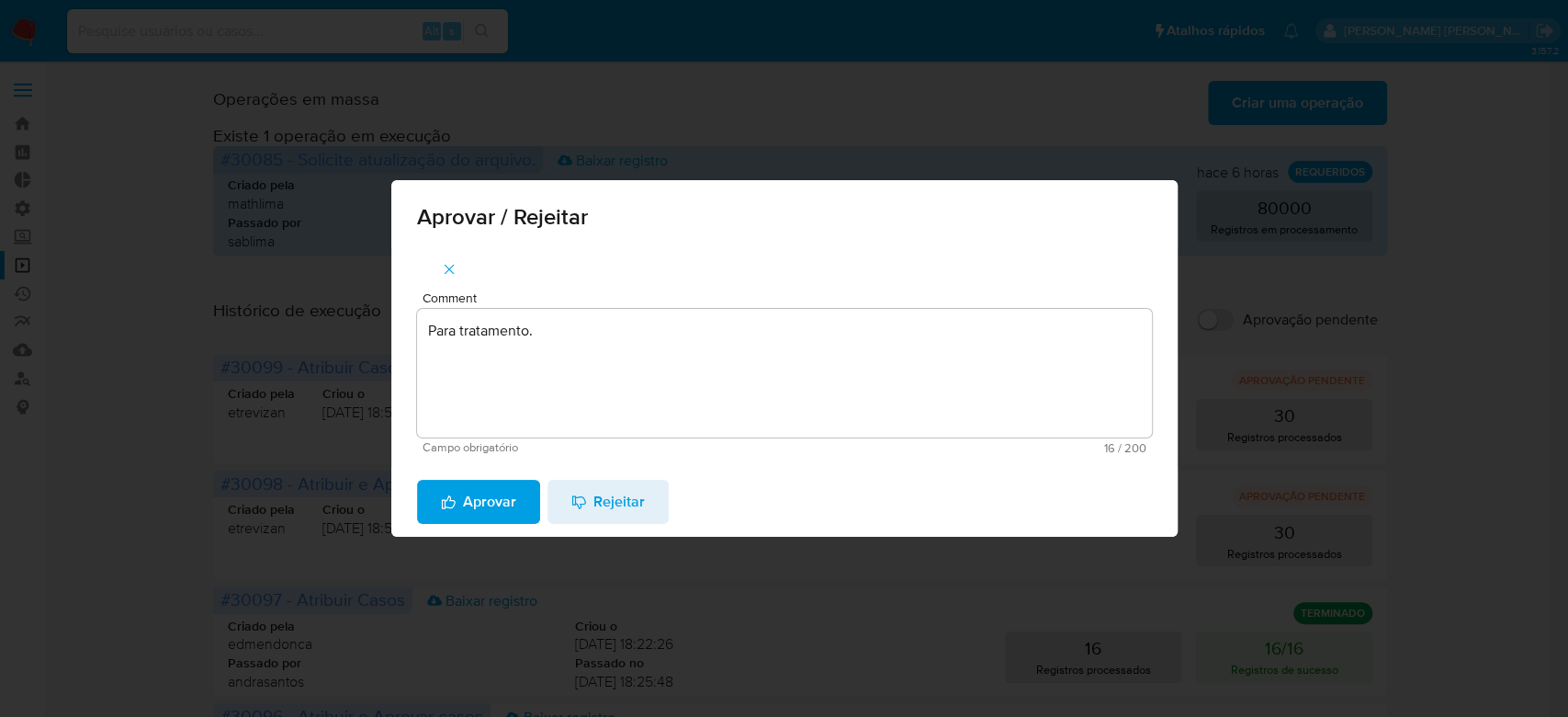
click at [491, 507] on span "Aprovar" at bounding box center [479, 502] width 75 height 40
click at [483, 504] on span "Aprovar" at bounding box center [479, 502] width 75 height 40
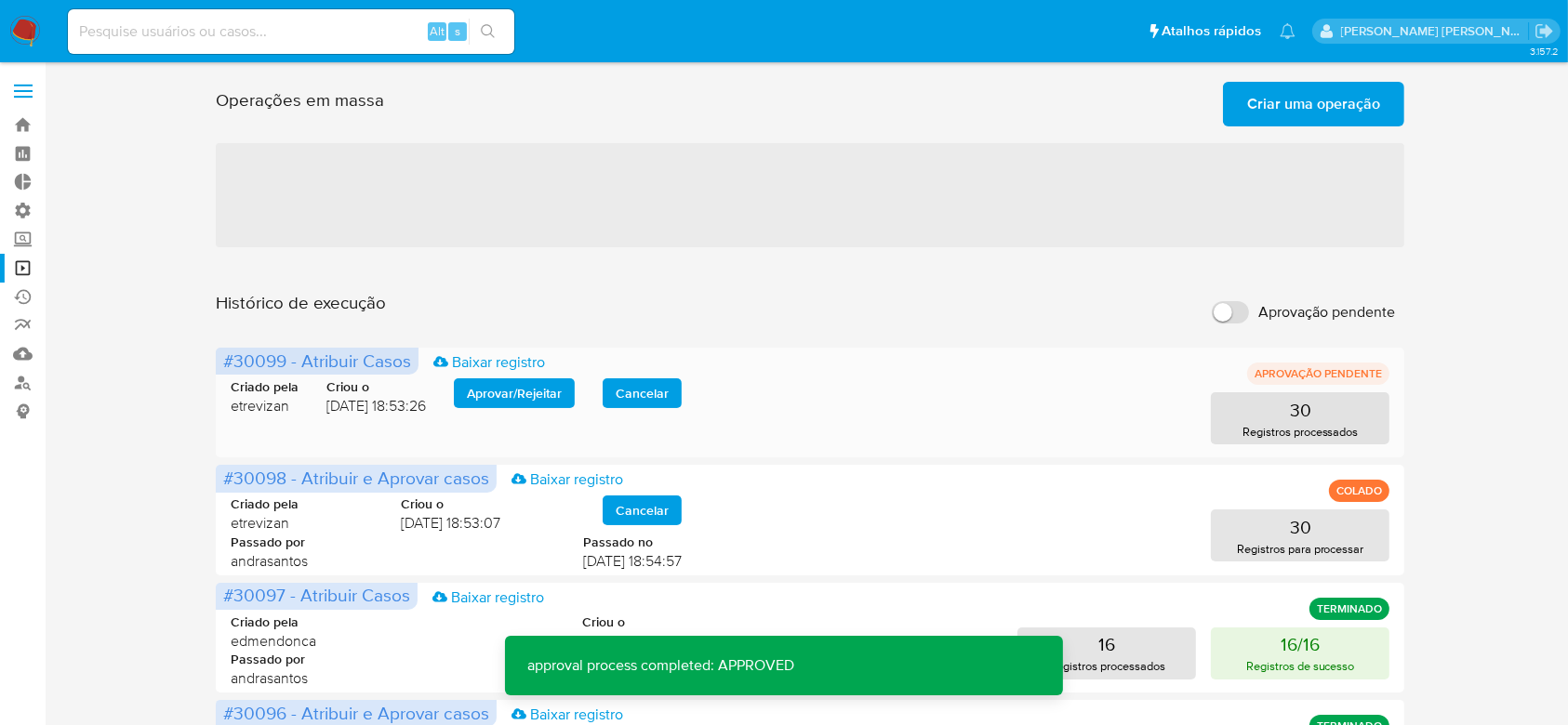
click at [521, 385] on span "Aprovar / Rejeitar" at bounding box center [514, 392] width 95 height 26
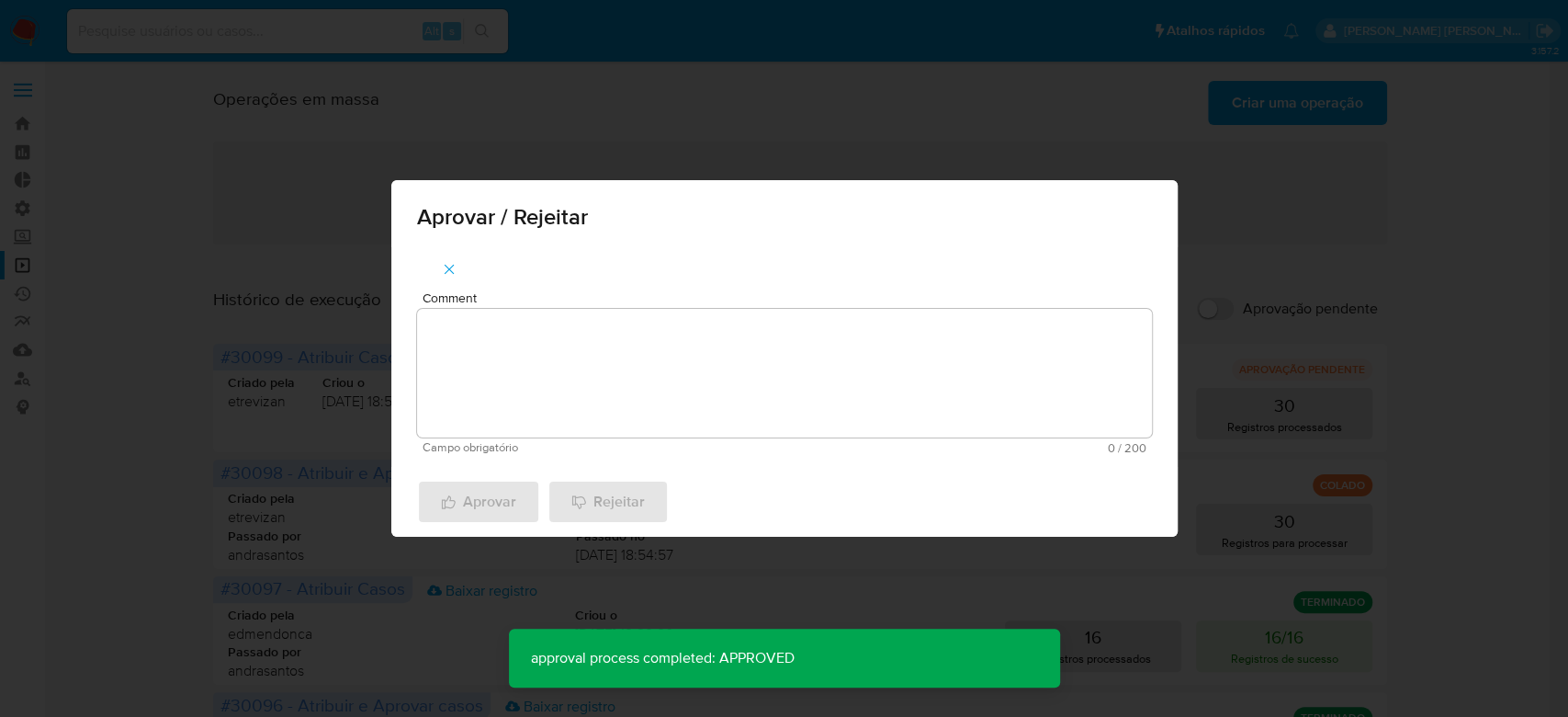
click at [503, 372] on textarea "Comment" at bounding box center [784, 373] width 735 height 129
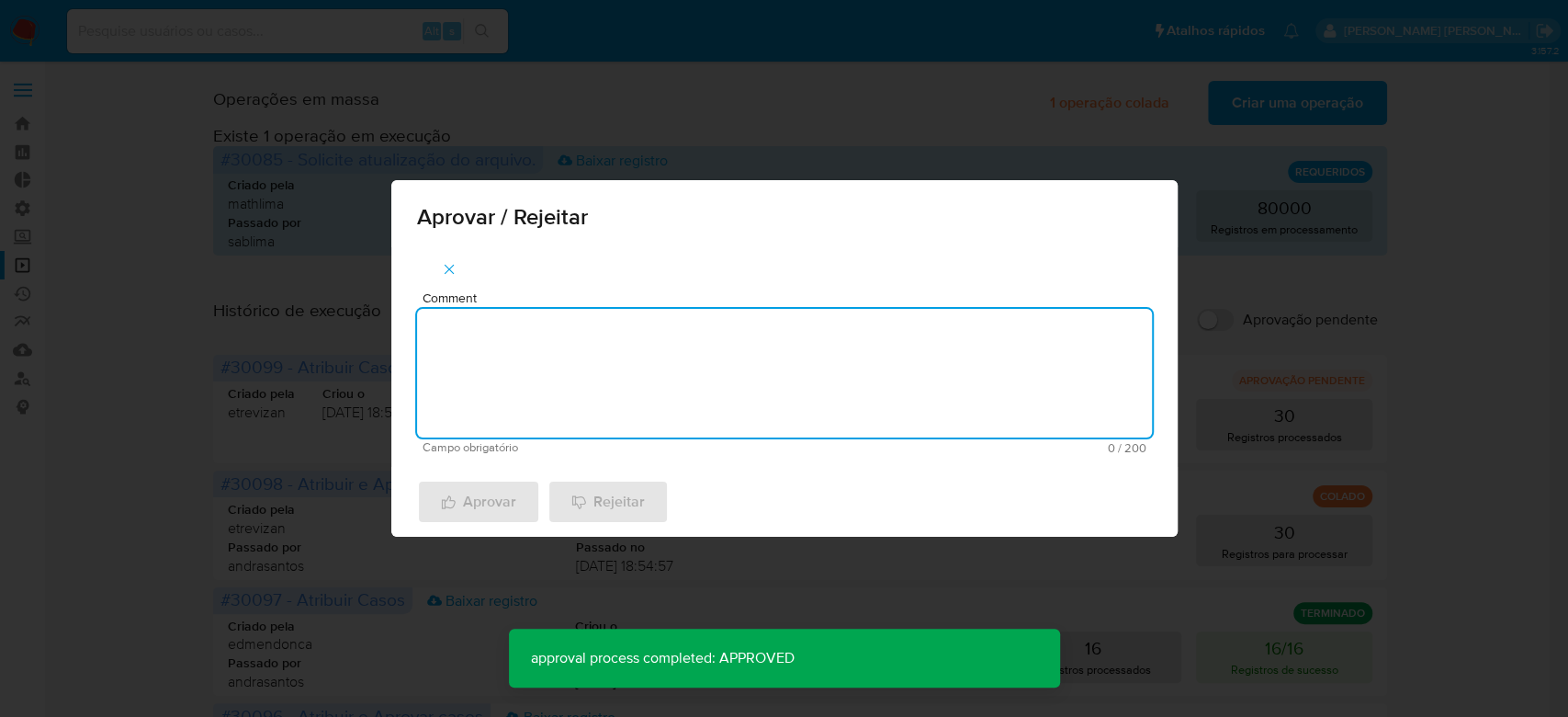
paste textarea "Para tratamento."
type textarea "Para tratamento."
click at [470, 507] on span "Aprovar" at bounding box center [479, 502] width 75 height 40
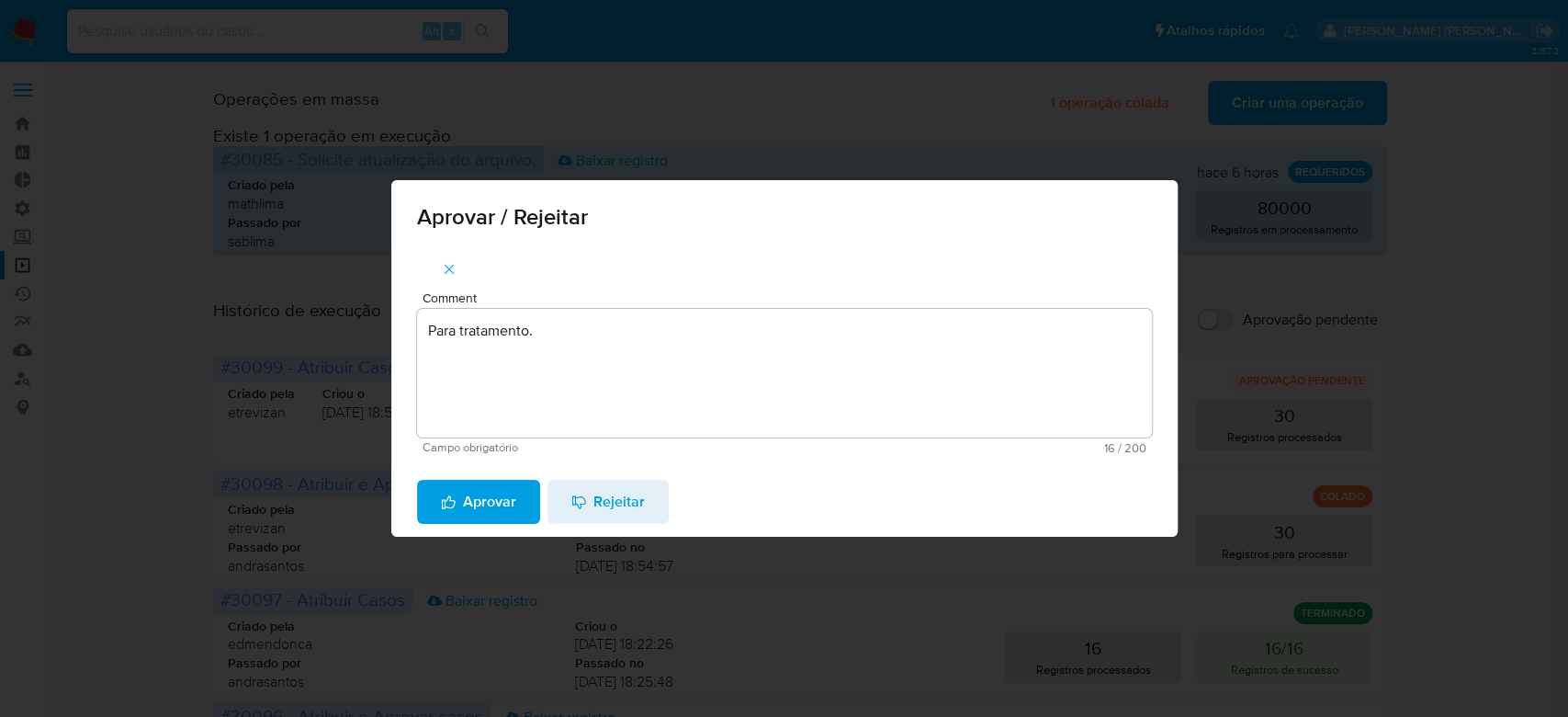
click at [455, 502] on span "Aprovar" at bounding box center [479, 502] width 75 height 40
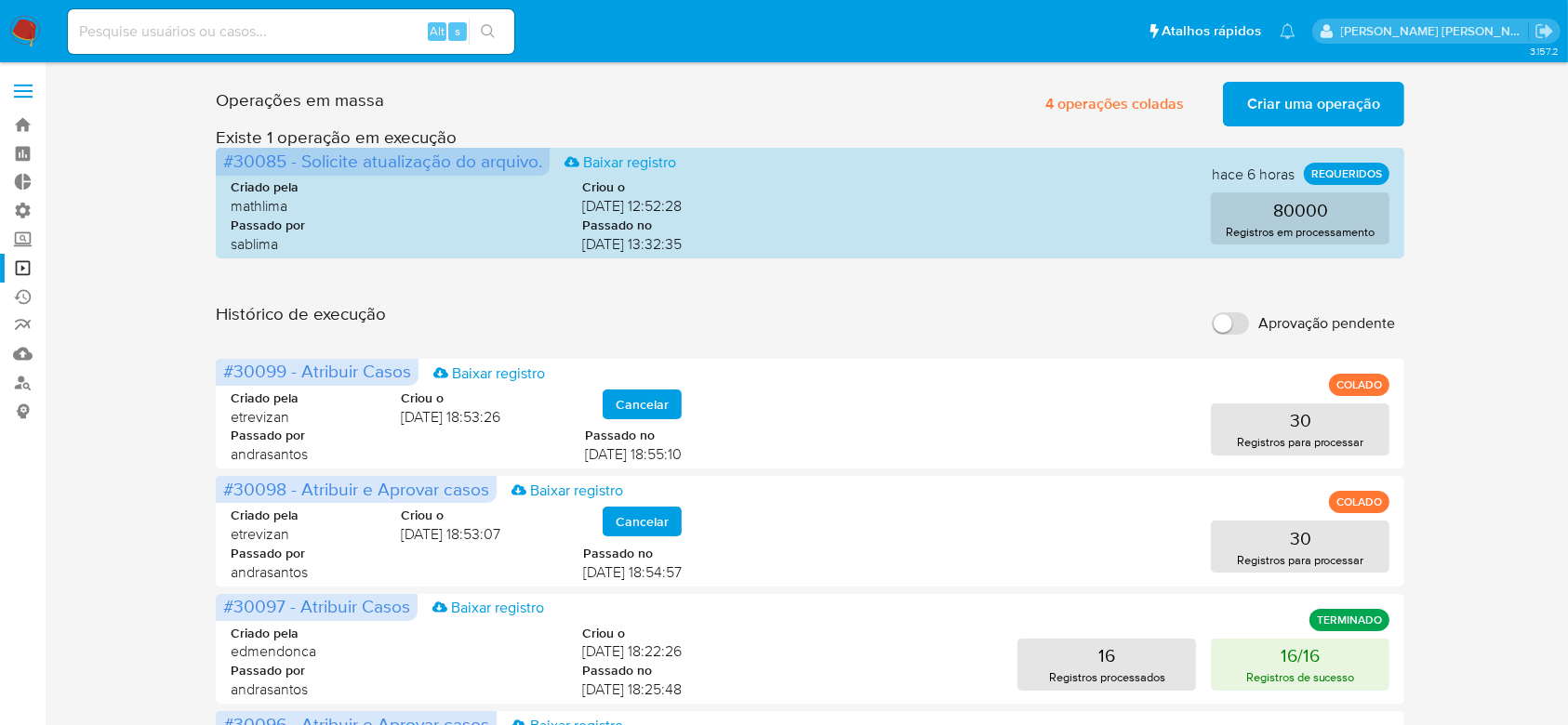
click at [198, 29] on input at bounding box center [290, 31] width 447 height 24
paste input "7PAyStmLxgo25S2vlzmDsc09"
type input "7PAyStmLxgo25S2vlzmDsc09"
click at [485, 36] on icon "search-icon" at bounding box center [488, 31] width 15 height 15
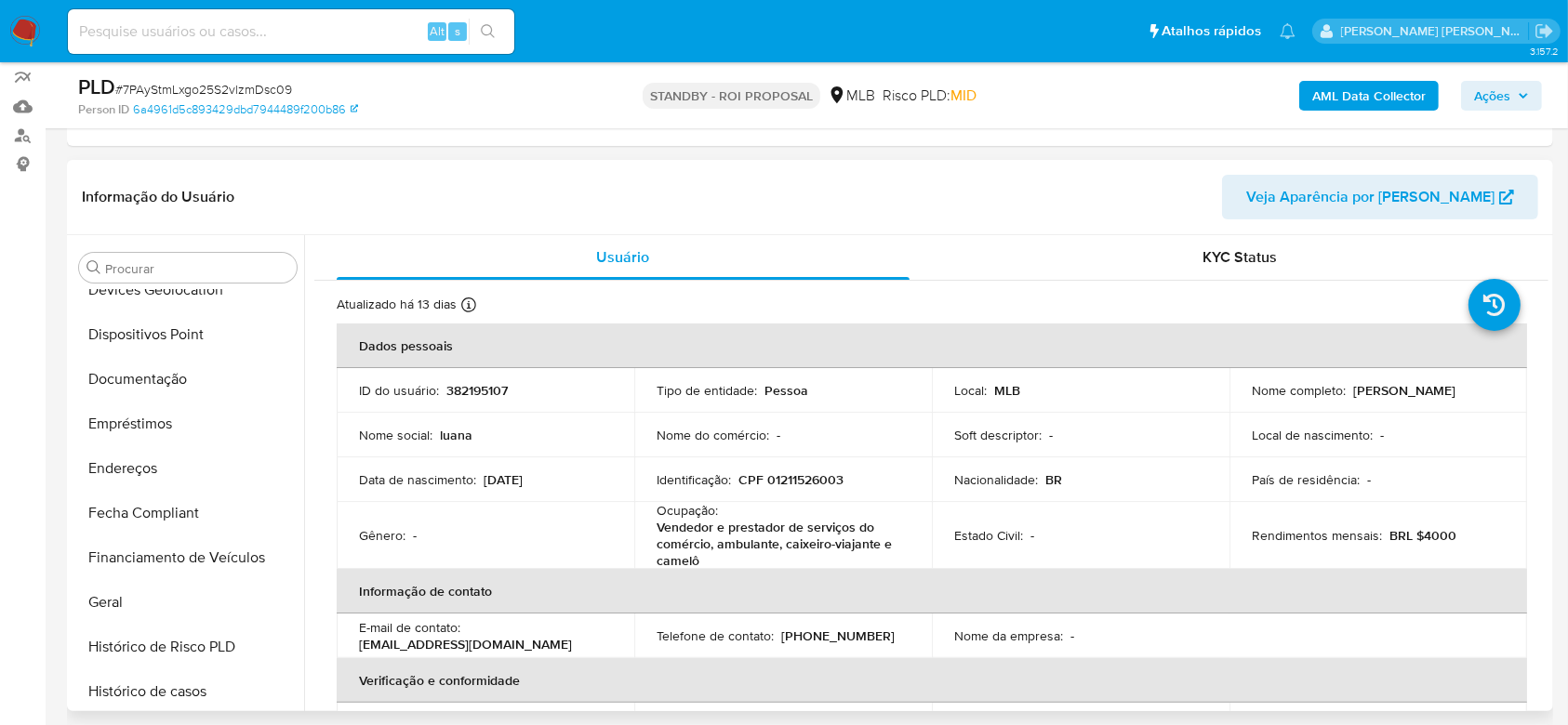
scroll to position [335, 0]
select select "10"
click at [156, 377] on button "Documentação" at bounding box center [180, 379] width 218 height 45
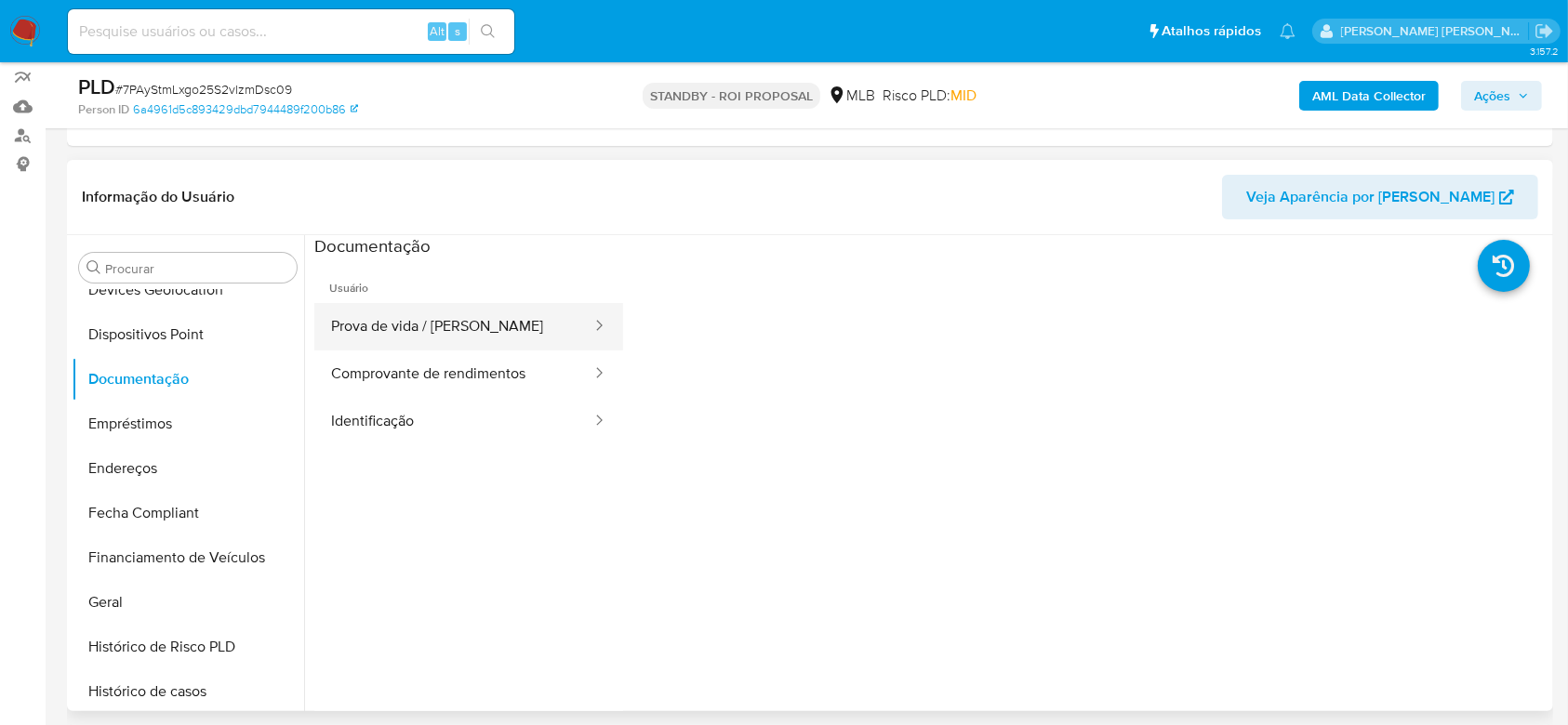
click at [496, 339] on button "Prova de vida / [PERSON_NAME]" at bounding box center [453, 326] width 279 height 48
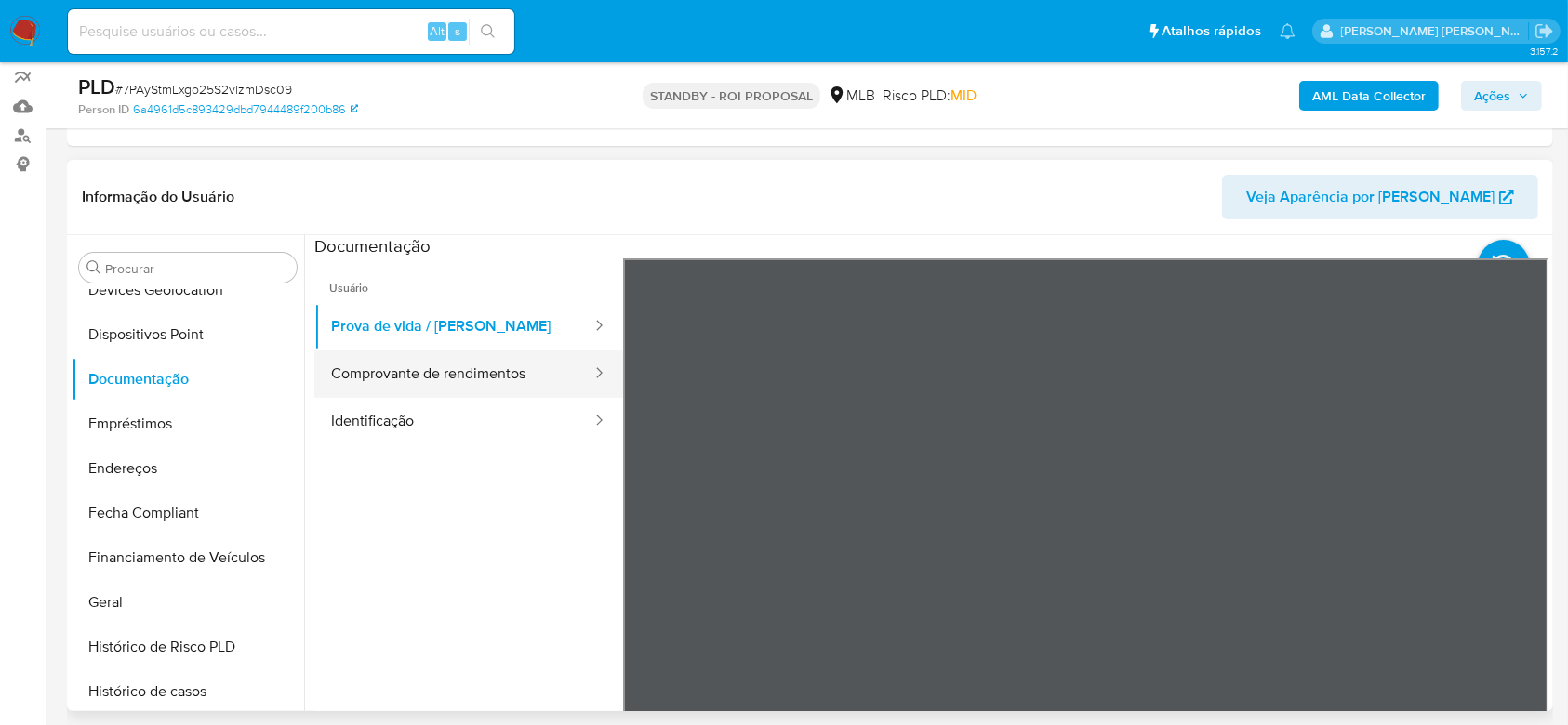
click at [438, 390] on button "Comprovante de rendimentos" at bounding box center [453, 374] width 279 height 48
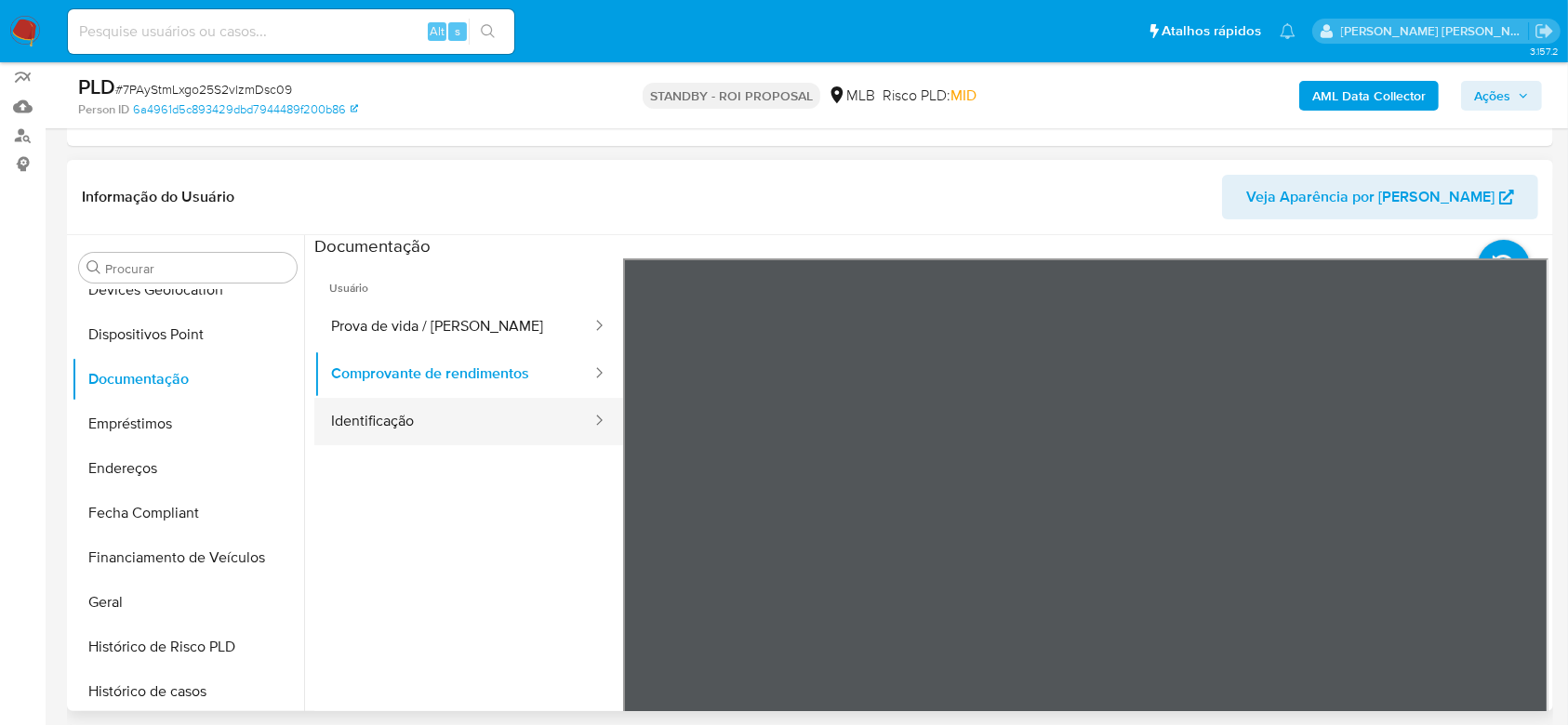
click at [431, 415] on button "Identificação" at bounding box center [453, 421] width 279 height 48
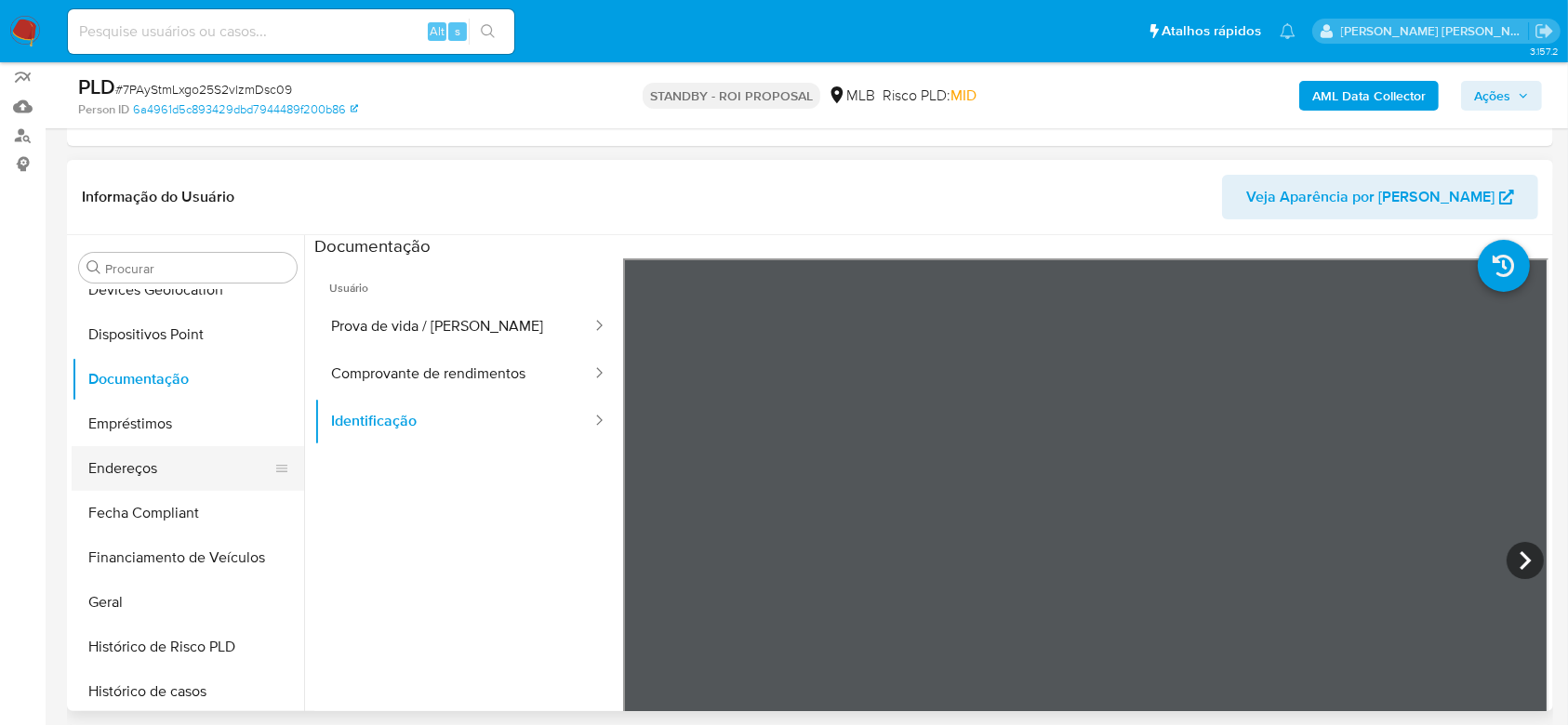
scroll to position [459, 0]
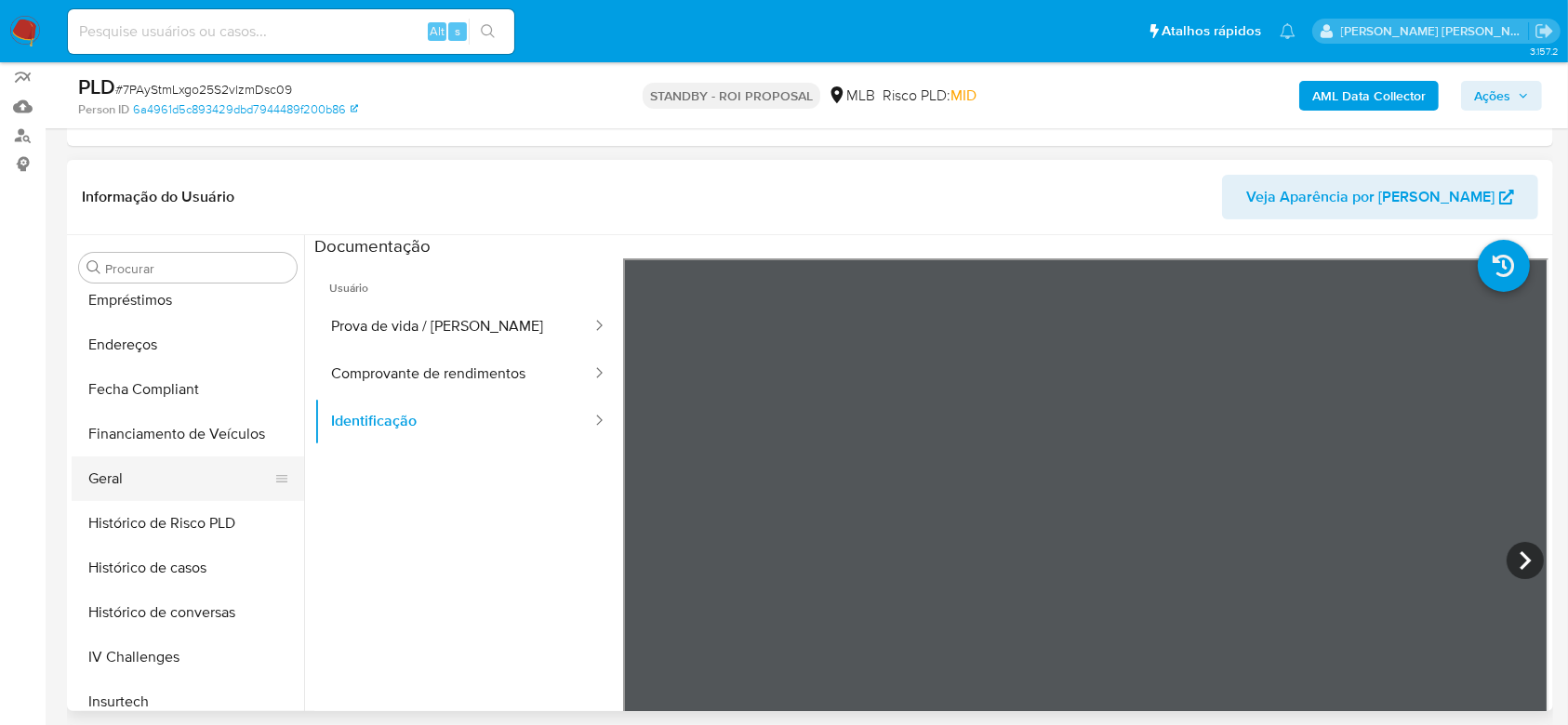
click at [143, 488] on button "Geral" at bounding box center [180, 479] width 218 height 45
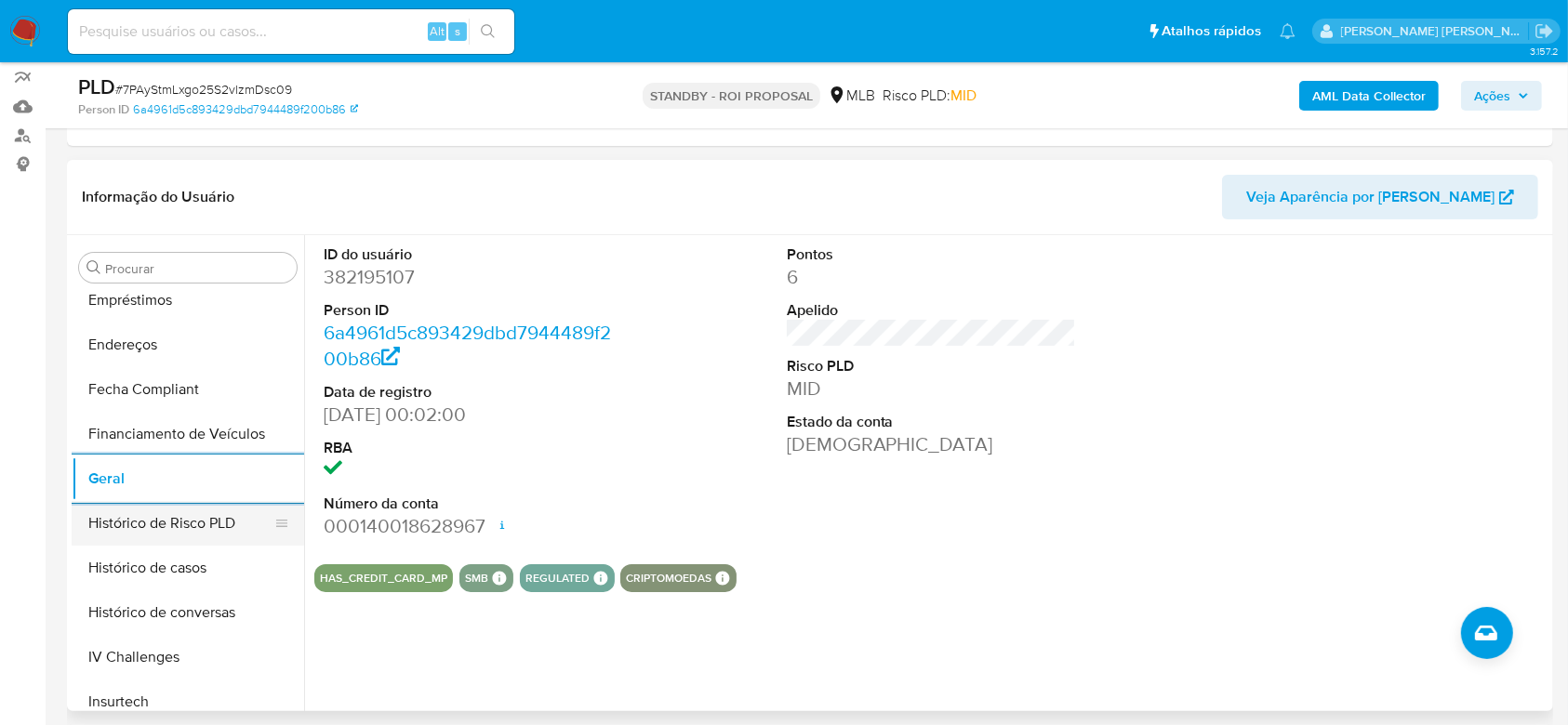
scroll to position [581, 0]
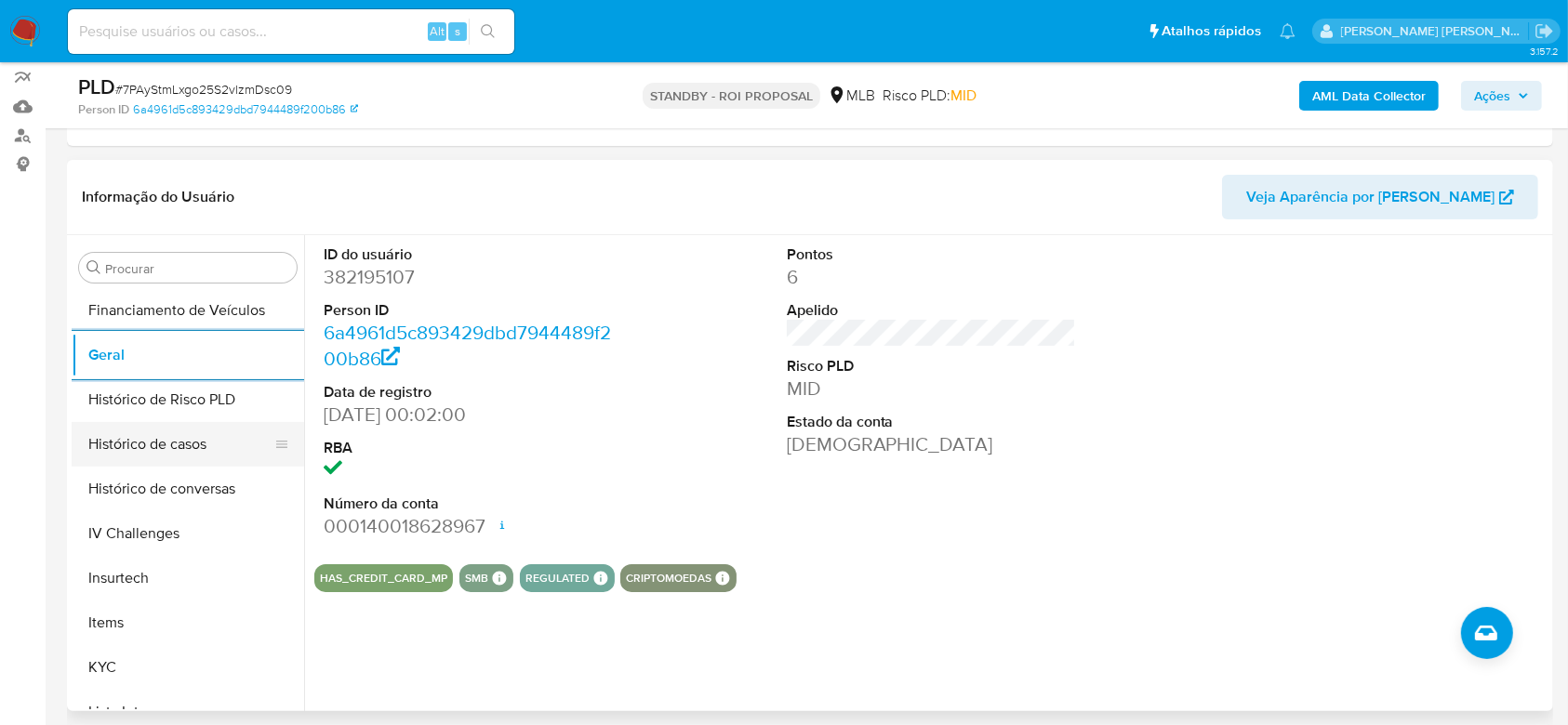
click at [172, 454] on button "Histórico de casos" at bounding box center [180, 443] width 218 height 45
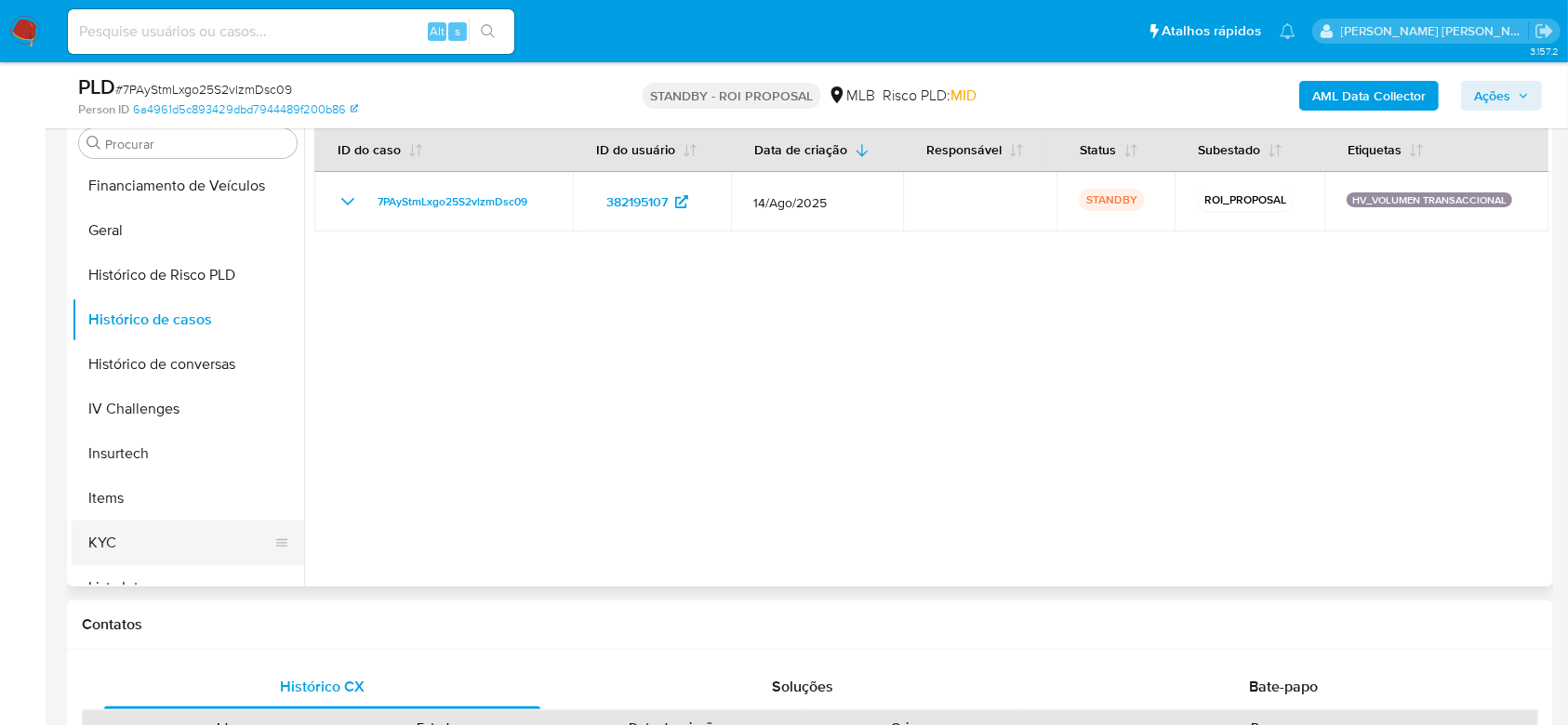
click at [115, 539] on button "KYC" at bounding box center [180, 542] width 218 height 45
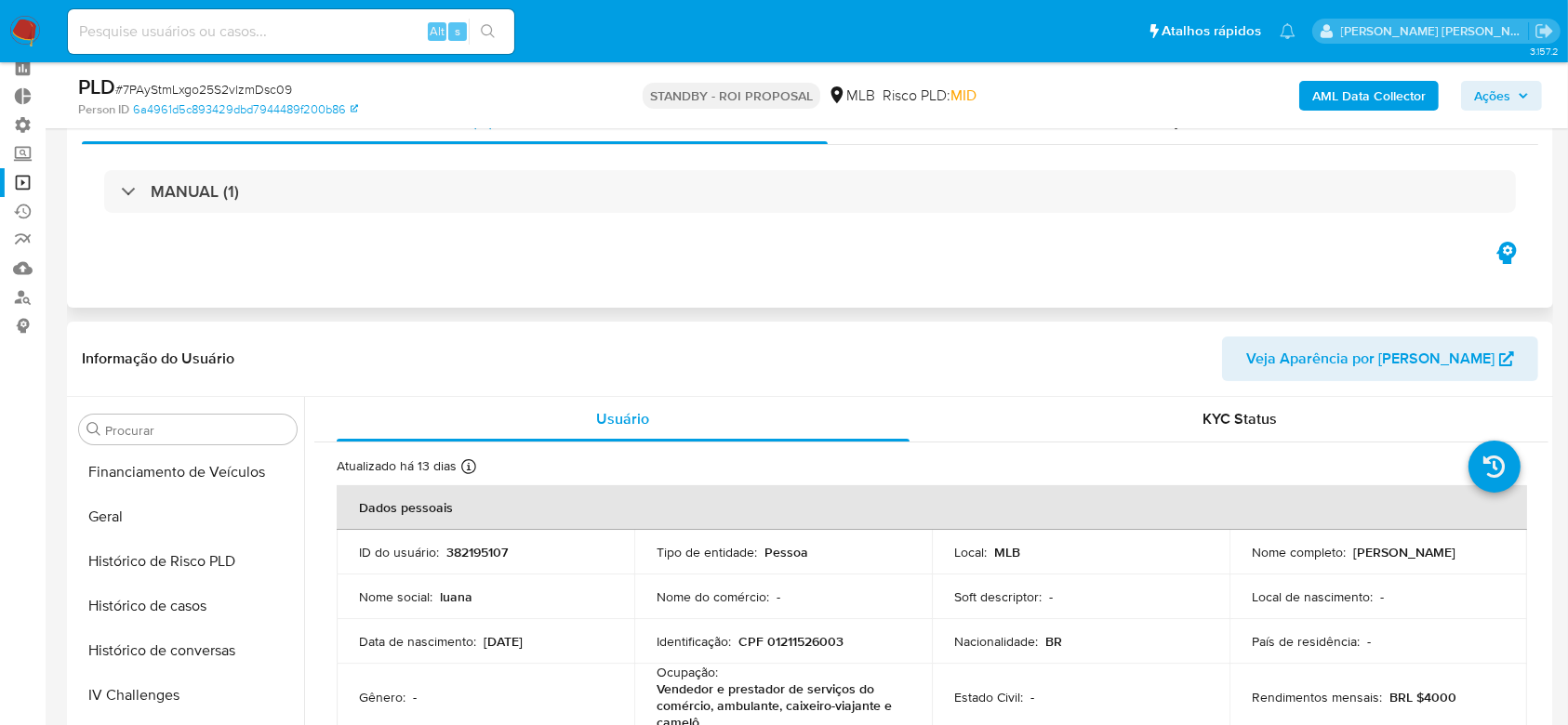
scroll to position [124, 0]
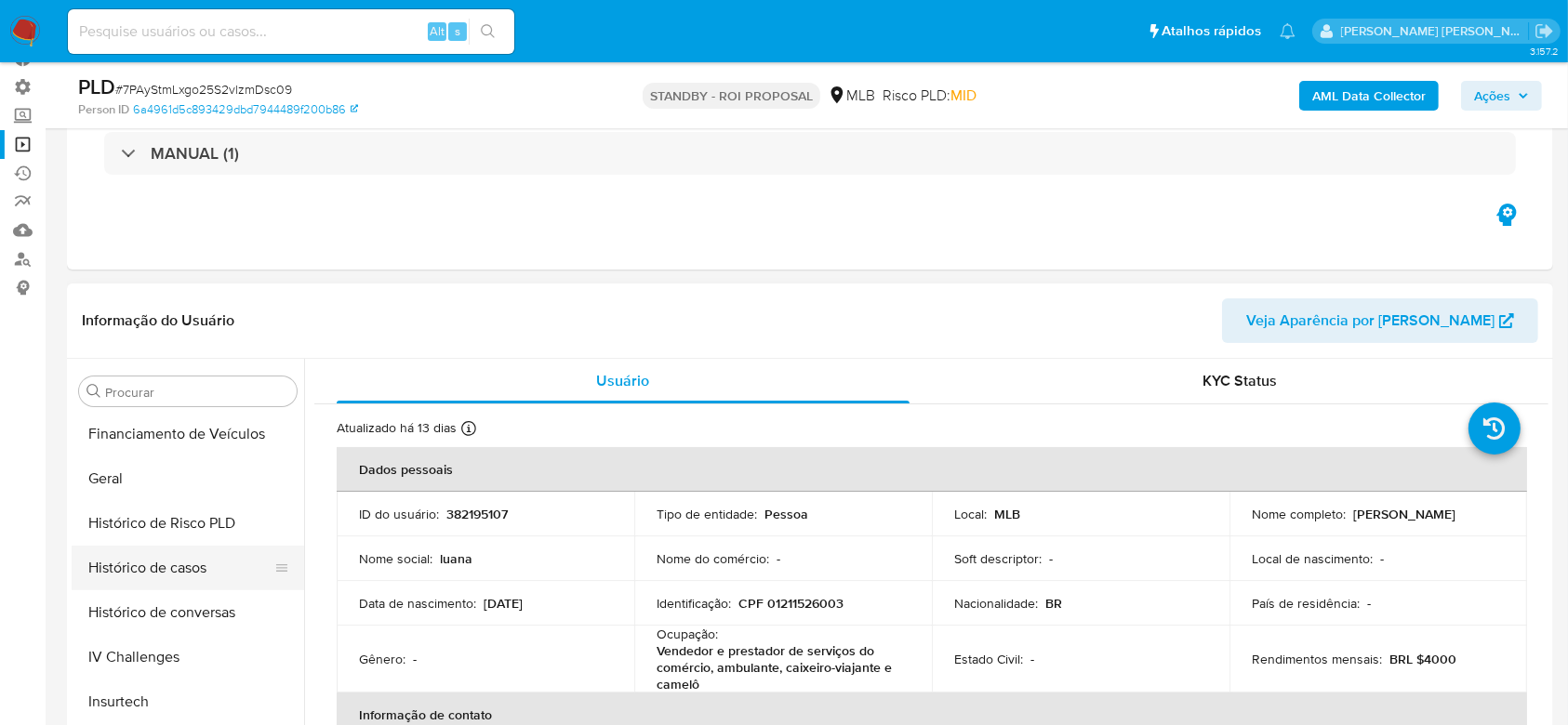
click at [167, 545] on button "Histórico de casos" at bounding box center [180, 567] width 218 height 45
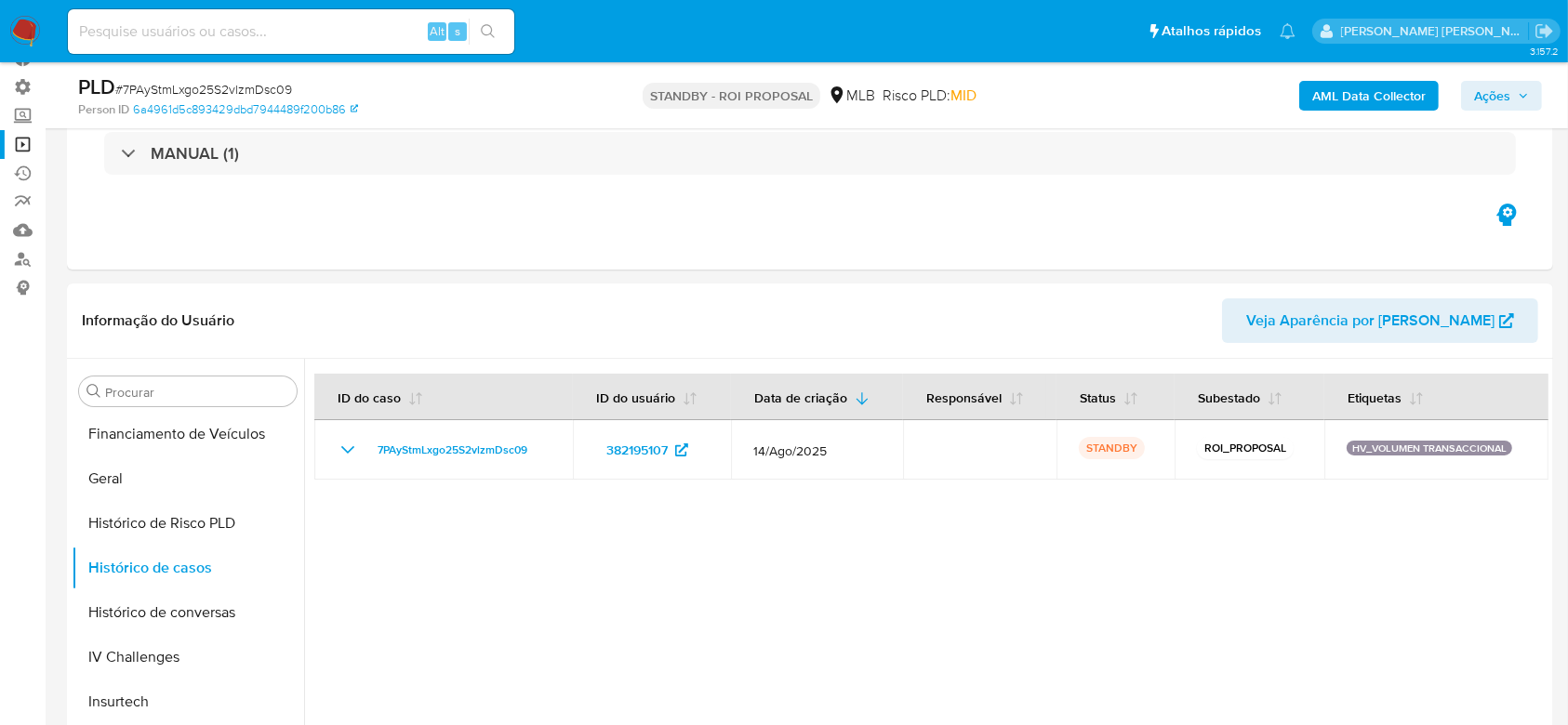
click at [268, 16] on div "Alt s" at bounding box center [290, 31] width 447 height 45
click at [318, 35] on input at bounding box center [290, 31] width 447 height 24
paste input "MVIZqvKhjnWHATa8gc586VZu"
type input "MVIZqvKhjnWHATa8gc586VZu"
click at [506, 34] on button "search-icon" at bounding box center [487, 31] width 38 height 26
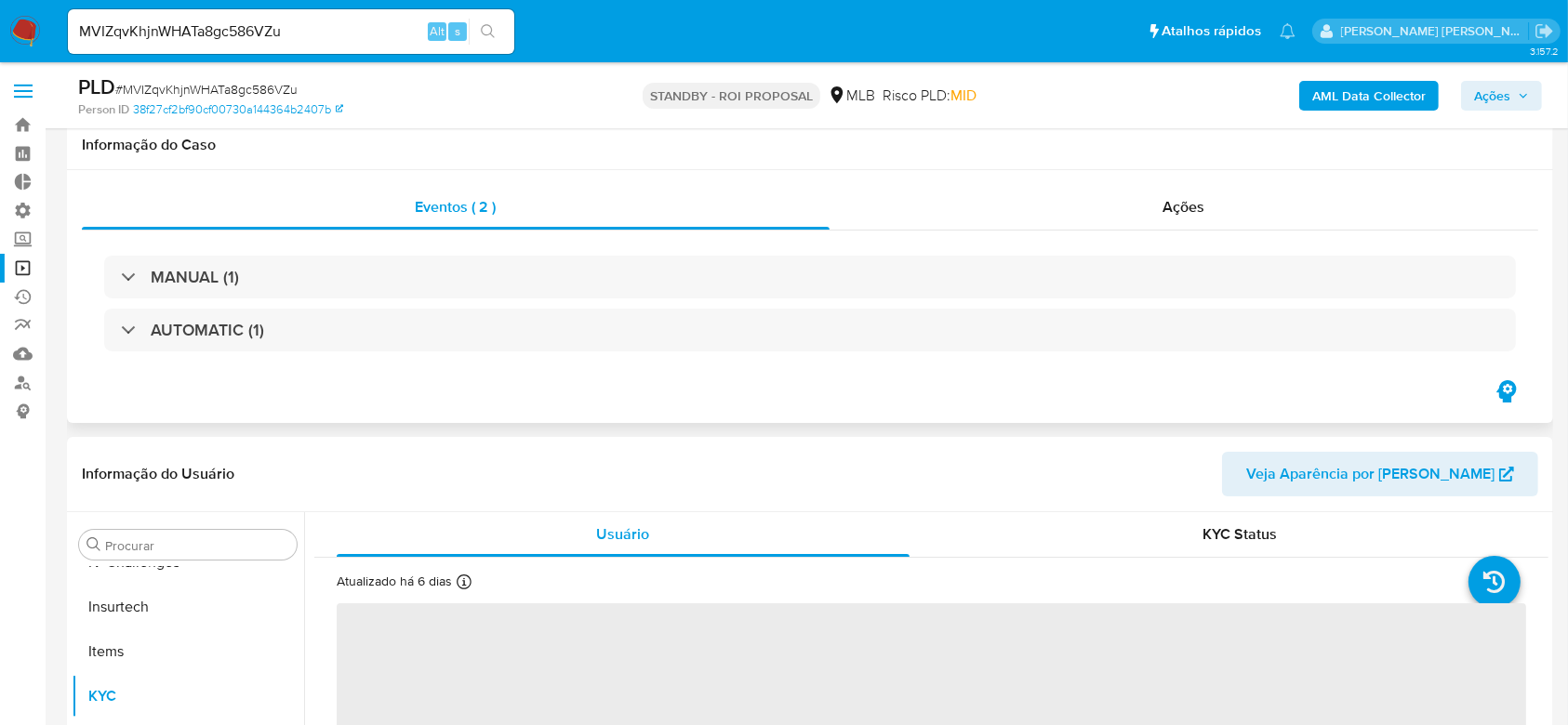
scroll to position [372, 0]
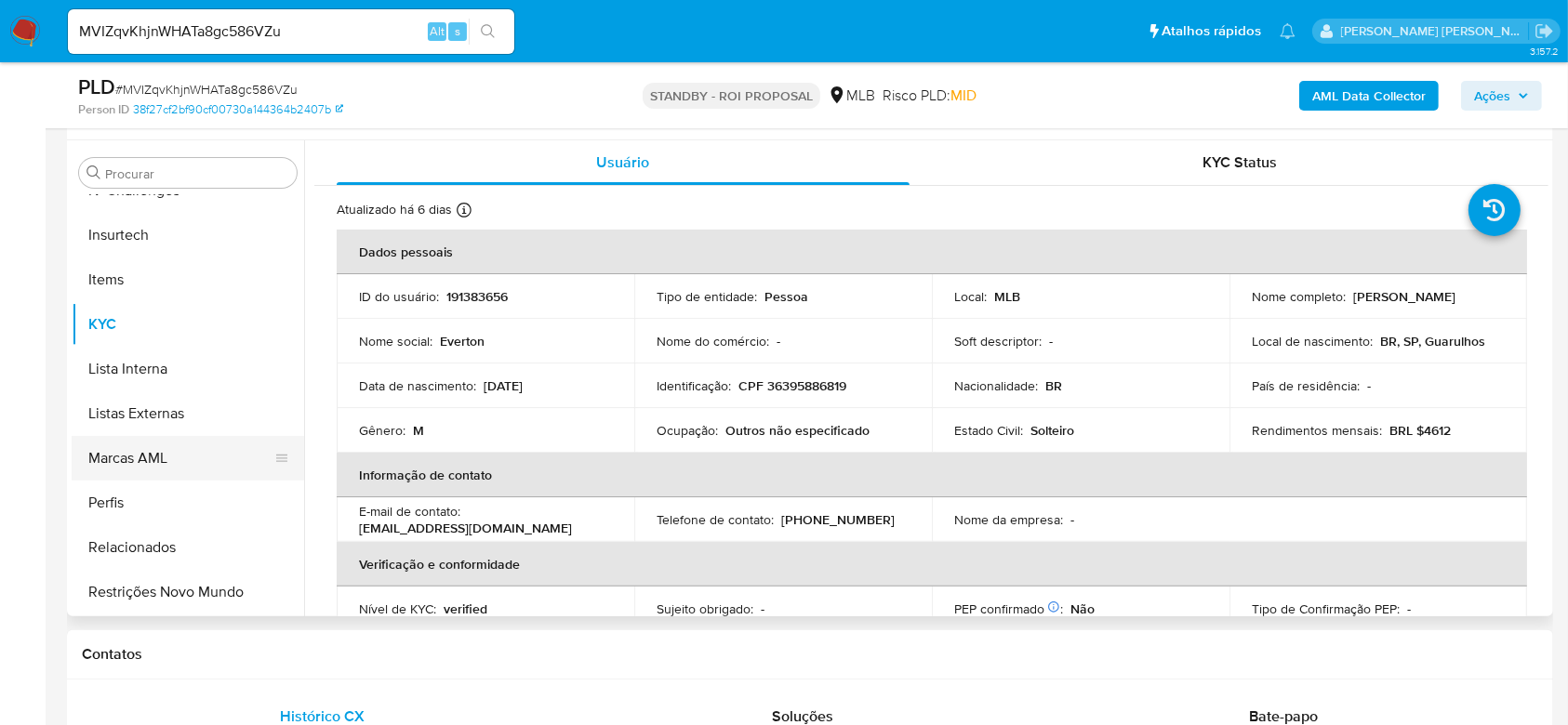
select select "10"
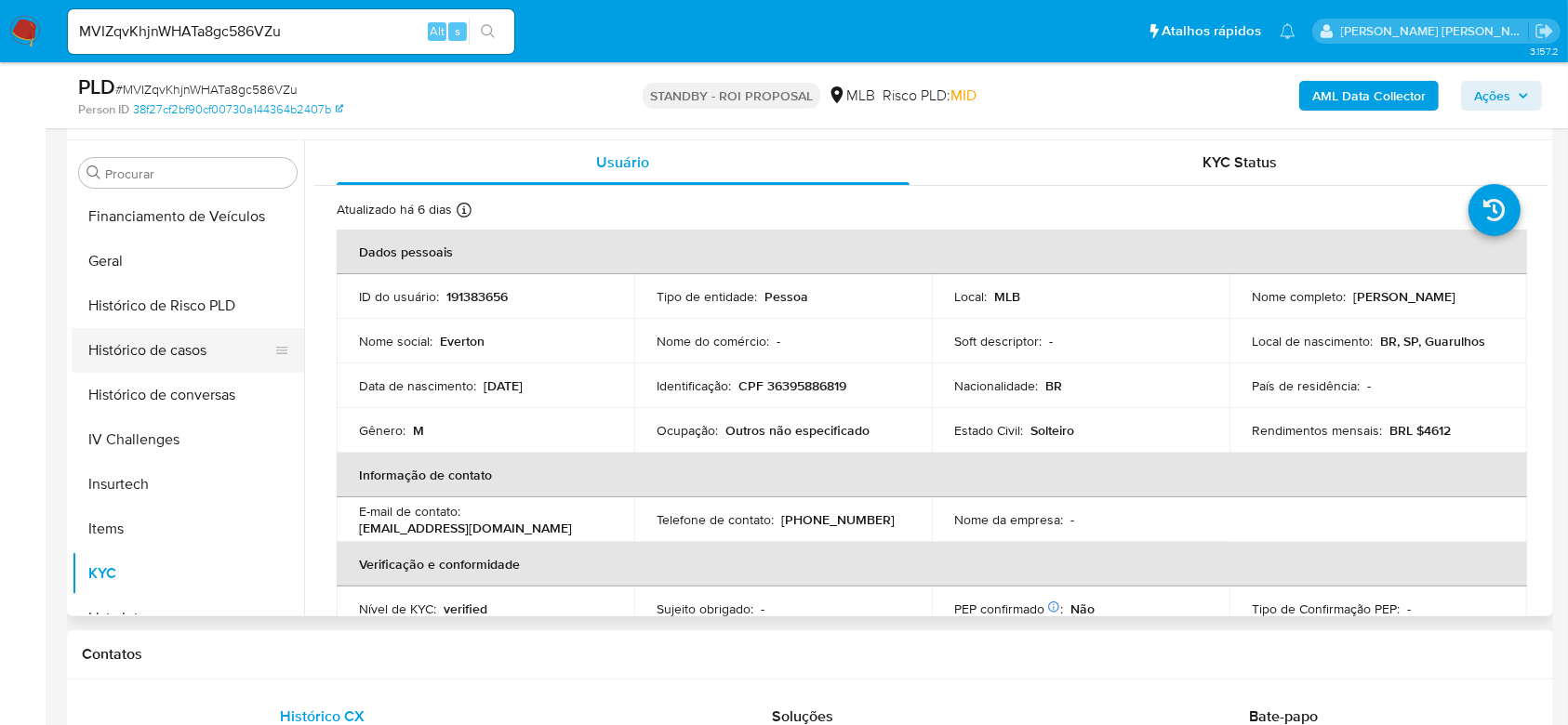
click at [171, 362] on button "Histórico de casos" at bounding box center [180, 350] width 218 height 45
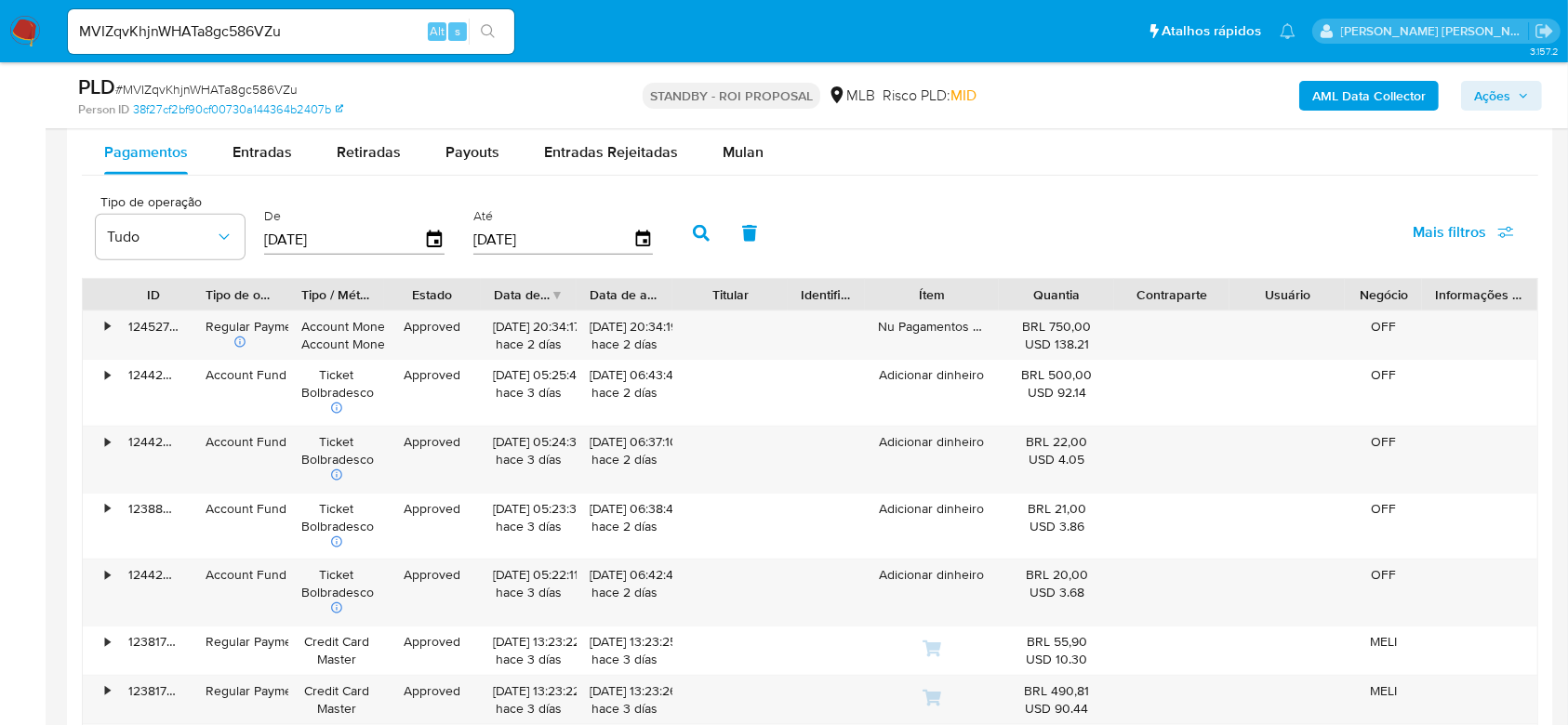
scroll to position [1926, 0]
